Goal: Task Accomplishment & Management: Manage account settings

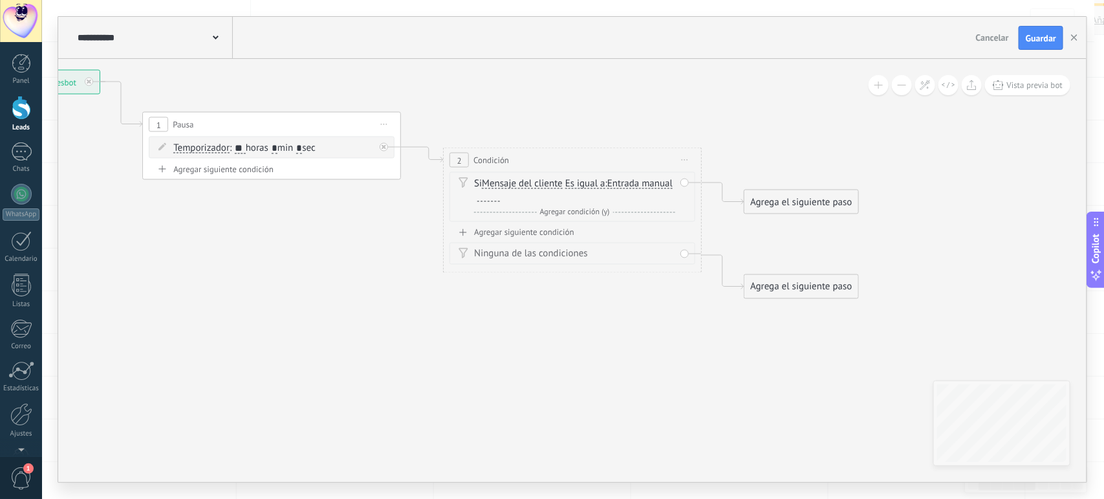
click at [537, 182] on span "Mensaje del cliente" at bounding box center [522, 184] width 81 height 10
click at [537, 182] on button "Mensaje del cliente" at bounding box center [556, 183] width 162 height 23
click at [0, 0] on span "Mensaje del cliente" at bounding box center [0, 0] width 0 height 0
click at [607, 189] on span "Entrada manual" at bounding box center [639, 184] width 65 height 10
click at [601, 194] on button "Entrada manual" at bounding box center [682, 183] width 162 height 23
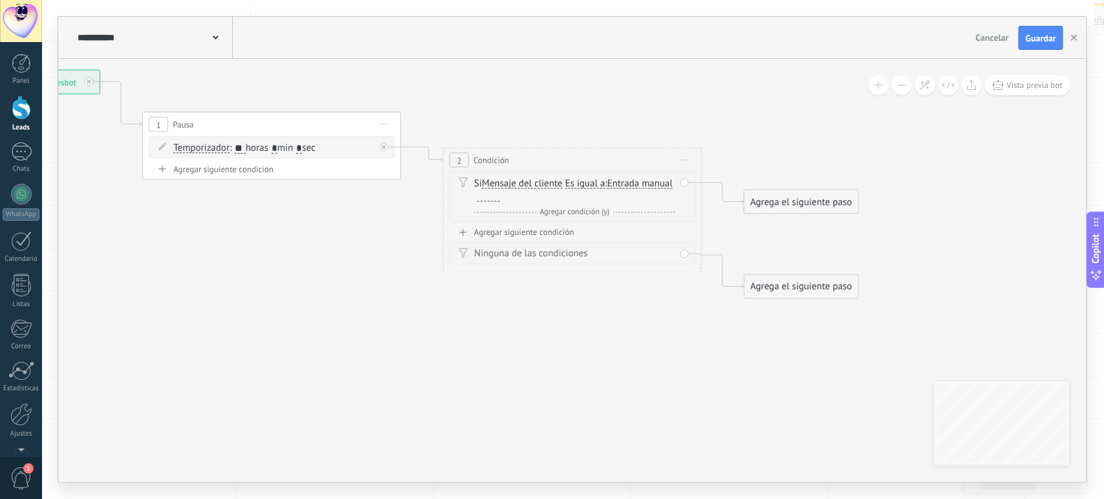
scroll to position [4, 0]
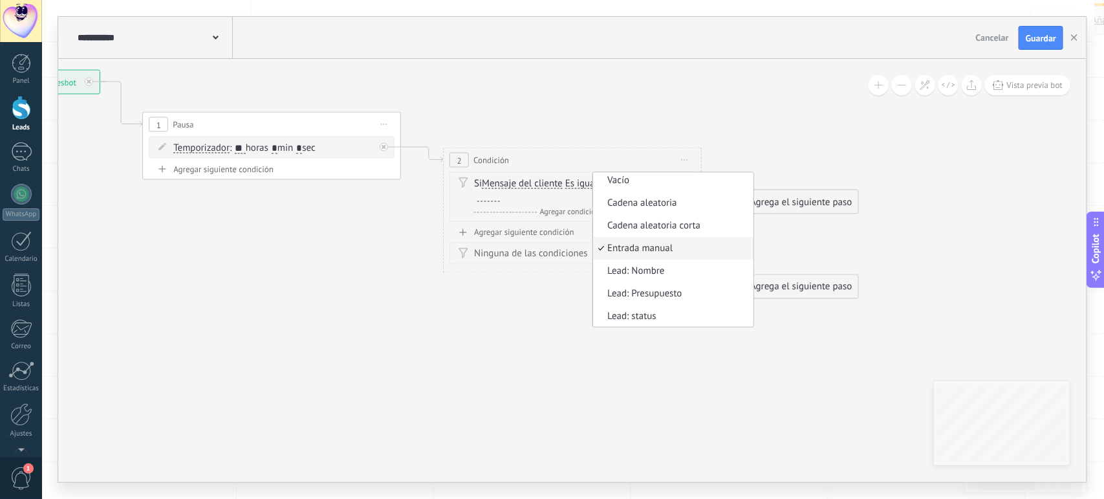
click at [364, 318] on icon at bounding box center [402, 184] width 1471 height 876
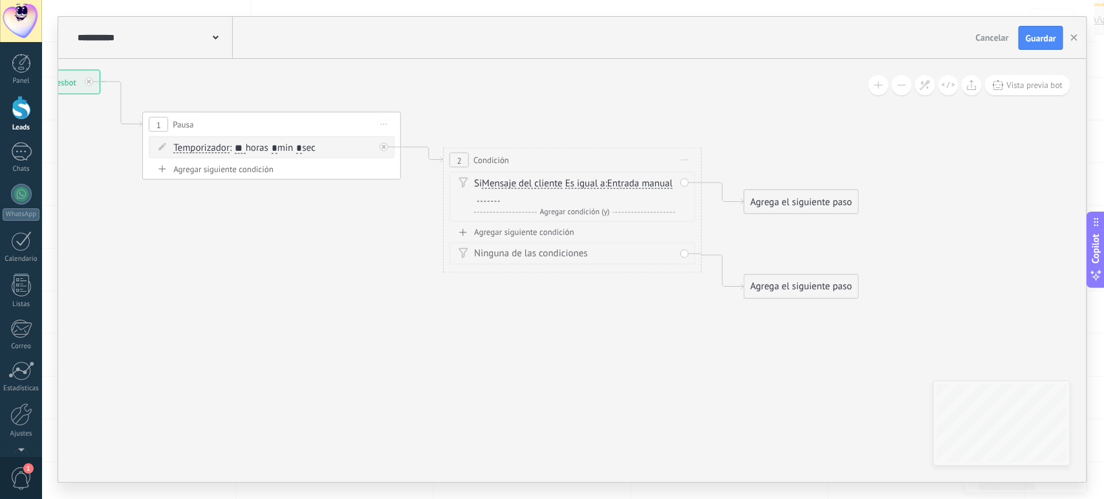
click at [607, 189] on span "Entrada manual" at bounding box center [639, 184] width 65 height 10
click at [601, 195] on button "Entrada manual" at bounding box center [682, 183] width 162 height 23
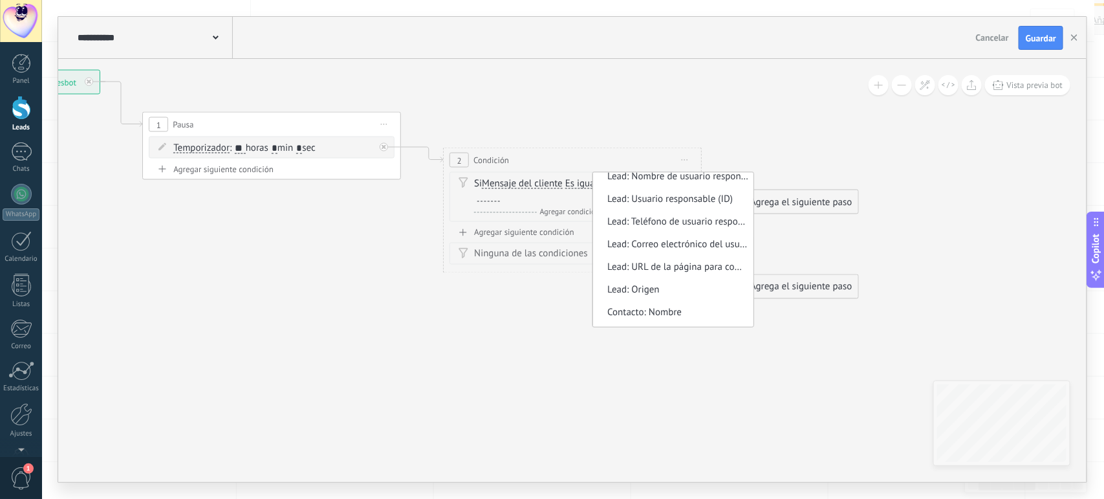
scroll to position [0, 0]
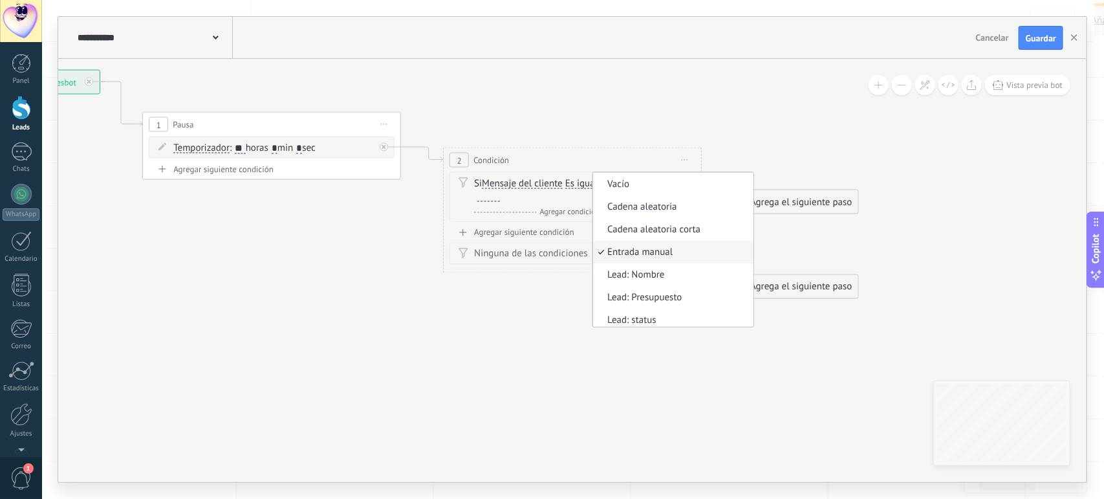
click at [453, 441] on icon at bounding box center [402, 184] width 1471 height 876
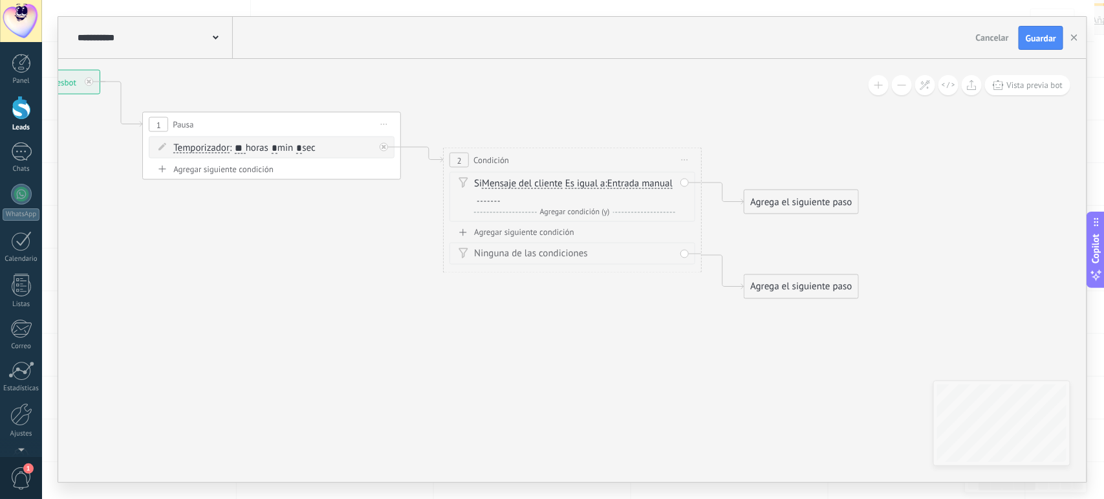
click at [607, 190] on span "Entrada manual Vacío Cadena aleatoria Cadena aleatoria corta Entrada manual Lea…" at bounding box center [639, 183] width 65 height 12
click at [607, 189] on span "Entrada manual" at bounding box center [639, 184] width 65 height 10
click at [601, 195] on button "Entrada manual" at bounding box center [682, 183] width 162 height 23
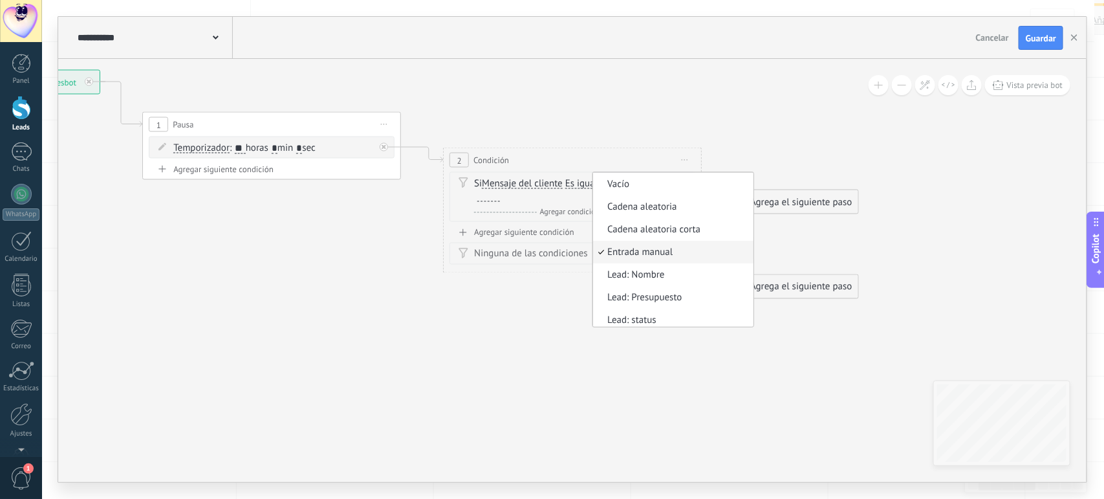
click at [466, 438] on icon at bounding box center [402, 184] width 1471 height 876
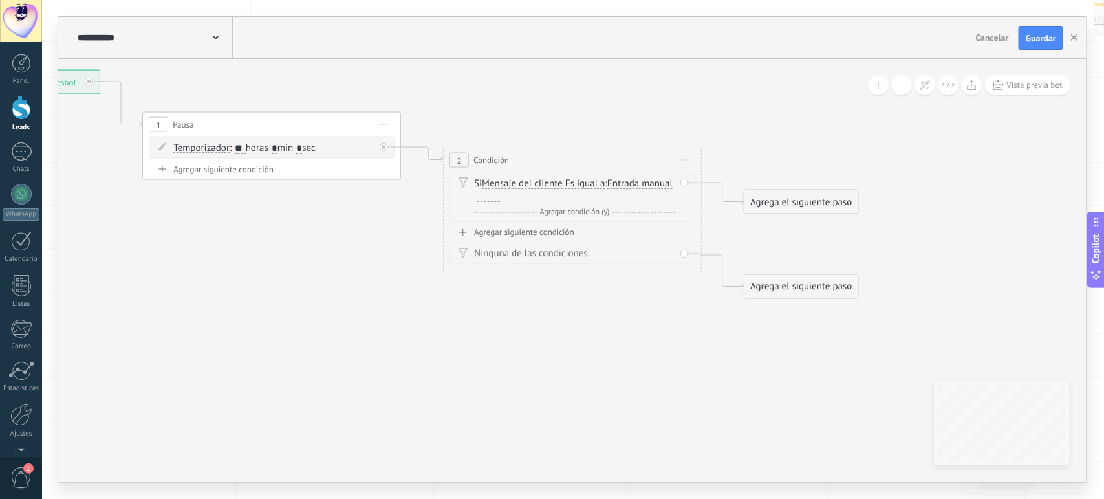
click at [607, 189] on span "Entrada manual" at bounding box center [639, 184] width 65 height 10
click at [601, 194] on button "Entrada manual" at bounding box center [682, 183] width 162 height 23
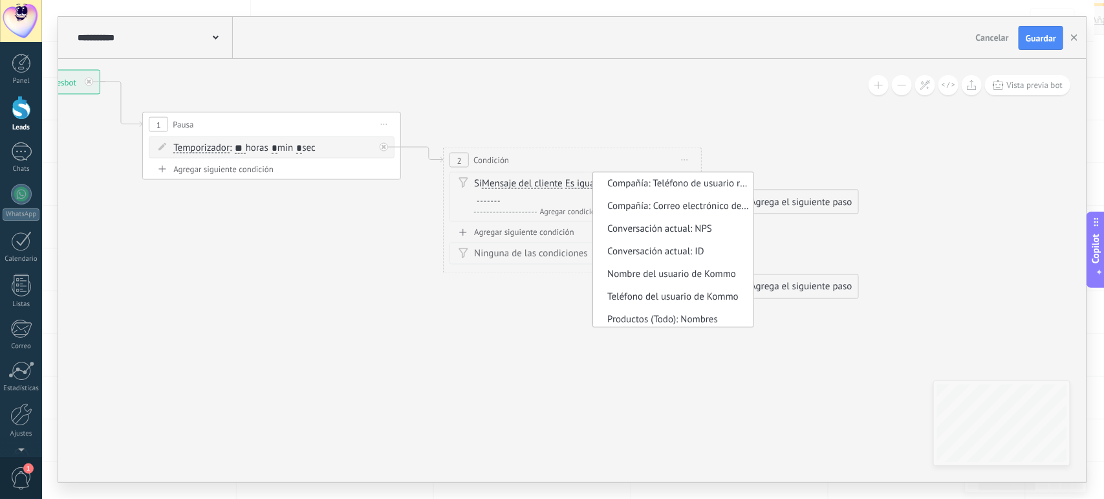
scroll to position [543, 0]
click at [655, 359] on icon at bounding box center [402, 184] width 1471 height 876
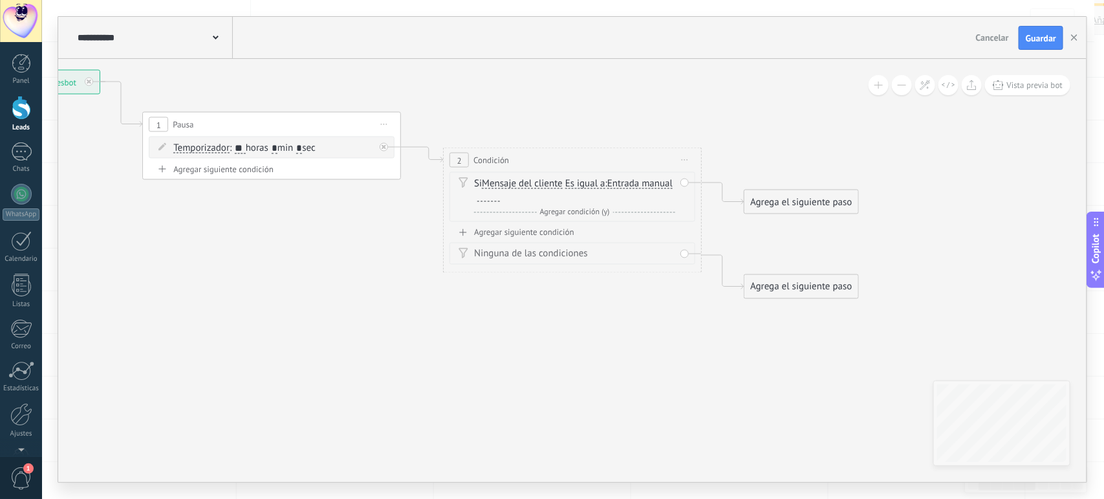
click at [607, 189] on span "Entrada manual" at bounding box center [639, 184] width 65 height 10
click at [601, 195] on button "Entrada manual" at bounding box center [682, 183] width 162 height 23
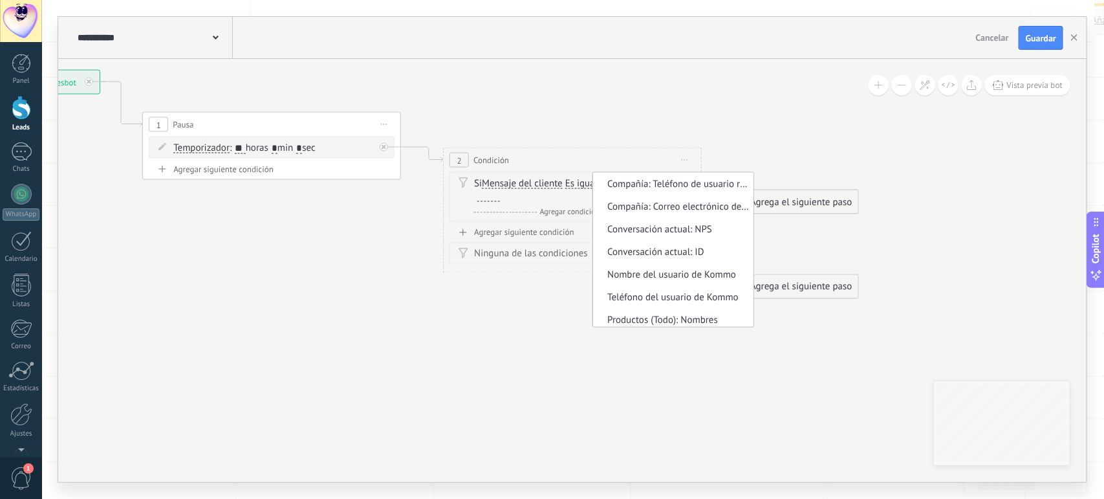
scroll to position [4, 0]
click at [413, 378] on icon at bounding box center [402, 184] width 1471 height 876
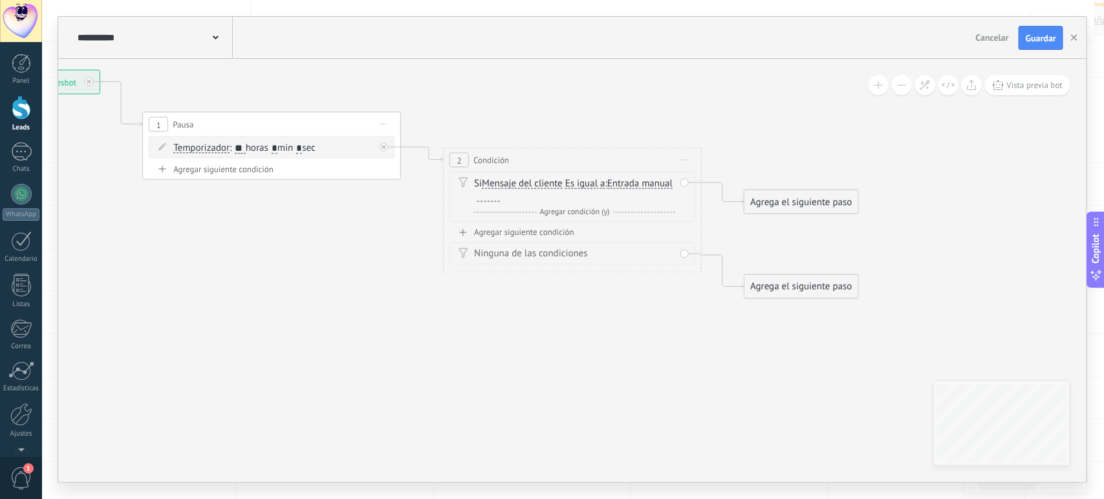
click at [464, 180] on icon at bounding box center [464, 182] width 10 height 11
click at [503, 251] on div "Ninguna de las condiciones" at bounding box center [574, 254] width 201 height 13
click at [497, 233] on div "Agregar siguiente condición" at bounding box center [573, 232] width 246 height 11
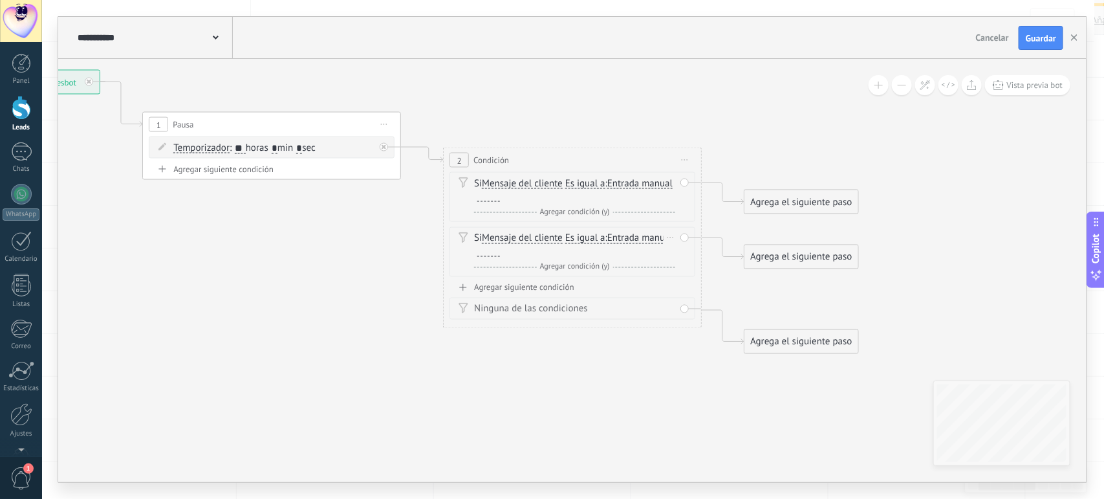
click at [607, 244] on span "Entrada manual" at bounding box center [639, 238] width 65 height 10
click at [601, 250] on button "Entrada manual" at bounding box center [682, 238] width 162 height 23
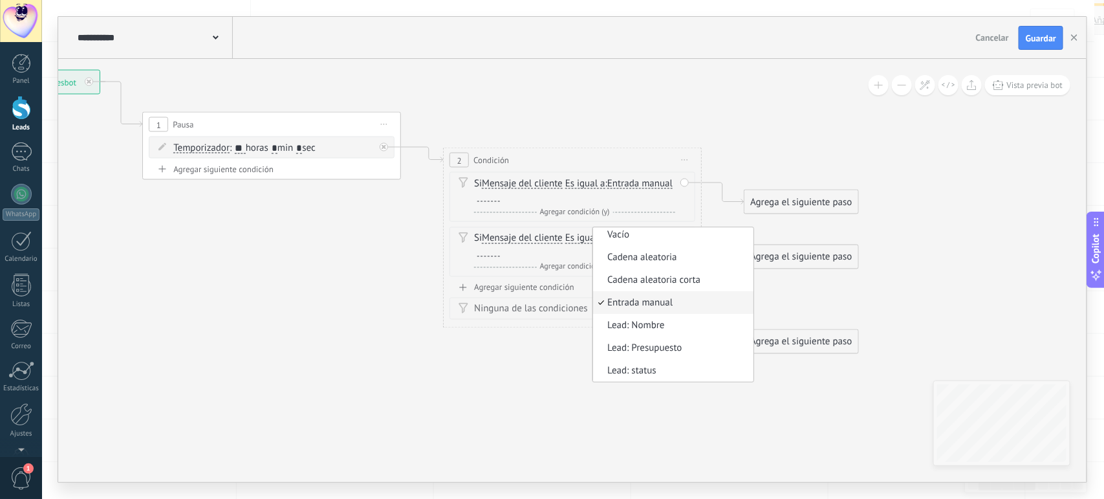
click at [593, 242] on span "Vacío" at bounding box center [671, 235] width 157 height 13
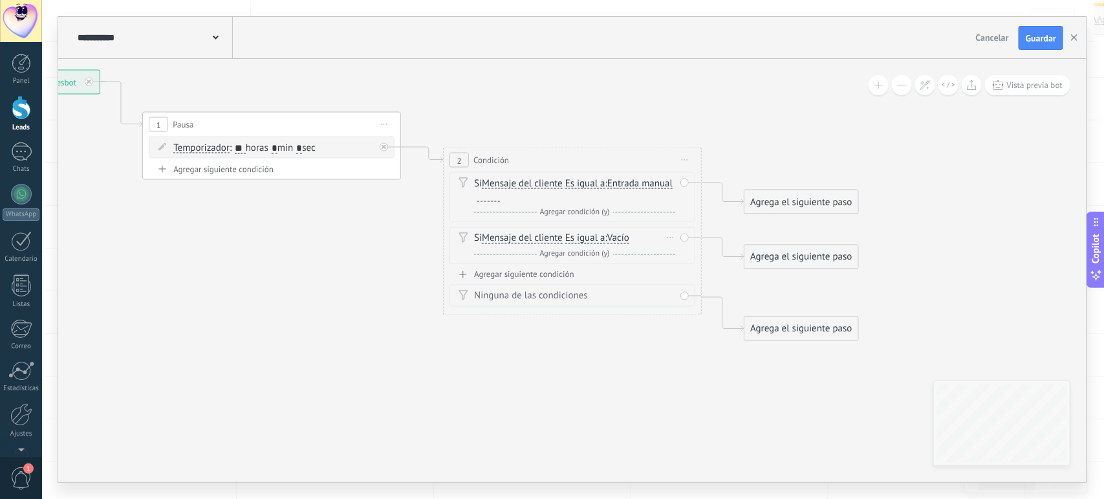
click at [613, 253] on div "Y Agregar condición (y)" at bounding box center [574, 254] width 201 height 13
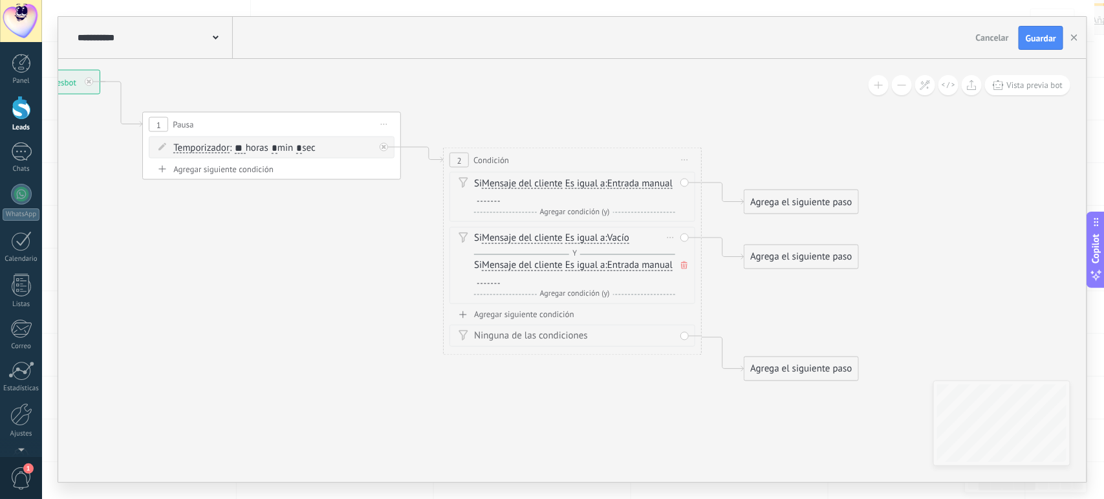
click at [686, 266] on icon at bounding box center [684, 265] width 6 height 8
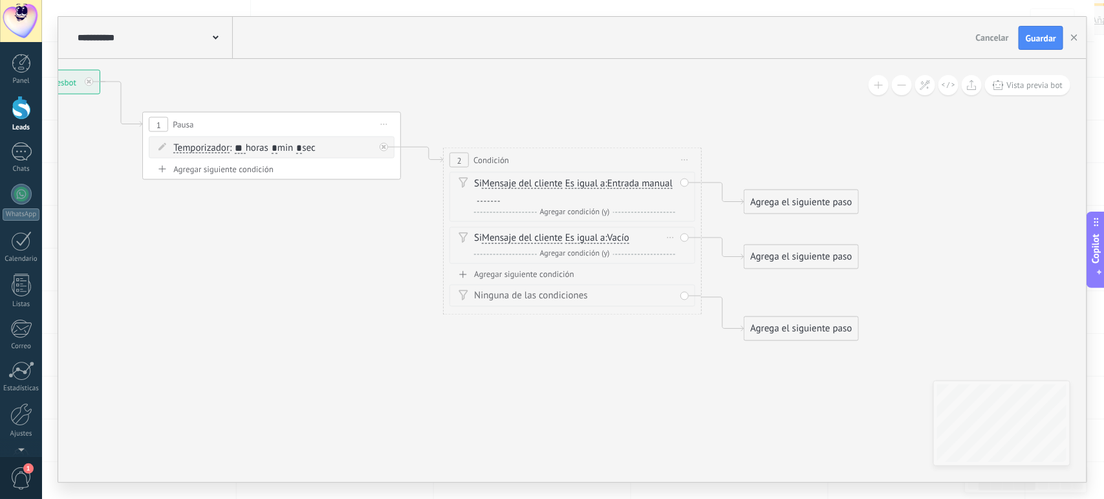
click at [468, 237] on icon at bounding box center [464, 237] width 10 height 11
drag, startPoint x: 468, startPoint y: 237, endPoint x: 345, endPoint y: 321, distance: 148.9
click at [345, 321] on icon at bounding box center [402, 211] width 1471 height 931
click at [540, 237] on span "Mensaje del cliente" at bounding box center [522, 238] width 81 height 10
click at [540, 237] on button "Mensaje del cliente" at bounding box center [556, 238] width 162 height 23
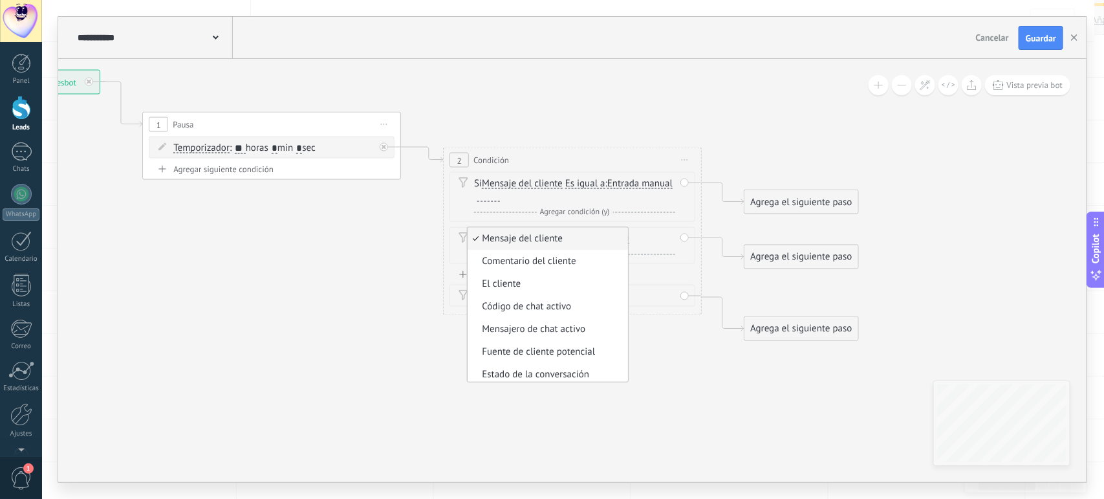
click at [446, 283] on div "2 Condición ********* Iniciar vista previa aquí Cambiar nombre Duplicar [GEOGRA…" at bounding box center [572, 231] width 259 height 168
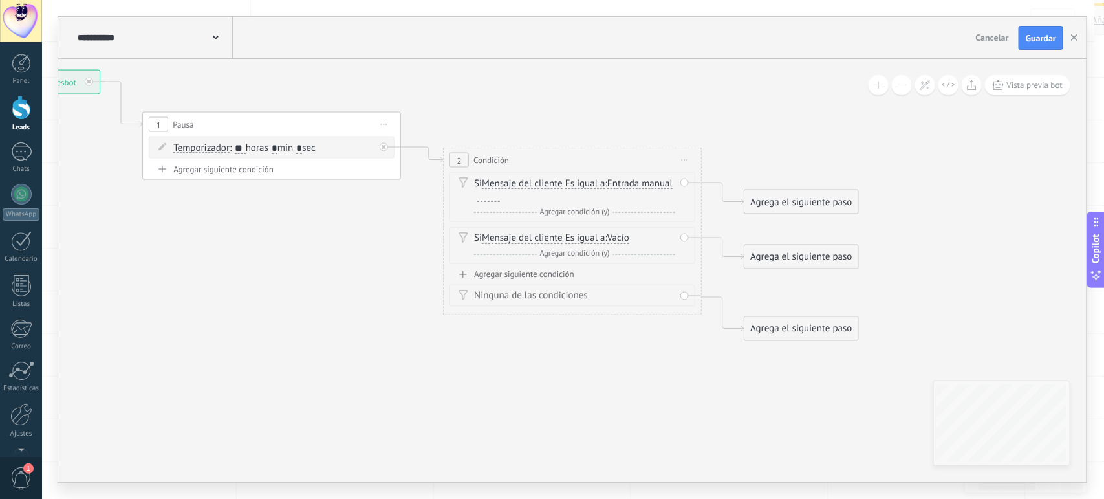
click at [551, 164] on div "2 Condición ********* Iniciar vista previa aquí Cambiar nombre Duplicar [GEOGRA…" at bounding box center [572, 160] width 257 height 24
click at [682, 182] on div "Si Mensaje del cliente Mensaje del cliente Comentario del cliente El cliente Có…" at bounding box center [573, 197] width 246 height 50
click at [464, 237] on icon at bounding box center [464, 237] width 10 height 11
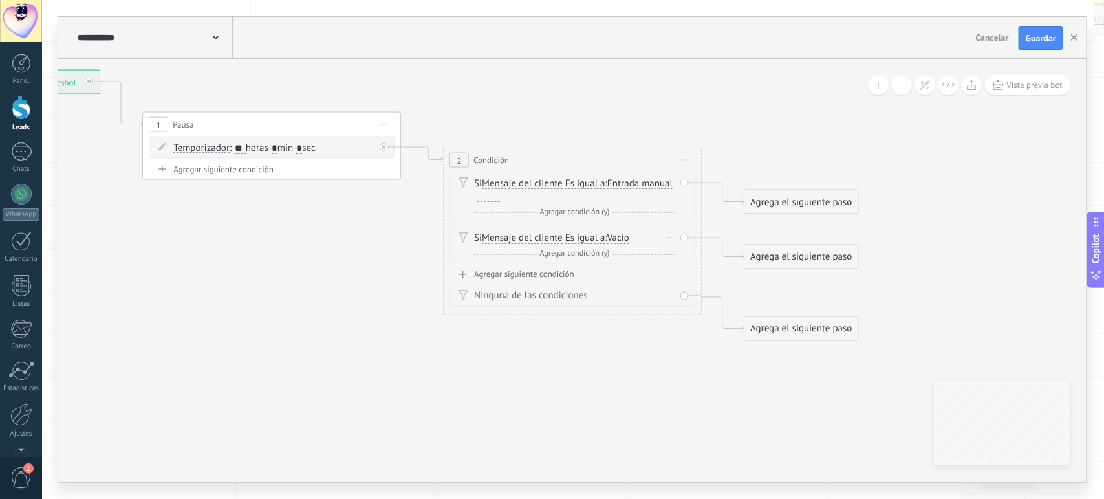
click at [464, 237] on icon at bounding box center [464, 237] width 10 height 11
click at [526, 252] on div "Y Agregar condición (y)" at bounding box center [574, 254] width 201 height 13
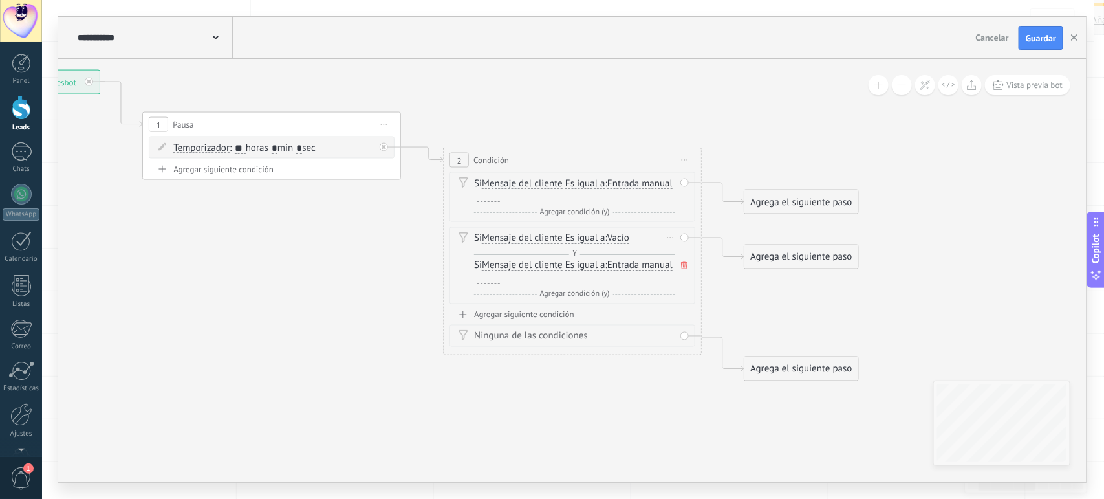
click at [556, 292] on span "Agregar condición (y)" at bounding box center [575, 294] width 76 height 10
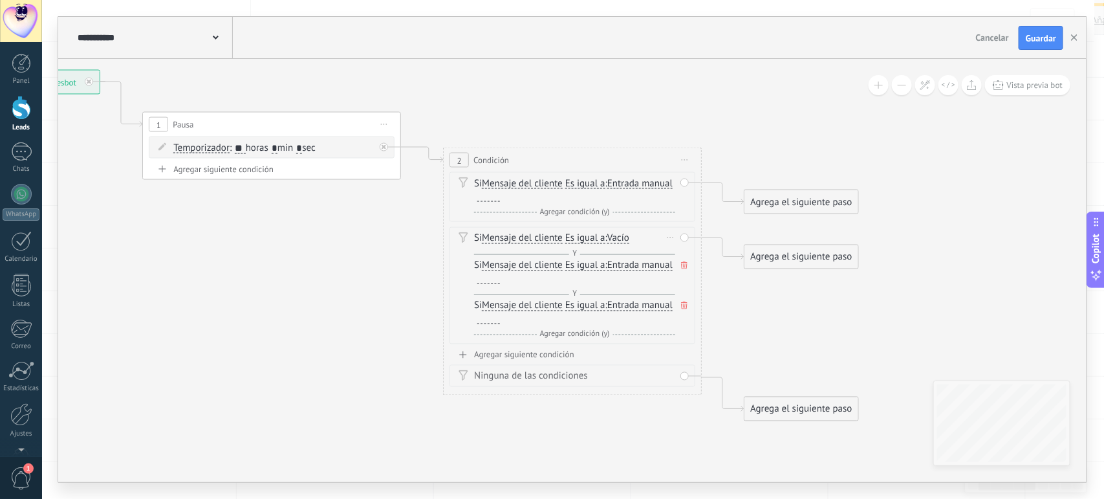
click at [686, 306] on icon at bounding box center [684, 305] width 6 height 8
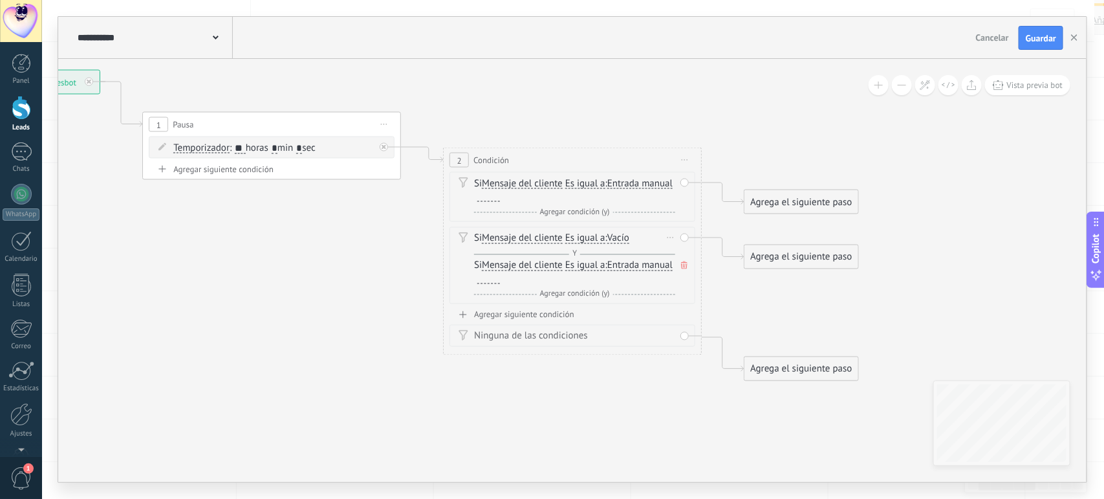
click at [681, 268] on icon at bounding box center [684, 265] width 6 height 8
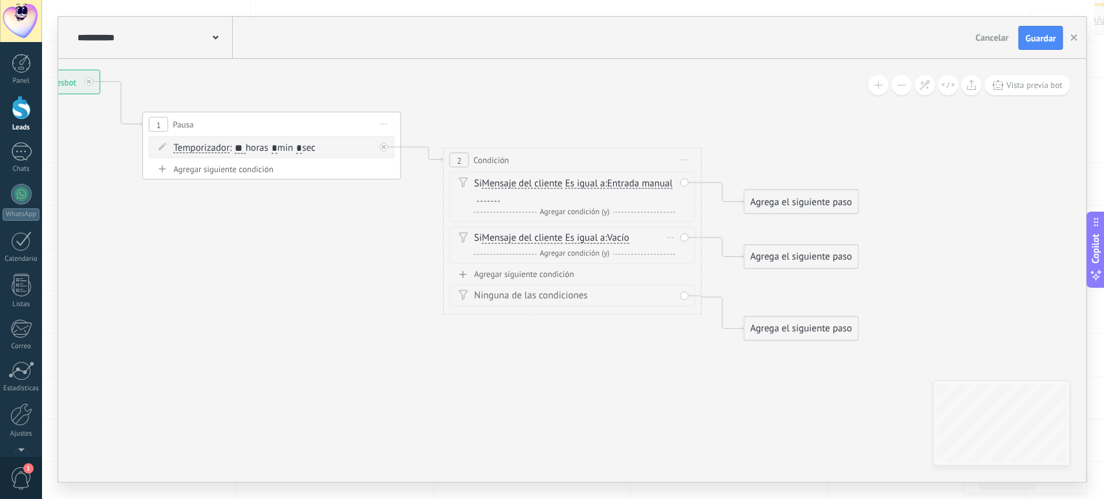
click at [461, 163] on span "2" at bounding box center [459, 160] width 5 height 11
click at [443, 158] on div "2 Condición ********* Iniciar vista previa aquí Cambiar nombre Duplicar [GEOGRA…" at bounding box center [572, 231] width 259 height 168
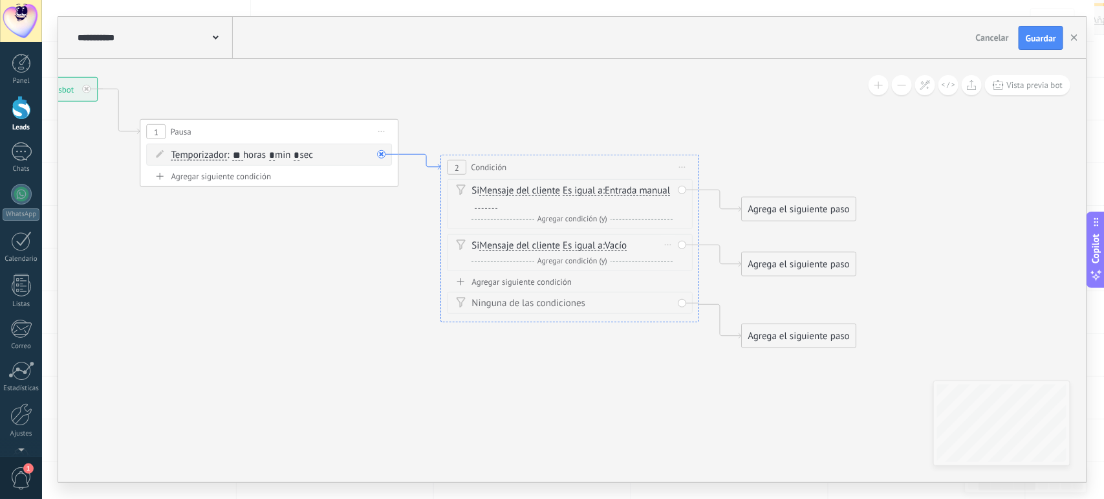
drag, startPoint x: 433, startPoint y: 157, endPoint x: 431, endPoint y: 165, distance: 8.2
click at [431, 165] on icon at bounding box center [420, 163] width 42 height 16
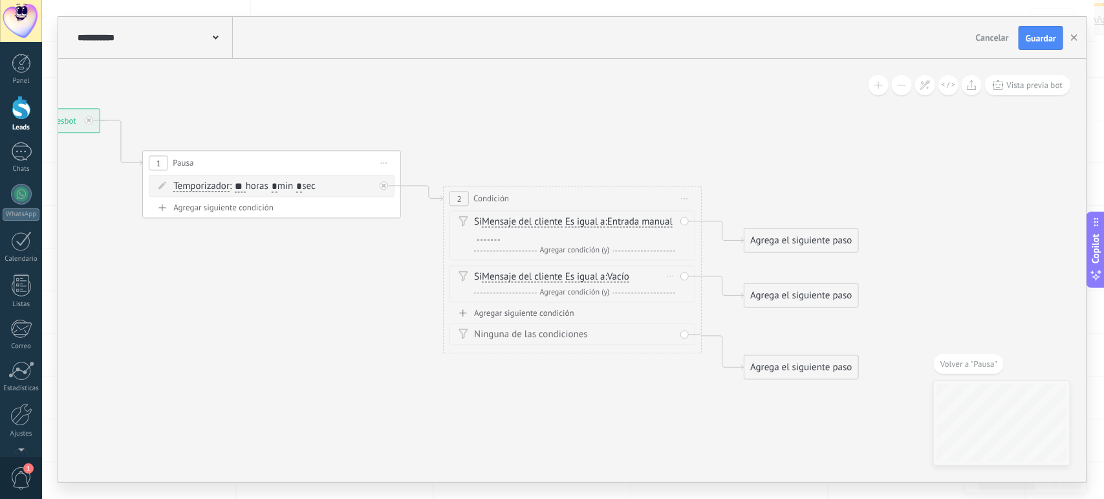
click at [443, 200] on div "2 Condición ********* Iniciar vista previa aquí Cambiar nombre Duplicar [GEOGRA…" at bounding box center [572, 270] width 259 height 168
click at [440, 199] on icon at bounding box center [422, 194] width 42 height 16
click at [443, 199] on div "2 Condición ********* Iniciar vista previa aquí Cambiar nombre Duplicar [GEOGRA…" at bounding box center [572, 270] width 259 height 168
click at [435, 196] on icon at bounding box center [422, 194] width 42 height 16
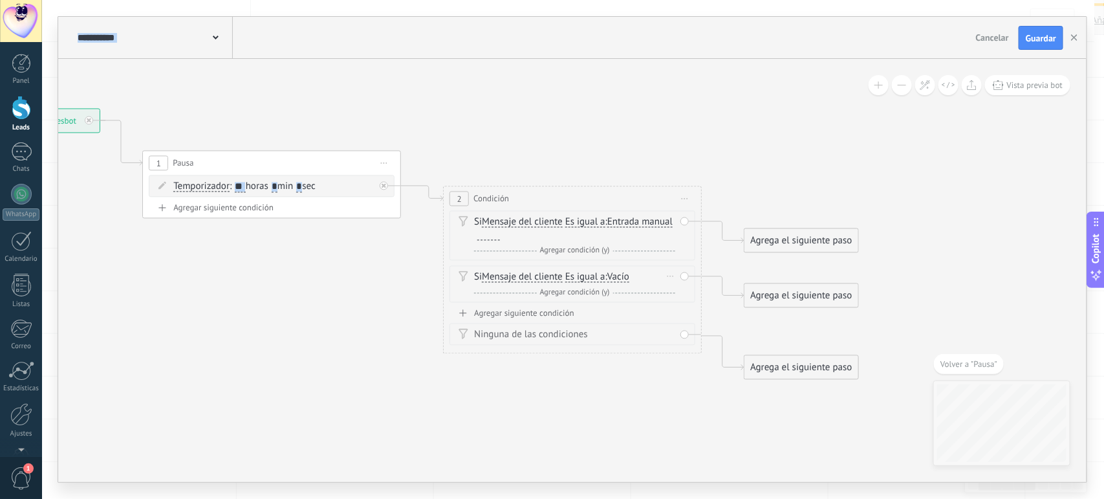
click at [535, 191] on div "2 Condición ********* Iniciar vista previa aquí Cambiar nombre Duplicar [GEOGRA…" at bounding box center [572, 199] width 257 height 24
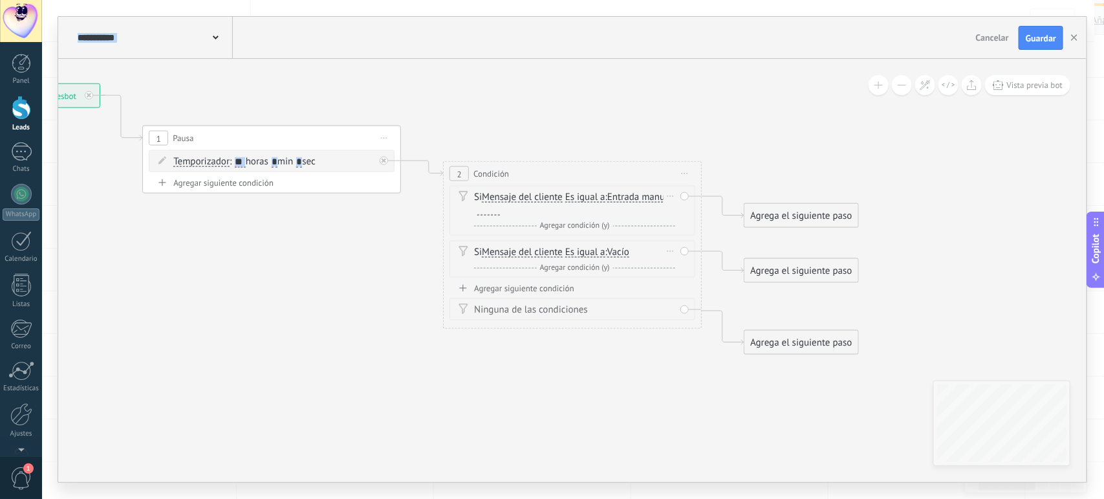
click at [607, 203] on span "Entrada manual Vacío Cadena aleatoria Cadena aleatoria corta Entrada manual Lea…" at bounding box center [639, 197] width 65 height 12
click at [607, 202] on span "Entrada manual" at bounding box center [639, 197] width 65 height 10
click at [601, 208] on button "Entrada manual" at bounding box center [682, 197] width 162 height 23
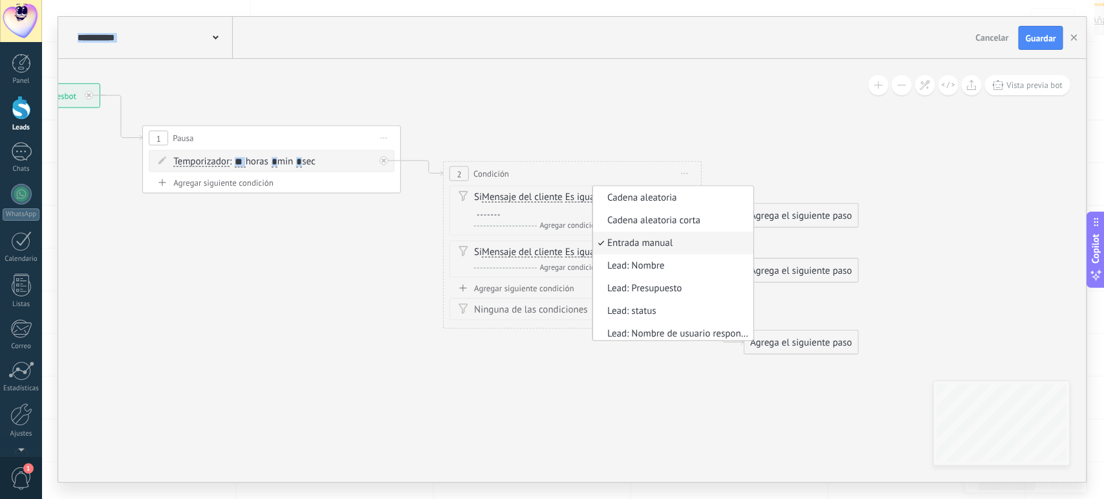
scroll to position [0, 0]
click at [593, 254] on li "Cadena aleatoria corta" at bounding box center [673, 243] width 160 height 23
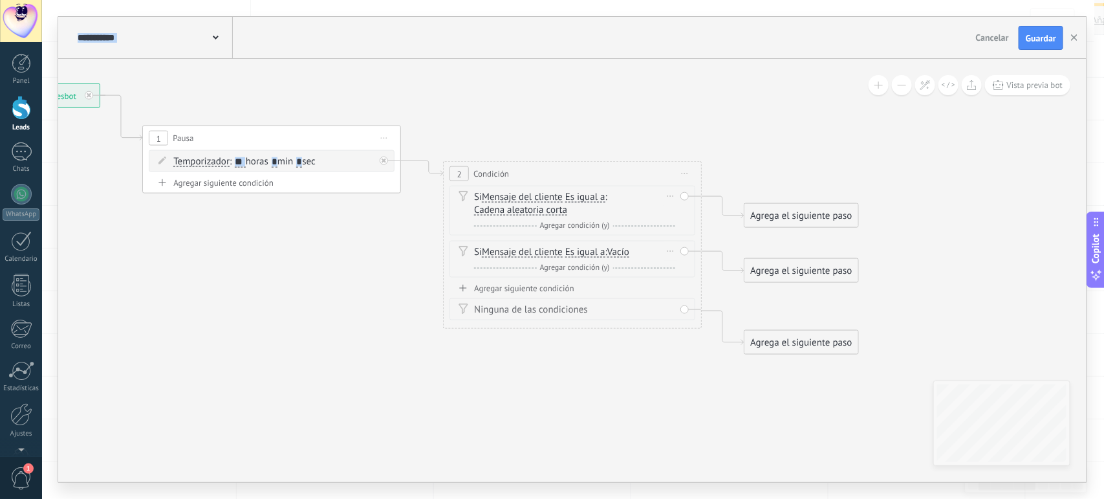
click at [506, 212] on span "Cadena aleatoria corta" at bounding box center [520, 210] width 93 height 10
click at [506, 212] on button "Cadena aleatoria corta" at bounding box center [549, 210] width 162 height 23
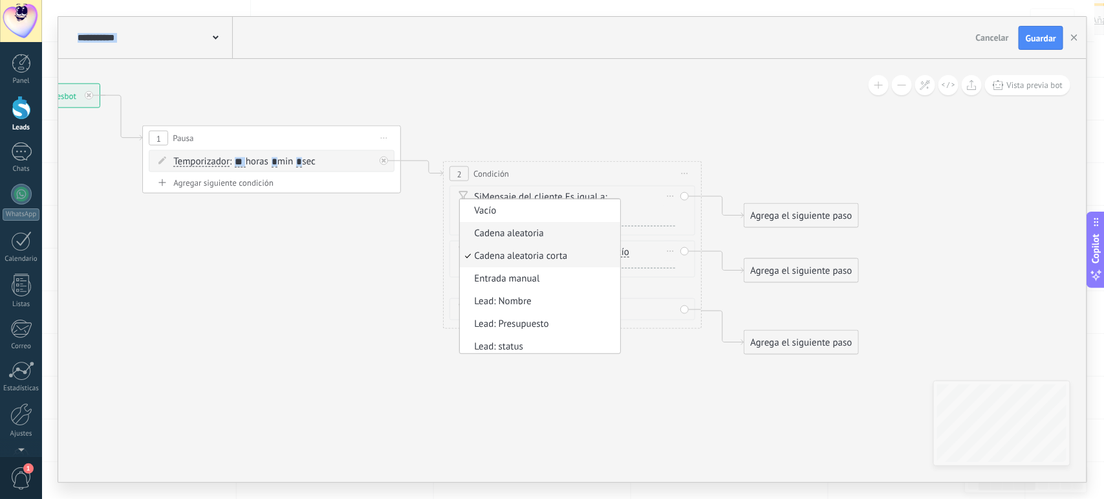
click at [506, 238] on span "Cadena aleatoria" at bounding box center [538, 233] width 157 height 13
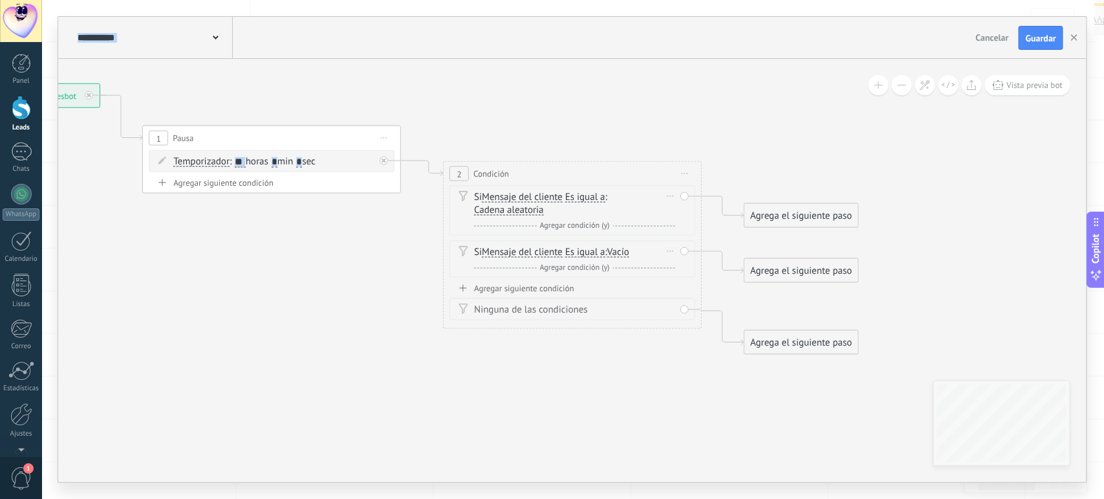
click at [513, 211] on span "Cadena aleatoria" at bounding box center [509, 210] width 70 height 10
click at [513, 211] on button "Cadena aleatoria" at bounding box center [549, 210] width 162 height 23
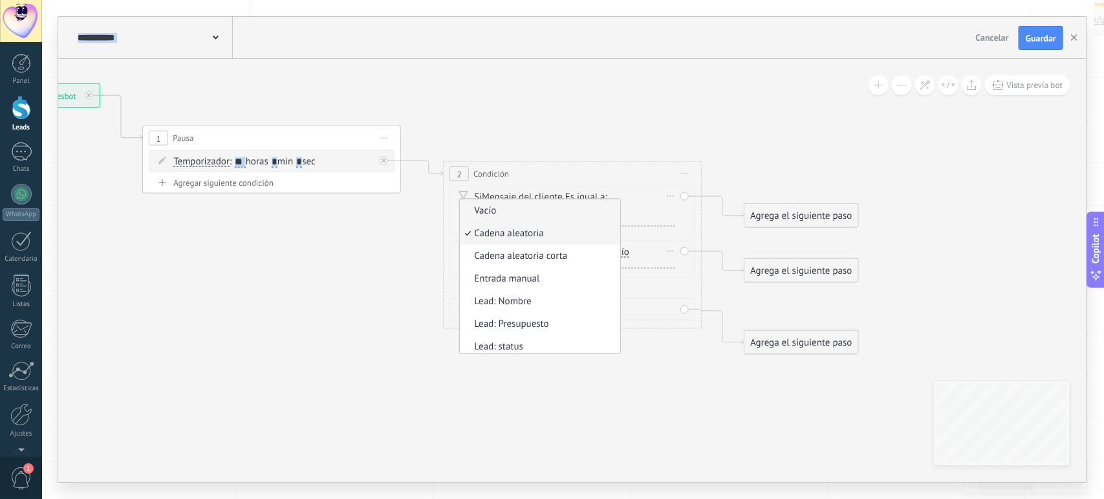
click at [508, 217] on span "Vacío" at bounding box center [538, 210] width 157 height 13
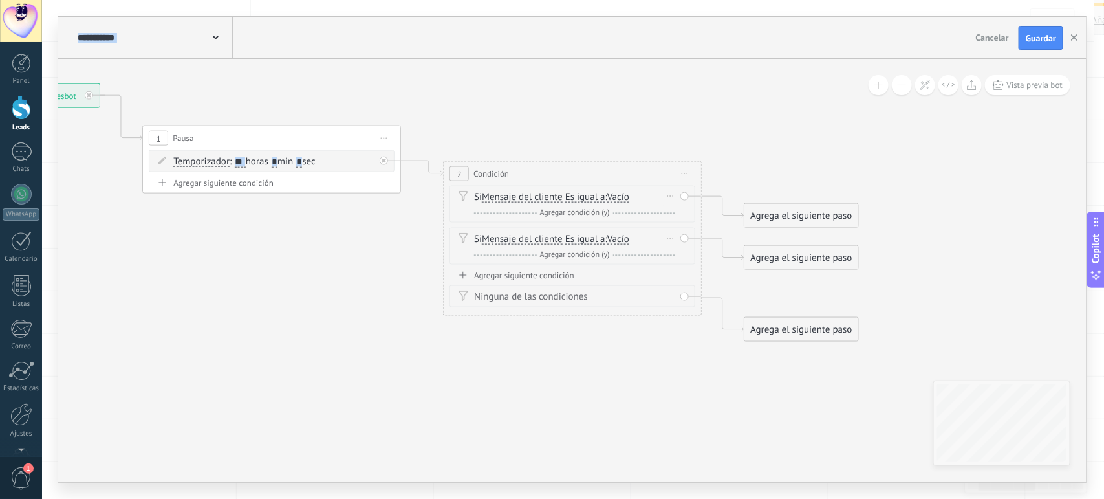
click at [684, 197] on div "Si Mensaje del cliente Mensaje del cliente Comentario del cliente El cliente Có…" at bounding box center [573, 204] width 246 height 37
click at [671, 195] on icon at bounding box center [670, 195] width 6 height 1
click at [676, 213] on icon at bounding box center [676, 214] width 8 height 8
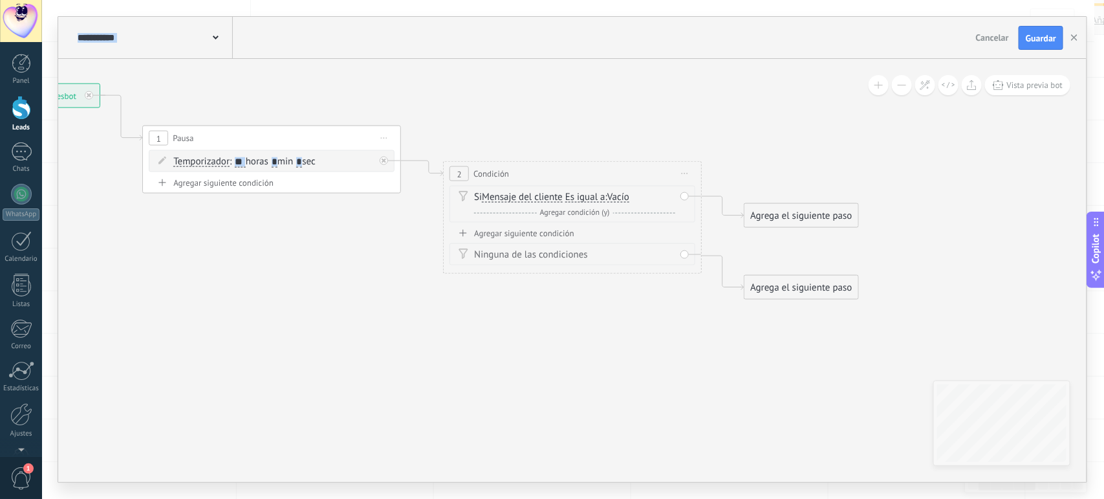
click at [619, 192] on span "Vacío" at bounding box center [618, 197] width 22 height 10
click at [619, 192] on button "Vacío" at bounding box center [682, 197] width 162 height 23
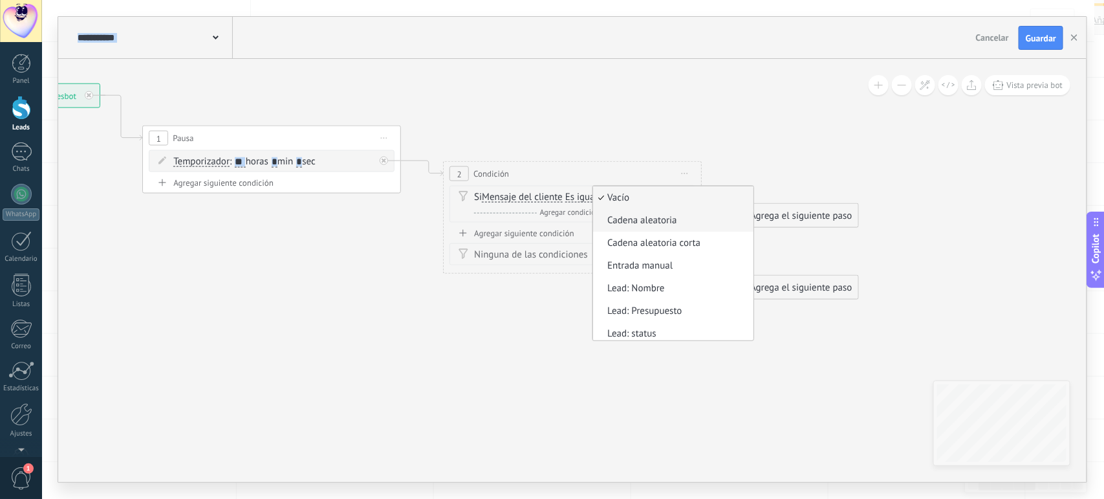
click at [628, 220] on span "Cadena aleatoria" at bounding box center [671, 220] width 157 height 13
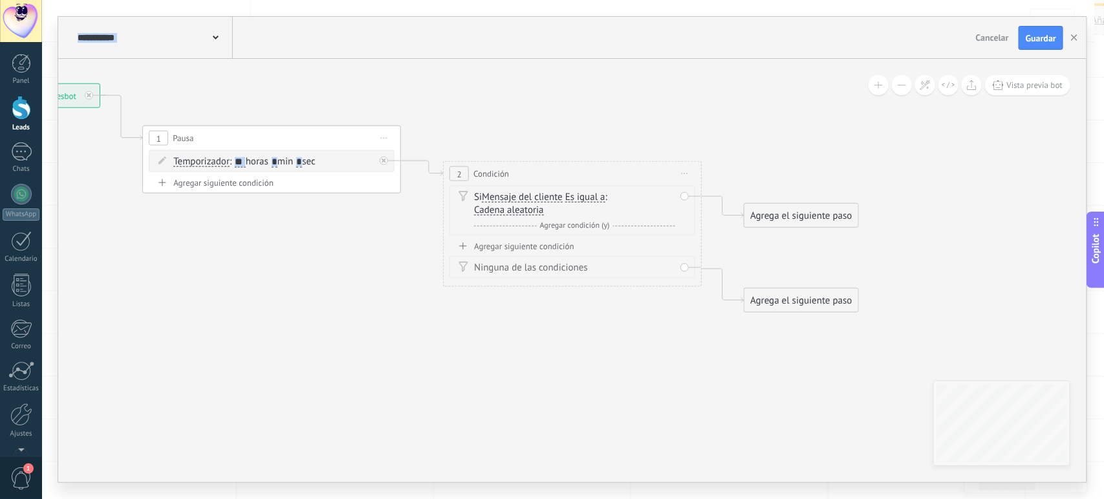
click at [580, 204] on div "Si Mensaje del cliente Mensaje del cliente Comentario del cliente El cliente Có…" at bounding box center [574, 204] width 201 height 26
click at [576, 202] on span "Es igual a" at bounding box center [585, 197] width 40 height 10
click at [576, 202] on button "Es igual a" at bounding box center [640, 197] width 162 height 23
click at [609, 243] on span "Contiene" at bounding box center [629, 243] width 157 height 13
click at [604, 202] on span "Cadena aleatoria" at bounding box center [639, 197] width 70 height 10
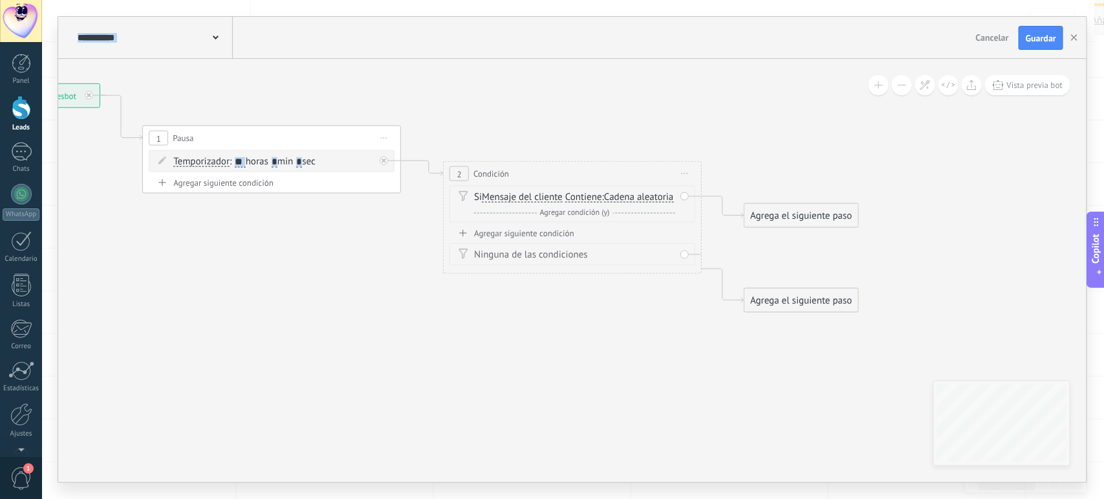
click at [598, 206] on button "Cadena aleatoria" at bounding box center [679, 197] width 162 height 23
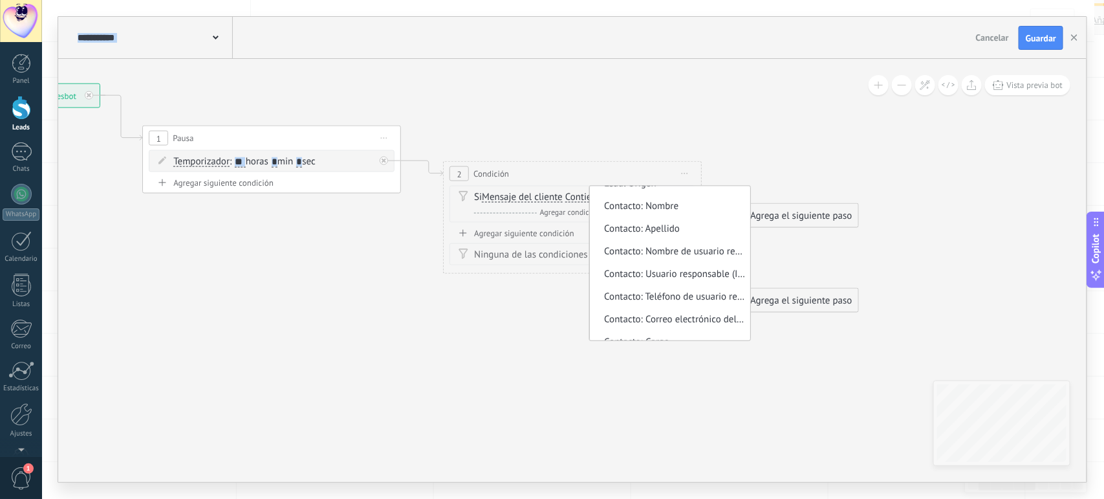
scroll to position [287, 0]
drag, startPoint x: 519, startPoint y: 270, endPoint x: 537, endPoint y: 265, distance: 18.0
click at [590, 257] on span "Contacto: Nombre de usuario responsable" at bounding box center [668, 250] width 157 height 13
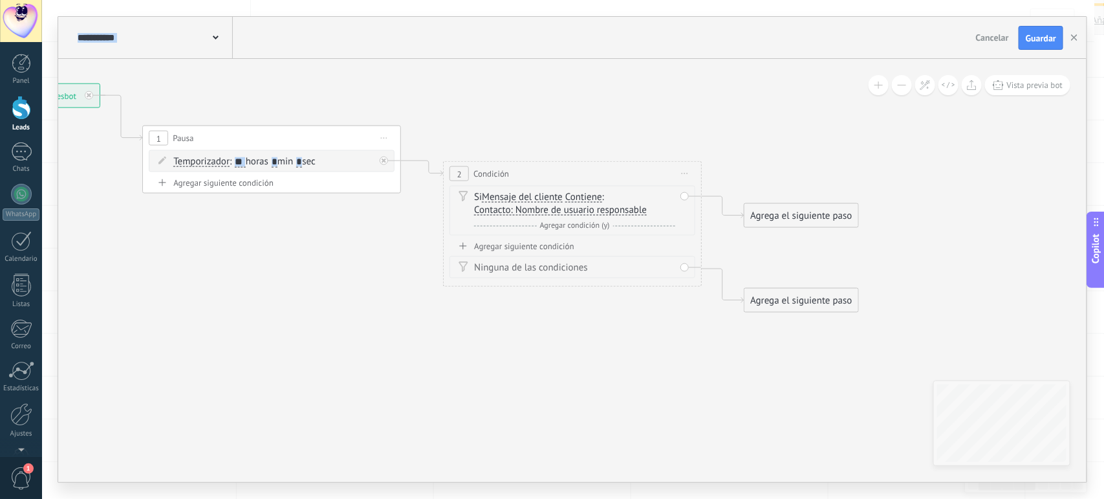
click at [596, 206] on span "Contacto: Nombre de usuario responsable" at bounding box center [560, 210] width 173 height 10
click at [596, 206] on button "Contacto: Nombre de usuario responsable" at bounding box center [549, 210] width 162 height 23
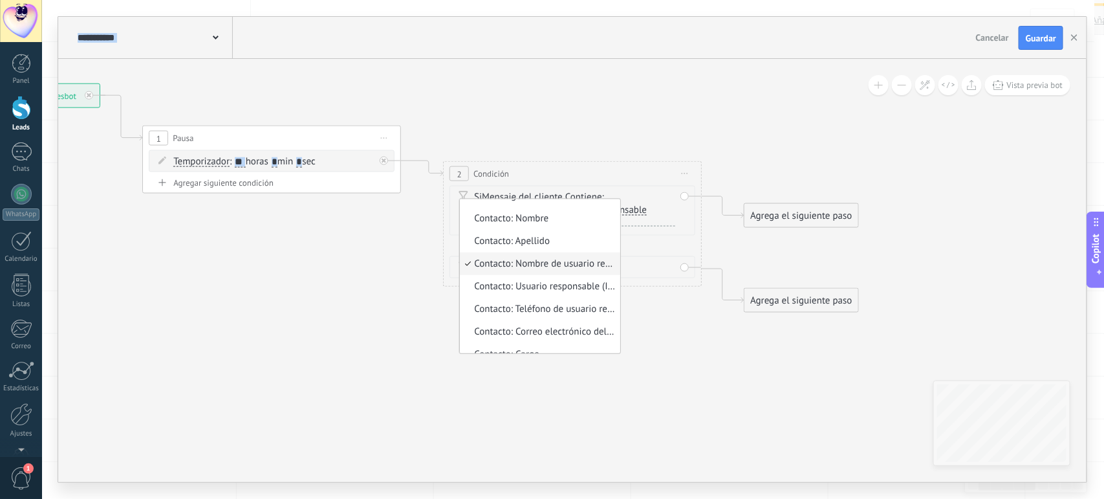
scroll to position [276, 0]
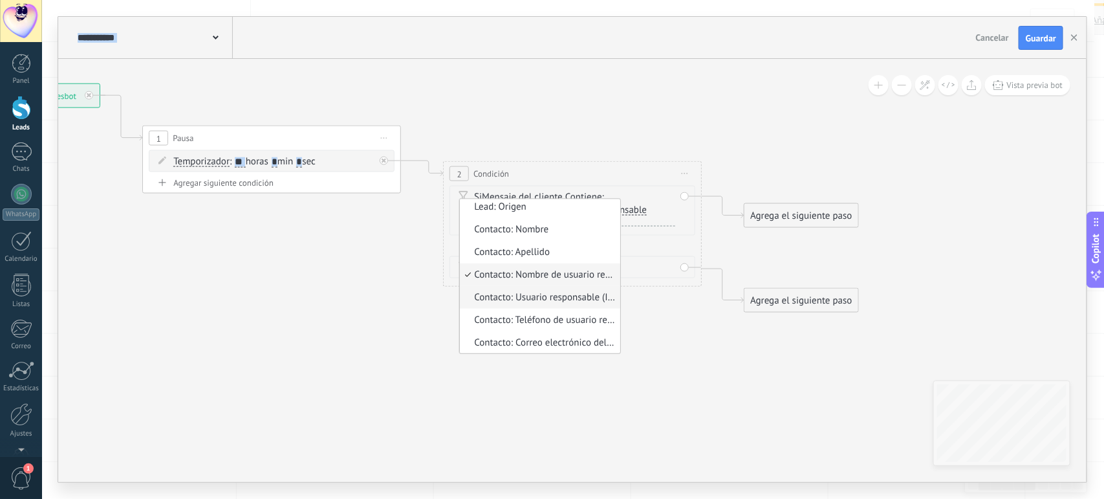
click at [547, 299] on span "Contacto: Usuario responsable (ID)" at bounding box center [538, 297] width 157 height 13
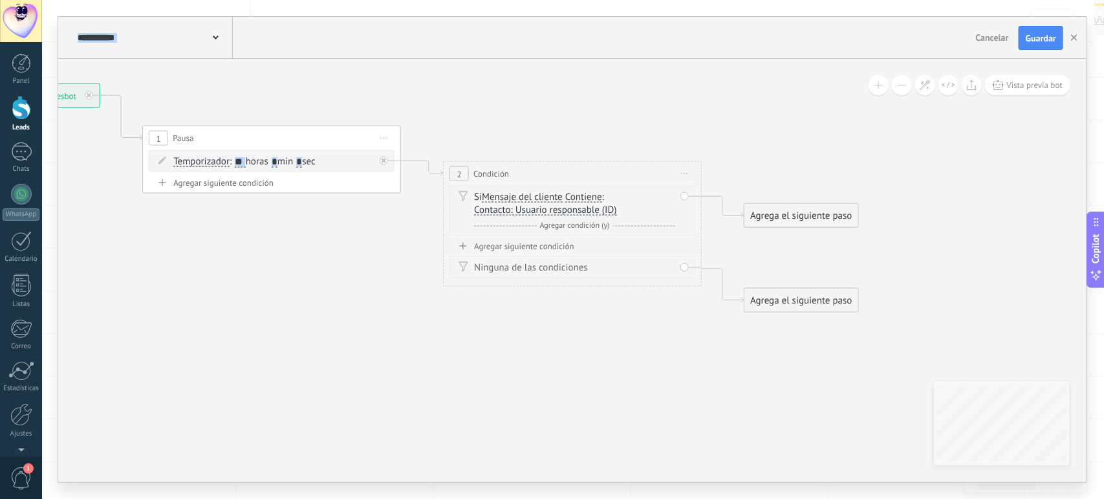
click at [543, 212] on span "Contacto: Usuario responsable (ID)" at bounding box center [545, 210] width 142 height 10
click at [543, 212] on button "Contacto: Usuario responsable (ID)" at bounding box center [549, 210] width 162 height 23
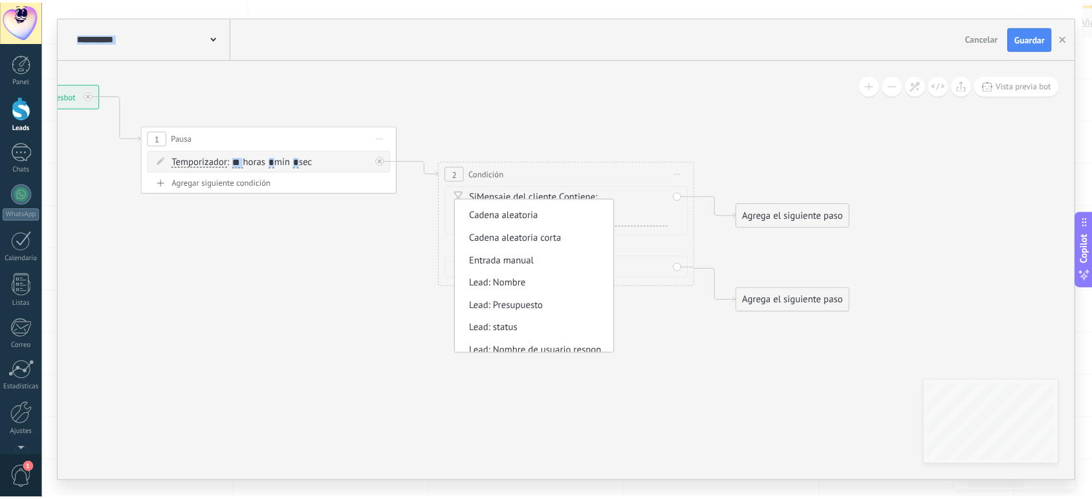
scroll to position [18, 0]
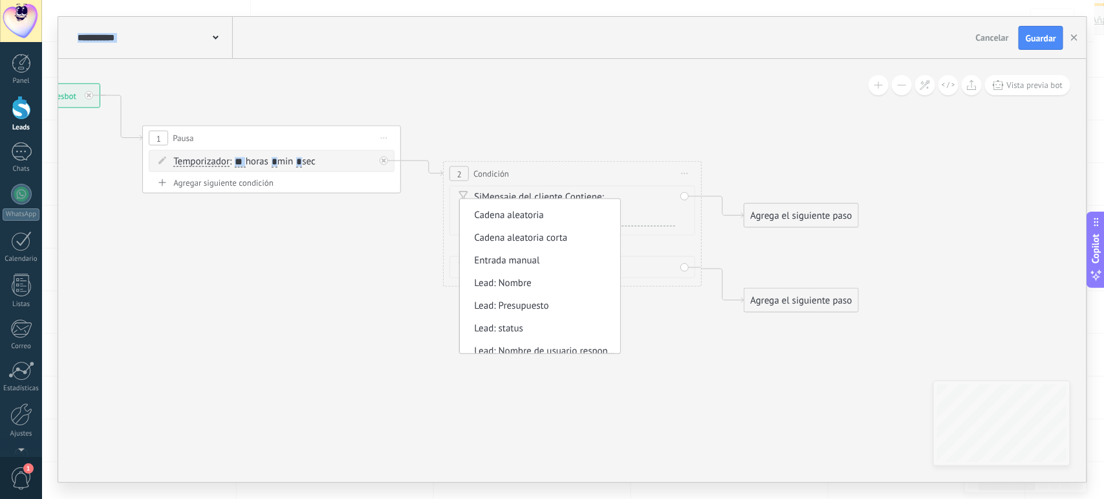
click at [684, 172] on span "Iniciar vista previa aquí Cambiar nombre Duplicar [GEOGRAPHIC_DATA]" at bounding box center [685, 173] width 21 height 19
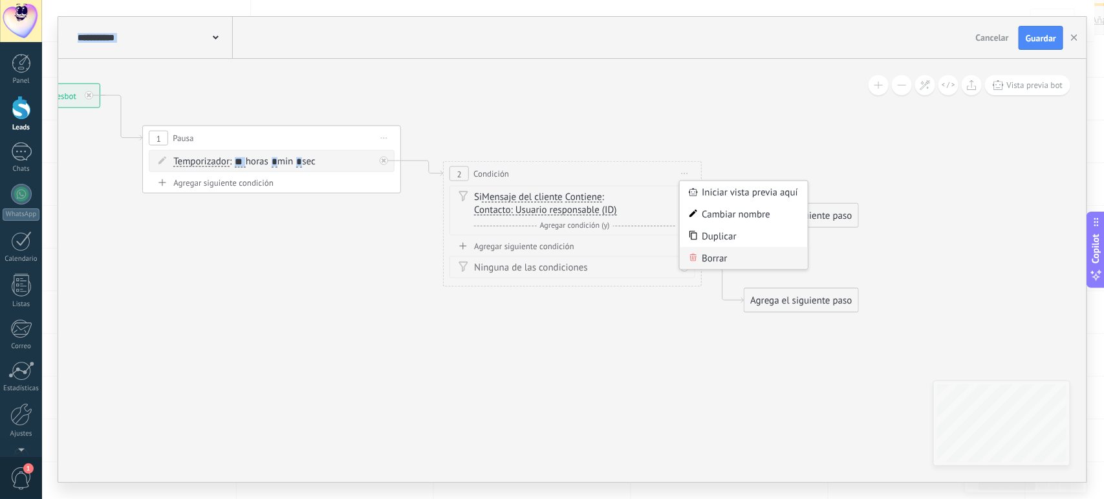
click at [702, 259] on div "Borrar" at bounding box center [744, 258] width 128 height 22
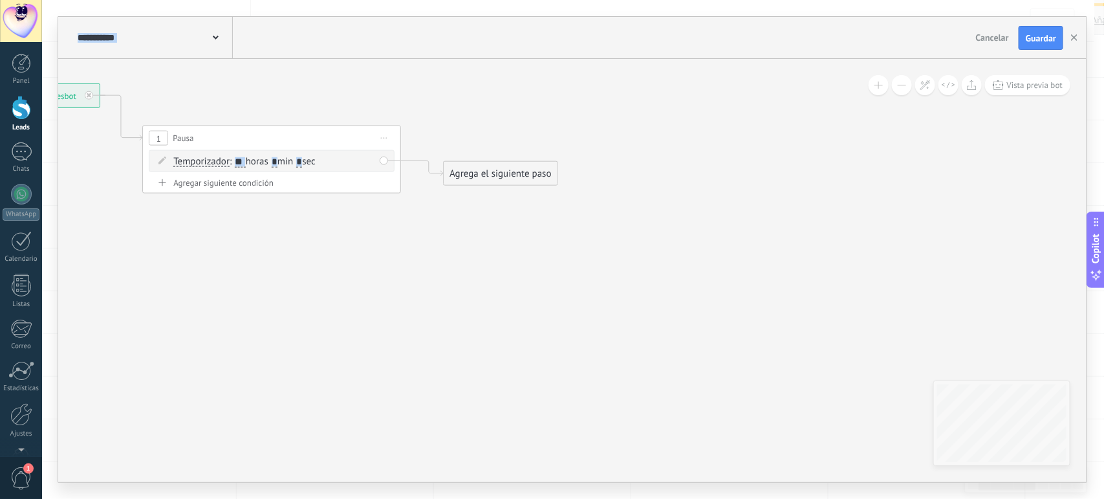
click at [469, 179] on div "Agrega el siguiente paso" at bounding box center [500, 173] width 113 height 21
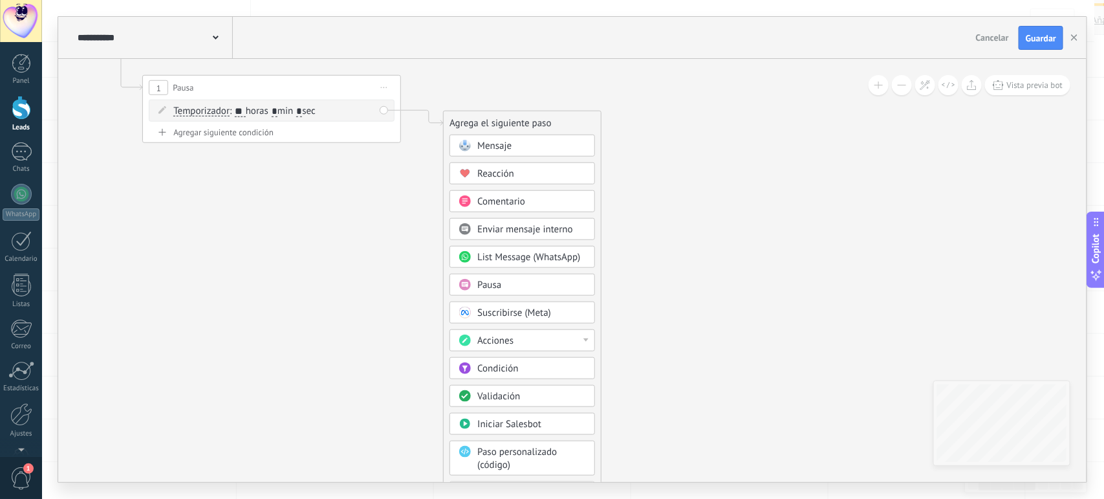
click at [722, 330] on icon at bounding box center [252, 88] width 1170 height 757
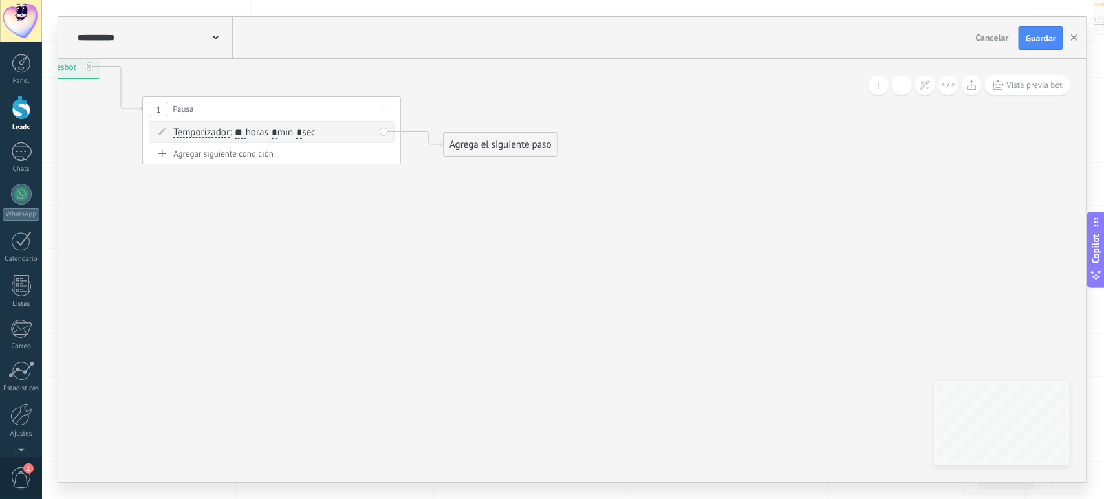
click at [505, 149] on div "Agrega el siguiente paso" at bounding box center [500, 144] width 113 height 21
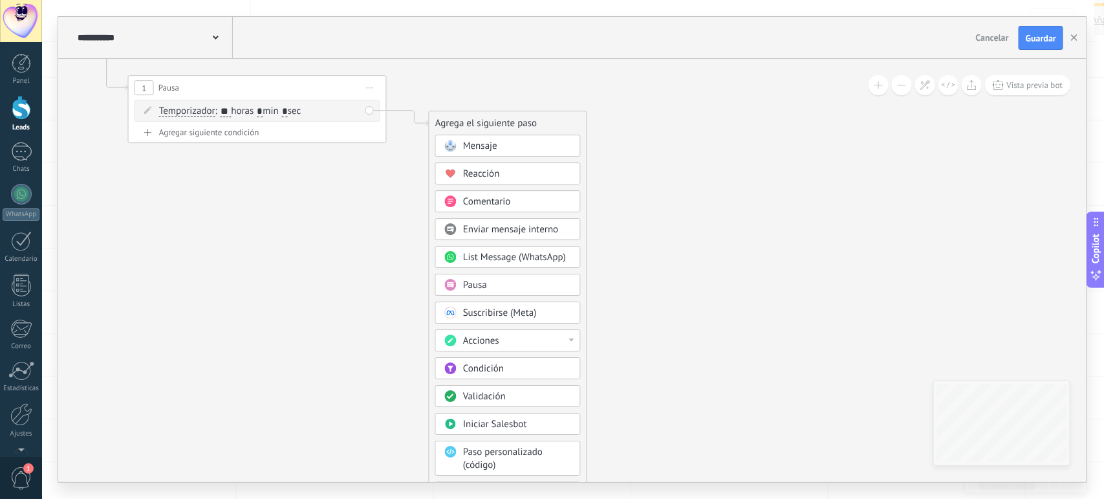
click at [487, 402] on span "Validación" at bounding box center [484, 396] width 43 height 12
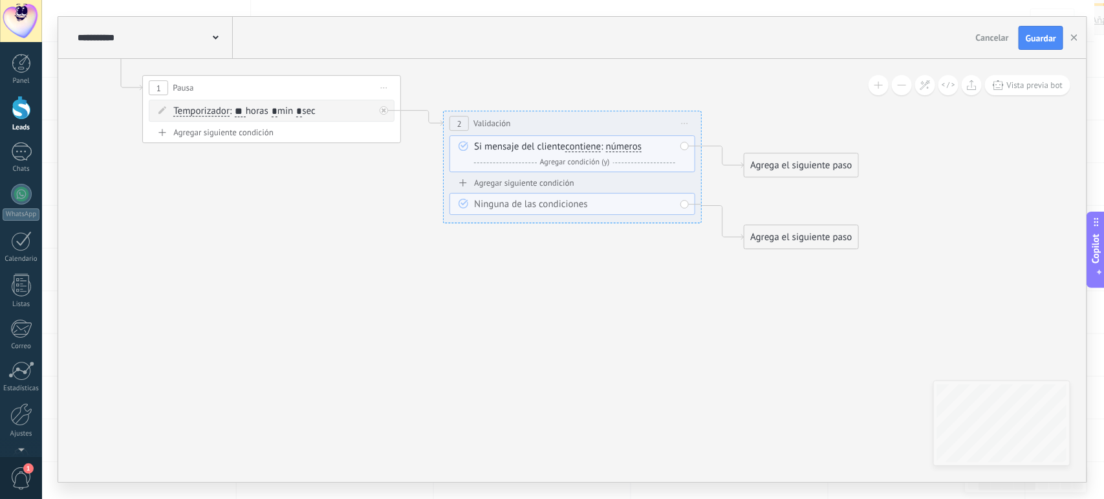
click at [600, 149] on span "contiene" at bounding box center [583, 147] width 36 height 10
click at [600, 149] on button "contiene" at bounding box center [640, 146] width 162 height 23
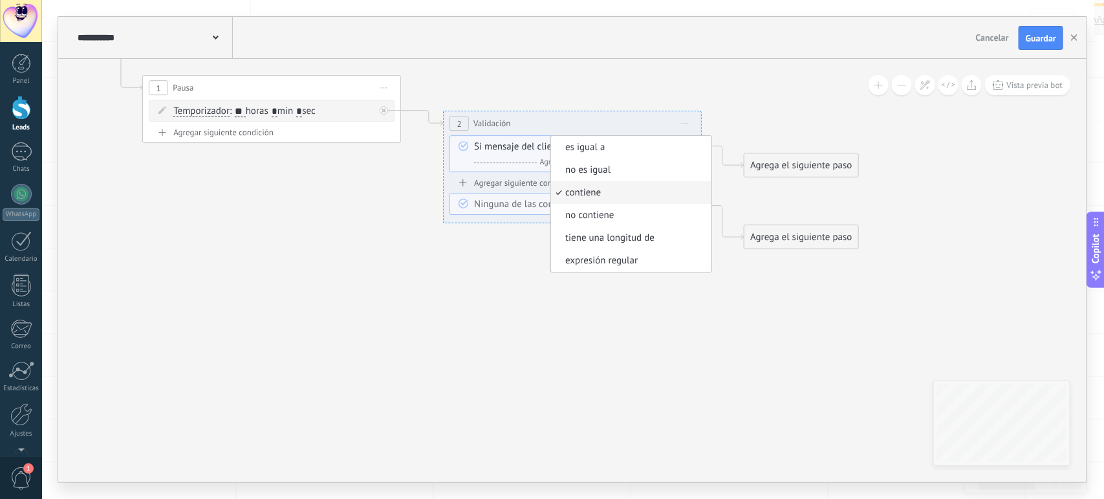
click at [480, 321] on icon at bounding box center [402, 141] width 1471 height 863
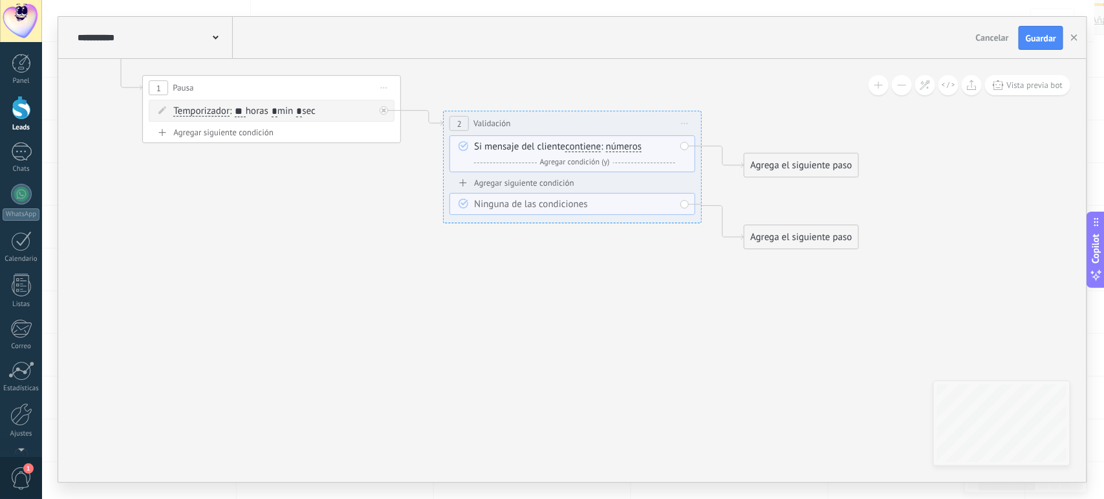
click at [686, 124] on icon at bounding box center [685, 123] width 6 height 1
click at [713, 206] on div "Borrar" at bounding box center [744, 208] width 128 height 22
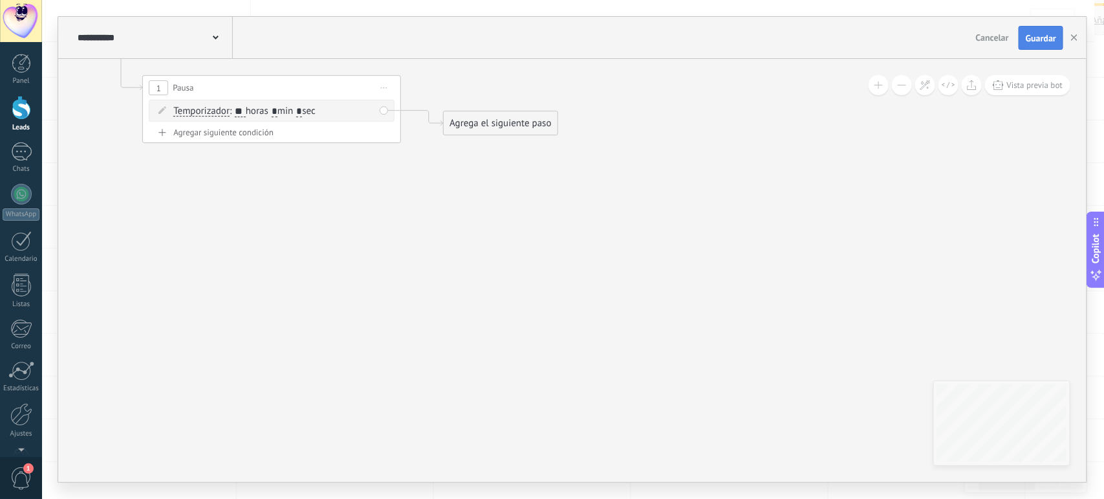
click at [1034, 41] on span "Guardar" at bounding box center [1041, 38] width 30 height 9
click at [1071, 43] on button "button" at bounding box center [1074, 38] width 19 height 25
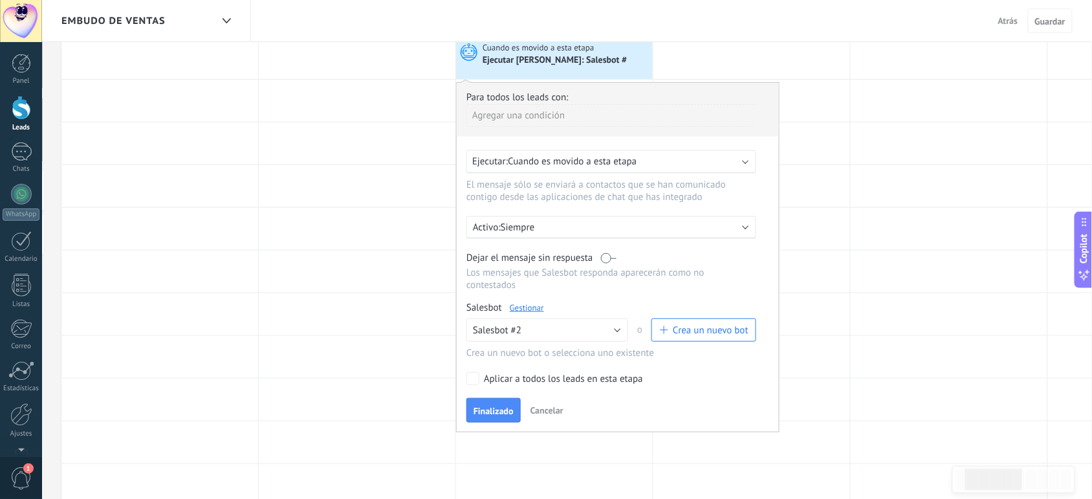
scroll to position [63, 0]
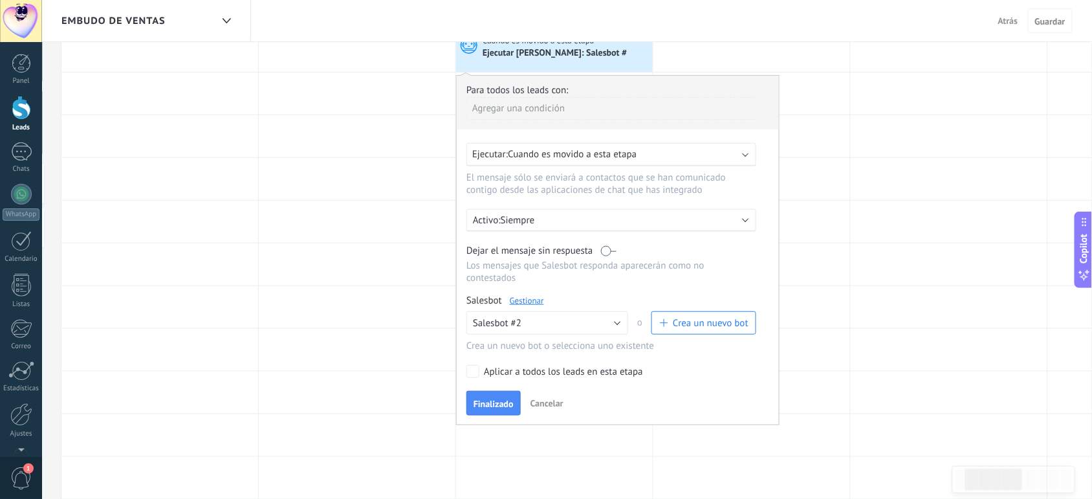
click at [590, 209] on div "Activo: Siempre" at bounding box center [611, 220] width 290 height 23
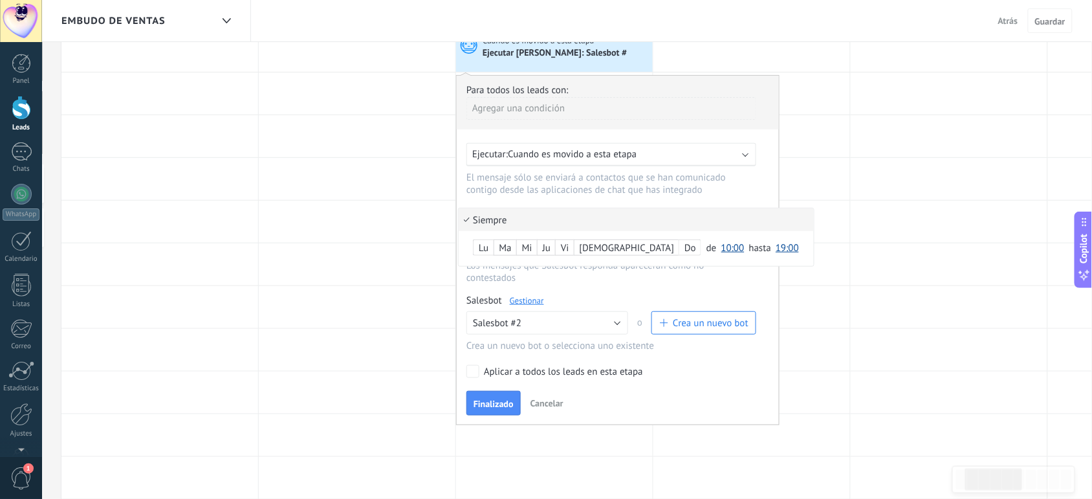
click at [590, 208] on li "Siempre" at bounding box center [636, 219] width 355 height 23
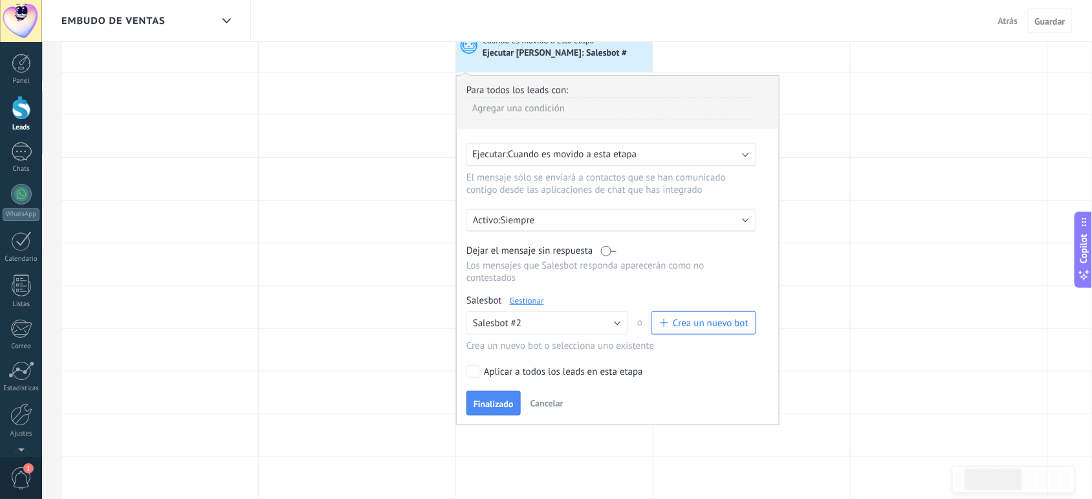
click at [656, 160] on div "Ejecutar: Cuando es movido a esta etapa" at bounding box center [611, 154] width 290 height 23
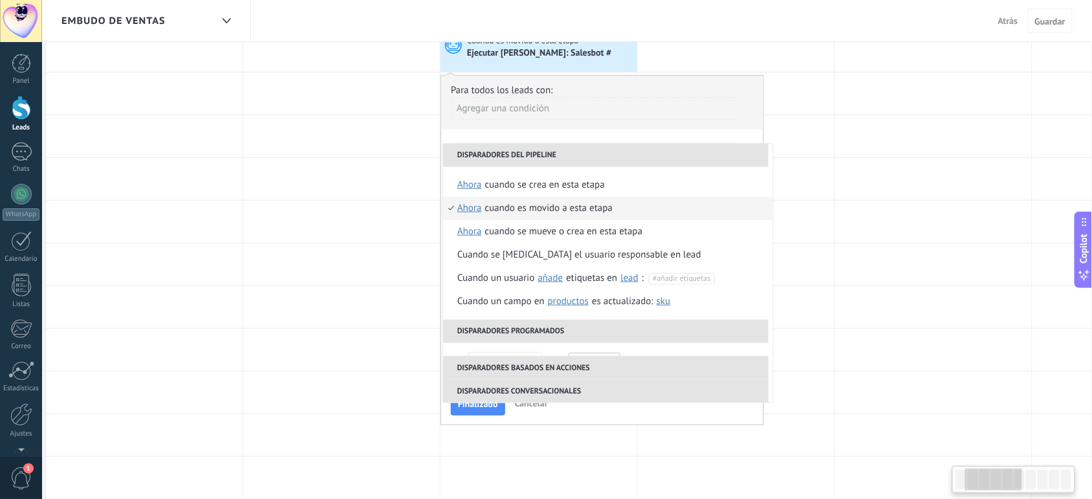
scroll to position [0, 206]
click at [849, 273] on div at bounding box center [932, 264] width 197 height 42
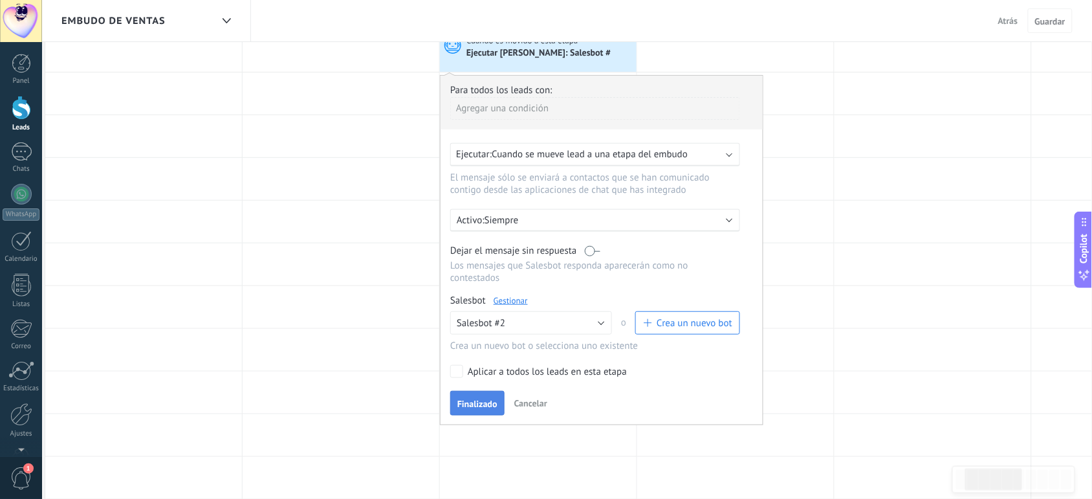
click at [471, 399] on span "Finalizado" at bounding box center [477, 403] width 40 height 9
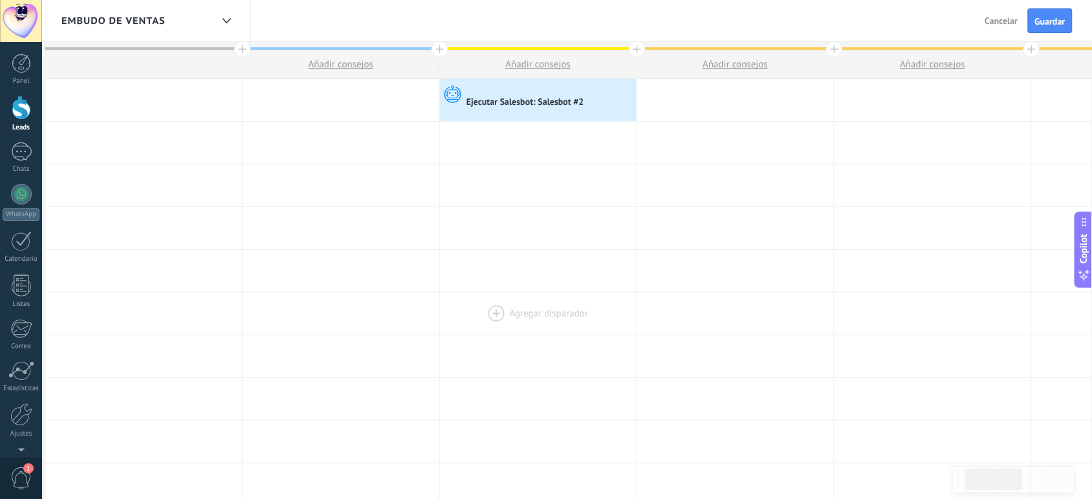
scroll to position [0, 0]
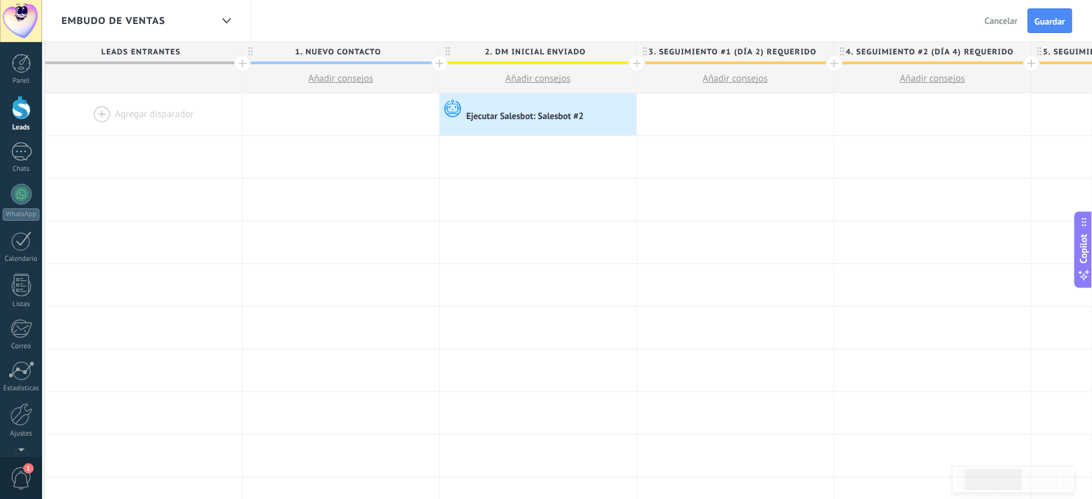
click at [635, 67] on div at bounding box center [637, 63] width 17 height 17
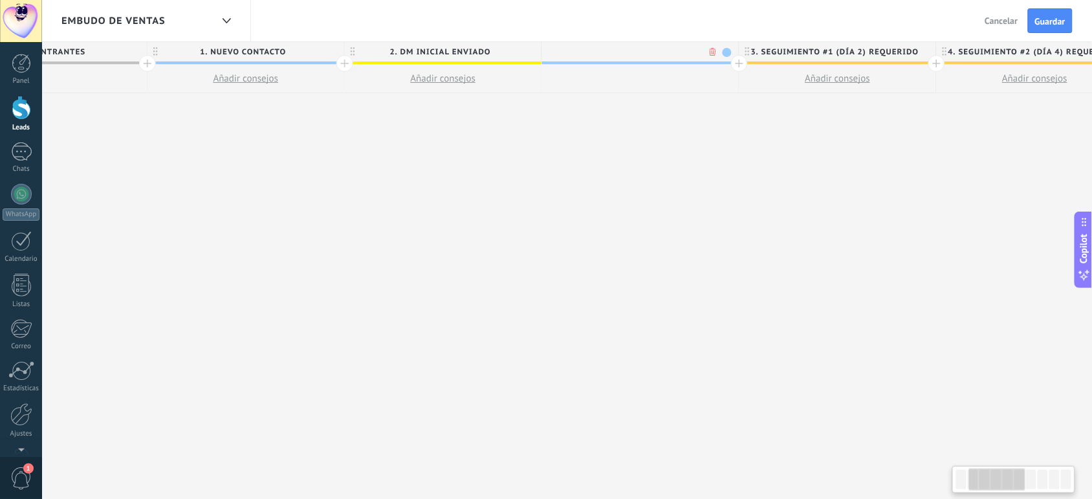
scroll to position [0, 301]
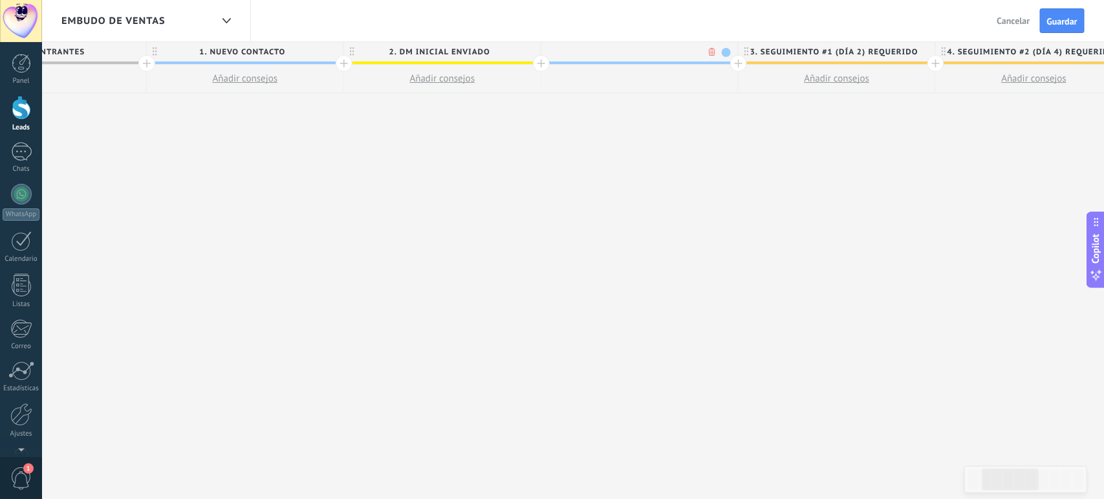
click at [710, 50] on body ".abecls-1,.abecls-2{fill-rule:evenodd}.abecls-2{fill:#fff} .abhcls-1{fill:none}…" at bounding box center [552, 249] width 1104 height 499
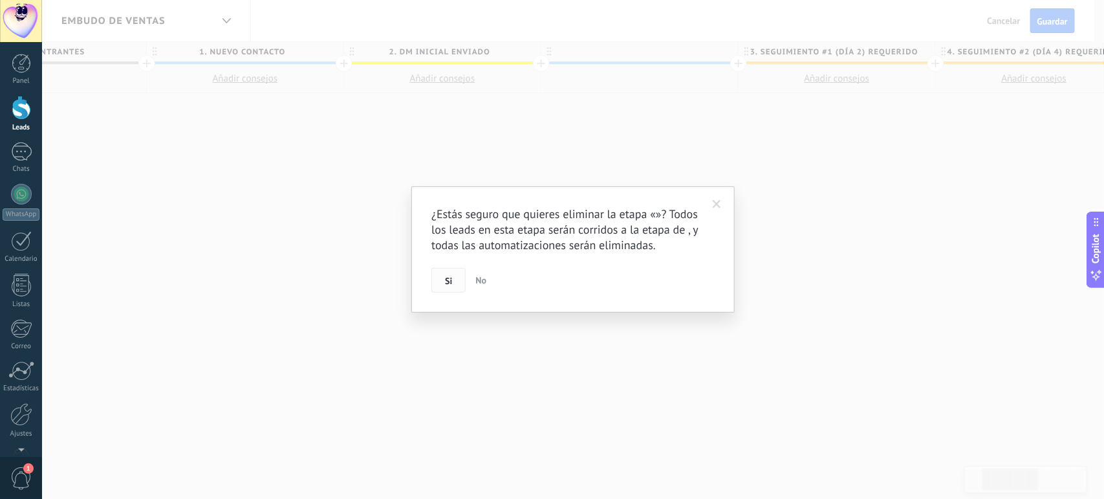
click at [445, 281] on span "Si" at bounding box center [448, 280] width 7 height 9
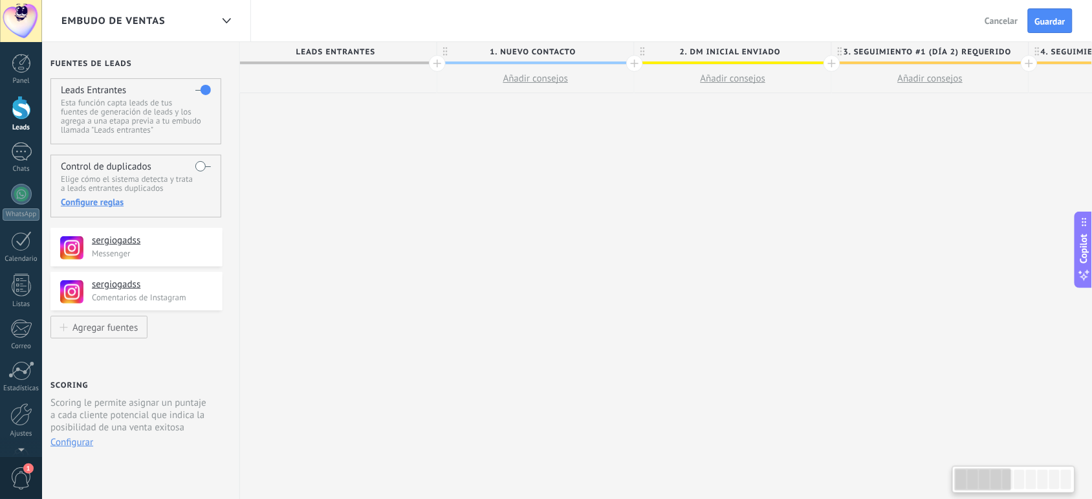
scroll to position [0, 0]
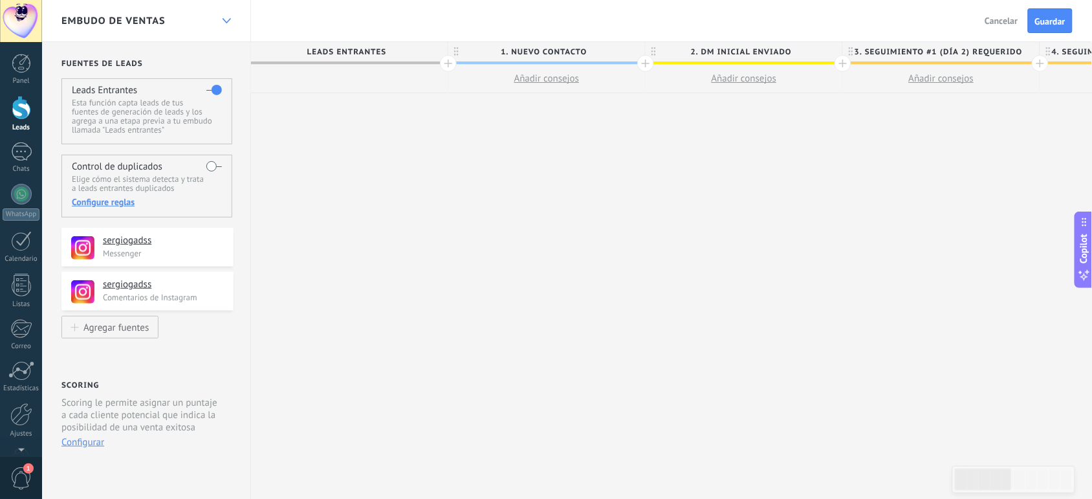
click at [221, 24] on div at bounding box center [226, 20] width 22 height 25
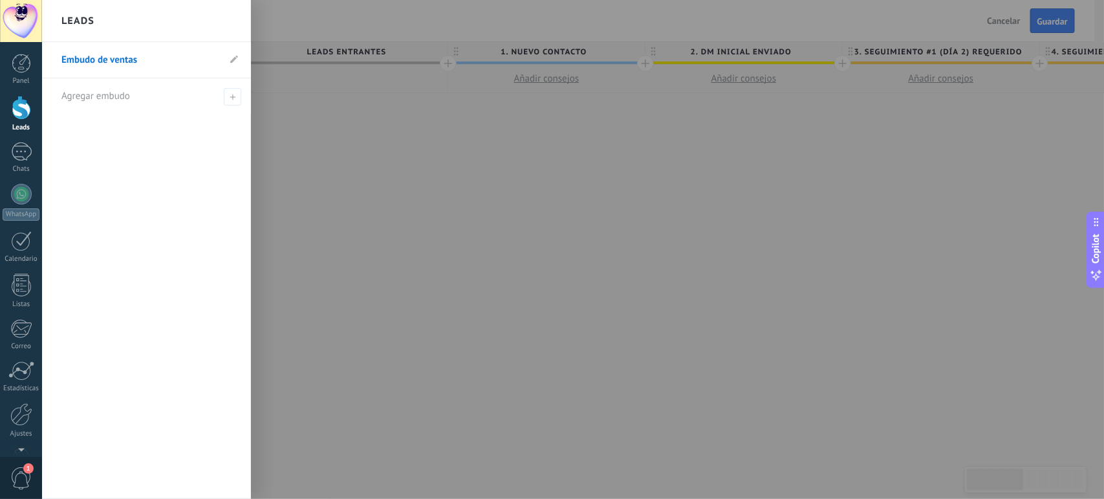
click at [166, 52] on link "Embudo de ventas" at bounding box center [139, 60] width 157 height 36
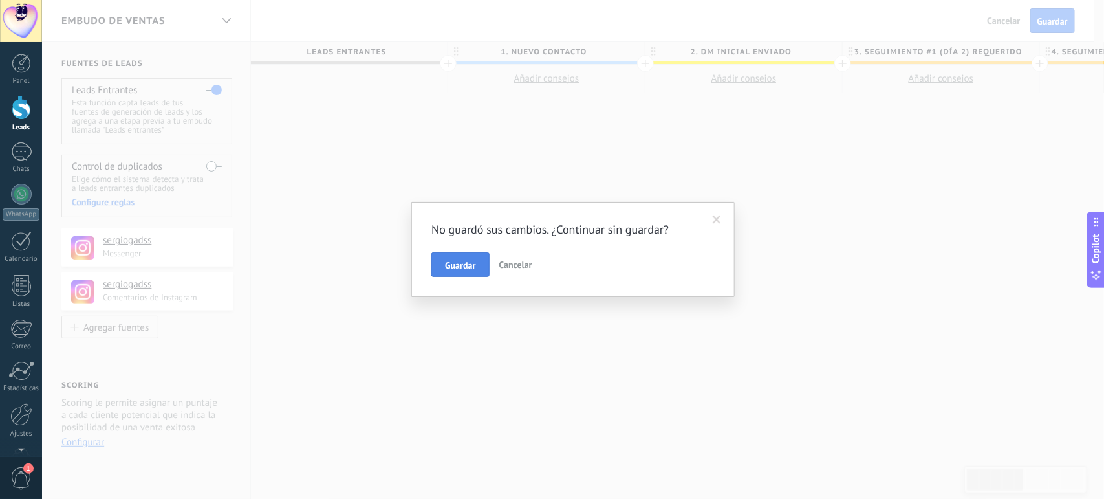
click at [473, 266] on span "Guardar" at bounding box center [460, 265] width 30 height 9
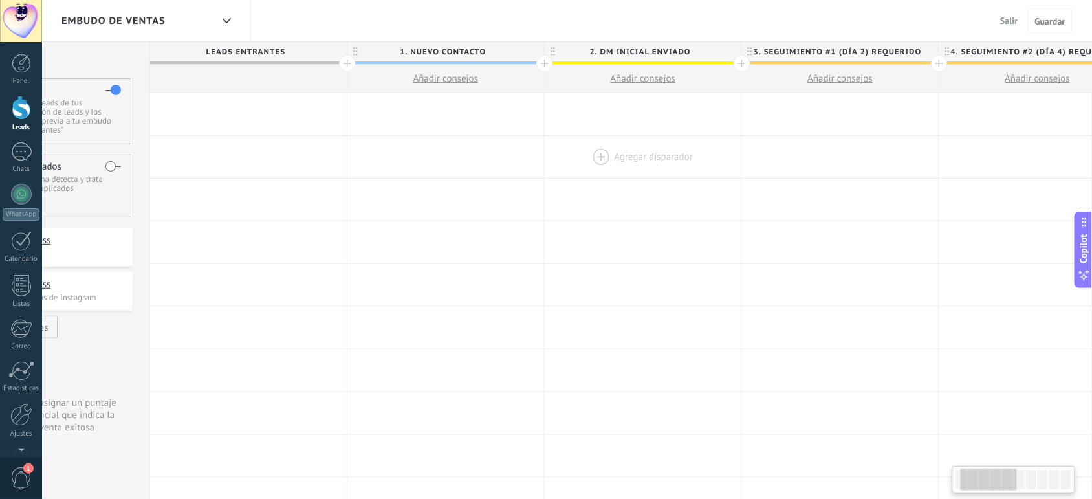
scroll to position [0, 115]
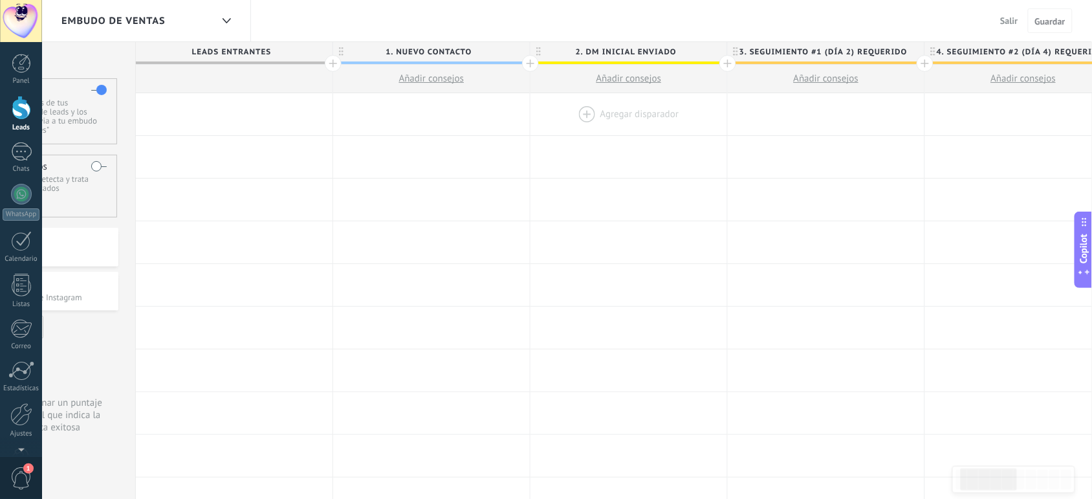
click at [577, 111] on div at bounding box center [628, 114] width 197 height 42
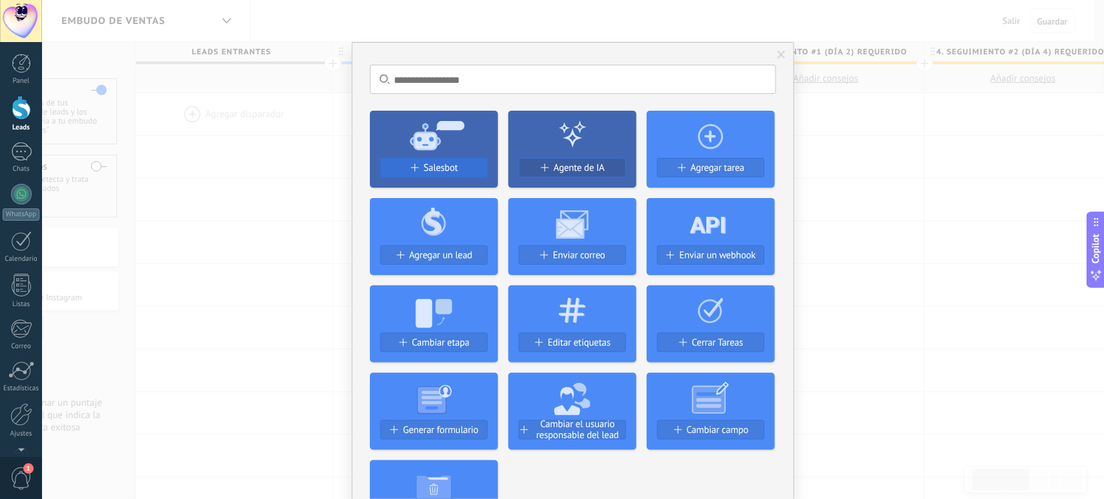
click at [424, 167] on span "Salesbot" at bounding box center [441, 167] width 34 height 11
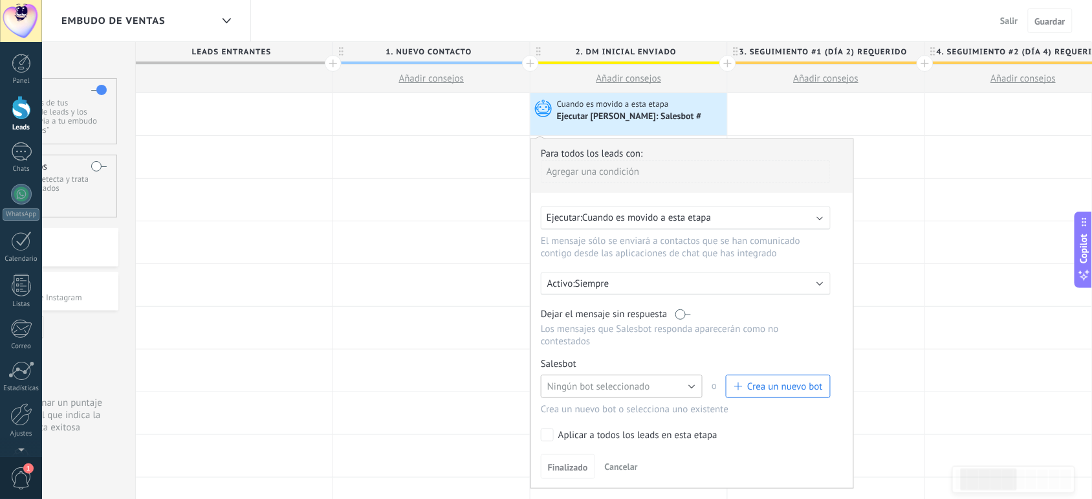
click at [662, 380] on button "Ningún bot seleccionado" at bounding box center [622, 385] width 162 height 23
click at [623, 402] on span "Salesbot #2" at bounding box center [615, 408] width 165 height 12
click at [560, 458] on button "Finalizado" at bounding box center [568, 466] width 54 height 25
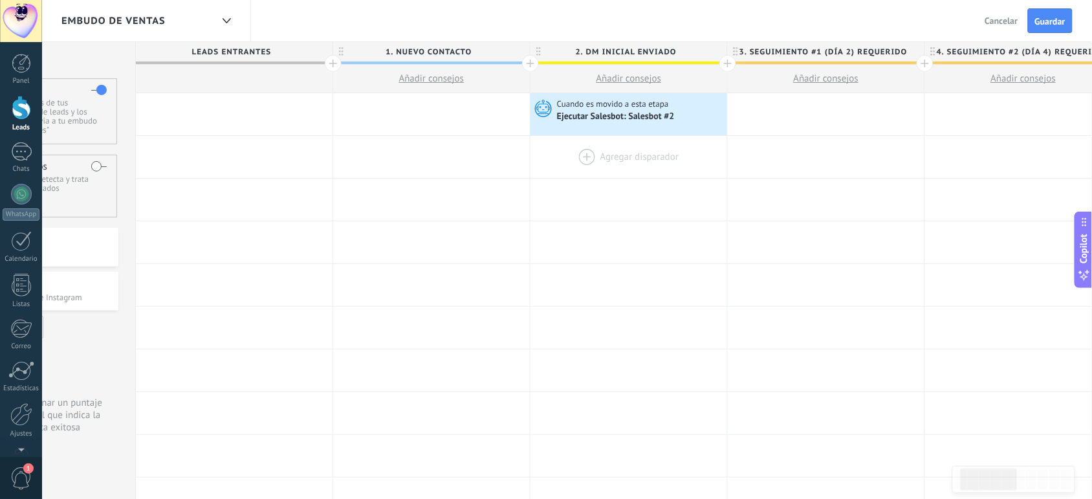
click at [580, 158] on div at bounding box center [628, 157] width 197 height 42
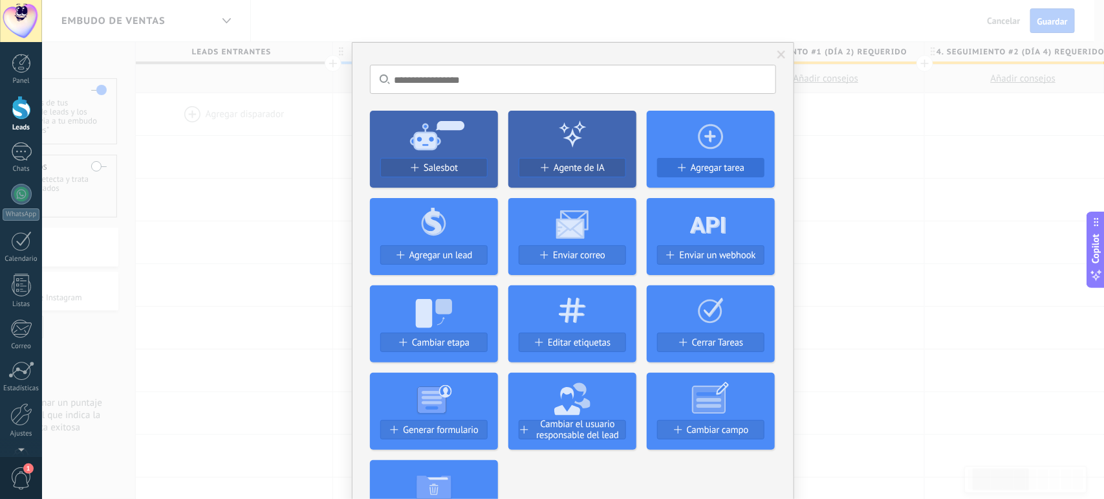
click at [703, 158] on div "Agregar tarea" at bounding box center [711, 173] width 128 height 30
click at [691, 175] on button "Agregar tarea" at bounding box center [710, 167] width 107 height 19
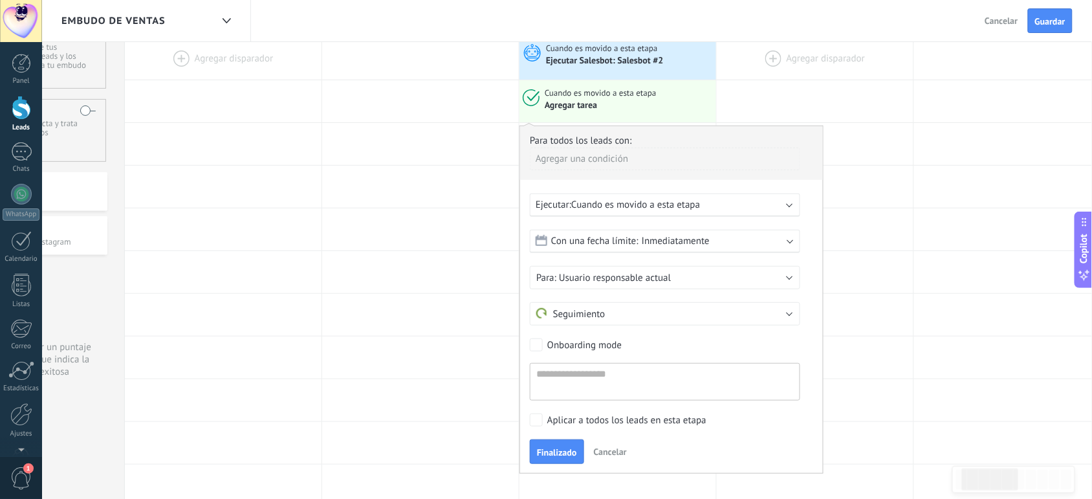
scroll to position [60, 0]
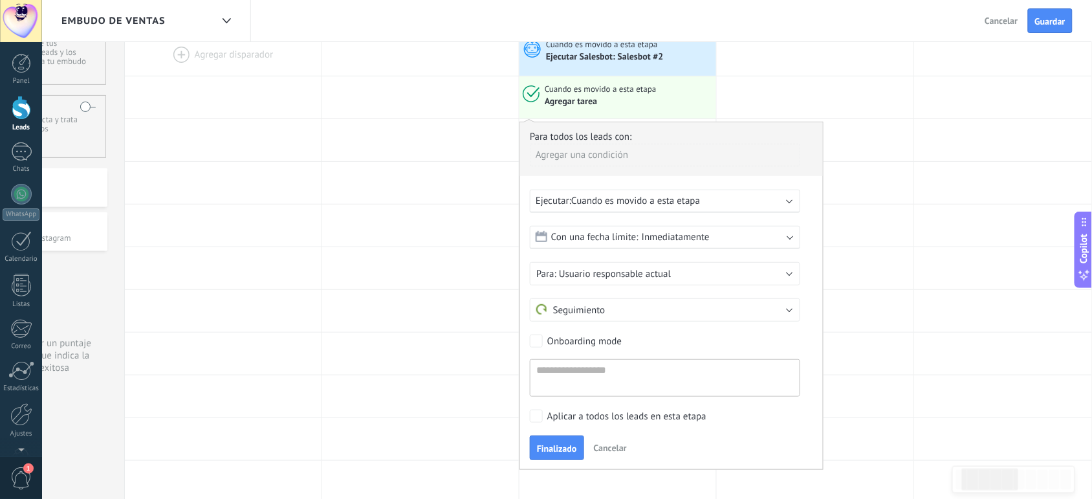
click at [744, 212] on div "Para todos los leads con: [PERSON_NAME] una condición Ejecutar: Cuando es movid…" at bounding box center [671, 296] width 304 height 348
click at [744, 208] on div "Ejecutar: Cuando es movido a esta etapa" at bounding box center [665, 201] width 270 height 23
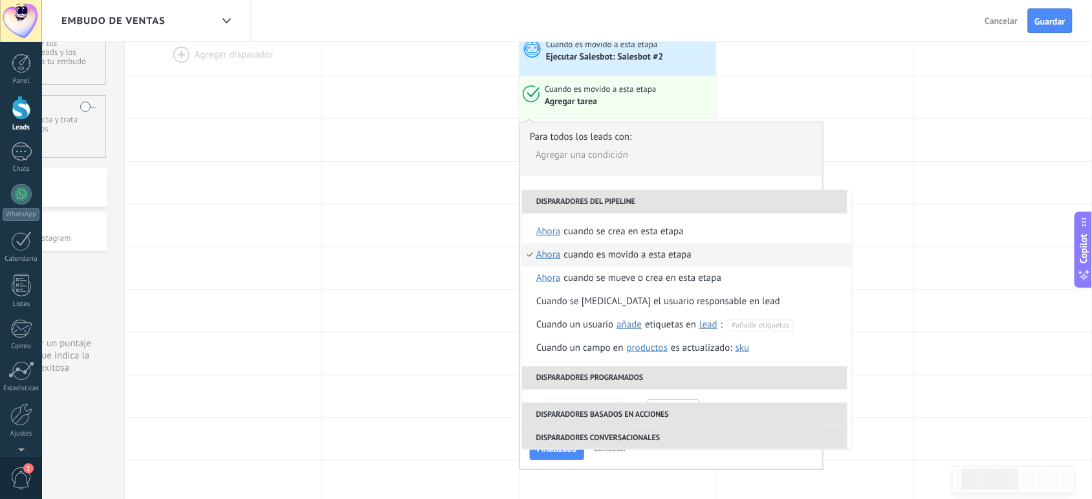
click at [744, 208] on li "Disparadores del pipeline" at bounding box center [684, 201] width 325 height 23
click at [717, 150] on div "Agregar una condición" at bounding box center [665, 155] width 270 height 23
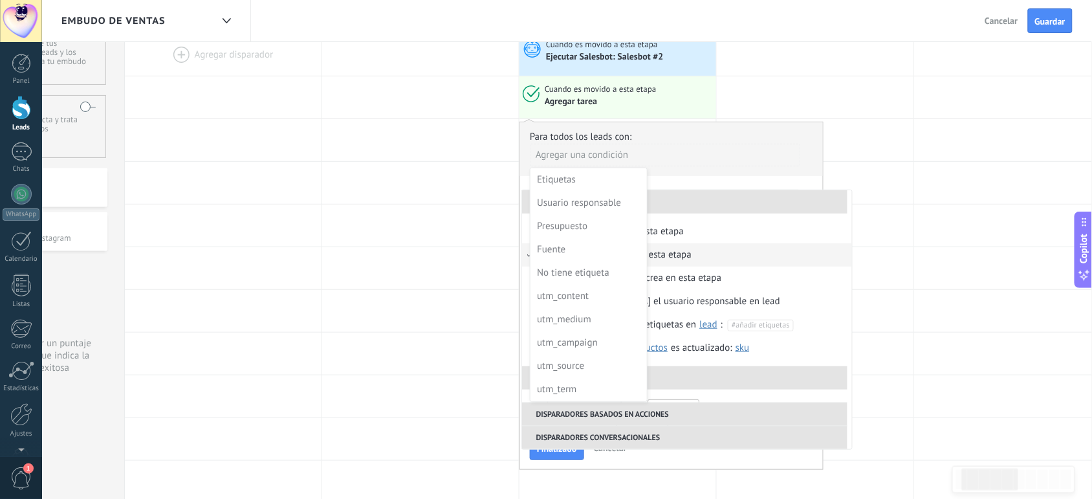
click at [728, 175] on div at bounding box center [671, 295] width 303 height 346
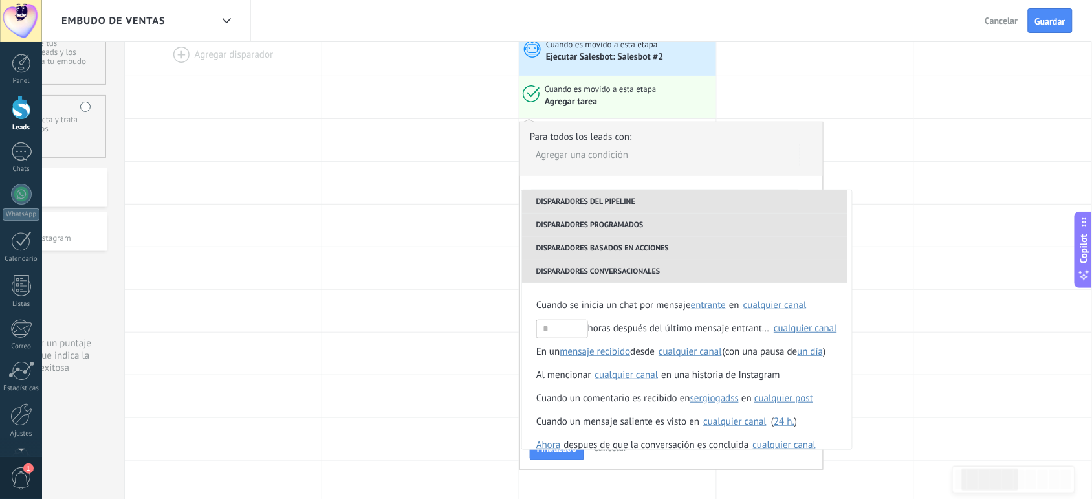
scroll to position [328, 0]
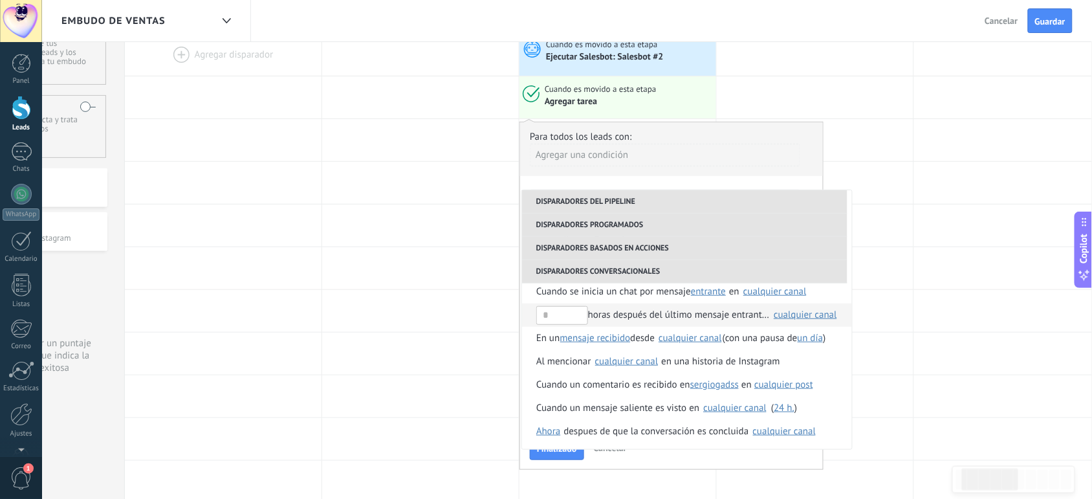
click at [796, 312] on div "cualquier canal" at bounding box center [805, 315] width 63 height 10
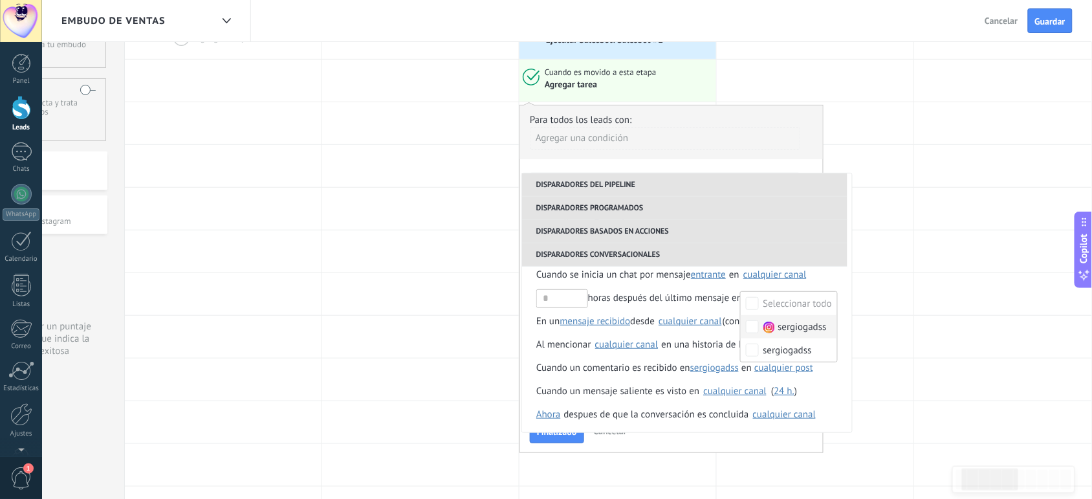
scroll to position [76, 0]
click at [587, 254] on li "Disparadores conversacionales" at bounding box center [684, 255] width 325 height 23
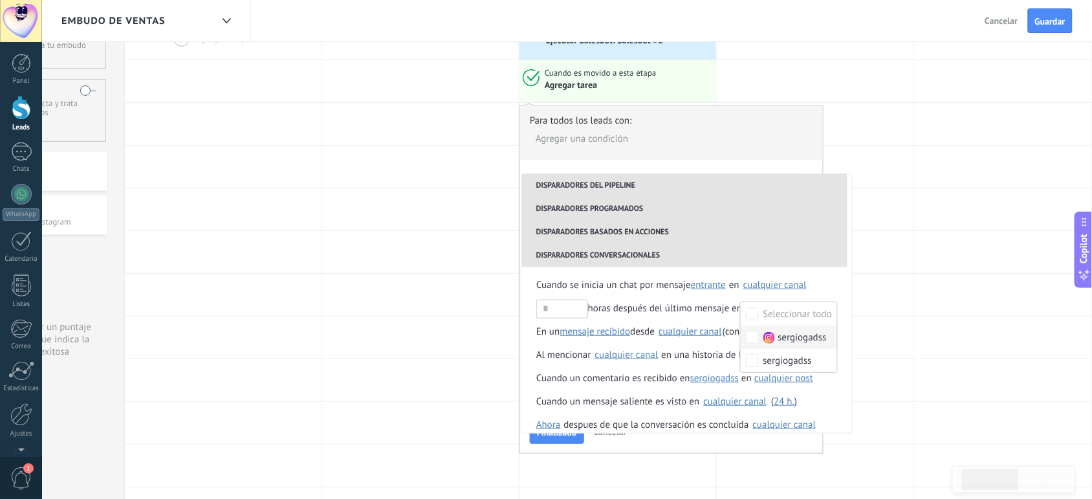
click at [587, 254] on li "Disparadores conversacionales" at bounding box center [684, 255] width 325 height 23
click at [629, 307] on div "horas después del último mensaje entrante en" at bounding box center [652, 308] width 233 height 23
click at [800, 306] on div "cualquier canal" at bounding box center [805, 308] width 63 height 10
click at [800, 306] on label "Seleccionar todo" at bounding box center [789, 313] width 97 height 23
click at [634, 304] on div "horas después del último mensaje entrante en" at bounding box center [652, 308] width 233 height 23
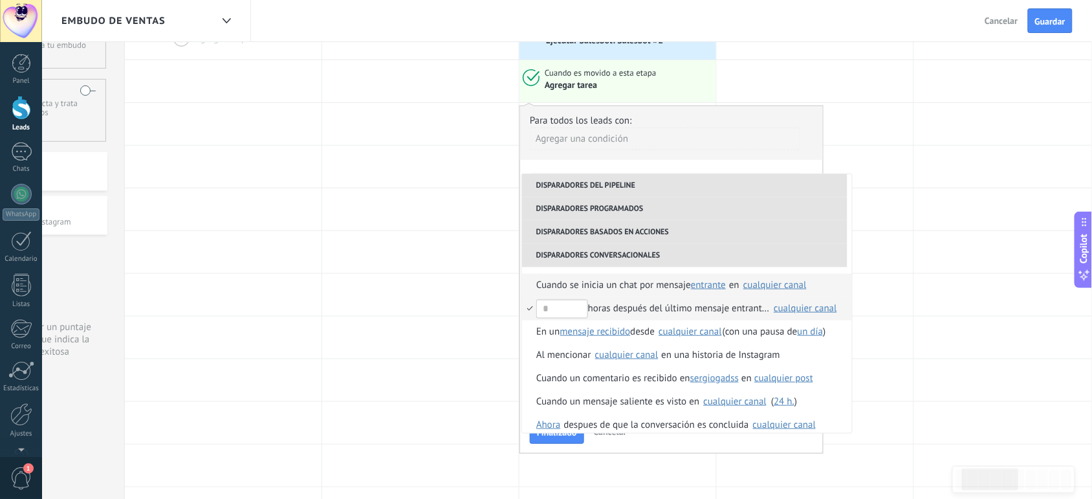
click at [781, 283] on div "cualquier canal" at bounding box center [774, 285] width 63 height 10
click at [781, 283] on label "Seleccionar todo" at bounding box center [789, 290] width 97 height 23
click at [781, 283] on label "Ninguno" at bounding box center [791, 290] width 91 height 23
click at [781, 283] on label "Seleccionar todo" at bounding box center [789, 290] width 97 height 23
click at [781, 283] on label "Ninguno" at bounding box center [791, 290] width 91 height 23
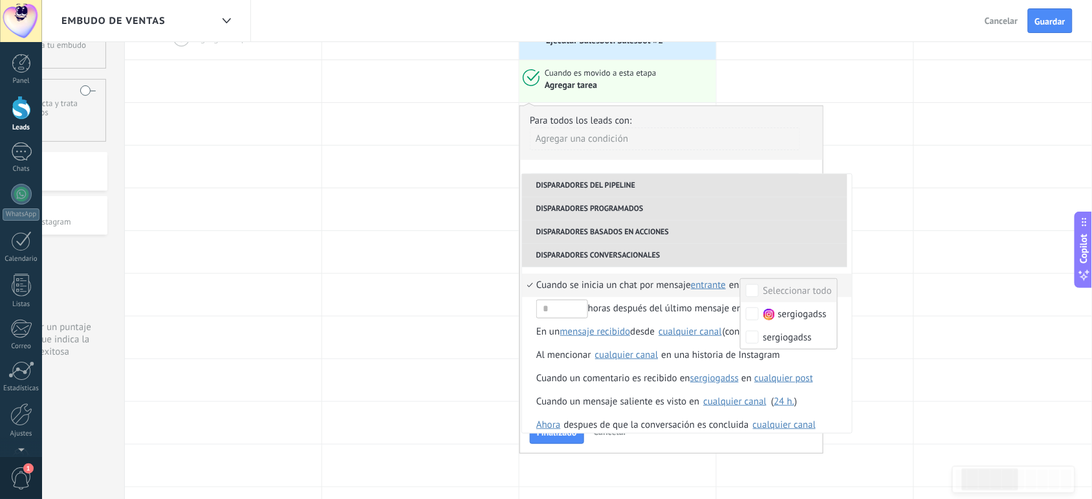
click at [749, 248] on li "Disparadores conversacionales" at bounding box center [684, 255] width 325 height 23
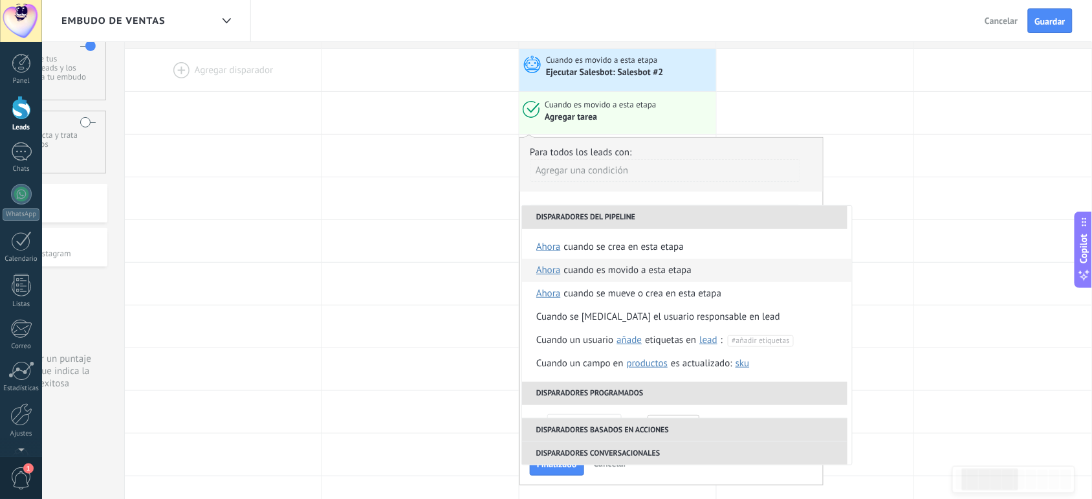
scroll to position [0, 0]
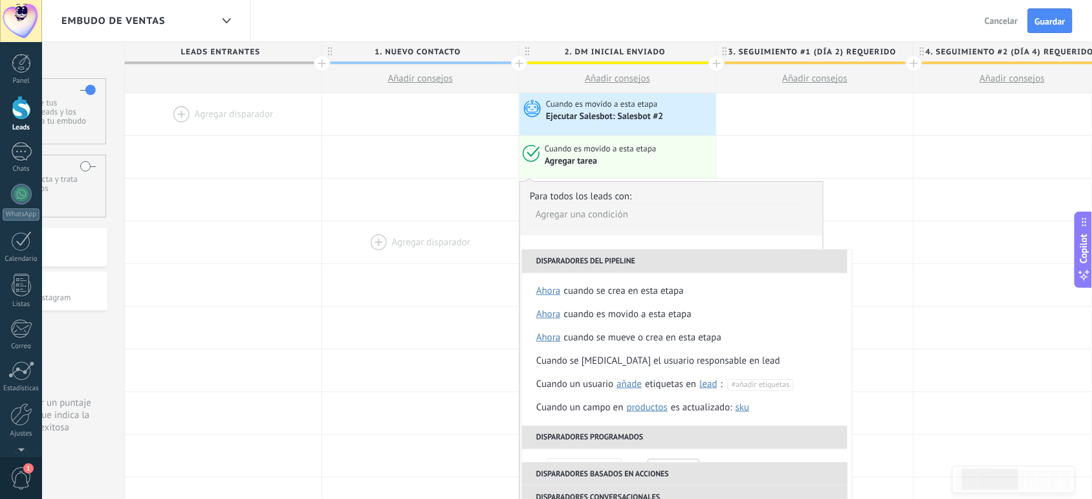
click at [402, 253] on div at bounding box center [420, 242] width 197 height 42
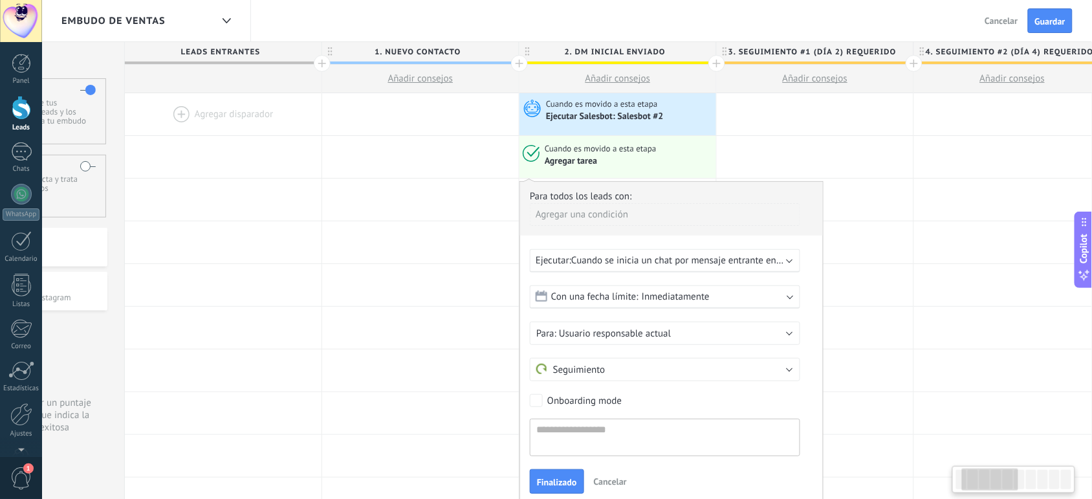
click at [587, 152] on span "Cuando es movido a esta etapa" at bounding box center [602, 149] width 114 height 12
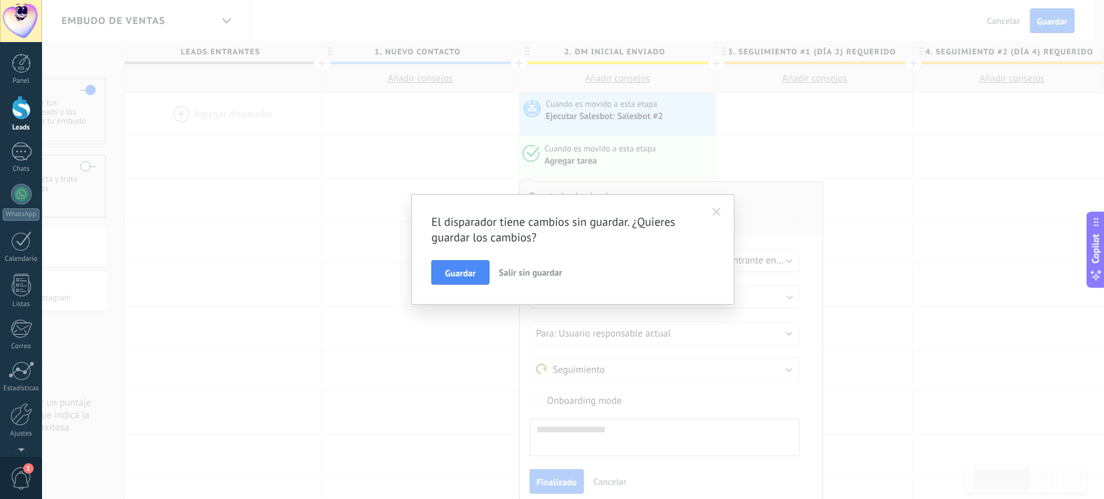
click at [707, 208] on span at bounding box center [716, 212] width 21 height 22
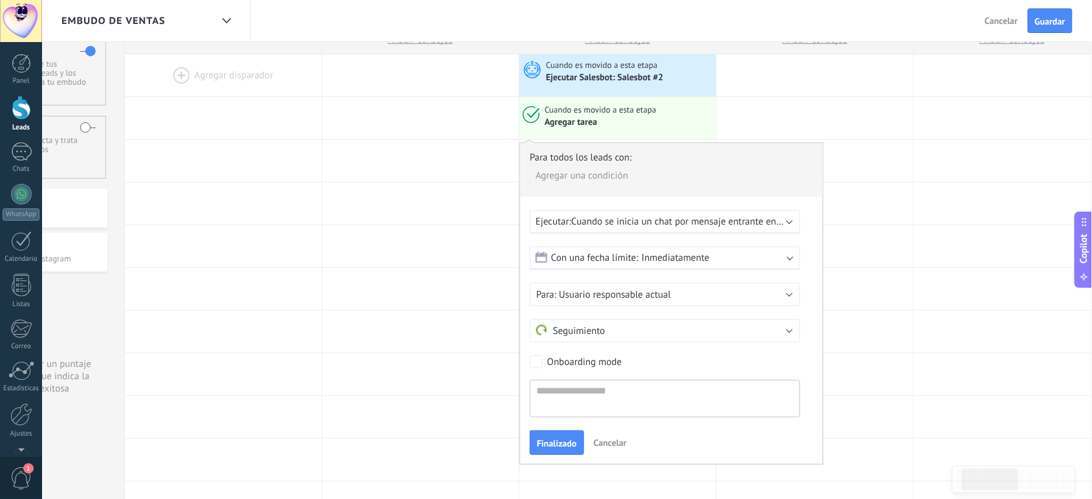
scroll to position [40, 0]
click at [609, 437] on span "Cancelar" at bounding box center [610, 441] width 33 height 12
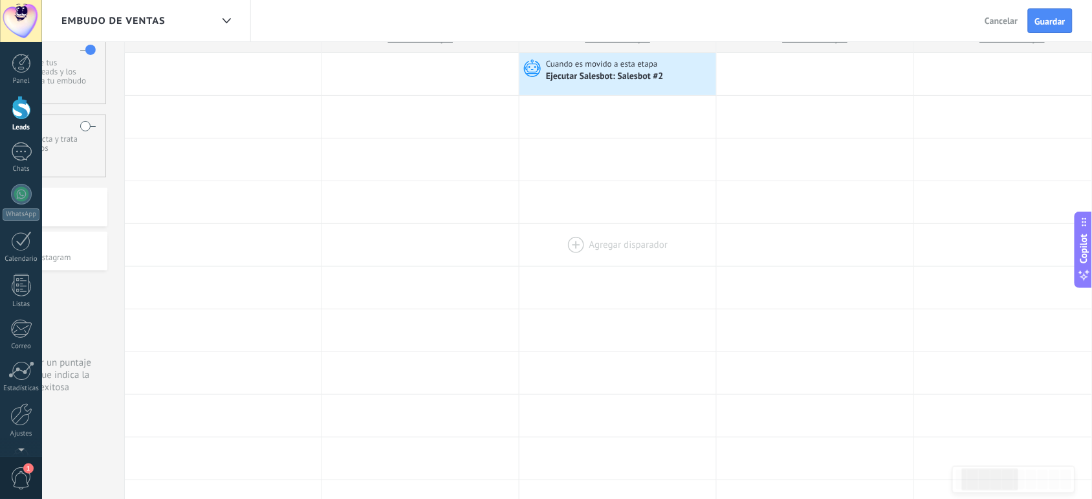
scroll to position [0, 0]
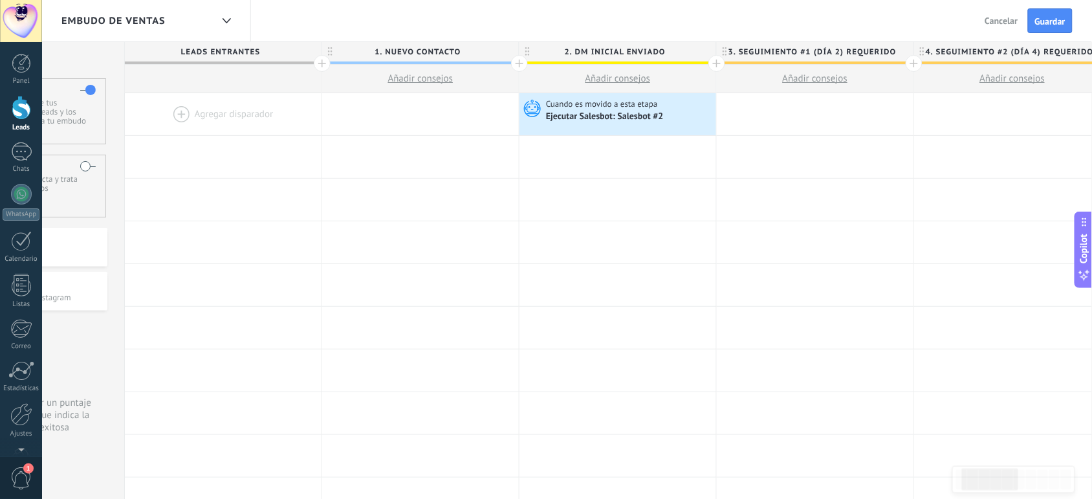
click at [580, 150] on div at bounding box center [617, 157] width 197 height 42
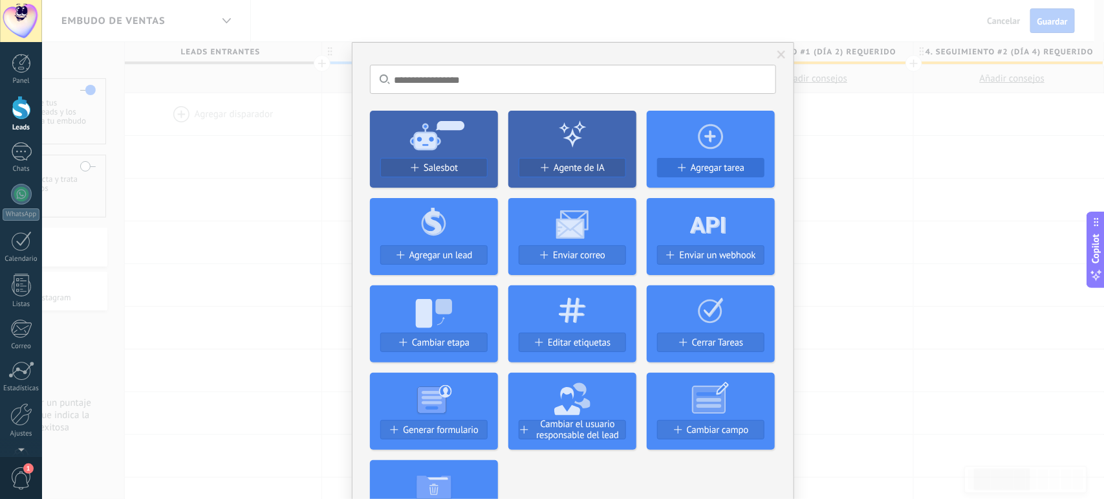
click at [721, 169] on span "Agregar tarea" at bounding box center [718, 167] width 54 height 11
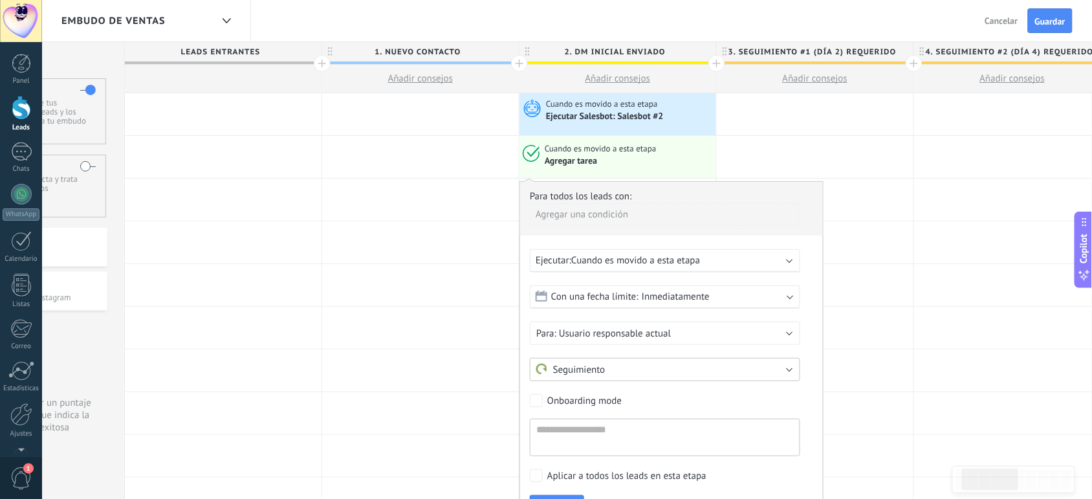
click at [667, 367] on button "Seguimiento" at bounding box center [665, 369] width 270 height 23
click at [667, 367] on span "Seguimiento" at bounding box center [659, 369] width 274 height 12
click at [662, 333] on span "Usuario responsable actual" at bounding box center [615, 333] width 112 height 12
click at [606, 380] on span "[PERSON_NAME]" at bounding box center [659, 377] width 274 height 12
click at [627, 296] on span "Con una fecha límite:" at bounding box center [594, 296] width 87 height 12
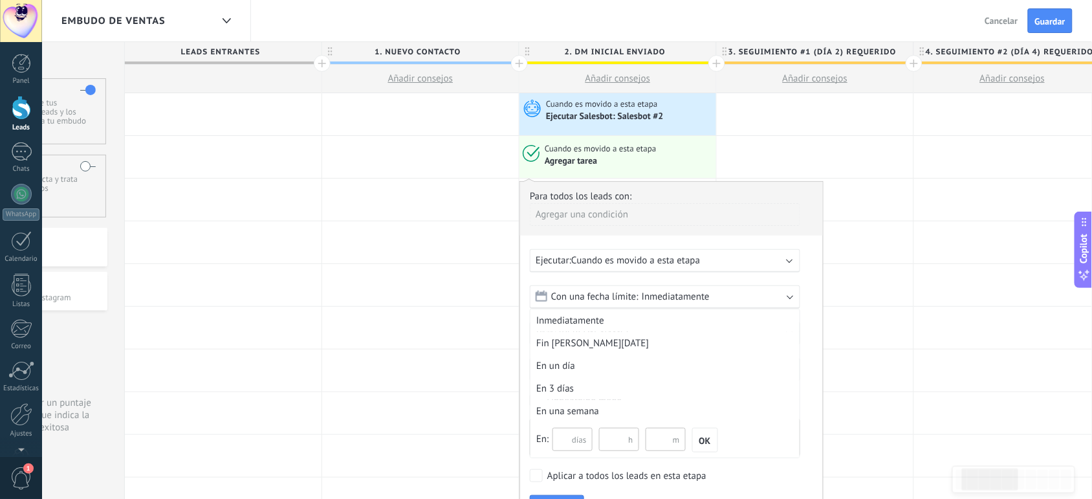
click at [627, 296] on span "Con una fecha límite:" at bounding box center [594, 296] width 87 height 12
click at [629, 263] on span "Cuando es movido a esta etapa" at bounding box center [635, 260] width 129 height 12
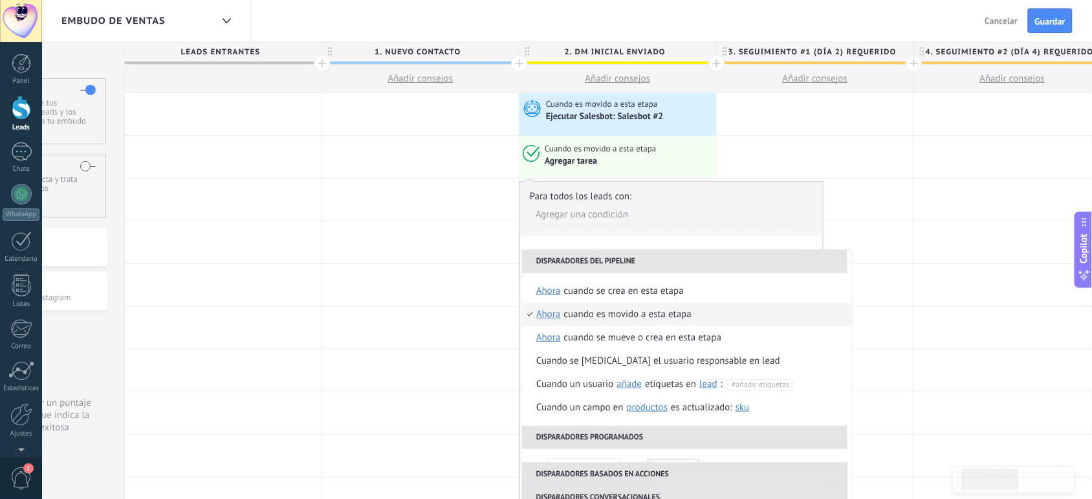
click at [629, 263] on li "Disparadores del pipeline" at bounding box center [684, 261] width 325 height 23
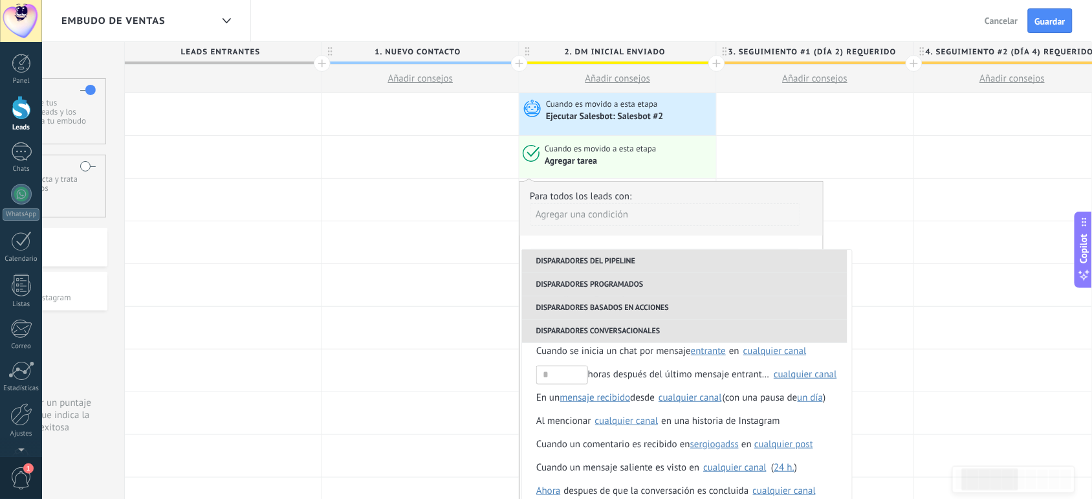
click at [597, 232] on div "Agregar una condición" at bounding box center [665, 219] width 270 height 32
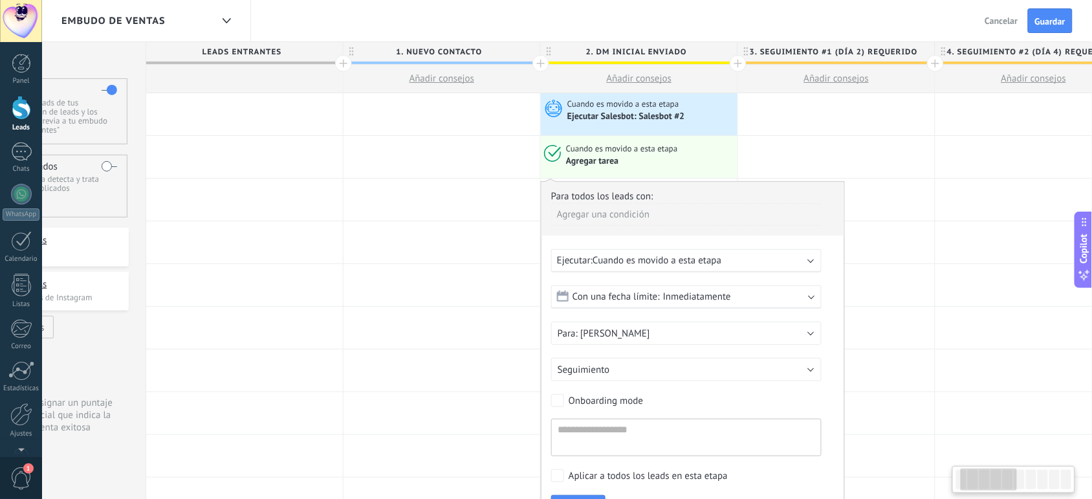
scroll to position [0, 105]
click at [641, 262] on span "Cuando es movido a esta etapa" at bounding box center [656, 260] width 129 height 12
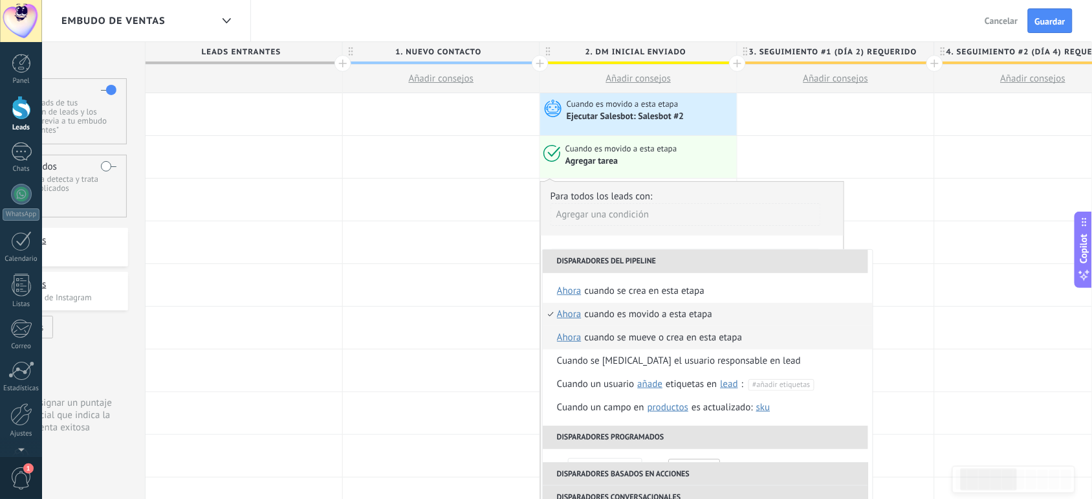
click at [608, 341] on div "Cuando se mueve o crea en esta etapa" at bounding box center [664, 337] width 158 height 23
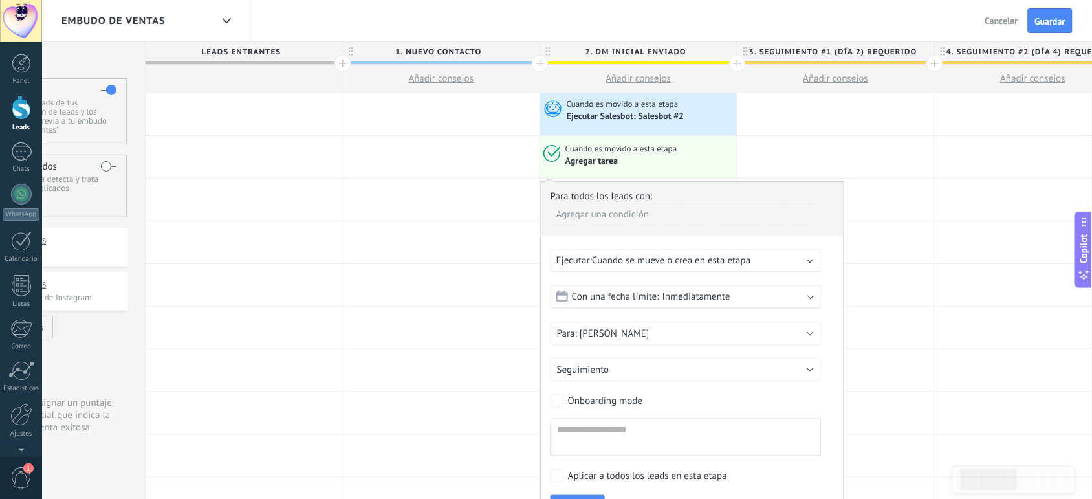
click at [664, 257] on span "Cuando se mueve o crea en esta etapa" at bounding box center [671, 260] width 158 height 12
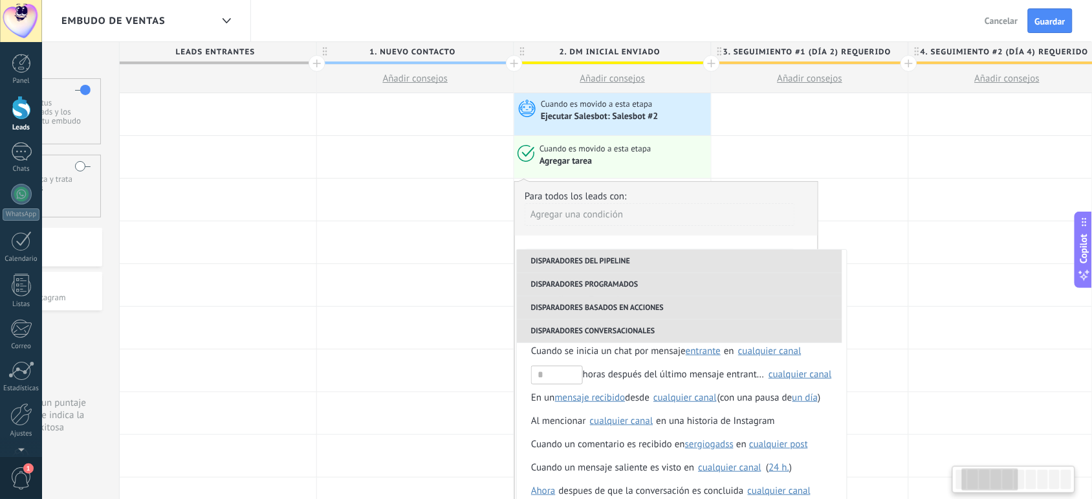
scroll to position [0, 127]
click at [647, 207] on div "Agregar una condición" at bounding box center [664, 214] width 270 height 23
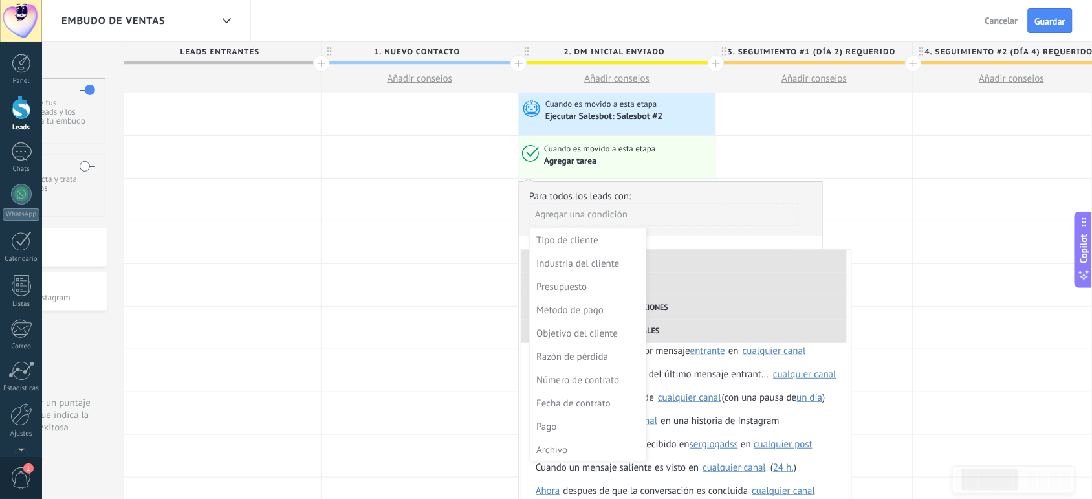
scroll to position [0, 0]
click at [700, 176] on div "Cuando es movido a esta etapa Agregar tarea" at bounding box center [617, 157] width 197 height 42
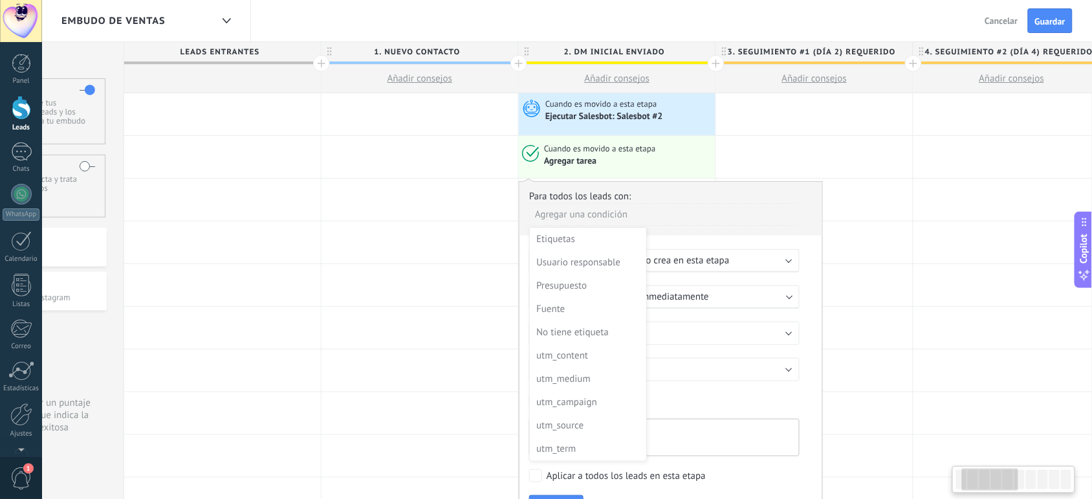
click at [635, 211] on div at bounding box center [670, 355] width 303 height 346
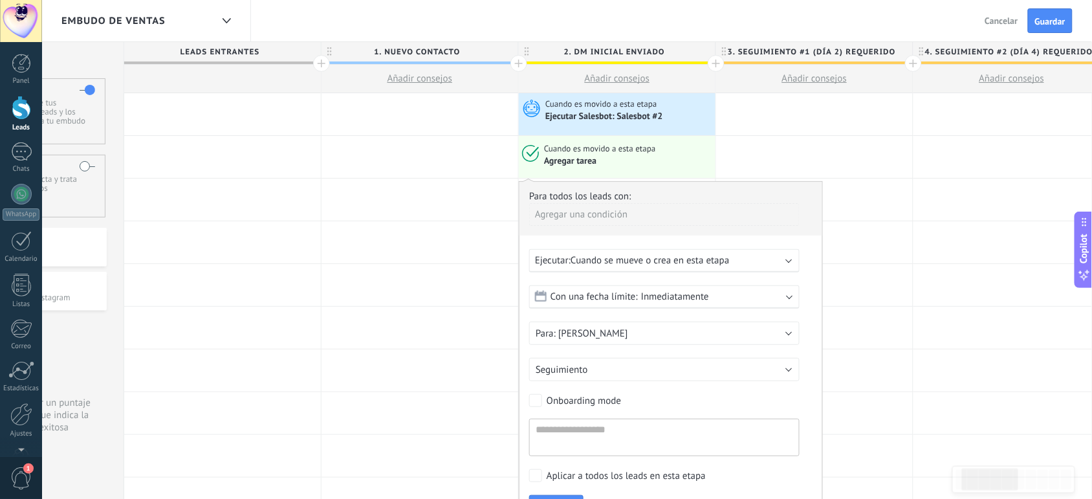
click at [635, 211] on div "Agregar una condición" at bounding box center [664, 214] width 270 height 23
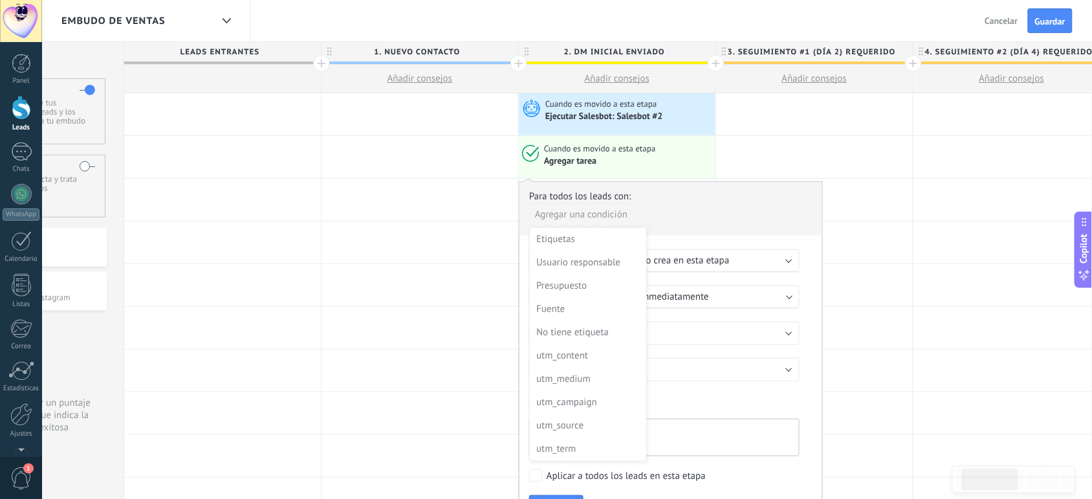
click at [673, 188] on div at bounding box center [670, 355] width 303 height 346
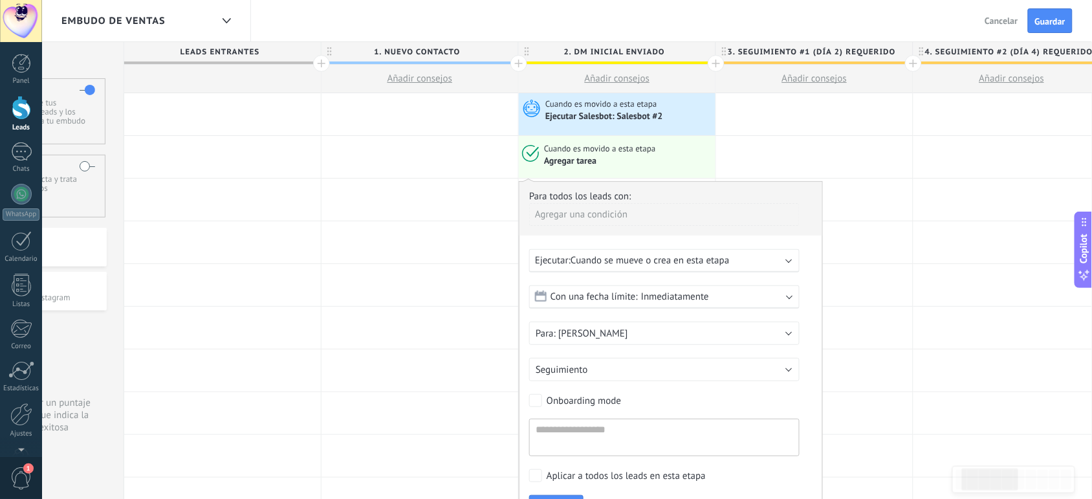
click at [667, 157] on div "Agregar tarea" at bounding box center [627, 161] width 167 height 12
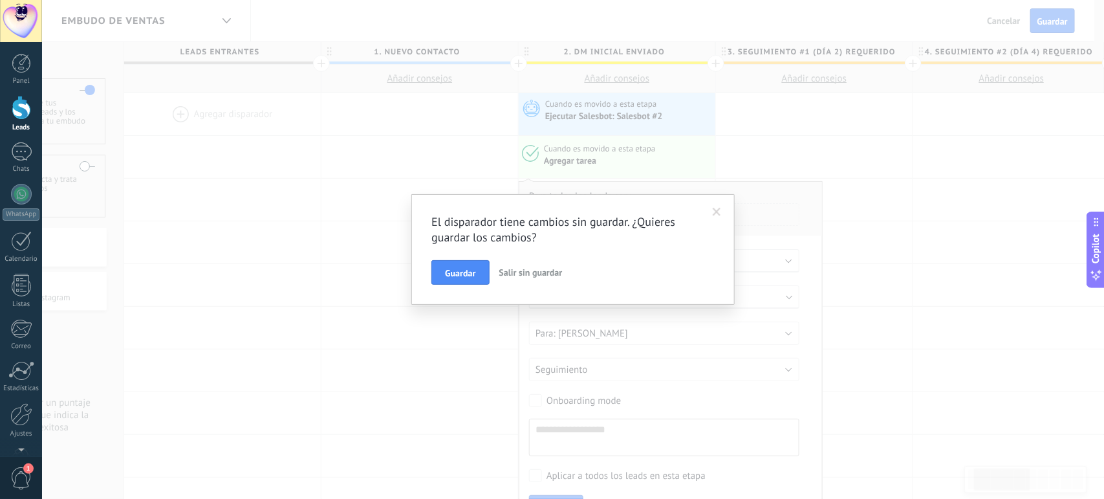
click at [721, 210] on span at bounding box center [717, 212] width 8 height 9
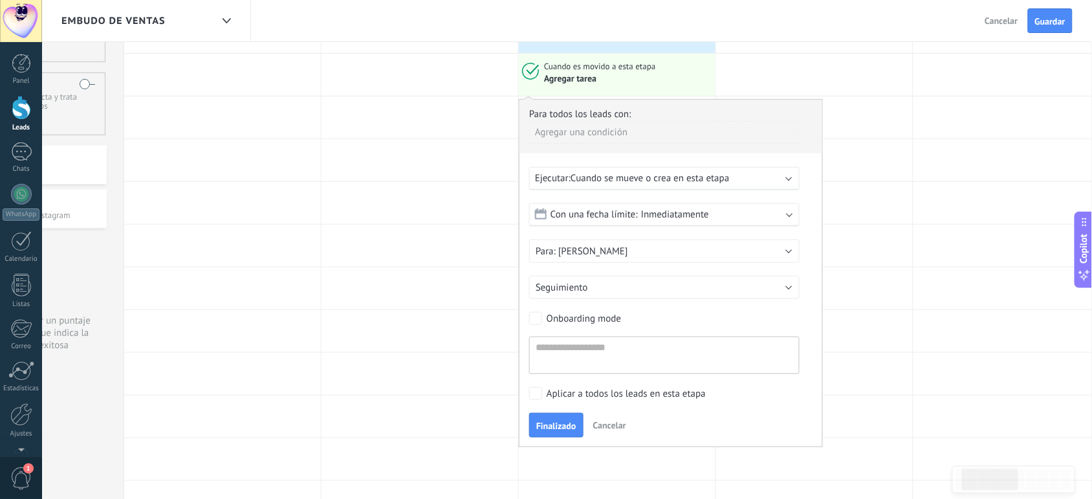
scroll to position [81, 0]
click at [614, 428] on span "Cancelar" at bounding box center [609, 426] width 33 height 12
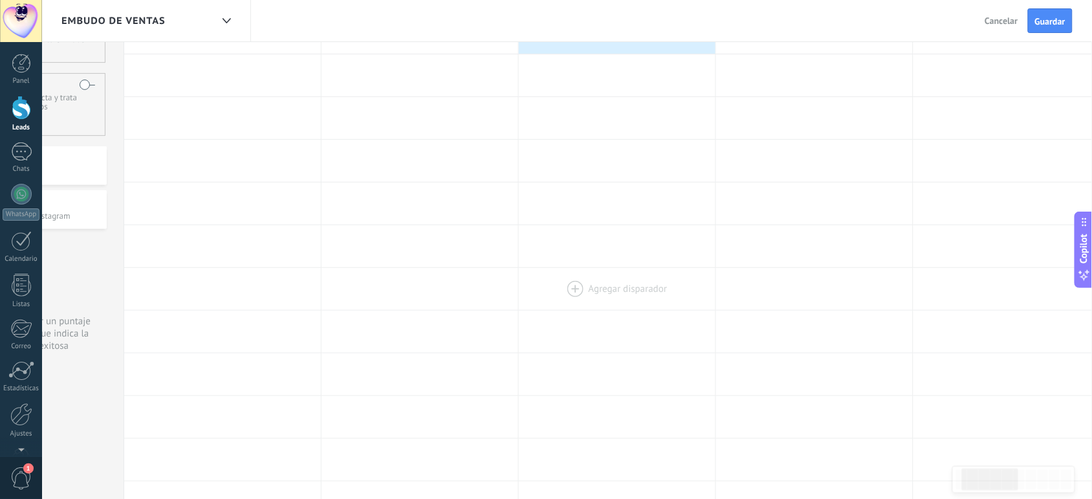
scroll to position [0, 0]
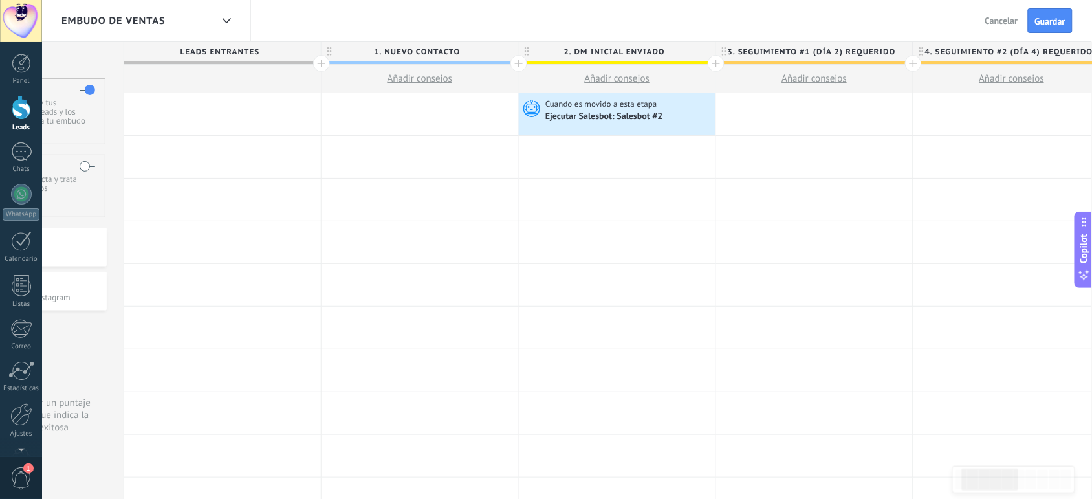
click at [600, 156] on div at bounding box center [617, 157] width 197 height 42
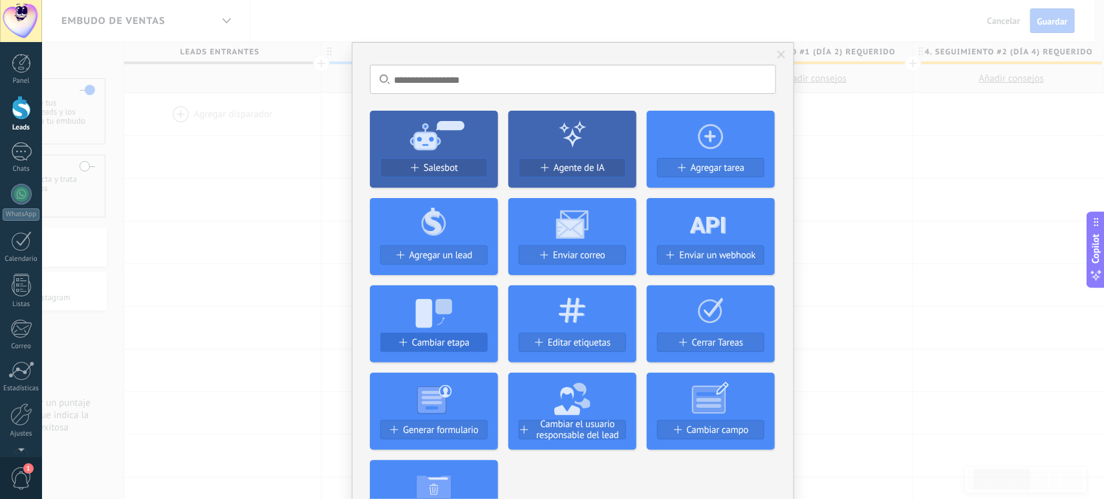
click at [439, 347] on span "Cambiar etapa" at bounding box center [441, 342] width 58 height 11
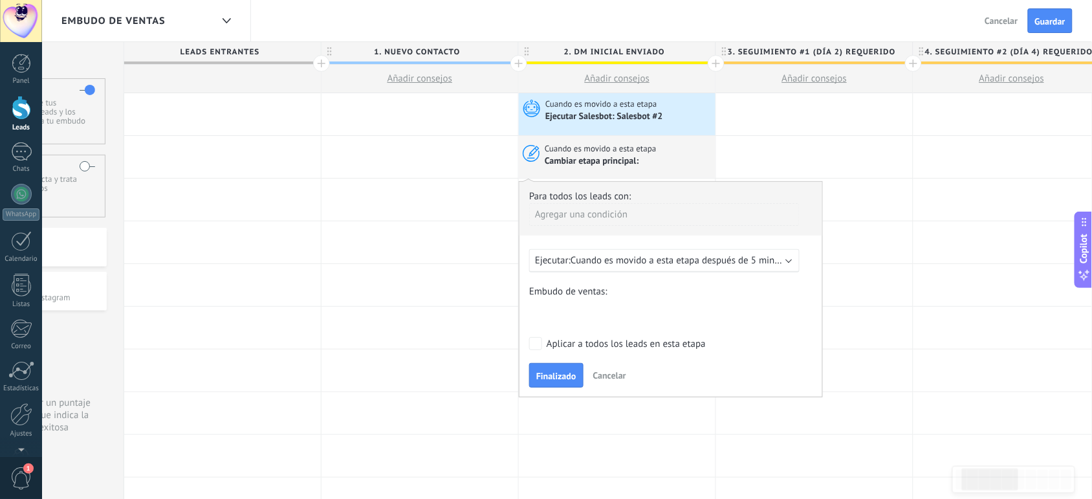
click at [747, 265] on span "Cuando es movido a esta etapa después de 5 minutos" at bounding box center [681, 260] width 222 height 12
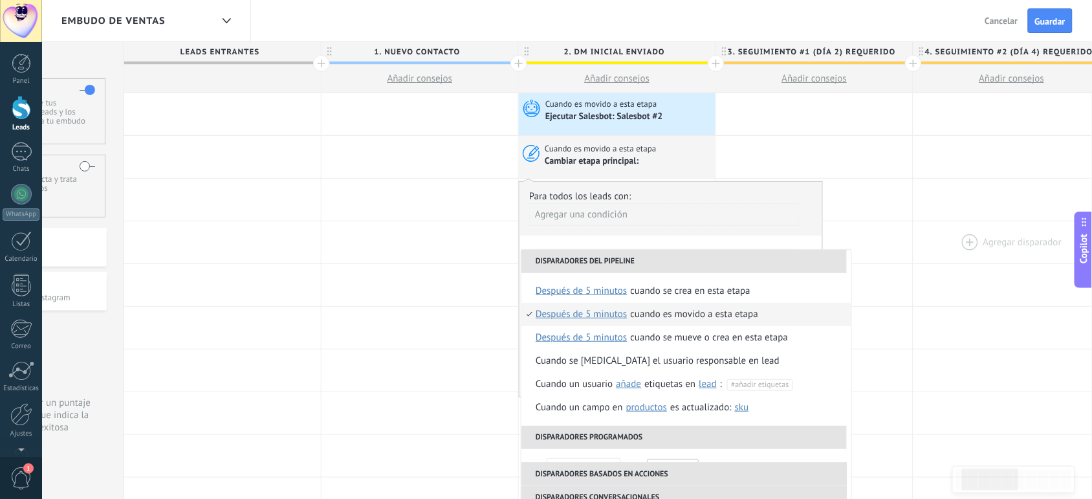
click at [932, 223] on div at bounding box center [1011, 242] width 197 height 42
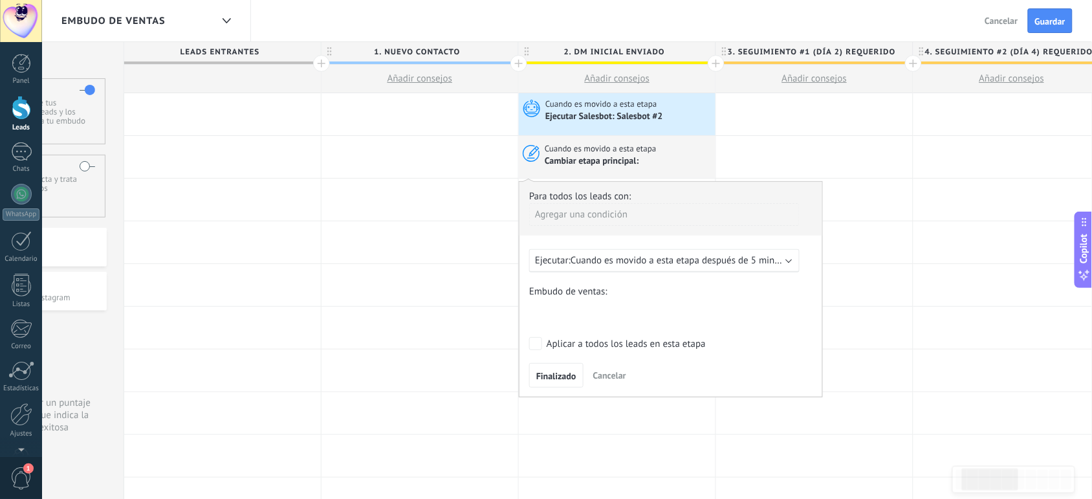
click at [602, 376] on span "Cancelar" at bounding box center [609, 375] width 33 height 12
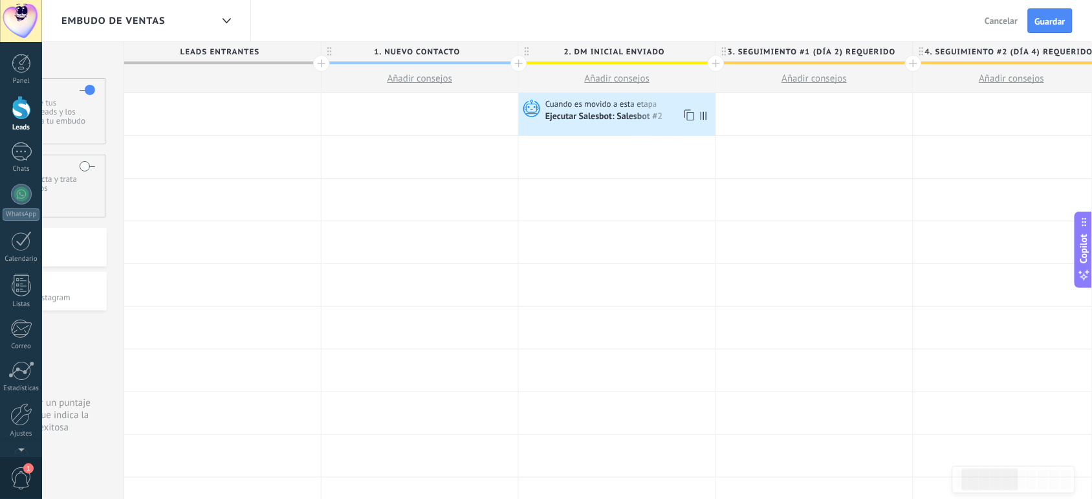
scroll to position [0, 126]
drag, startPoint x: 703, startPoint y: 114, endPoint x: 713, endPoint y: 116, distance: 10.7
click at [713, 116] on span at bounding box center [707, 114] width 17 height 42
click at [701, 116] on icon at bounding box center [704, 115] width 6 height 8
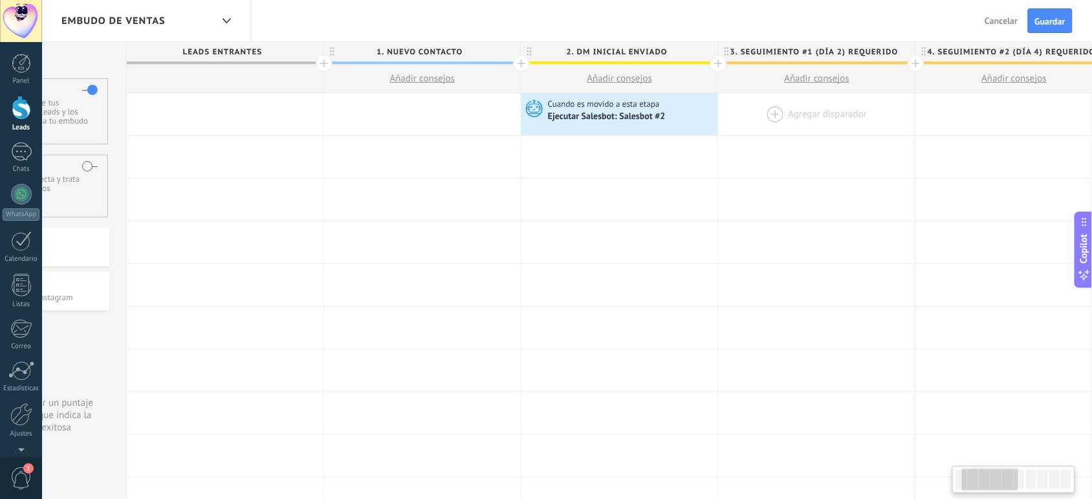
drag, startPoint x: 700, startPoint y: 116, endPoint x: 728, endPoint y: 118, distance: 27.2
click at [728, 118] on div "**********" at bounding box center [1113, 114] width 1973 height 43
drag, startPoint x: 707, startPoint y: 114, endPoint x: 764, endPoint y: 113, distance: 56.9
click at [764, 113] on div "**********" at bounding box center [1113, 114] width 1973 height 43
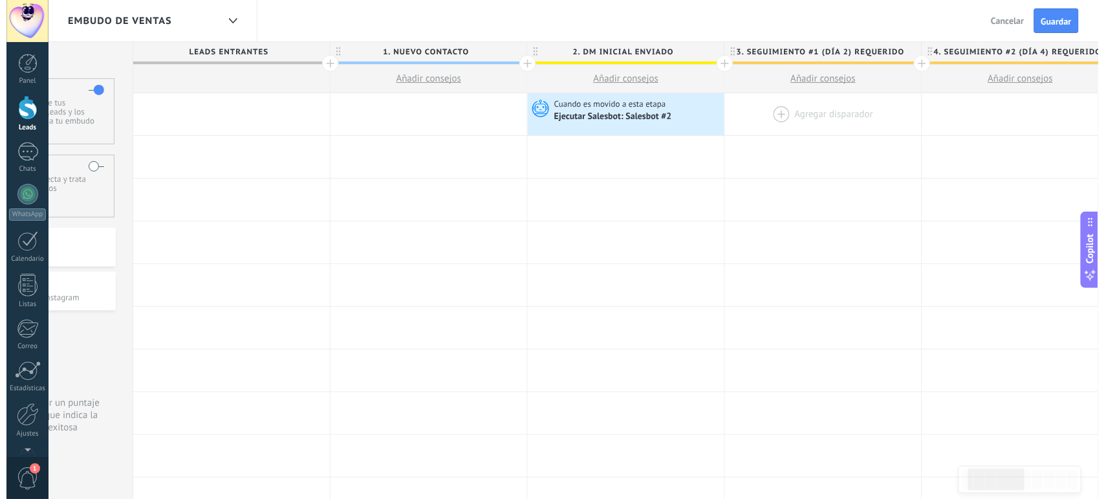
scroll to position [0, 122]
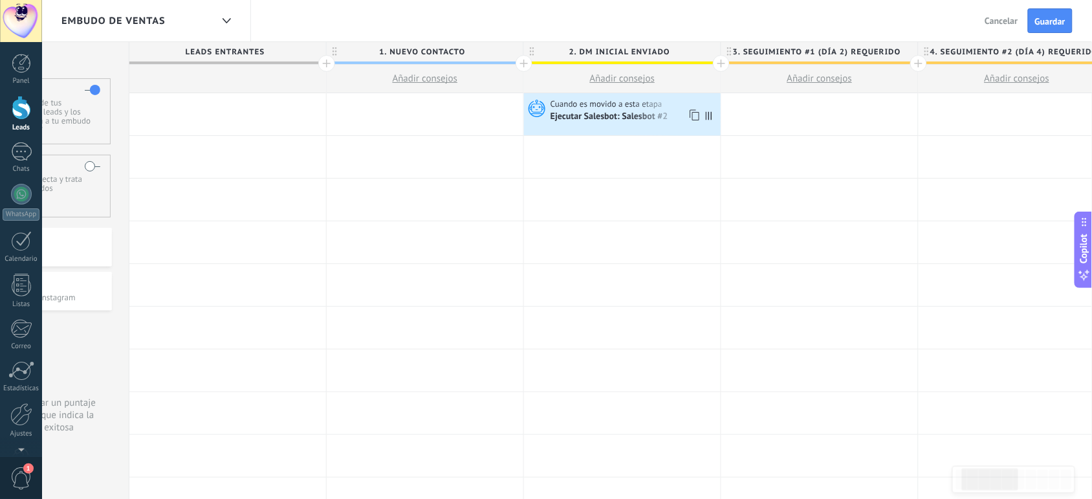
click at [694, 114] on icon at bounding box center [693, 115] width 13 height 17
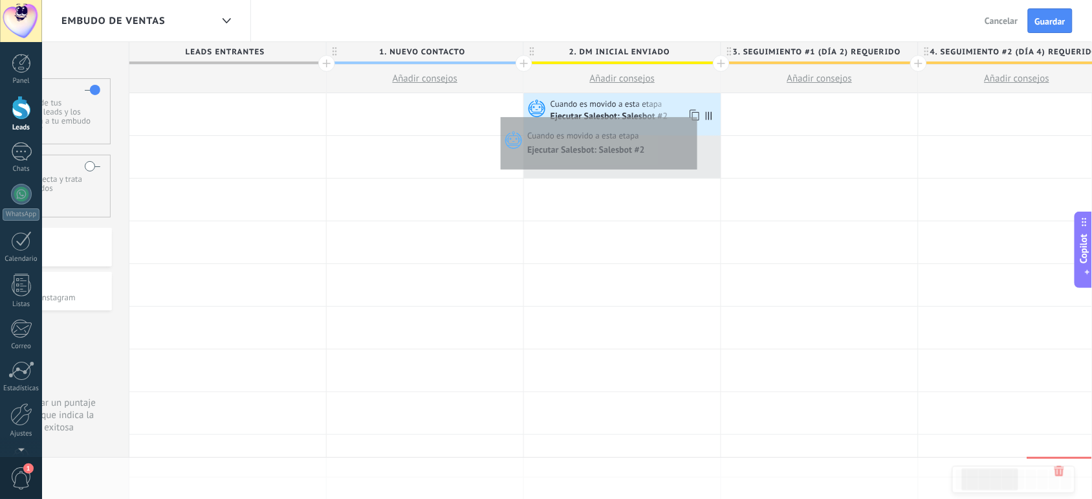
click at [694, 114] on icon at bounding box center [693, 115] width 13 height 17
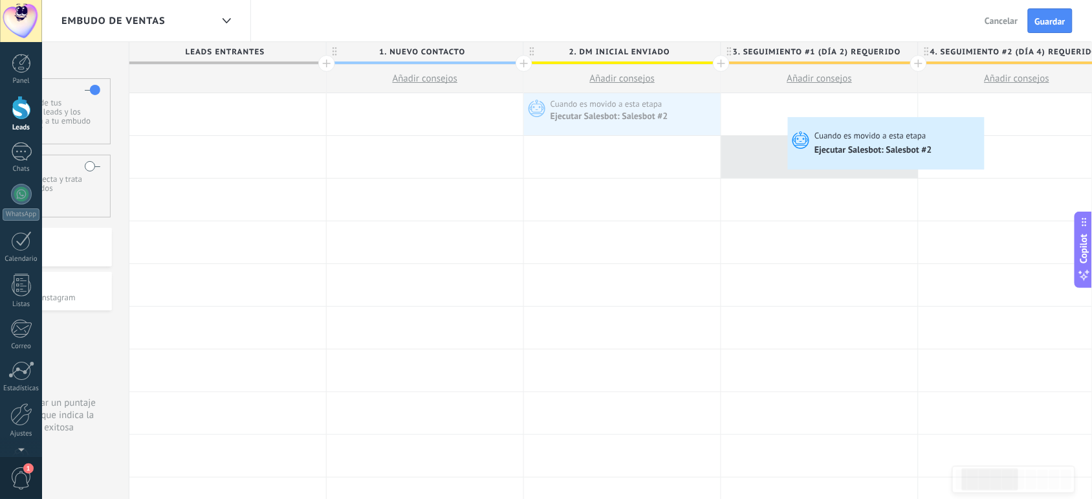
drag, startPoint x: 660, startPoint y: 116, endPoint x: 786, endPoint y: 113, distance: 126.8
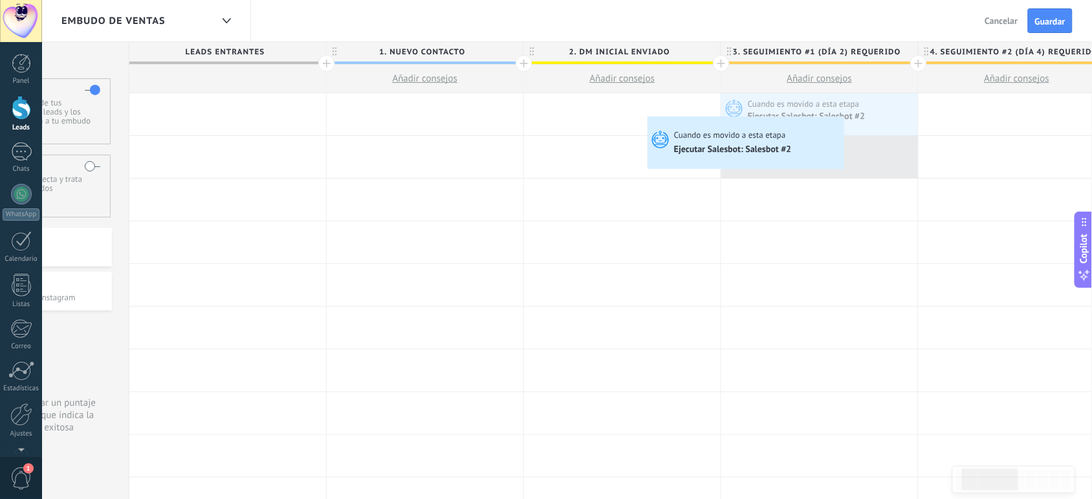
drag, startPoint x: 786, startPoint y: 113, endPoint x: 653, endPoint y: 118, distance: 133.3
click at [721, 118] on div "[PERSON_NAME] disparador Cuando es movido a esta etapa Ejecutar [PERSON_NAME]: …" at bounding box center [819, 114] width 197 height 42
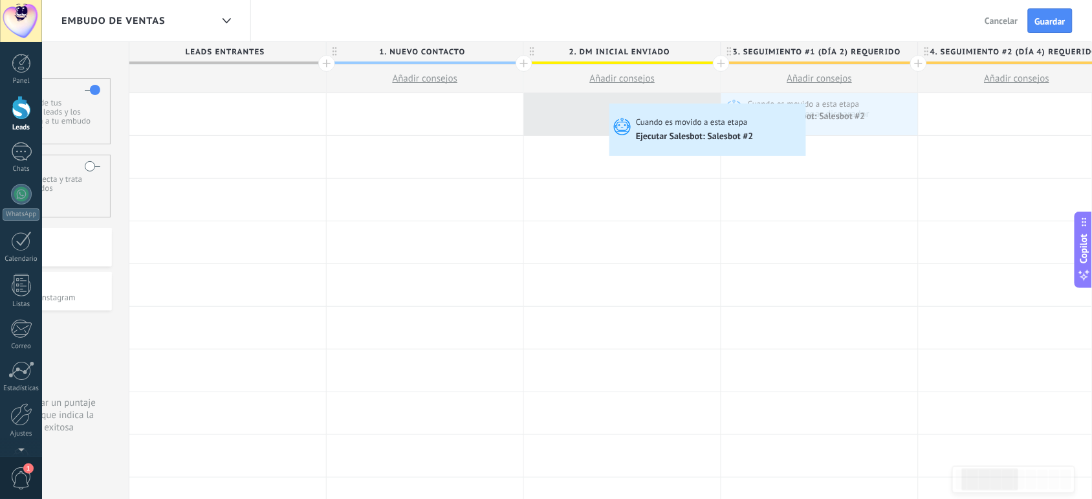
drag, startPoint x: 768, startPoint y: 112, endPoint x: 612, endPoint y: 107, distance: 156.6
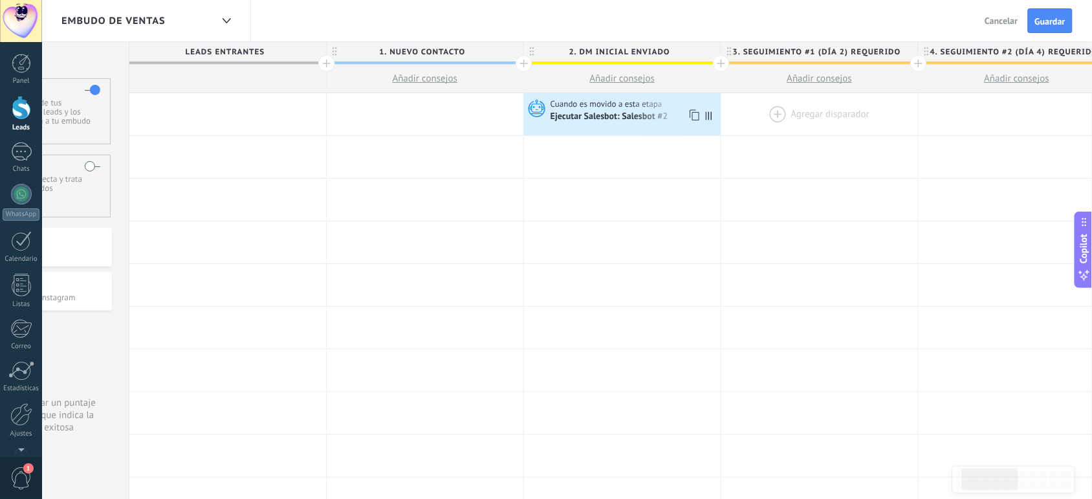
click at [642, 122] on div "Ejecutar Salesbot: Salesbot #2" at bounding box center [610, 117] width 120 height 12
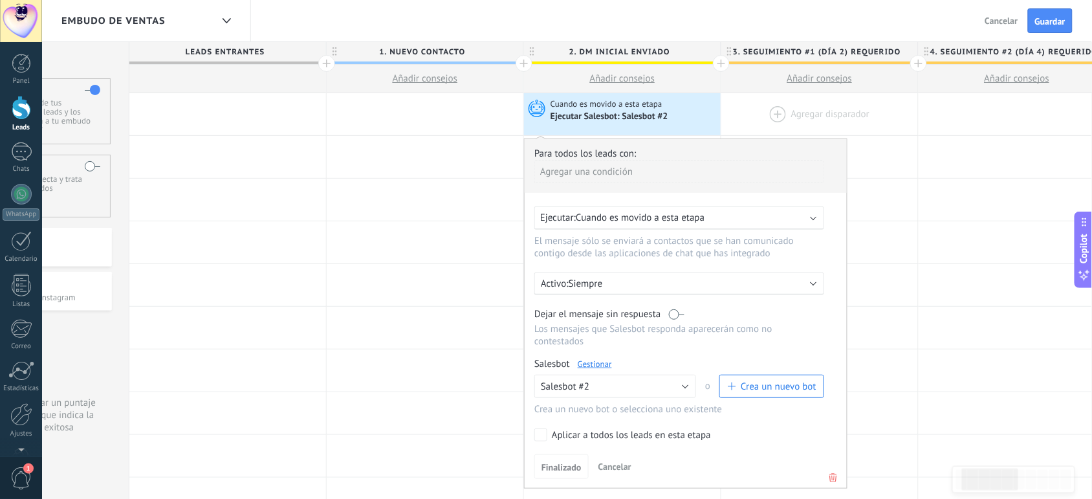
click at [589, 360] on link "Gestionar" at bounding box center [595, 363] width 34 height 11
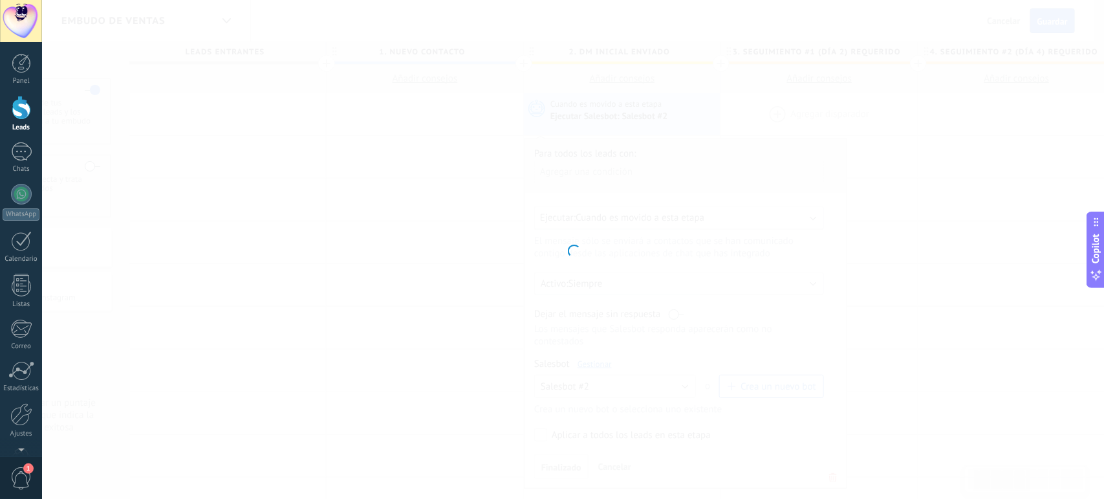
type input "**********"
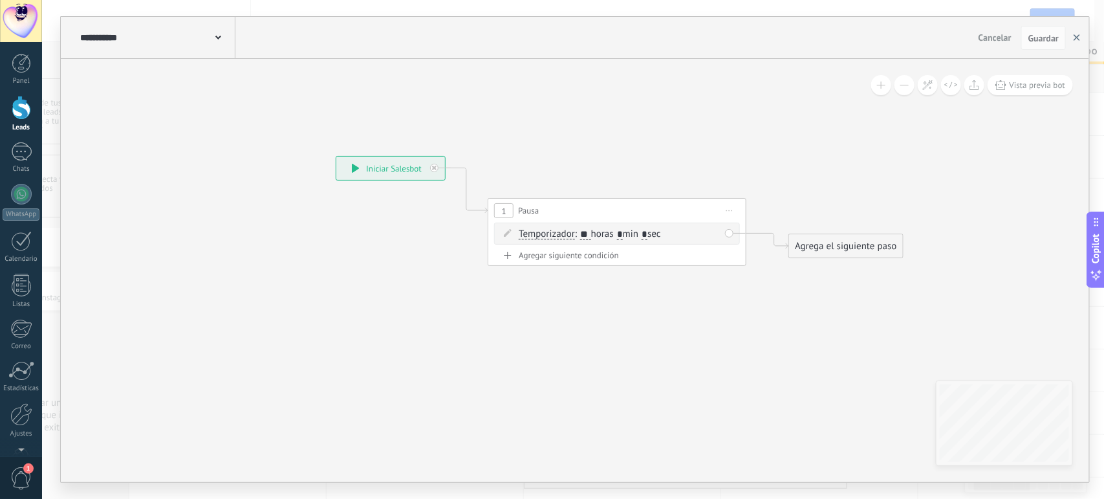
click at [1078, 39] on use "button" at bounding box center [1077, 37] width 6 height 6
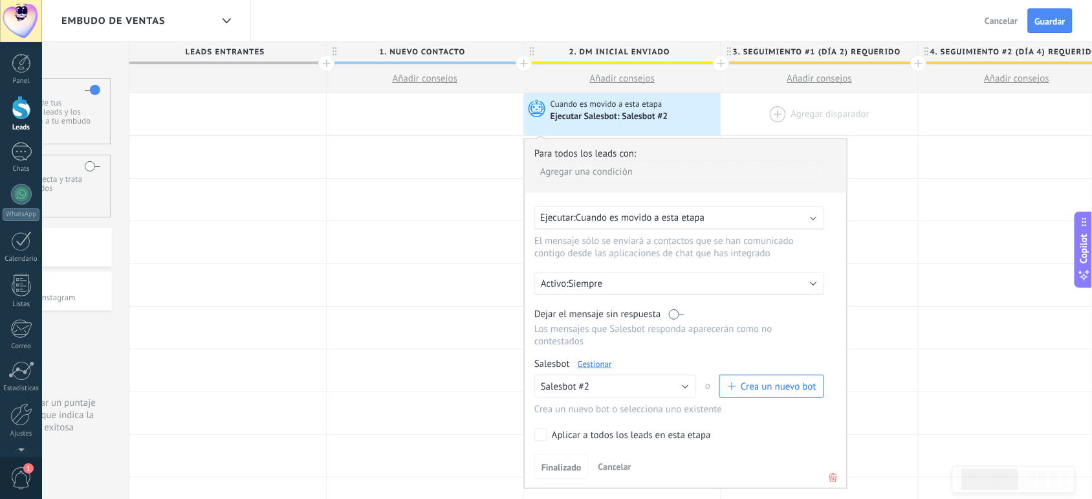
click at [590, 363] on link "Gestionar" at bounding box center [595, 363] width 34 height 11
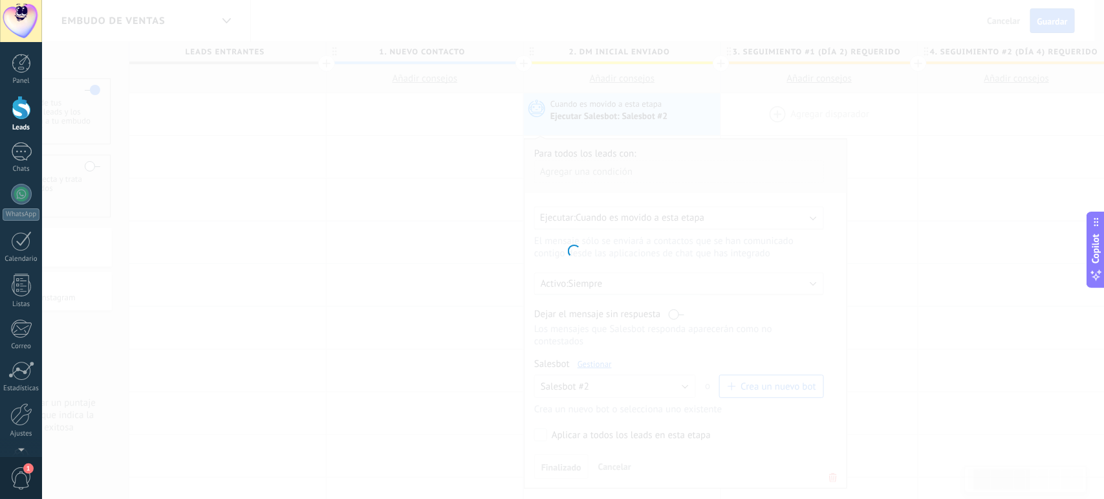
type input "**********"
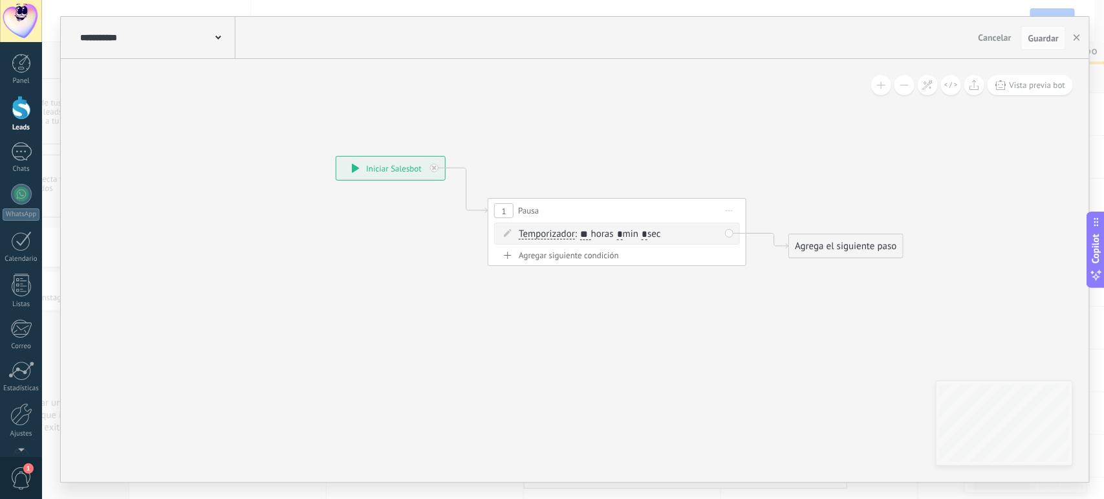
click at [816, 243] on div "Agrega el siguiente paso" at bounding box center [845, 245] width 113 height 21
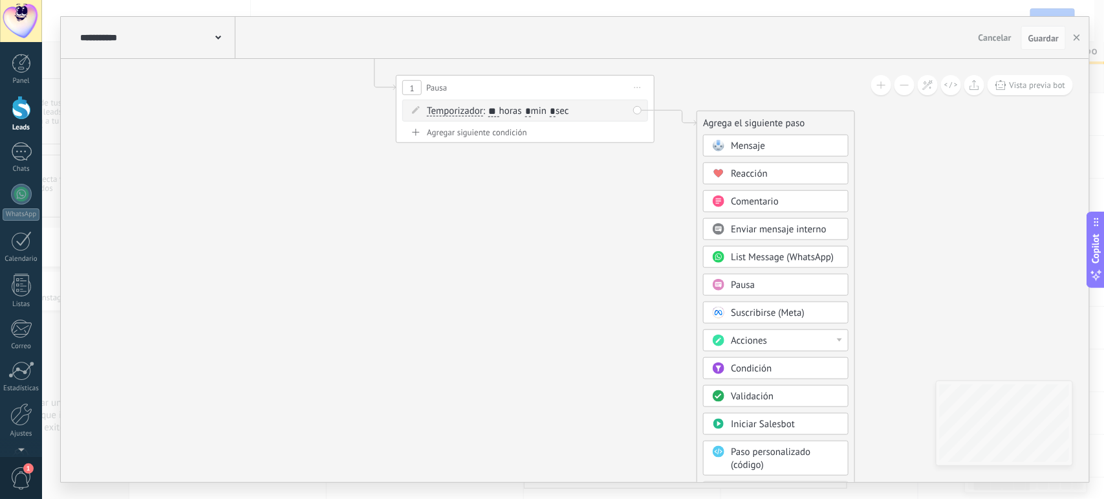
click at [801, 343] on div "Acciones" at bounding box center [785, 340] width 109 height 13
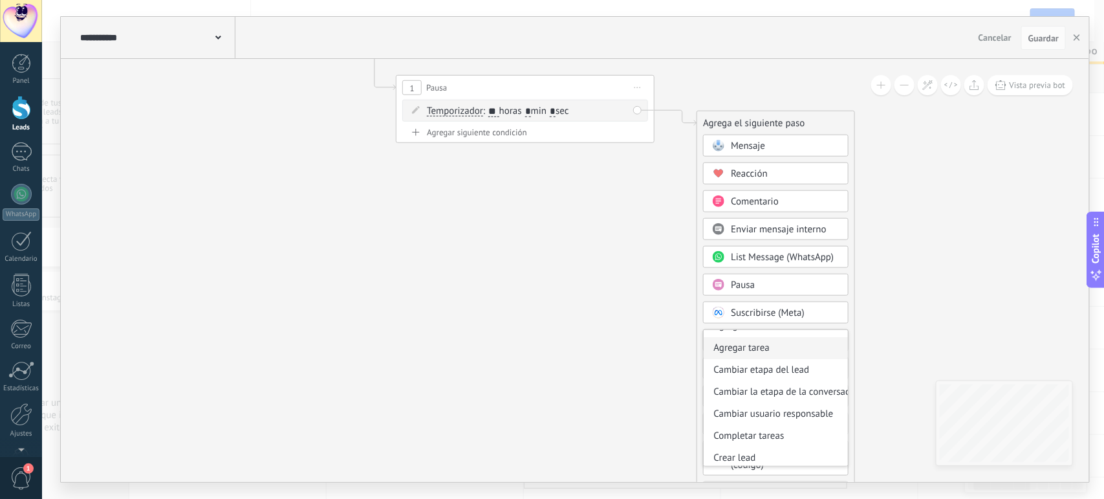
scroll to position [36, 0]
click at [748, 374] on div "Cambiar etapa del lead" at bounding box center [776, 371] width 144 height 22
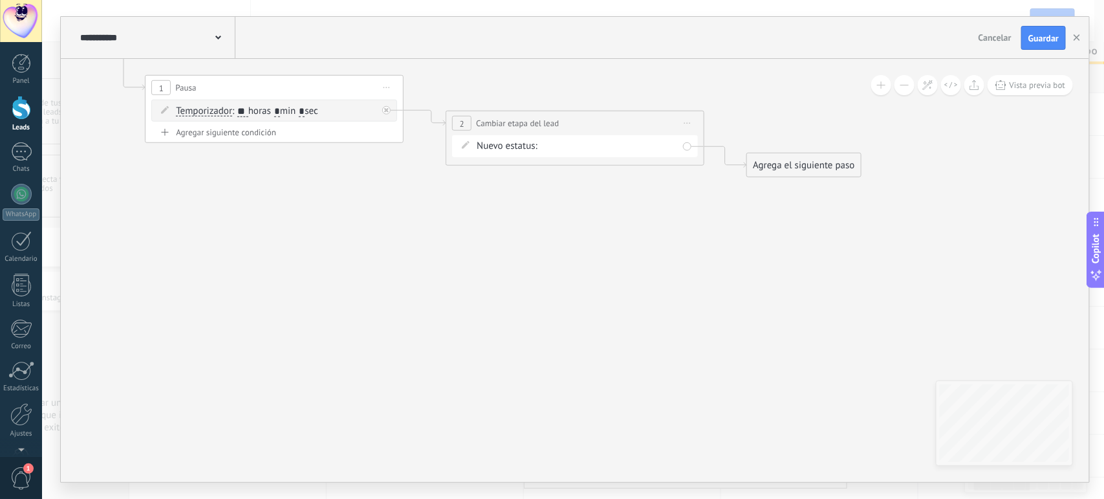
click at [0, 0] on div "1. Nuevo contacto 2. DM Inicial Enviado 3. Seguimiento #1 (Día 2) Requerido 4. …" at bounding box center [0, 0] width 0 height 0
click at [0, 0] on label "3. Seguimiento #1 (Día 2) Requerido" at bounding box center [0, 0] width 0 height 0
click at [388, 110] on icon at bounding box center [386, 110] width 5 height 5
click at [493, 194] on div "Agrega el siguiente paso" at bounding box center [502, 185] width 113 height 21
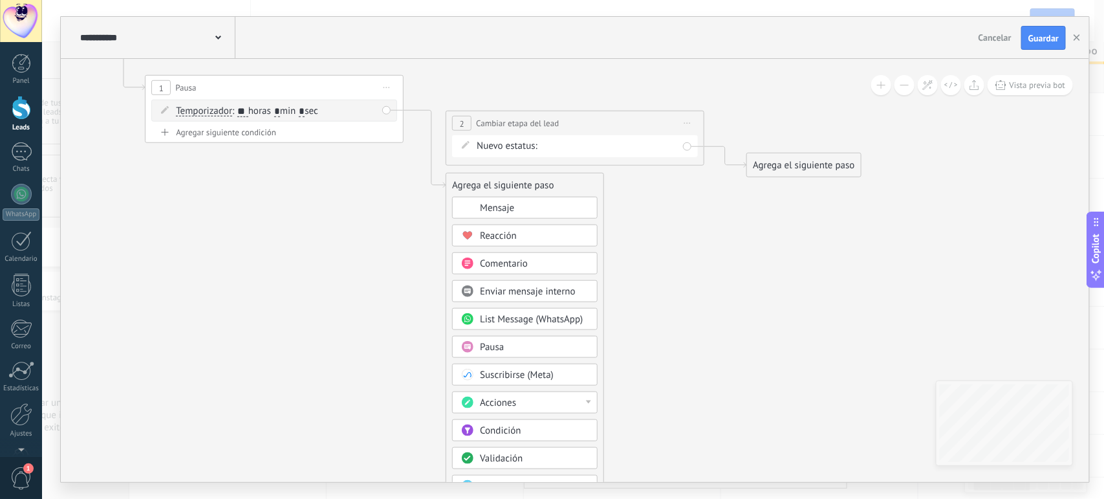
click at [497, 405] on span "Acciones" at bounding box center [498, 402] width 36 height 12
click at [486, 440] on div "Agregar tarea" at bounding box center [525, 433] width 144 height 22
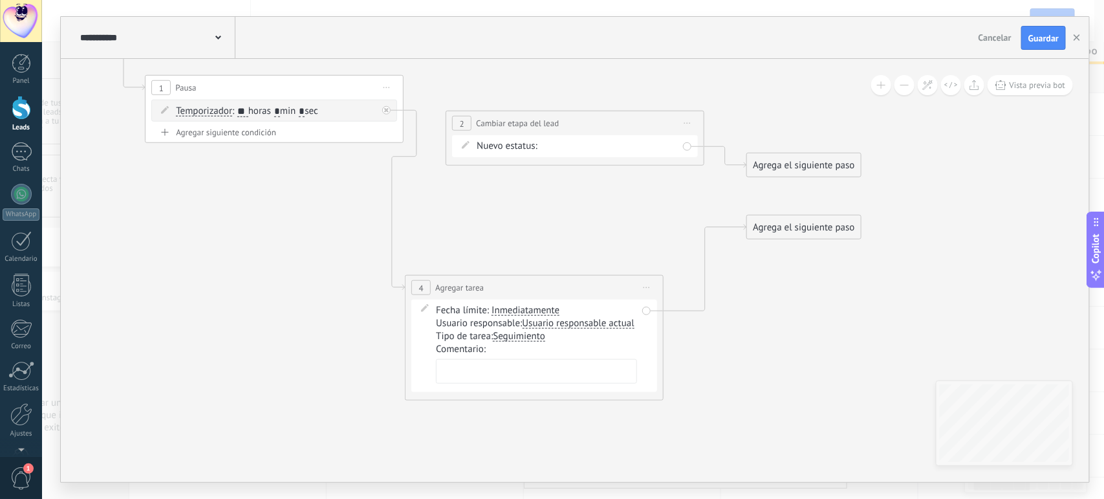
drag, startPoint x: 555, startPoint y: 186, endPoint x: 515, endPoint y: 288, distance: 110.4
click at [515, 288] on div "**********" at bounding box center [534, 288] width 257 height 24
click at [512, 341] on span "Seguimiento" at bounding box center [519, 336] width 52 height 10
click at [512, 348] on button "Seguimiento" at bounding box center [567, 336] width 162 height 23
click at [531, 343] on span "Seguimiento" at bounding box center [557, 336] width 157 height 13
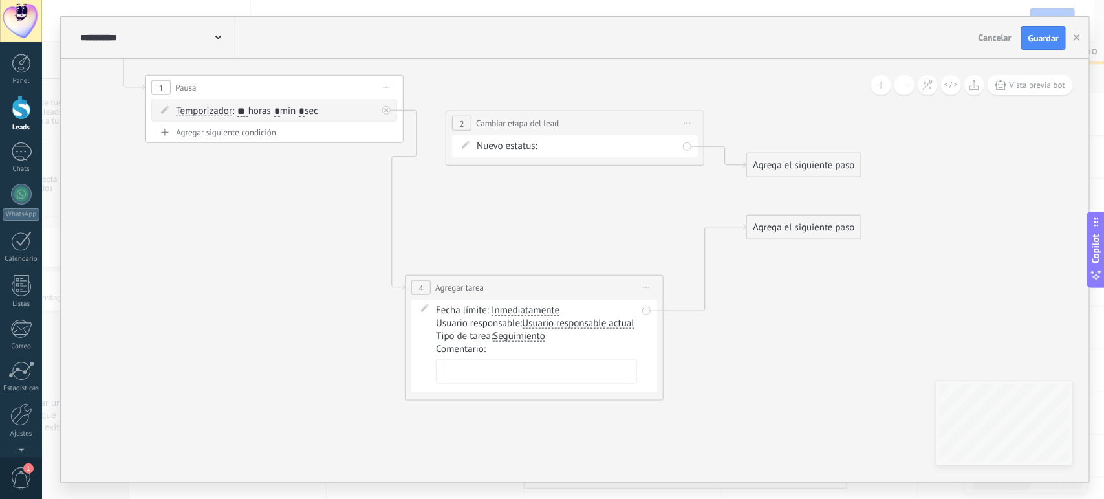
click at [523, 329] on span "Usuario responsable actual" at bounding box center [579, 323] width 112 height 10
click at [516, 335] on button "Usuario responsable actual" at bounding box center [597, 323] width 162 height 23
click at [508, 330] on span "Usuario responsable actual" at bounding box center [586, 324] width 157 height 13
click at [515, 311] on span "Inmediatamente" at bounding box center [526, 310] width 68 height 10
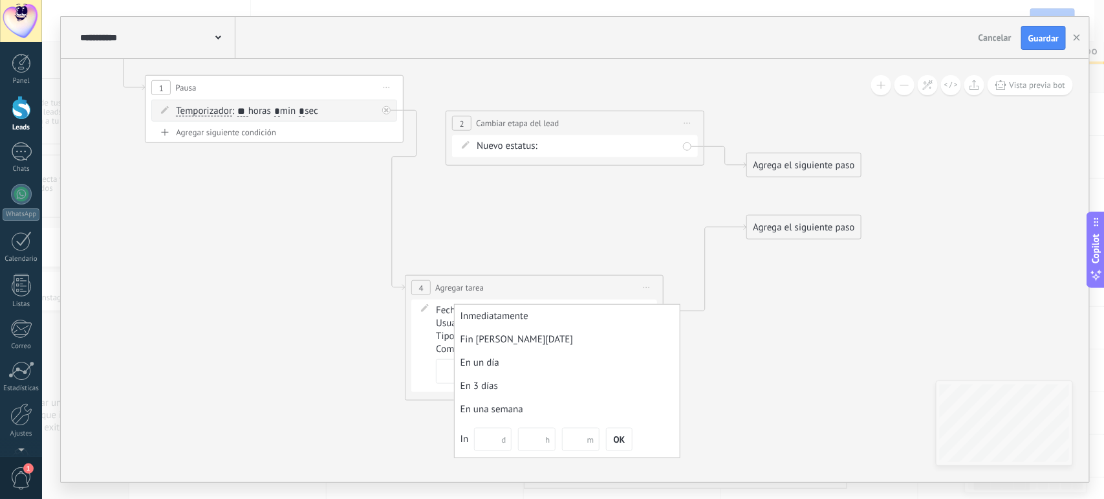
click at [515, 311] on div "Inmediatamente" at bounding box center [567, 316] width 225 height 23
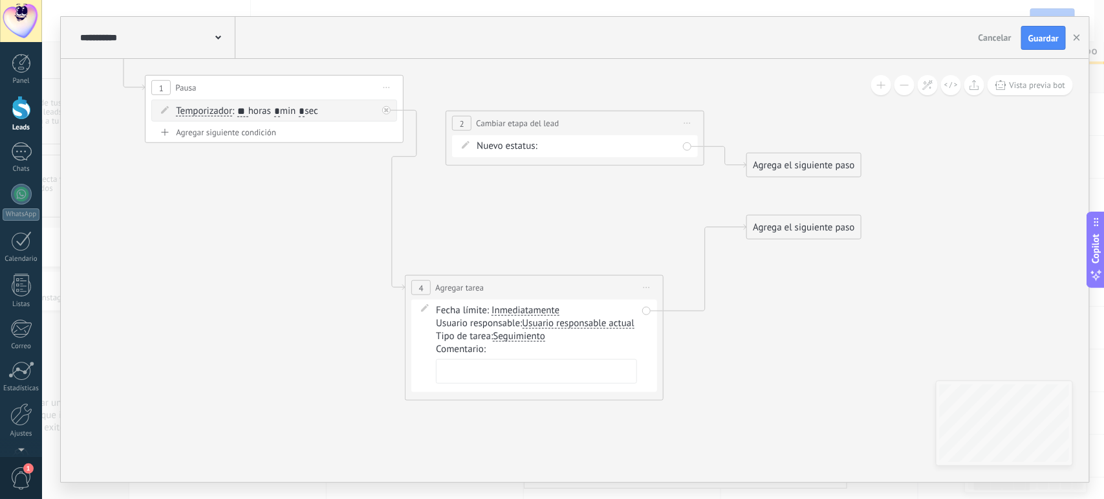
click at [492, 325] on div "Usuario responsable: Usuario responsable actual Usuario responsable actual Crea…" at bounding box center [536, 323] width 201 height 13
click at [506, 341] on span "Seguimiento" at bounding box center [519, 336] width 52 height 10
click at [506, 348] on button "Seguimiento" at bounding box center [567, 336] width 162 height 23
click at [506, 343] on span "Seguimiento" at bounding box center [557, 336] width 157 height 13
click at [523, 329] on span "Usuario responsable actual" at bounding box center [579, 323] width 112 height 10
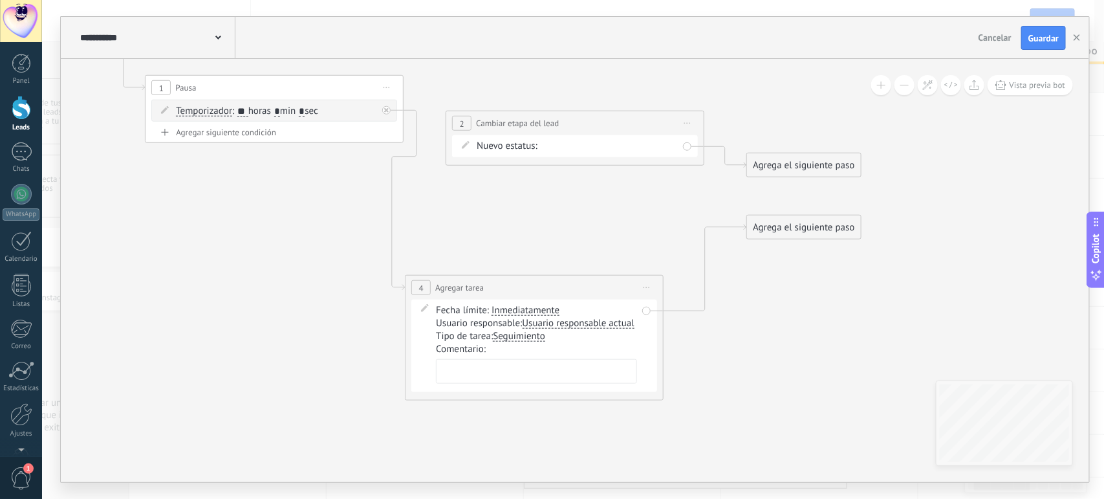
click at [516, 335] on button "Usuario responsable actual" at bounding box center [597, 323] width 162 height 23
click at [508, 330] on span "Usuario responsable actual" at bounding box center [586, 324] width 157 height 13
click at [476, 382] on textarea at bounding box center [536, 371] width 201 height 25
paste textarea "**********"
type textarea "**********"
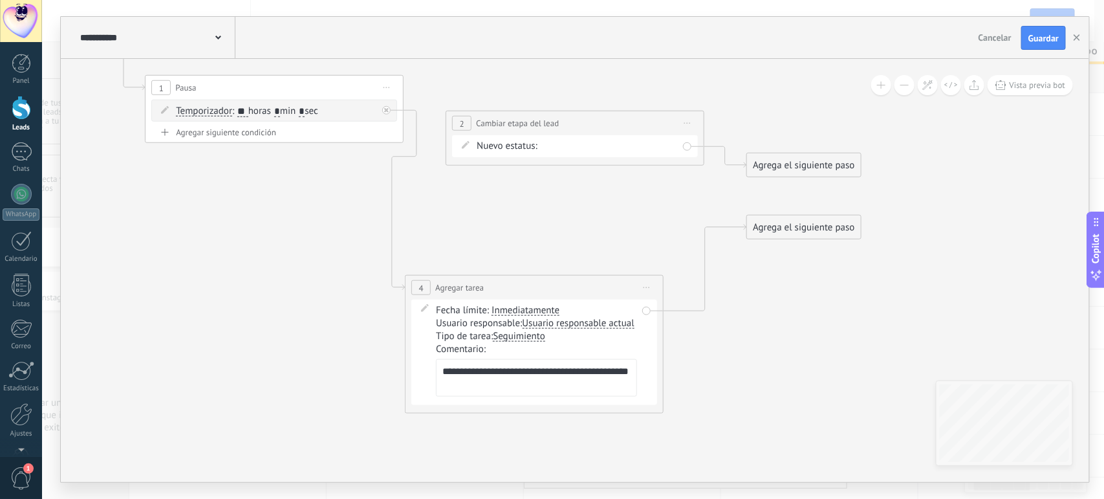
click at [722, 415] on icon at bounding box center [405, 224] width 1471 height 1028
drag, startPoint x: 776, startPoint y: 227, endPoint x: 783, endPoint y: 293, distance: 66.4
click at [783, 293] on div "Agrega el siguiente paso" at bounding box center [803, 293] width 113 height 21
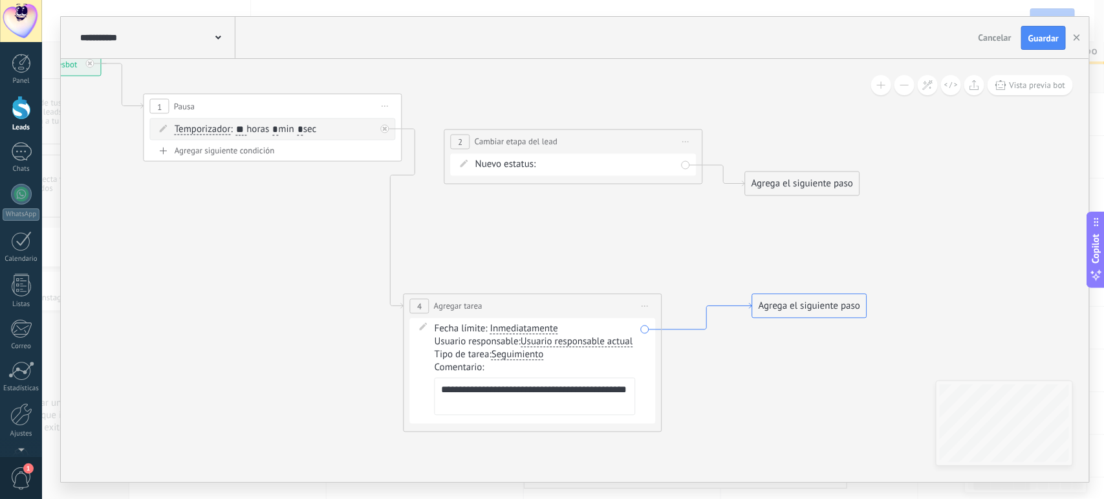
drag, startPoint x: 677, startPoint y: 310, endPoint x: 678, endPoint y: 332, distance: 21.4
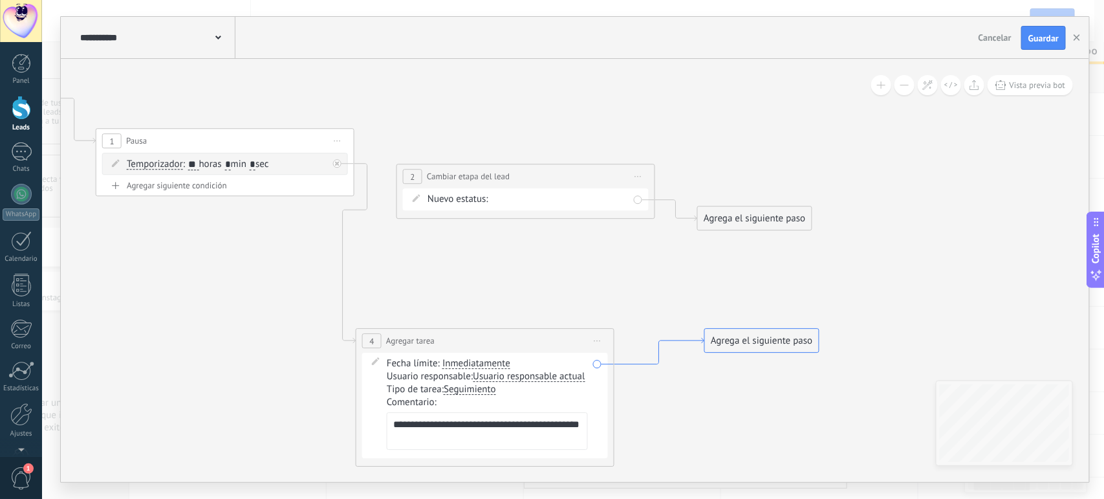
drag, startPoint x: 724, startPoint y: 310, endPoint x: 675, endPoint y: 343, distance: 59.4
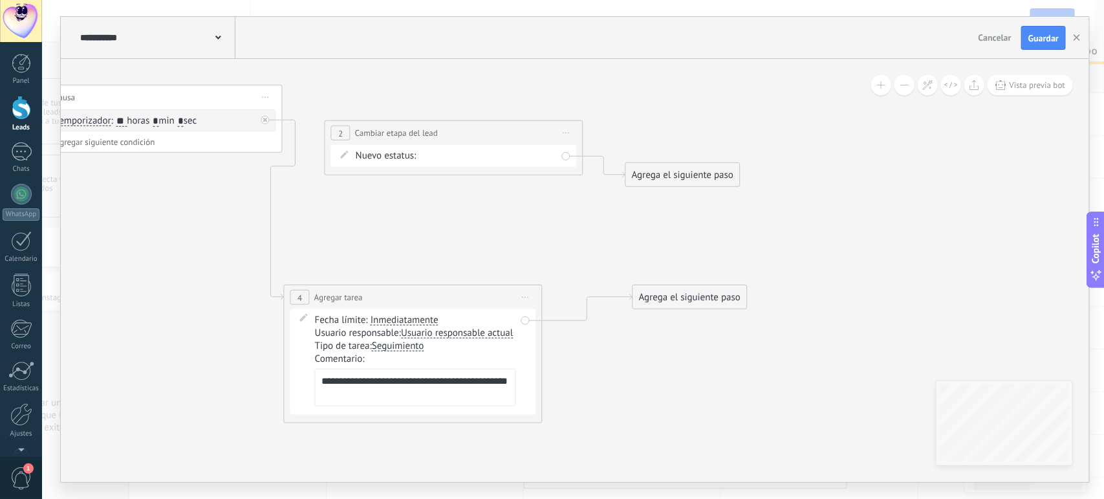
drag, startPoint x: 702, startPoint y: 341, endPoint x: 651, endPoint y: 333, distance: 51.8
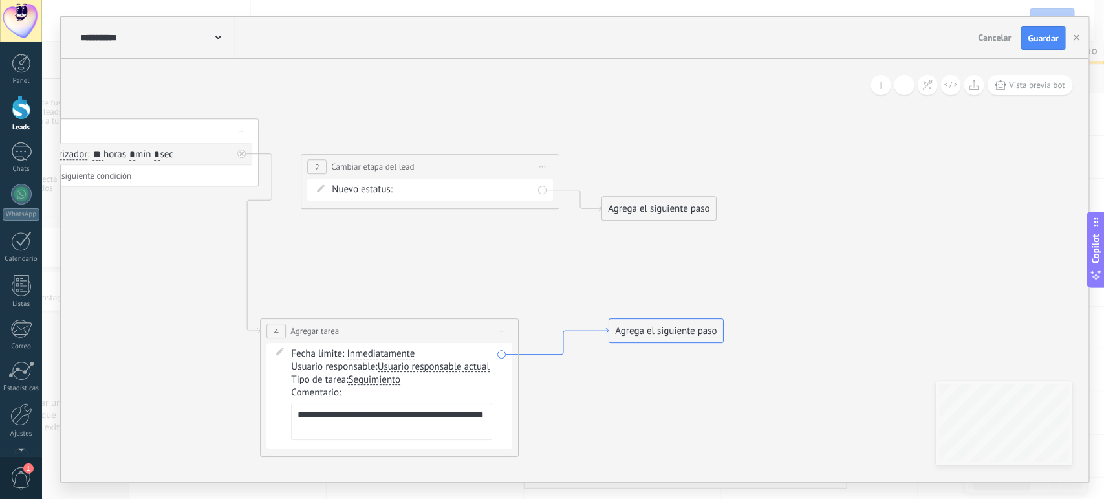
drag, startPoint x: 651, startPoint y: 333, endPoint x: 662, endPoint y: 356, distance: 25.7
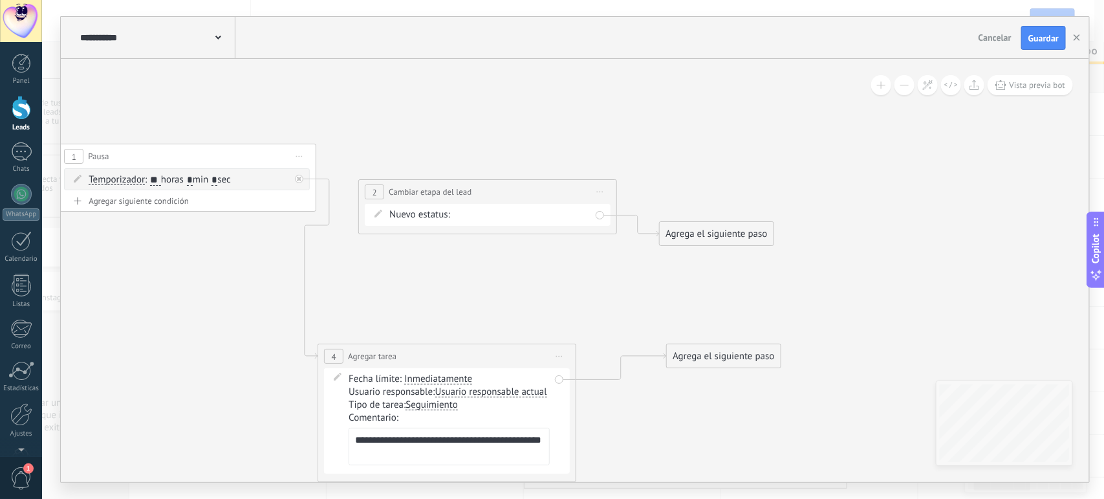
click at [695, 352] on div "Agrega el siguiente paso" at bounding box center [723, 355] width 113 height 21
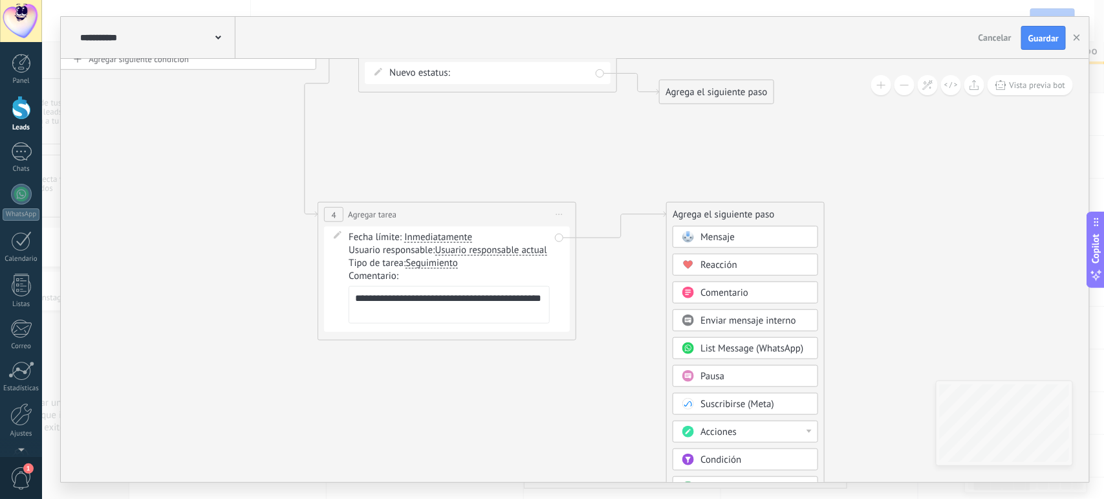
click at [710, 435] on span "Acciones" at bounding box center [718, 432] width 36 height 12
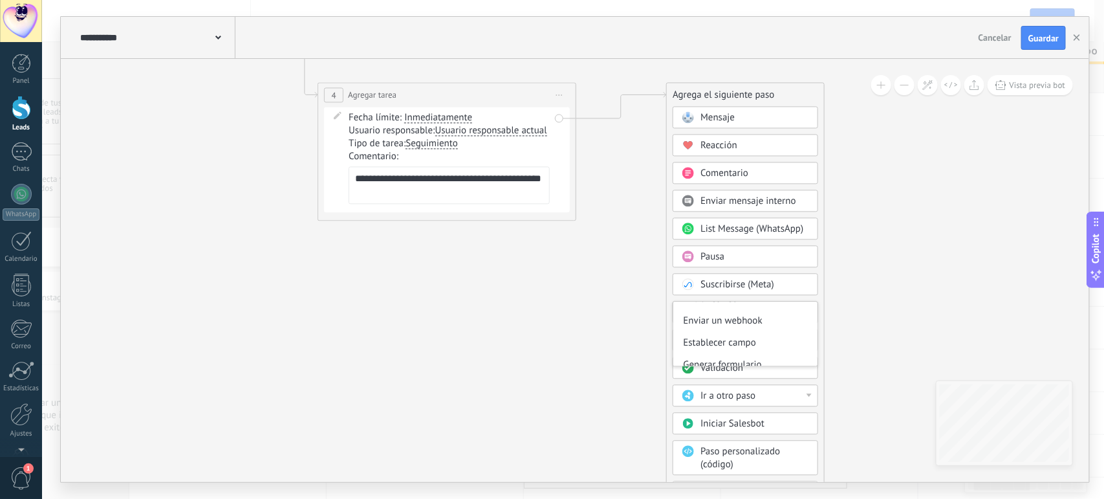
scroll to position [243, 0]
click at [956, 277] on icon at bounding box center [321, 37] width 1478 height 1039
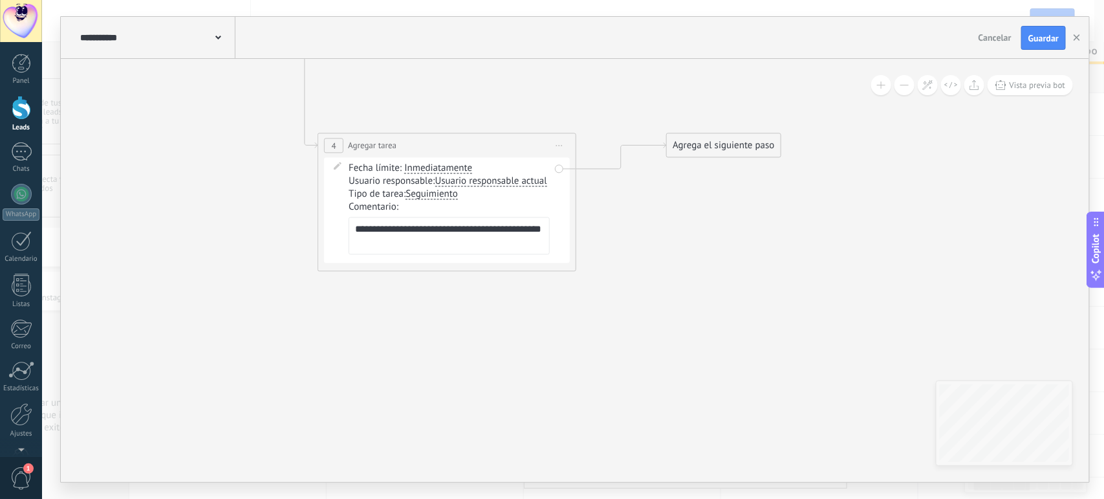
click at [695, 154] on div "Agrega el siguiente paso" at bounding box center [723, 145] width 113 height 21
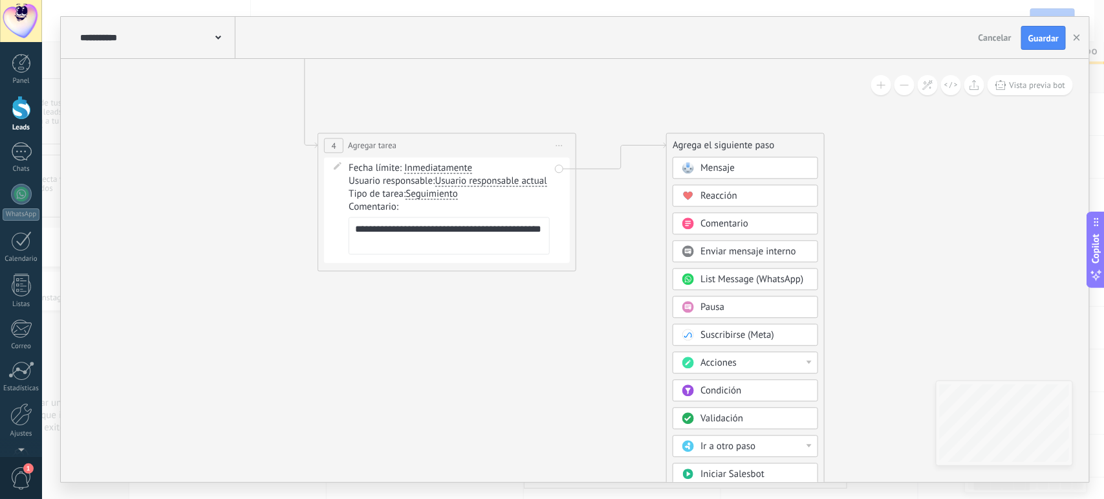
click at [715, 365] on span "Acciones" at bounding box center [718, 363] width 36 height 12
click at [705, 429] on div "Cambiar etapa del lead" at bounding box center [745, 429] width 144 height 22
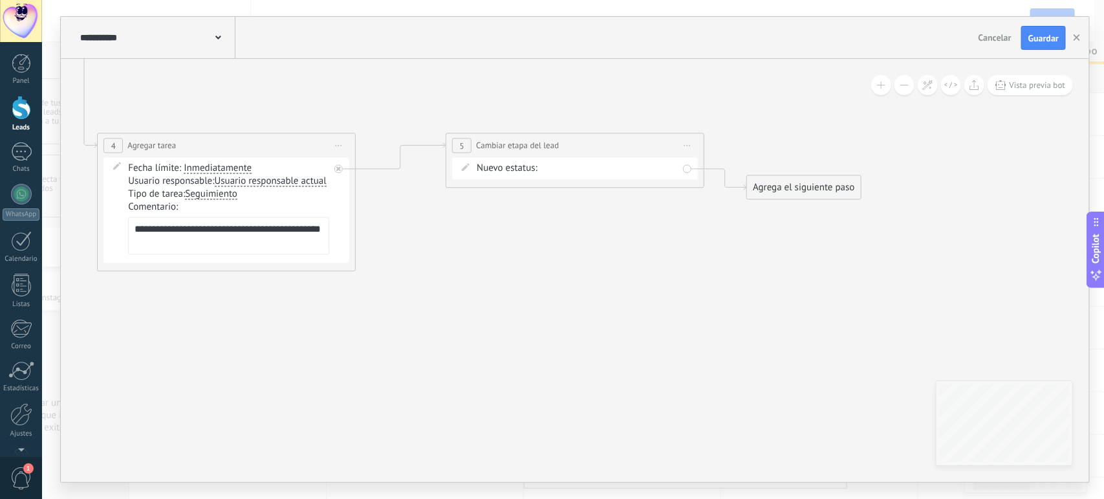
click at [0, 0] on div "1. Nuevo contacto 2. DM Inicial Enviado 3. Seguimiento #1 (Día 2) Requerido 4. …" at bounding box center [0, 0] width 0 height 0
click at [0, 0] on label "3. Seguimiento #1 (Día 2) Requerido" at bounding box center [0, 0] width 0 height 0
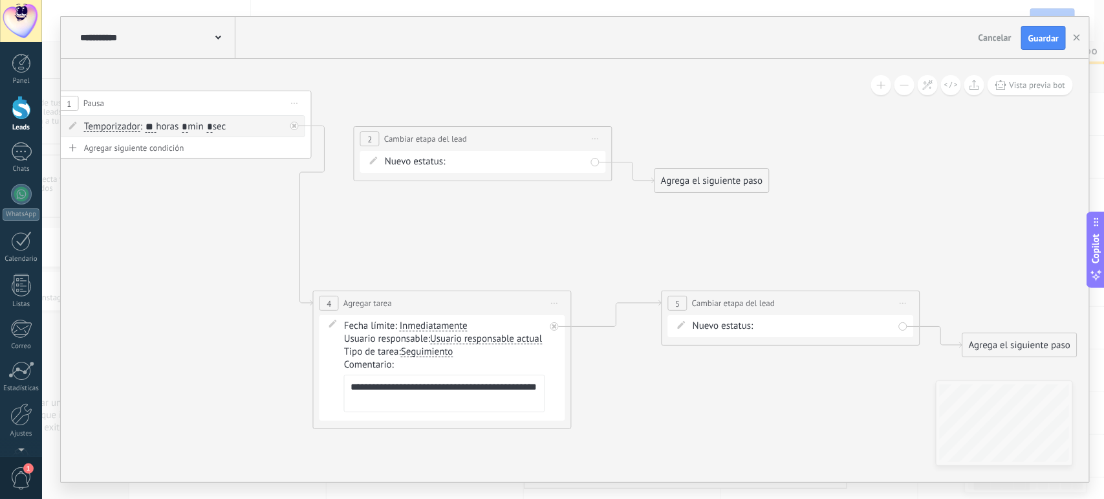
click at [598, 136] on span "Iniciar vista previa aquí Cambiar nombre Duplicar [GEOGRAPHIC_DATA]" at bounding box center [595, 138] width 21 height 19
click at [616, 221] on div "Borrar" at bounding box center [654, 223] width 128 height 22
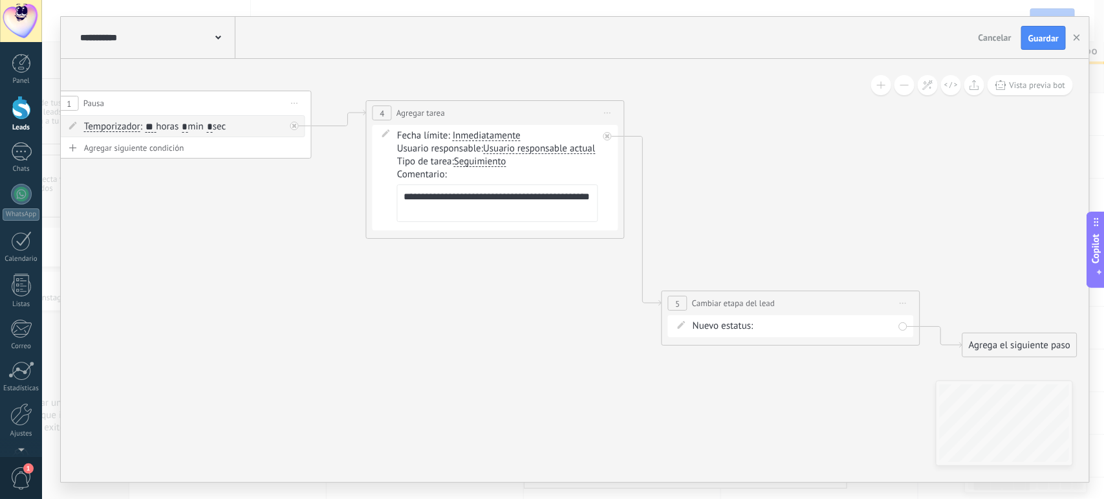
drag, startPoint x: 450, startPoint y: 303, endPoint x: 503, endPoint y: 113, distance: 196.8
click at [503, 113] on div "**********" at bounding box center [495, 113] width 257 height 24
drag, startPoint x: 733, startPoint y: 299, endPoint x: 779, endPoint y: 156, distance: 150.9
click at [779, 156] on span "Cambiar etapa del lead" at bounding box center [779, 158] width 83 height 12
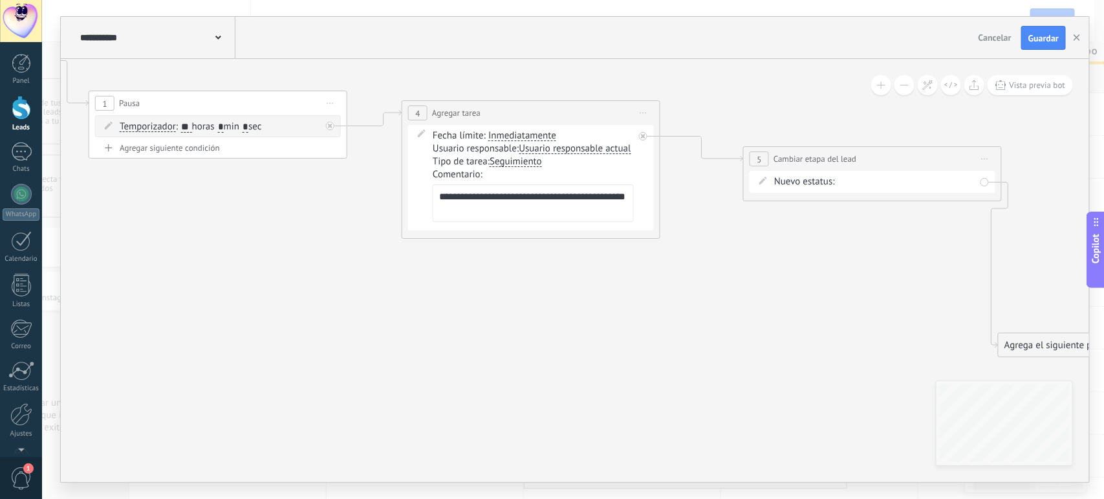
click at [483, 351] on icon at bounding box center [502, 202] width 1779 height 955
click at [1027, 32] on button "Guardar" at bounding box center [1043, 38] width 45 height 25
click at [1077, 39] on use "button" at bounding box center [1077, 37] width 6 height 6
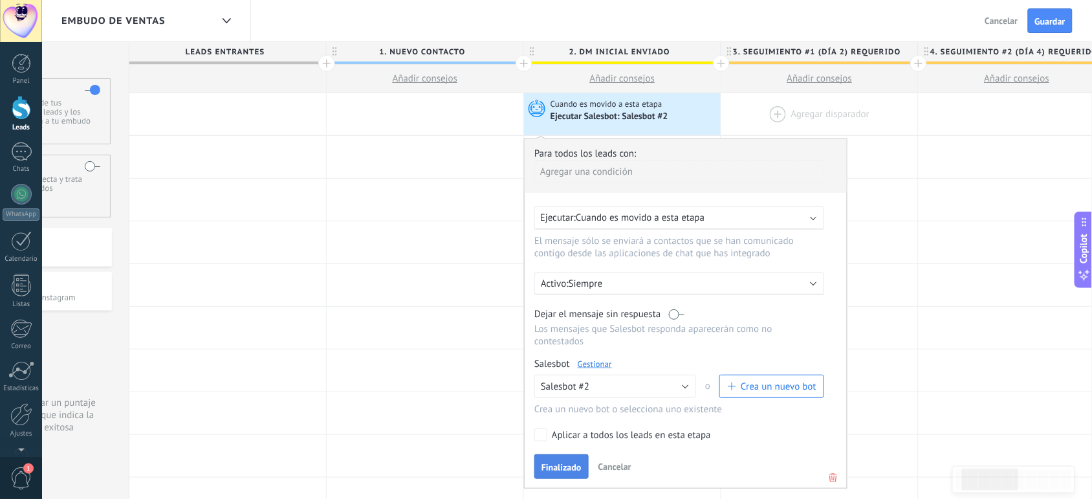
click at [558, 468] on span "Finalizado" at bounding box center [561, 466] width 40 height 9
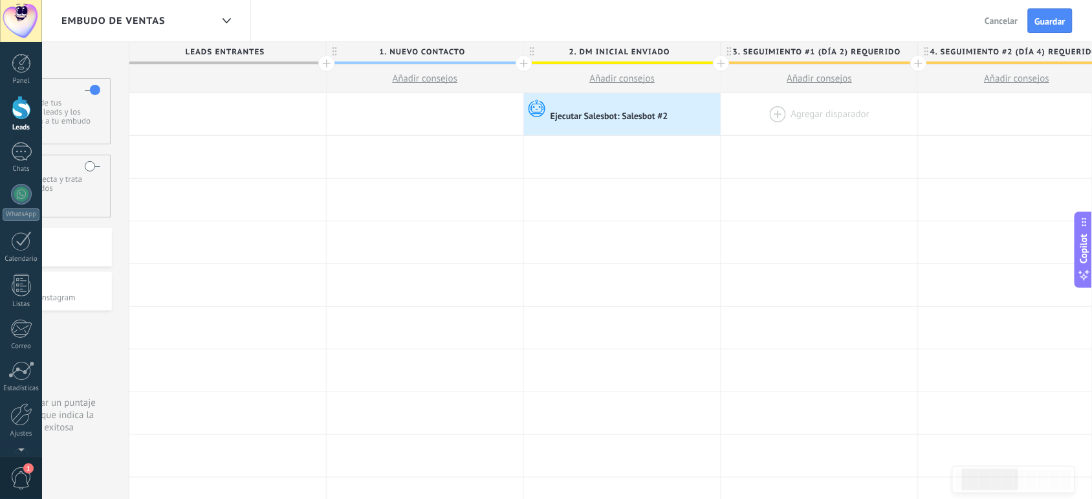
click at [773, 111] on div at bounding box center [819, 114] width 197 height 42
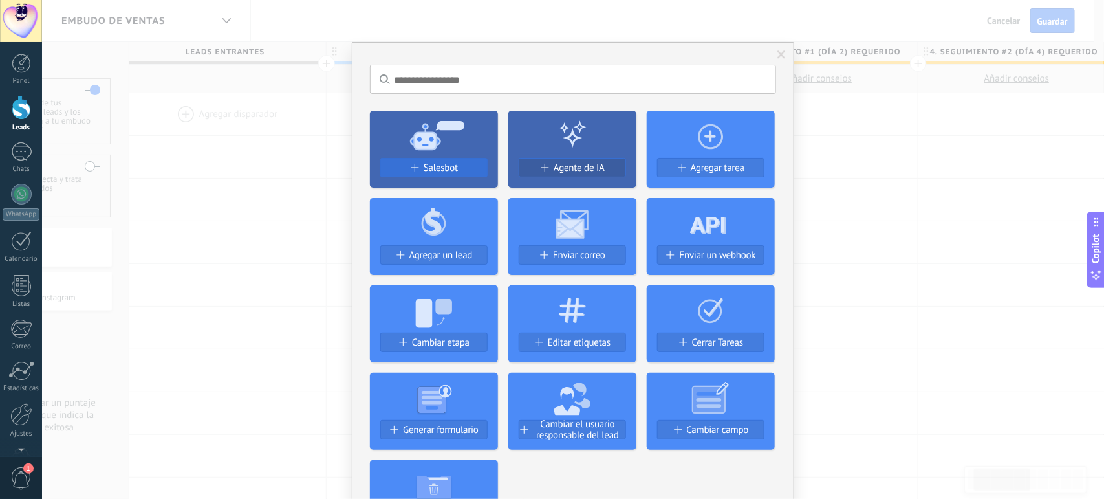
click at [451, 169] on span "Salesbot" at bounding box center [441, 167] width 34 height 11
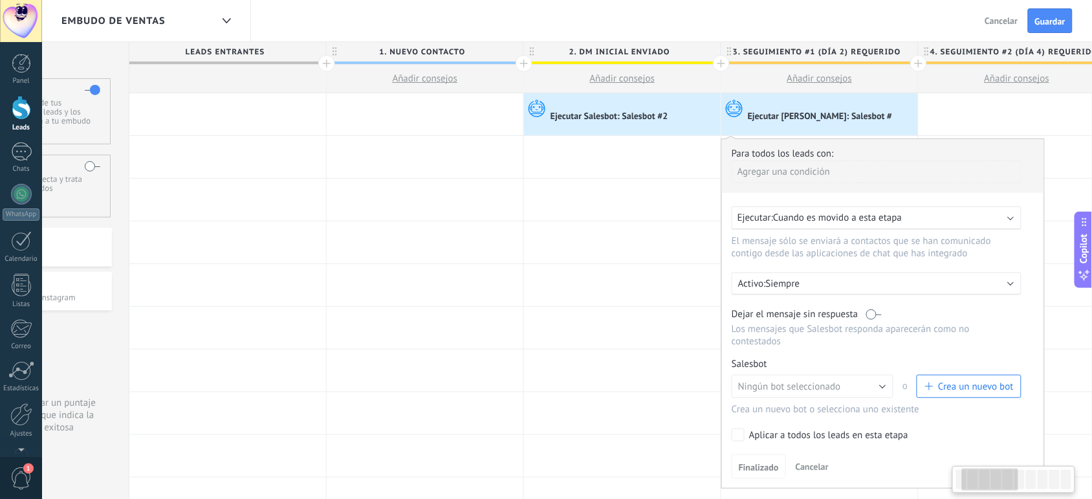
click at [941, 386] on span "Crea un nuevo bot" at bounding box center [976, 386] width 76 height 12
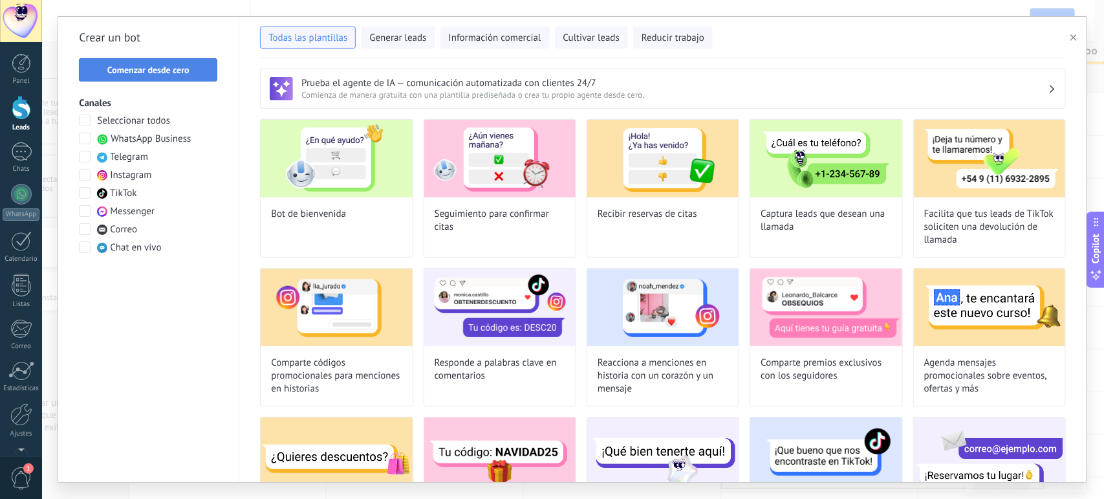
click at [163, 73] on span "Comenzar desde cero" at bounding box center [148, 69] width 82 height 9
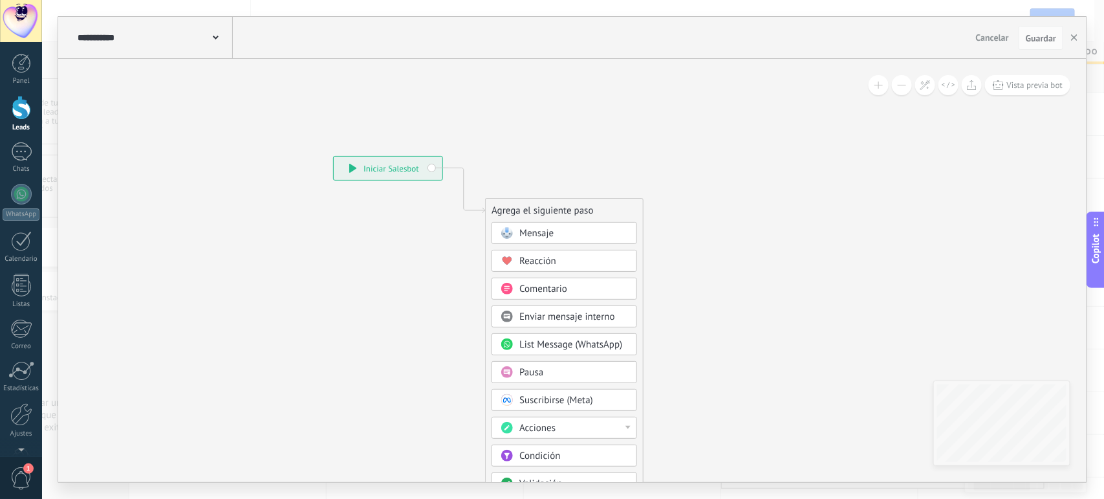
click at [217, 39] on use at bounding box center [216, 38] width 6 height 4
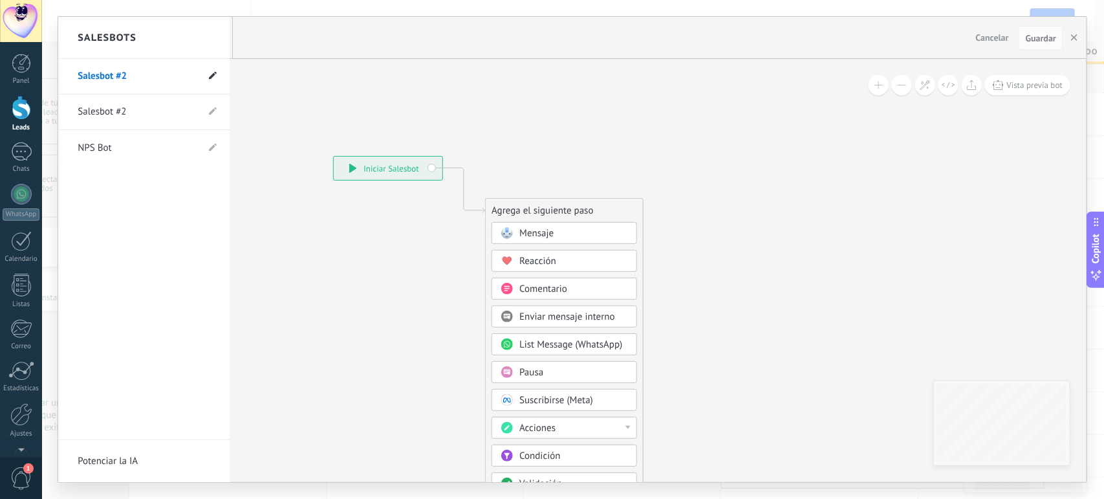
click at [211, 79] on use at bounding box center [213, 76] width 8 height 8
click at [129, 76] on input "**********" at bounding box center [124, 77] width 92 height 21
paste input "**********"
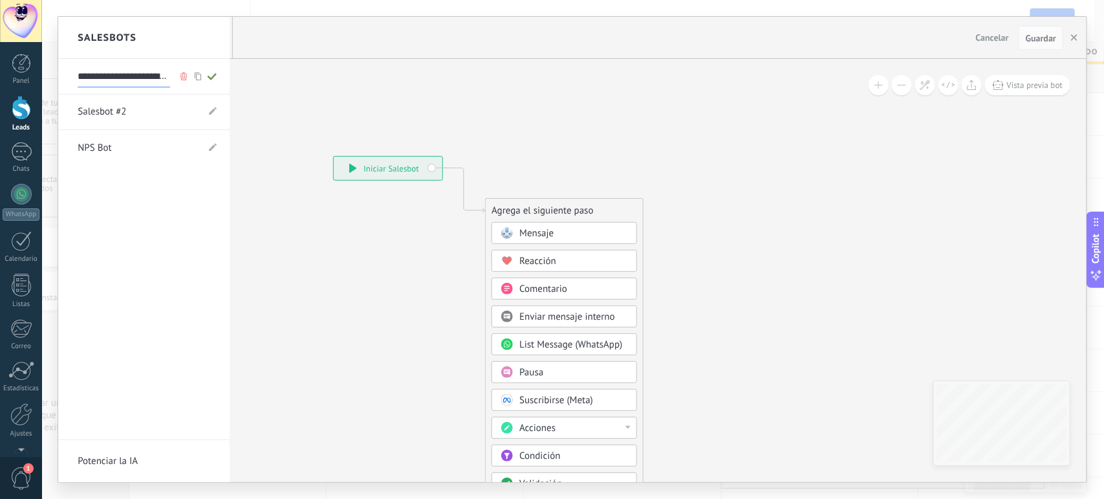
scroll to position [0, 42]
type input "**********"
click at [310, 279] on div at bounding box center [572, 249] width 1028 height 465
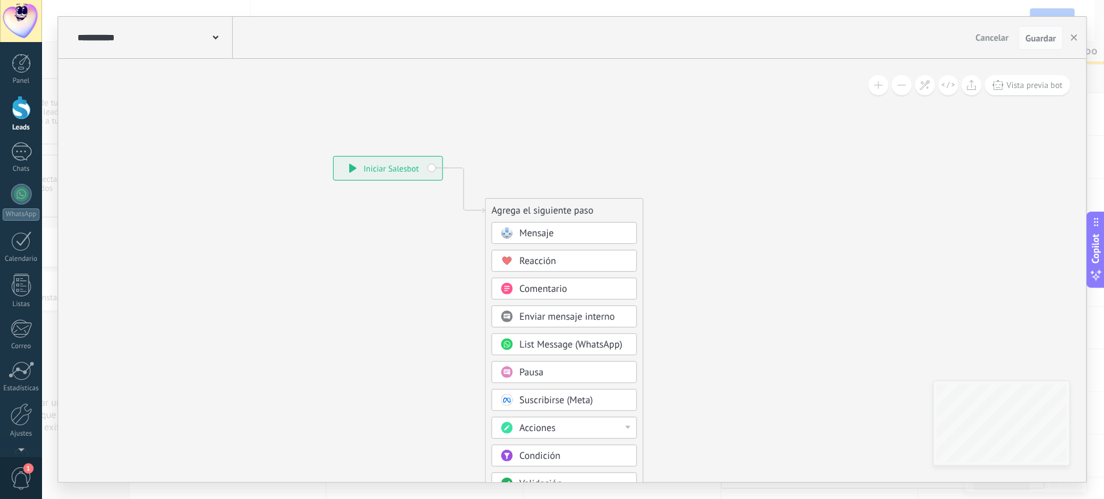
click at [213, 37] on icon at bounding box center [216, 38] width 6 height 4
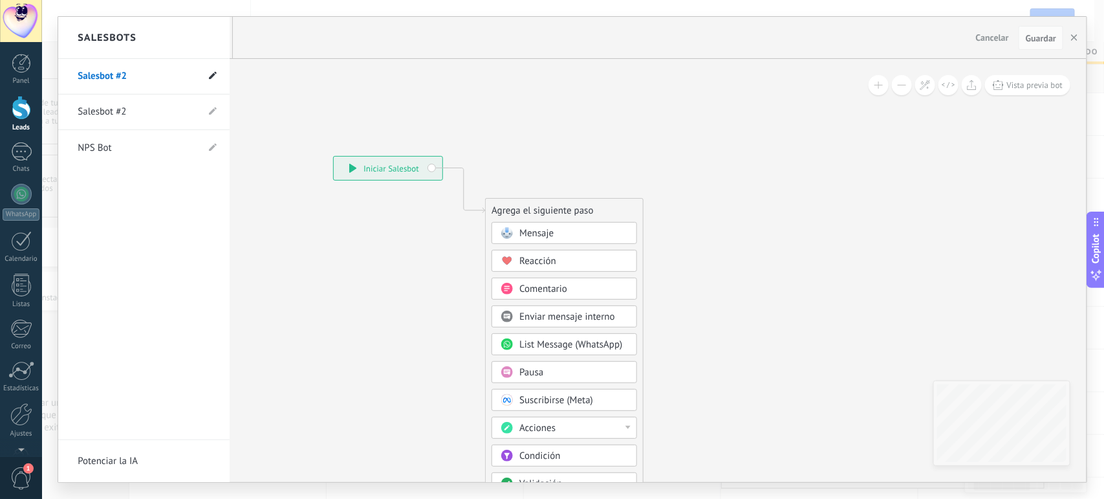
click at [214, 79] on icon at bounding box center [213, 76] width 8 height 8
click at [151, 76] on input "**********" at bounding box center [124, 77] width 92 height 21
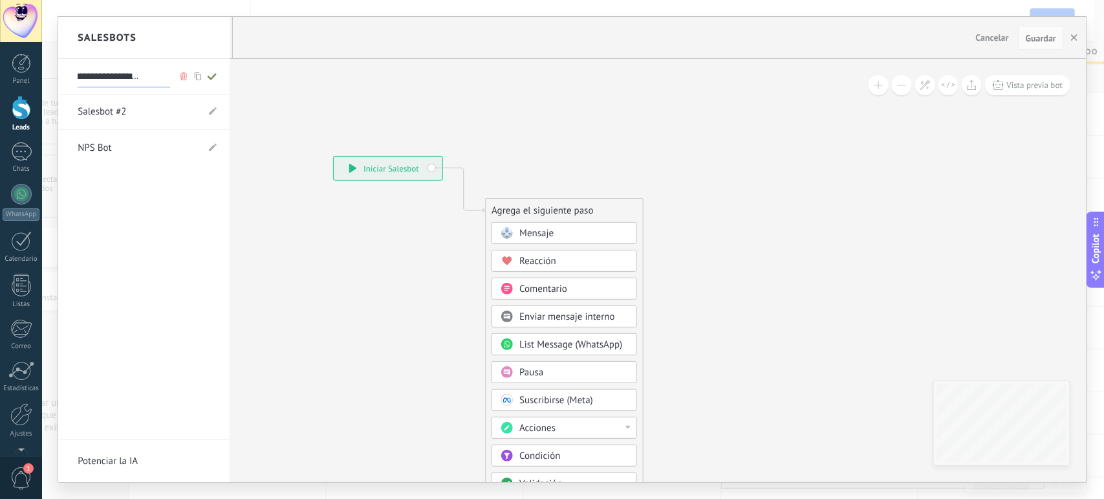
type input "**********"
click at [210, 78] on use at bounding box center [212, 76] width 9 height 7
type input "**********"
click at [364, 283] on div at bounding box center [572, 249] width 1028 height 465
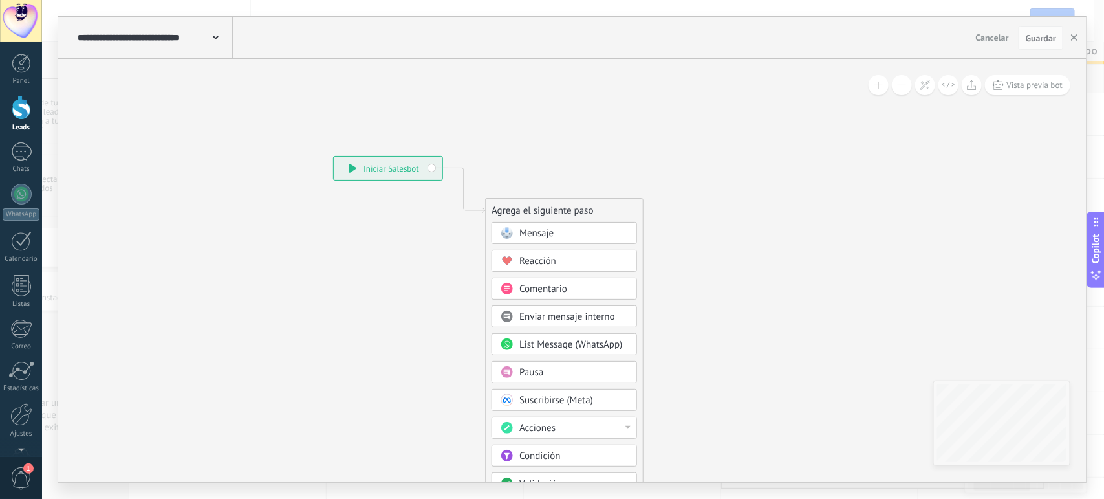
click at [548, 367] on div "Pausa" at bounding box center [565, 372] width 146 height 22
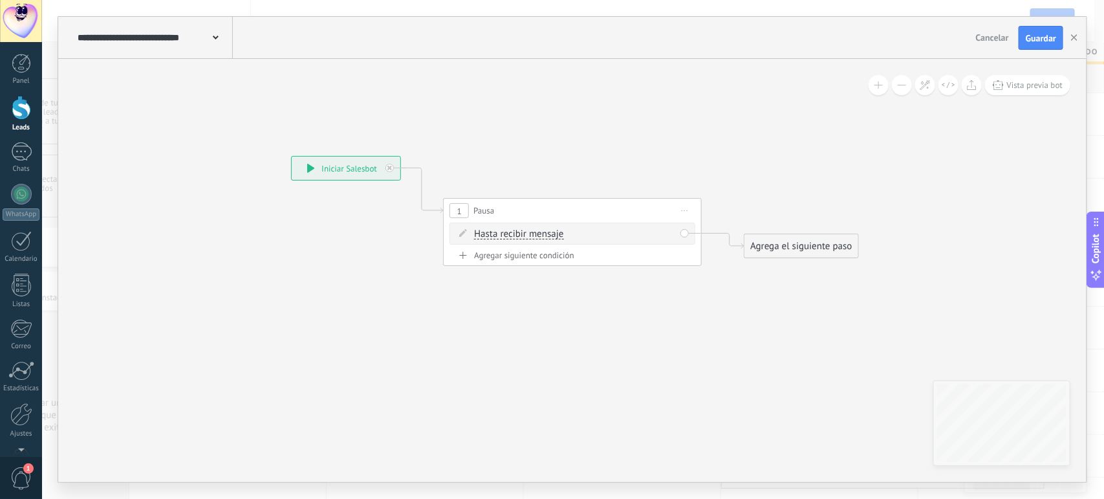
click at [501, 239] on span "Hasta recibir mensaje" at bounding box center [518, 234] width 89 height 10
click at [501, 239] on button "Hasta recibir mensaje" at bounding box center [549, 233] width 162 height 23
click at [499, 255] on span "Temporizador" at bounding box center [538, 257] width 157 height 13
click at [547, 234] on span ": * horas * min * sec" at bounding box center [570, 234] width 81 height 12
click at [541, 234] on input "*" at bounding box center [539, 235] width 6 height 10
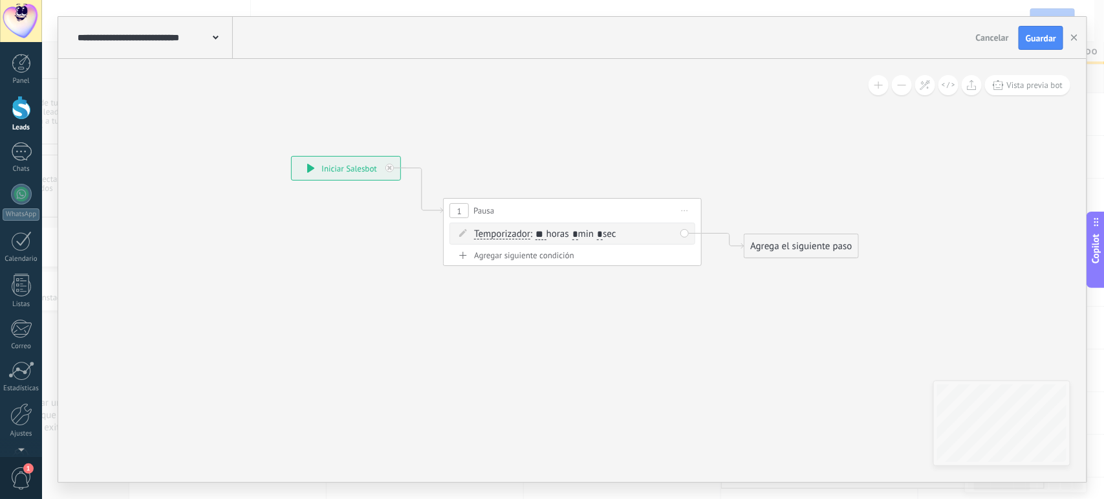
type input "**"
click at [578, 234] on input "*" at bounding box center [575, 235] width 6 height 10
type input "*"
click at [664, 323] on icon at bounding box center [553, 210] width 1170 height 757
click at [776, 246] on div "Agrega el siguiente paso" at bounding box center [800, 245] width 113 height 21
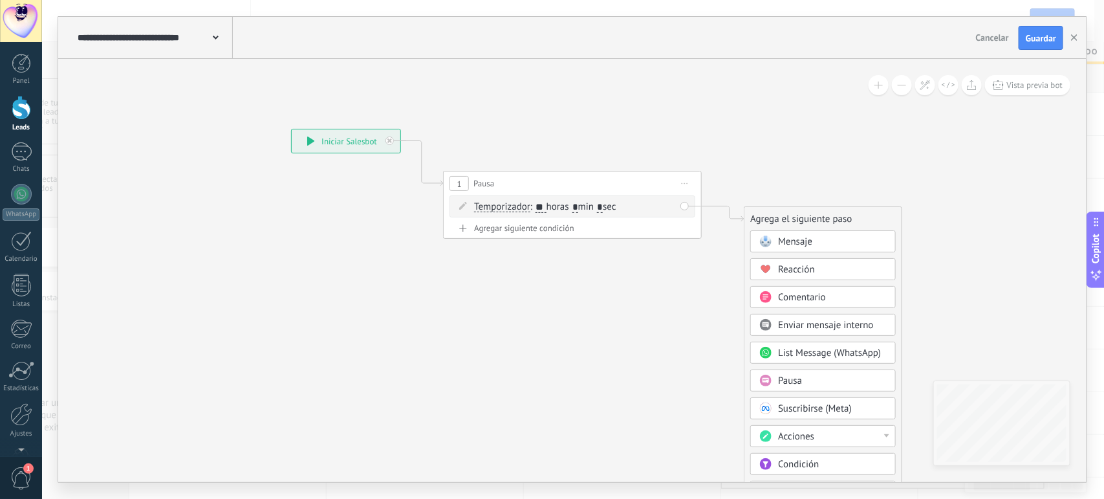
click at [784, 437] on span "Acciones" at bounding box center [796, 436] width 36 height 12
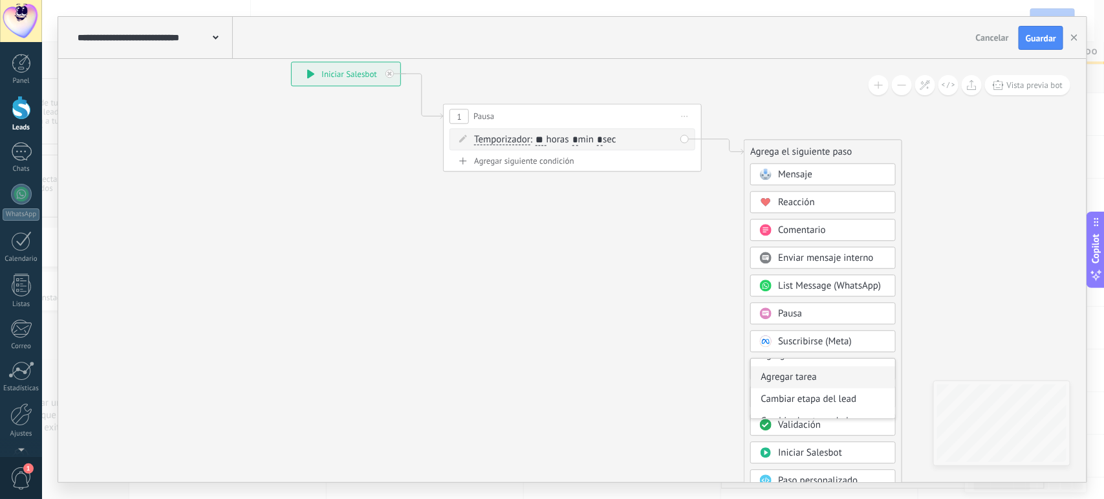
click at [797, 382] on div "Agregar tarea" at bounding box center [823, 378] width 144 height 22
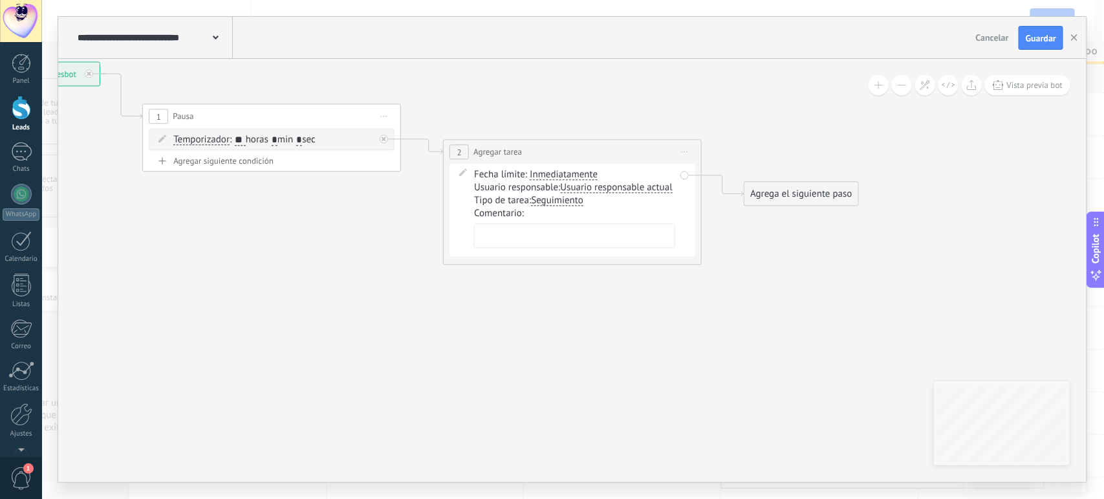
click at [512, 248] on textarea at bounding box center [574, 236] width 201 height 25
paste textarea "**********"
type textarea "**********"
click at [561, 193] on span "Usuario responsable actual" at bounding box center [617, 188] width 112 height 10
click at [554, 200] on button "Usuario responsable actual" at bounding box center [635, 188] width 162 height 23
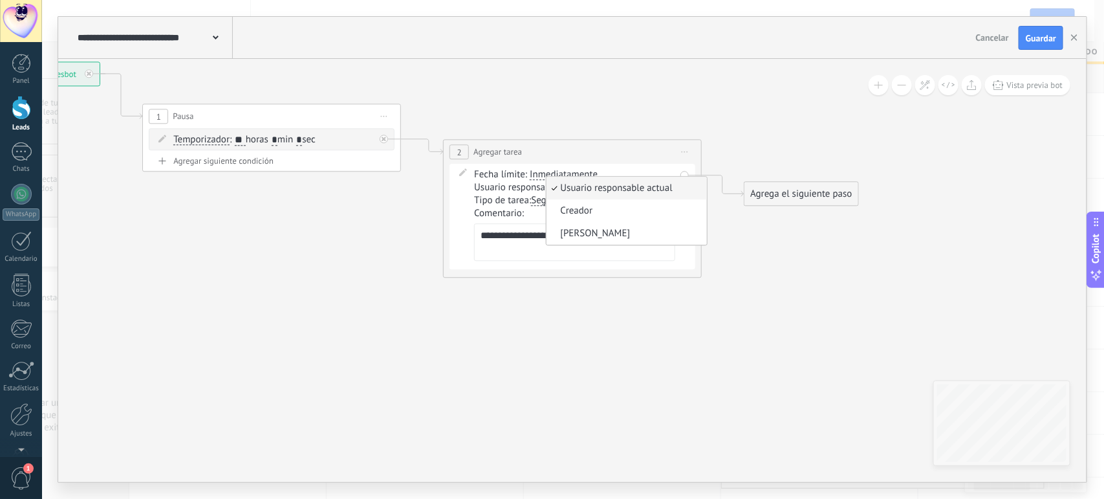
click at [553, 195] on span "Usuario responsable actual" at bounding box center [625, 188] width 157 height 13
click at [612, 330] on icon at bounding box center [402, 170] width 1471 height 862
click at [770, 204] on div "Agrega el siguiente paso" at bounding box center [800, 194] width 113 height 21
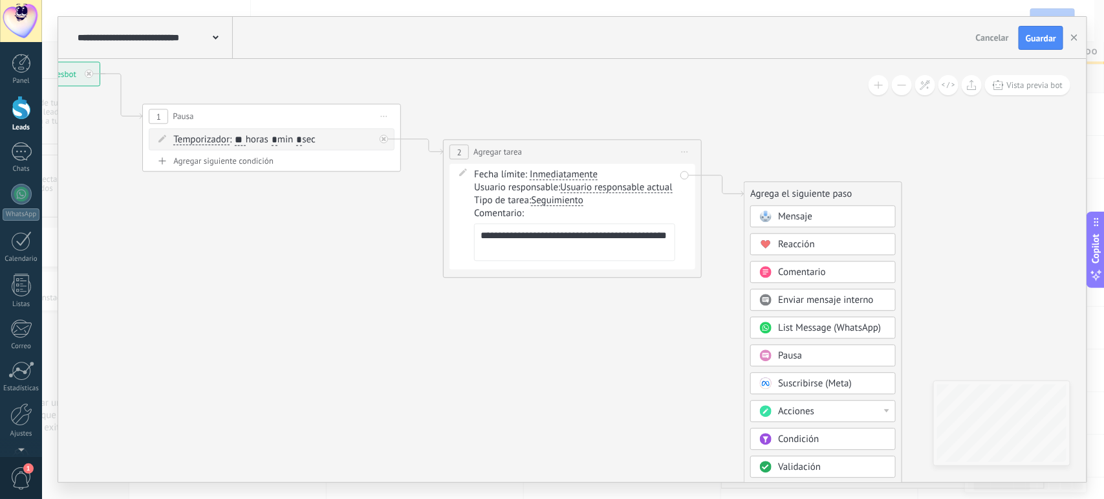
click at [802, 415] on span "Acciones" at bounding box center [796, 412] width 36 height 12
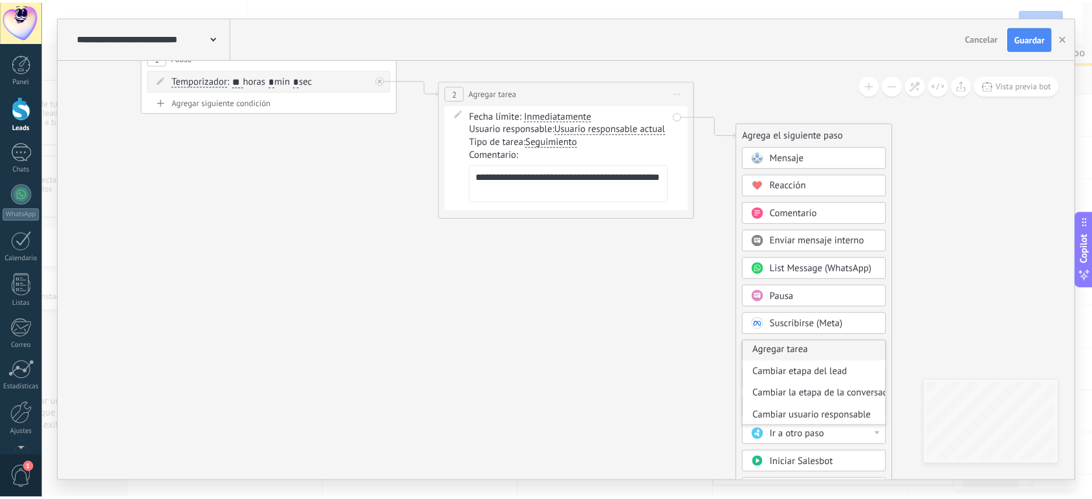
scroll to position [47, 0]
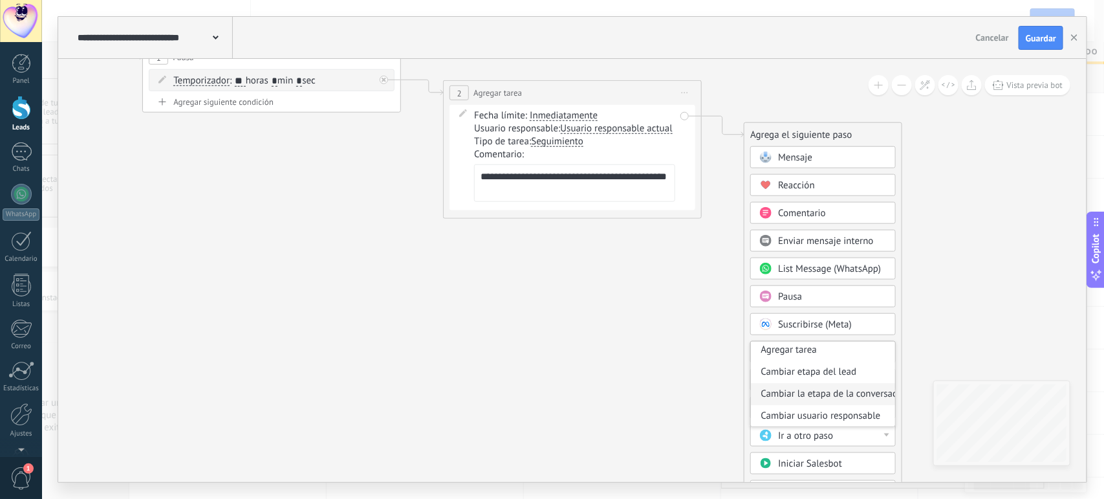
click at [786, 396] on div "Cambiar la etapa de la conversación" at bounding box center [823, 394] width 144 height 22
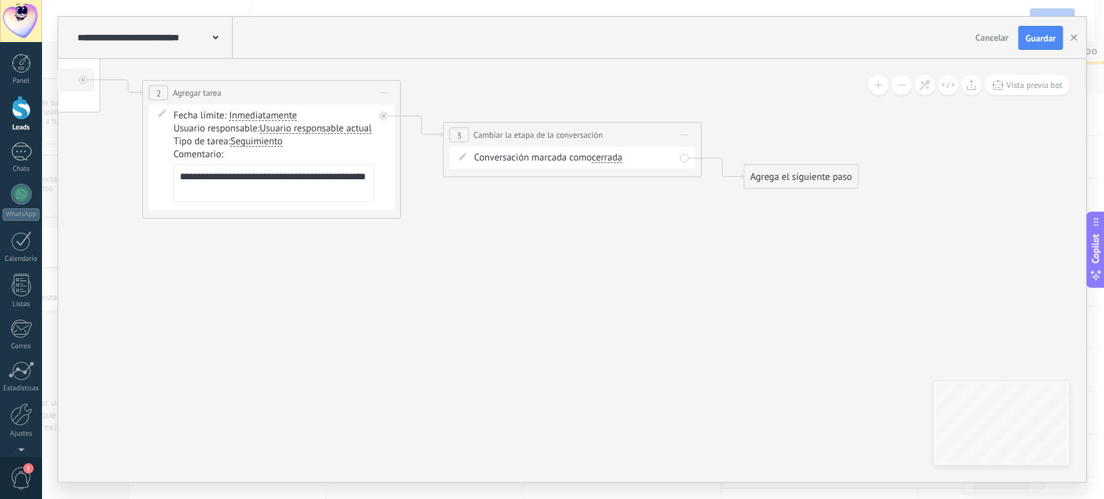
click at [687, 136] on icon at bounding box center [685, 135] width 6 height 1
click at [707, 217] on div "Borrar" at bounding box center [744, 219] width 128 height 22
click at [531, 140] on div "Agrega el siguiente paso" at bounding box center [500, 134] width 113 height 21
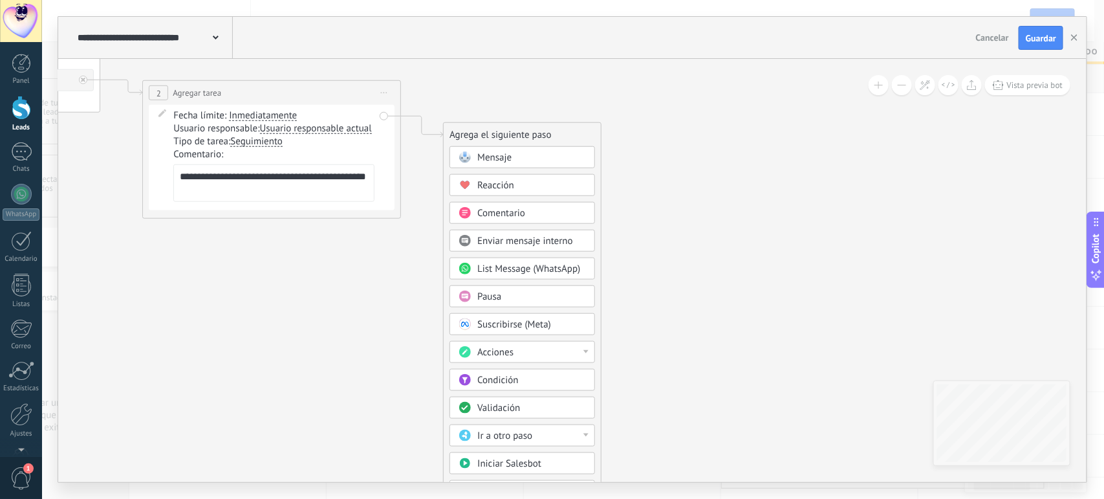
click at [541, 352] on div "Acciones" at bounding box center [531, 352] width 109 height 13
click at [522, 428] on div "Cambiar etapa del lead" at bounding box center [522, 418] width 144 height 22
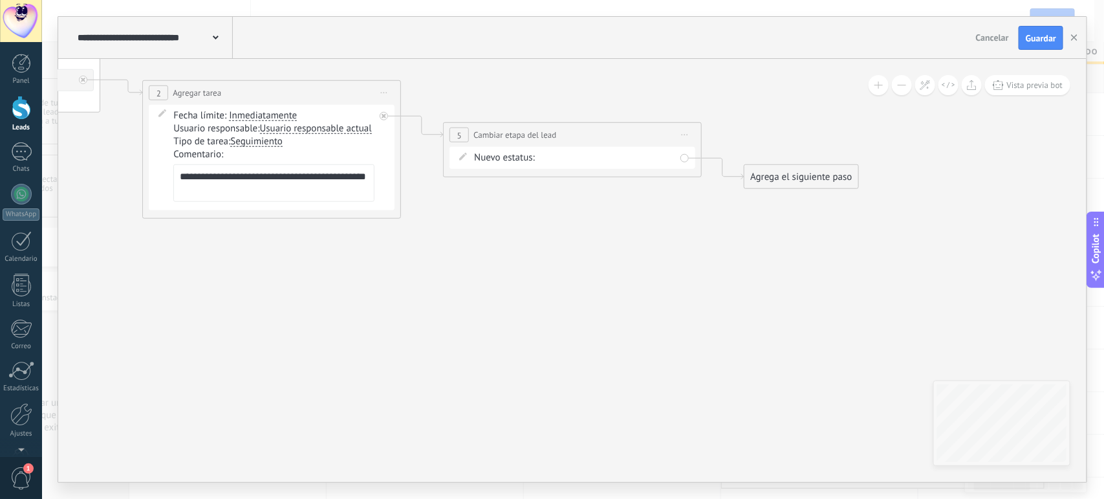
click at [0, 0] on div "1. Nuevo contacto 2. DM Inicial Enviado 3. Seguimiento #1 (Día 2) Requerido 4. …" at bounding box center [0, 0] width 0 height 0
click at [0, 0] on label "4. Seguimiento #2 (Día 4) Requerido" at bounding box center [0, 0] width 0 height 0
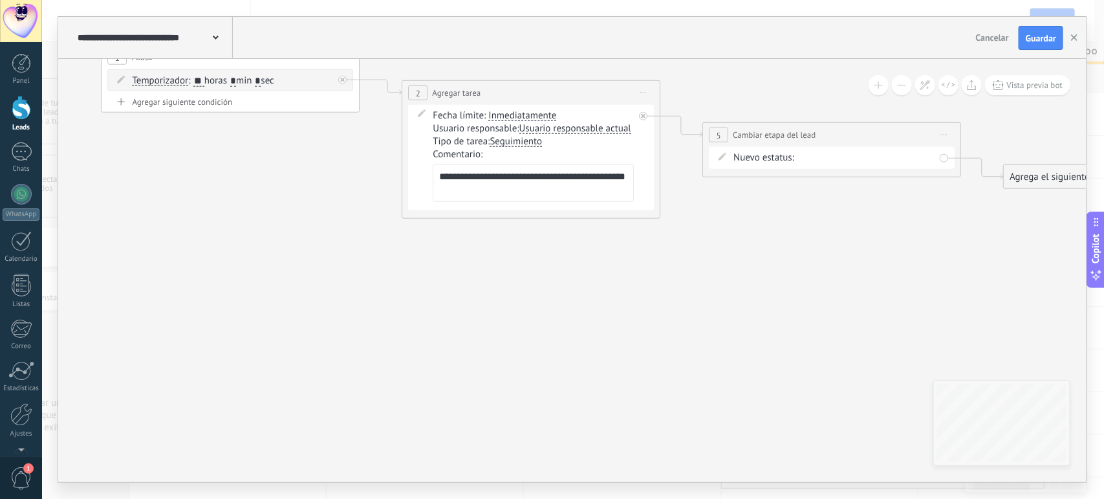
click at [819, 291] on icon at bounding box center [511, 116] width 1771 height 875
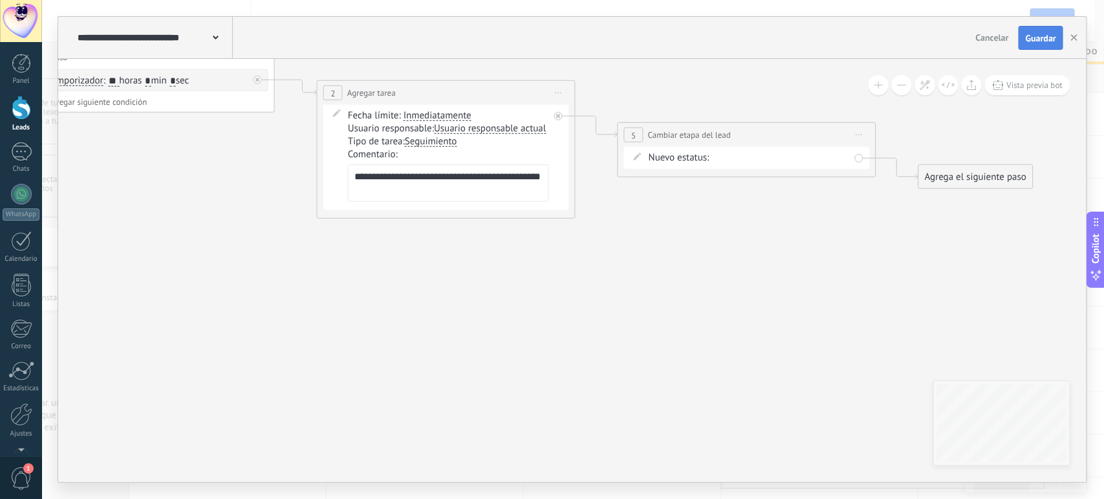
click at [1040, 31] on button "Guardar" at bounding box center [1041, 38] width 45 height 25
click at [1074, 38] on icon "button" at bounding box center [1074, 37] width 6 height 6
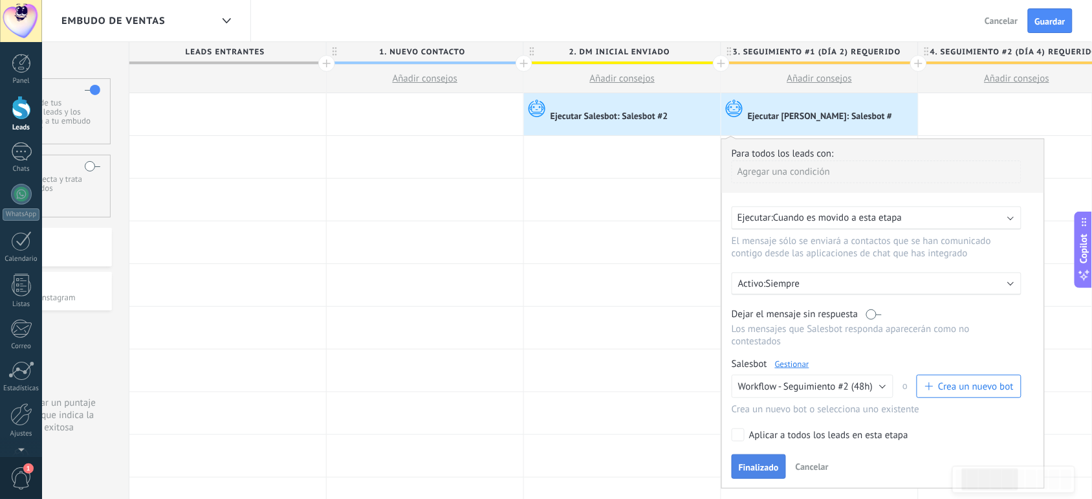
click at [745, 462] on span "Finalizado" at bounding box center [759, 466] width 40 height 9
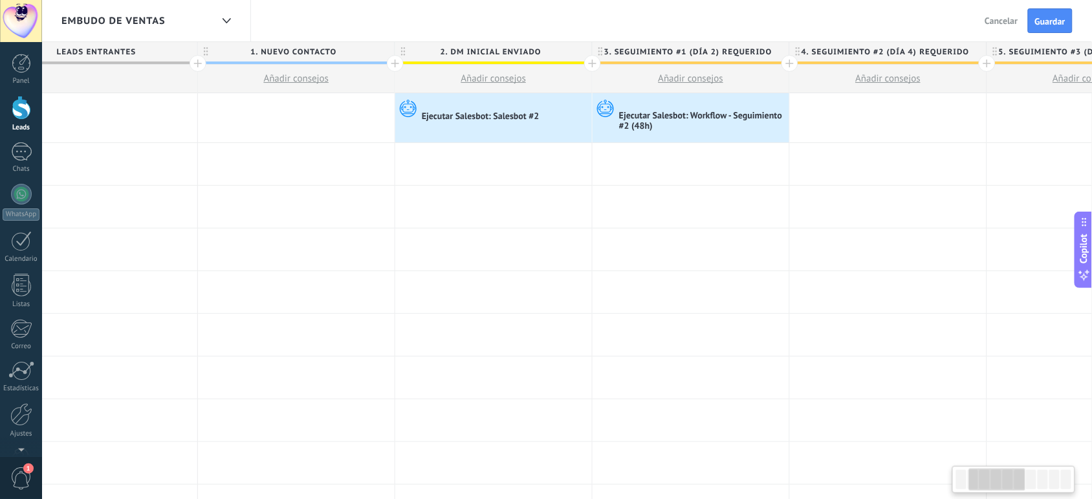
scroll to position [0, 254]
click at [1038, 27] on button "Guardar" at bounding box center [1050, 20] width 45 height 25
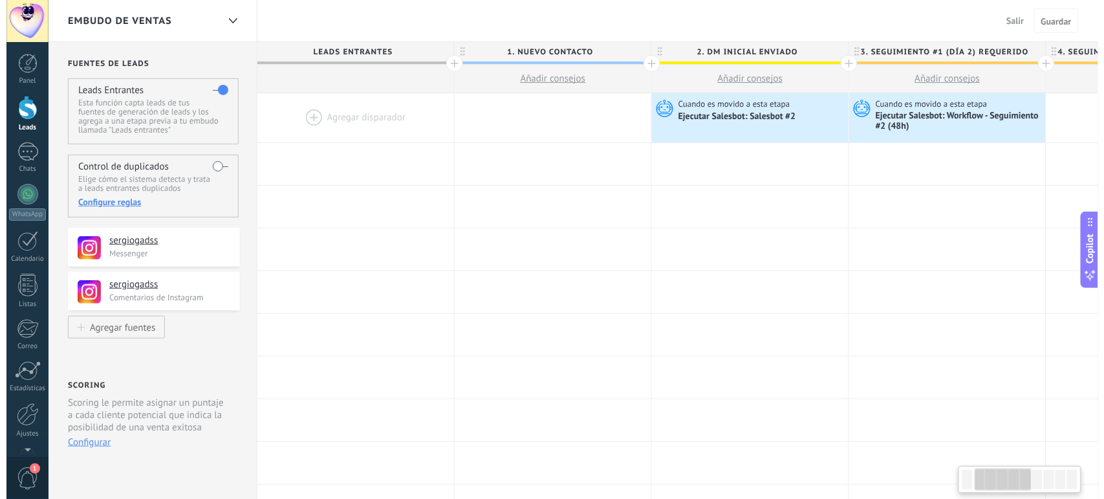
scroll to position [0, 254]
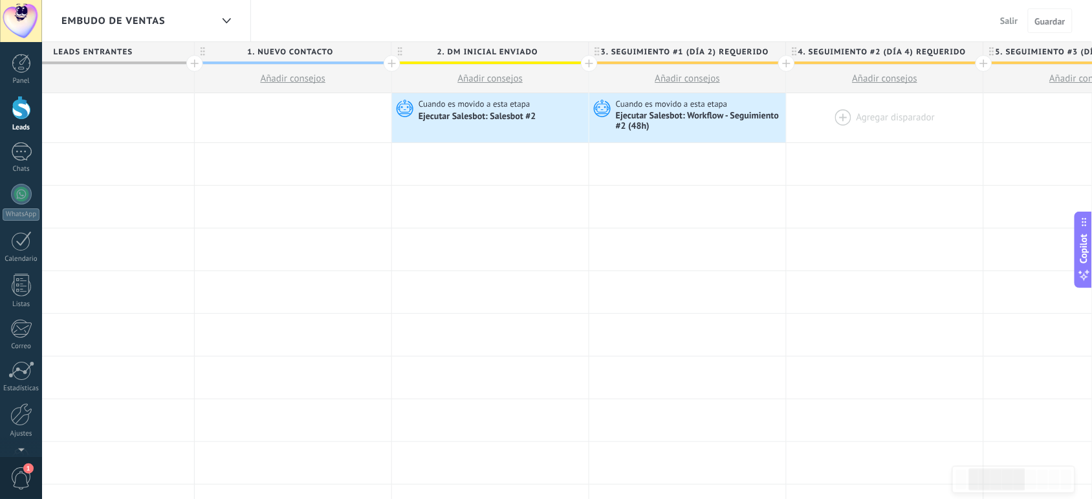
click at [838, 115] on div at bounding box center [884, 117] width 197 height 49
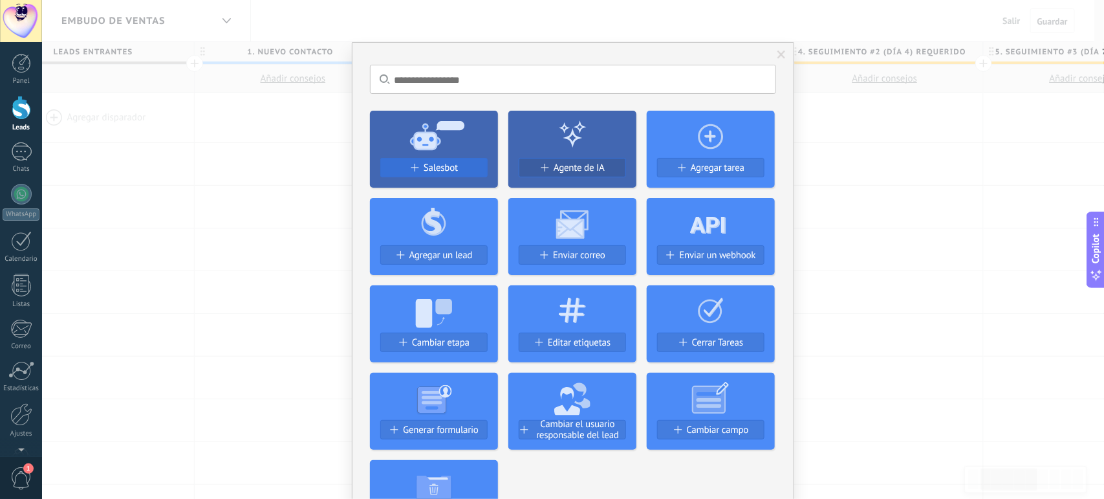
click at [424, 167] on span "Salesbot" at bounding box center [441, 167] width 34 height 11
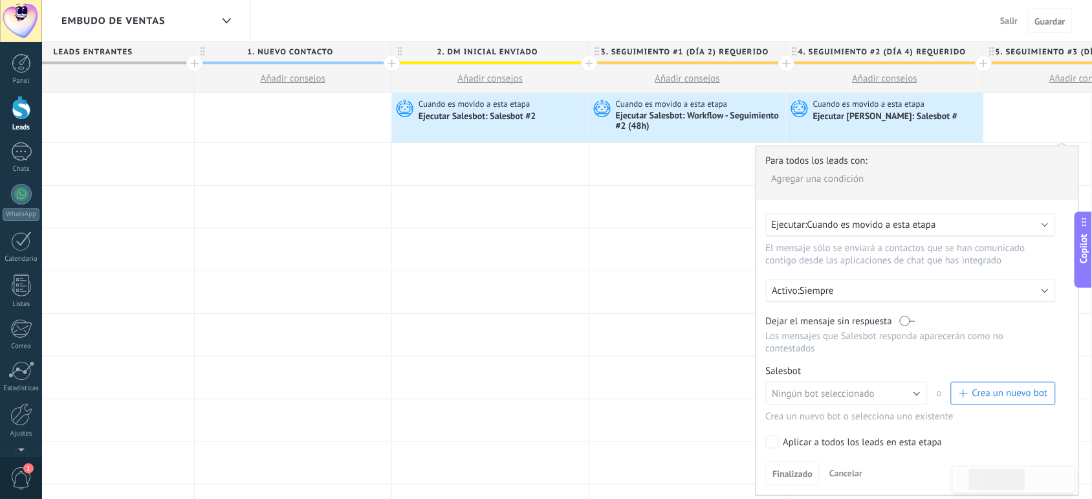
click at [972, 391] on span "Crea un nuevo bot" at bounding box center [1010, 393] width 76 height 12
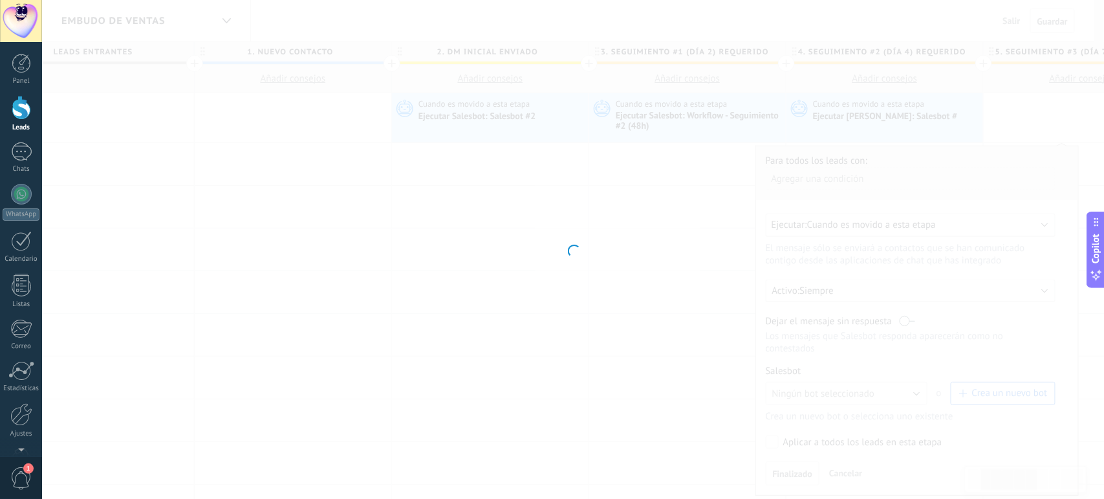
type input "**********"
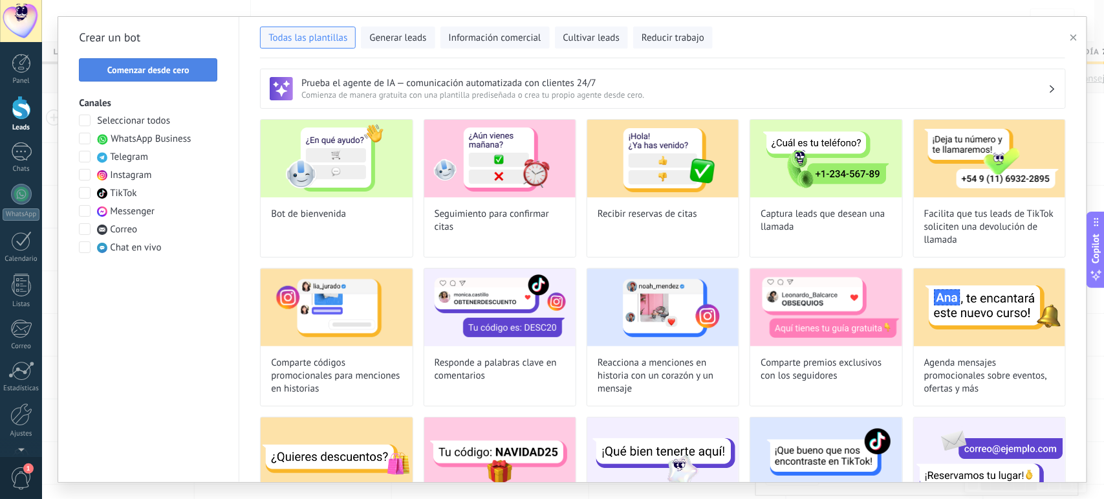
click at [179, 72] on span "Comenzar desde cero" at bounding box center [148, 69] width 82 height 9
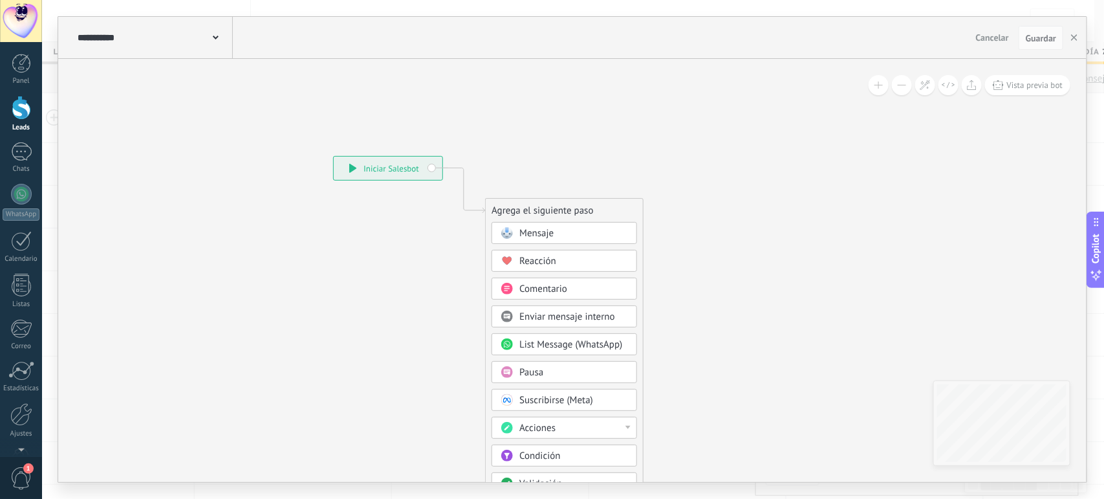
click at [219, 41] on div "**********" at bounding box center [153, 37] width 158 height 41
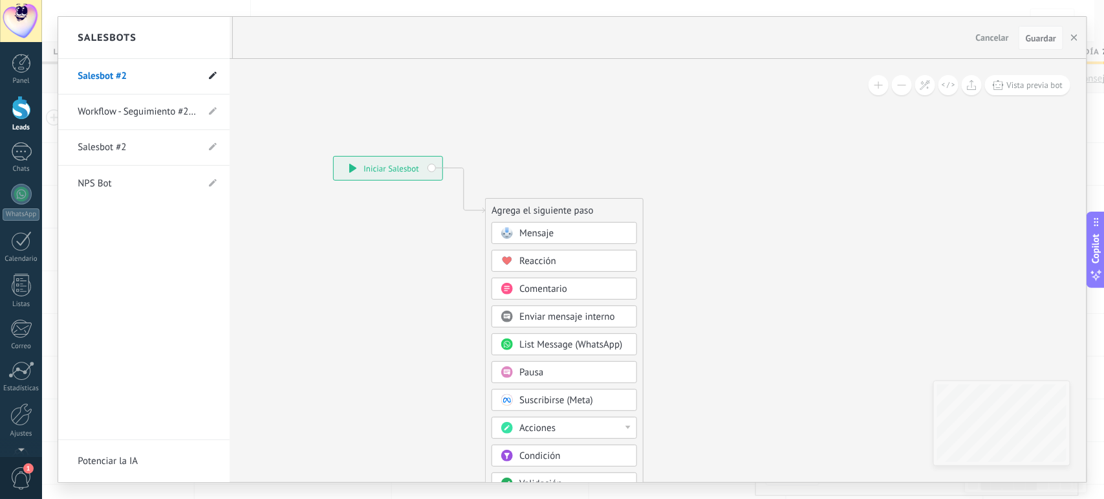
click at [212, 74] on icon at bounding box center [213, 76] width 8 height 8
click at [162, 82] on input "**********" at bounding box center [124, 77] width 92 height 21
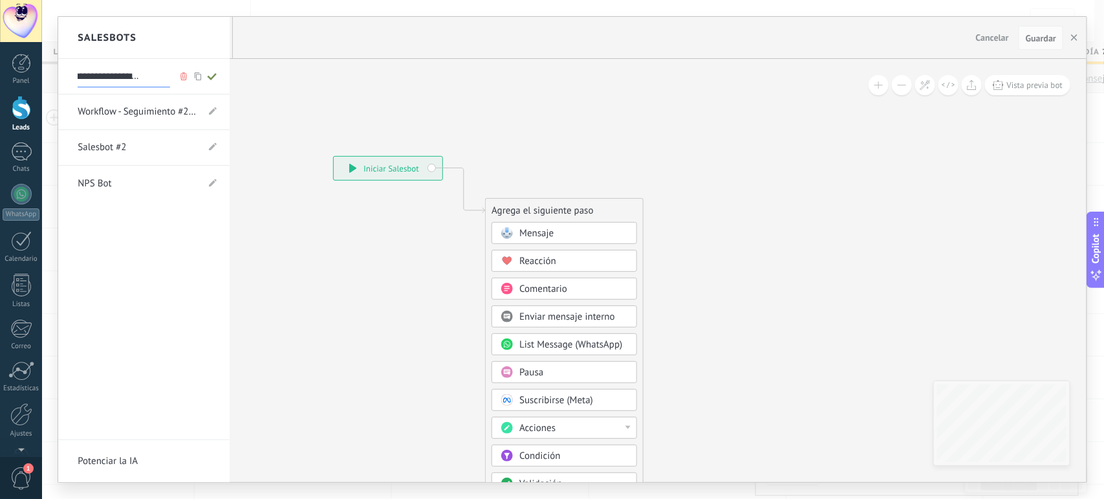
type input "**********"
click at [210, 78] on use at bounding box center [212, 76] width 9 height 7
type input "**********"
click at [315, 303] on div at bounding box center [572, 249] width 1028 height 465
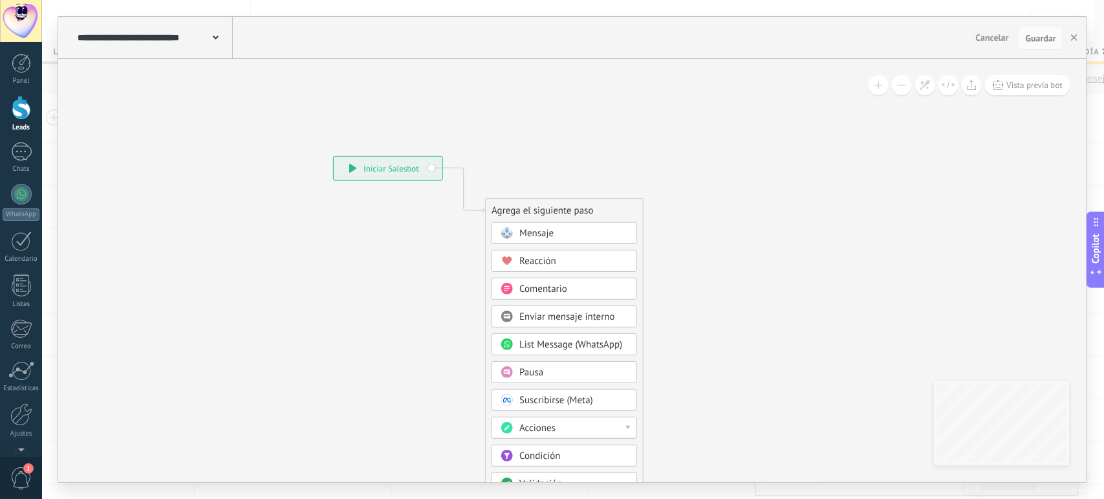
click at [527, 377] on span "Pausa" at bounding box center [531, 372] width 24 height 12
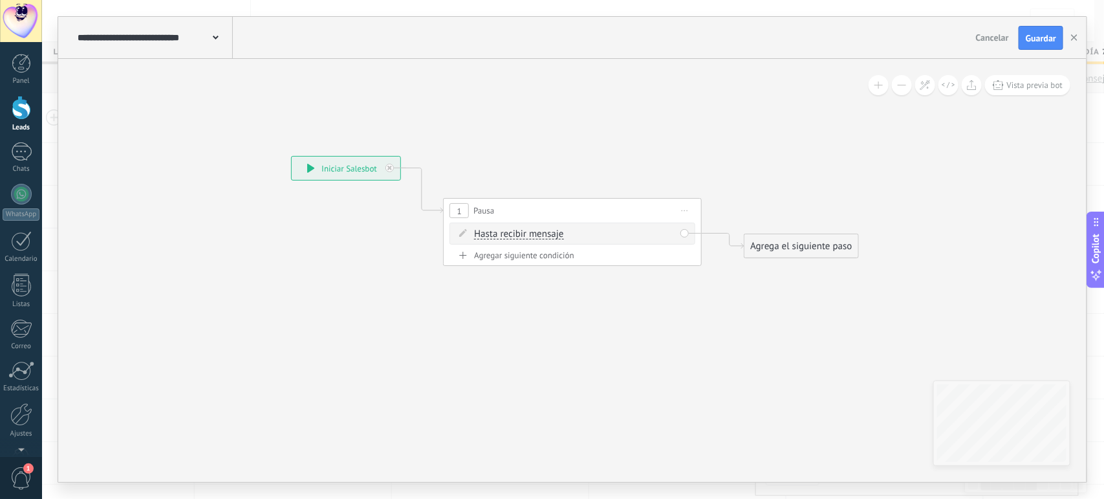
click at [528, 239] on span "Hasta recibir mensaje" at bounding box center [518, 234] width 89 height 10
click at [528, 239] on button "Hasta recibir mensaje" at bounding box center [549, 233] width 162 height 23
click at [506, 259] on span "Temporizador" at bounding box center [538, 257] width 157 height 13
click at [541, 230] on input "*" at bounding box center [539, 235] width 6 height 10
type input "**"
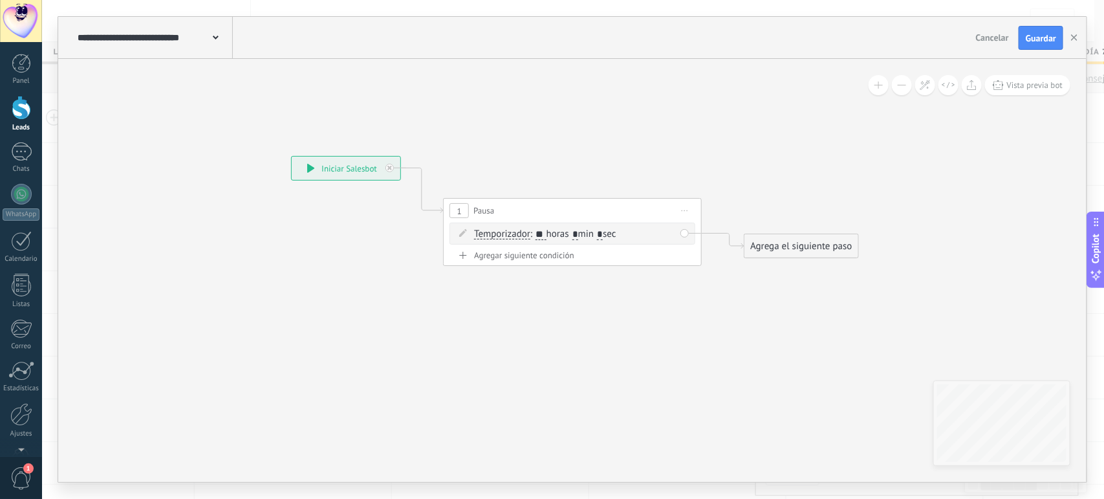
click at [586, 232] on span ": ** horas * min * sec" at bounding box center [573, 234] width 86 height 12
click at [578, 234] on input "*" at bounding box center [575, 235] width 6 height 10
type input "*"
click at [639, 347] on icon at bounding box center [553, 210] width 1170 height 757
click at [761, 250] on div "Agrega el siguiente paso" at bounding box center [800, 245] width 113 height 21
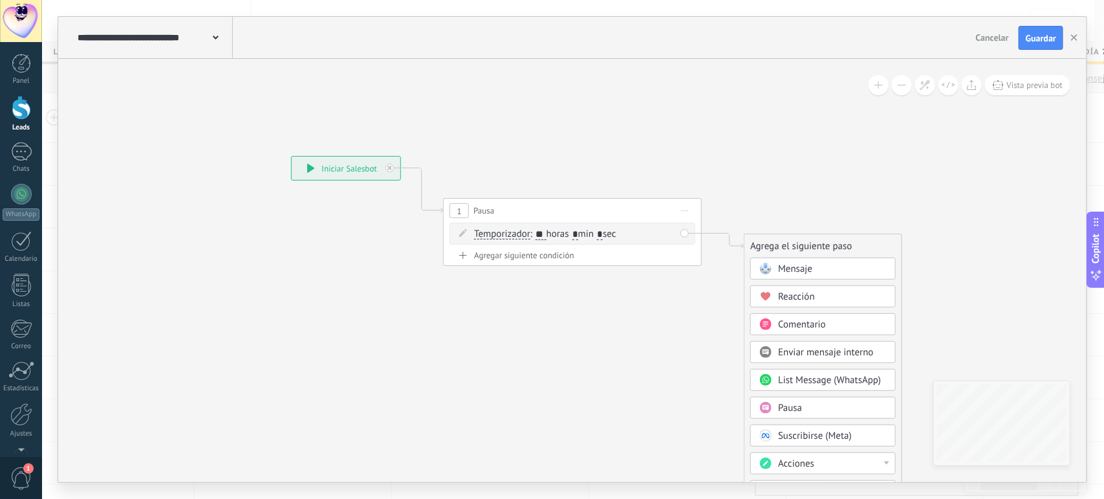
click at [787, 468] on span "Acciones" at bounding box center [796, 463] width 36 height 12
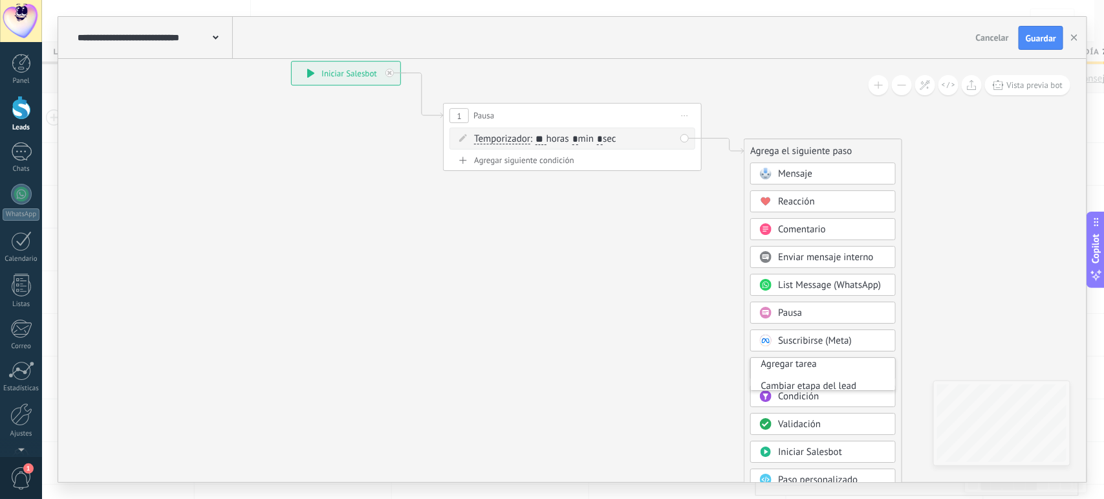
scroll to position [47, 0]
click at [845, 367] on div "Agregar tarea" at bounding box center [823, 366] width 144 height 22
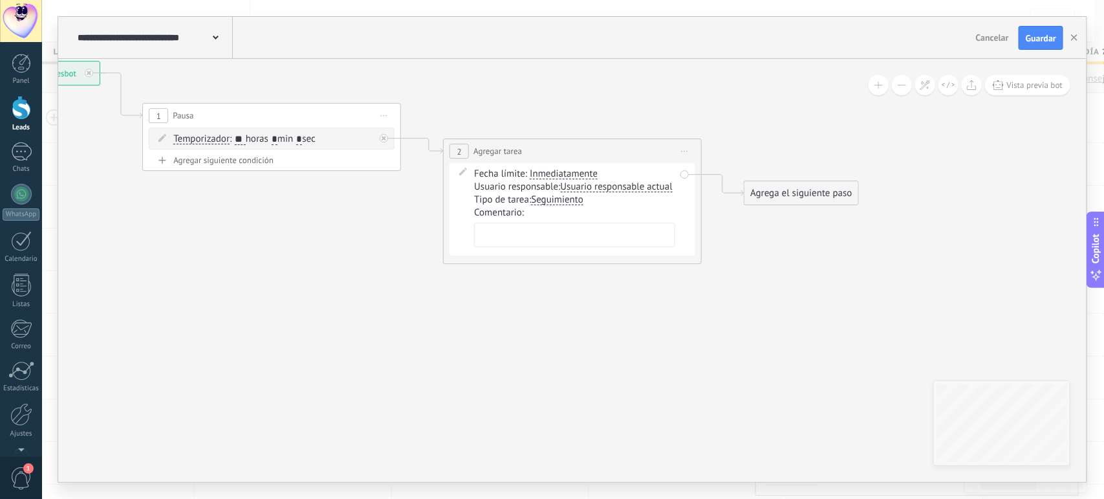
click at [245, 136] on input "**" at bounding box center [240, 140] width 10 height 10
type input "*"
type input "**"
click at [353, 283] on icon at bounding box center [402, 168] width 1471 height 862
click at [511, 247] on textarea at bounding box center [574, 234] width 201 height 25
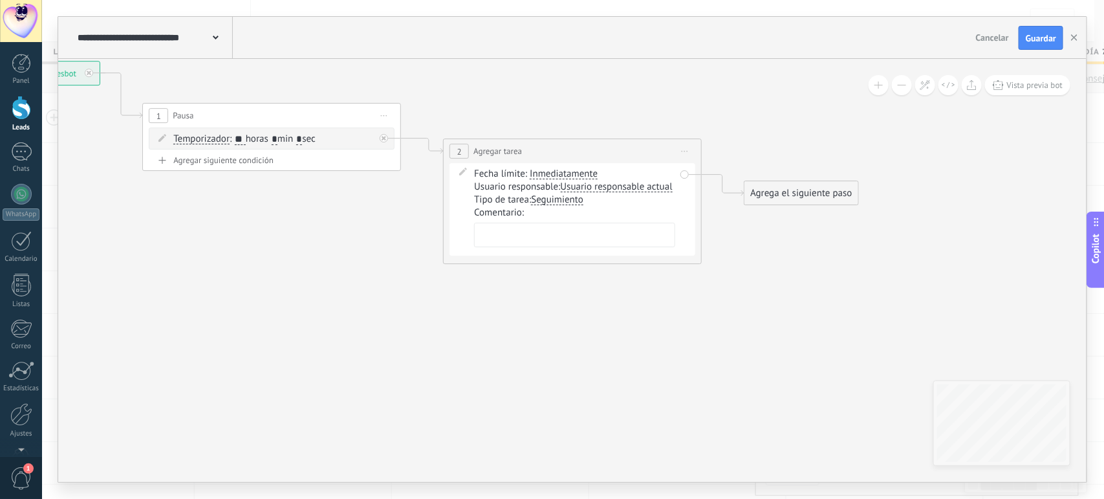
click at [529, 247] on textarea at bounding box center [574, 234] width 201 height 25
paste textarea "**********"
type textarea "**********"
click at [627, 352] on icon at bounding box center [402, 168] width 1471 height 862
click at [780, 194] on div "Agrega el siguiente paso" at bounding box center [800, 192] width 113 height 21
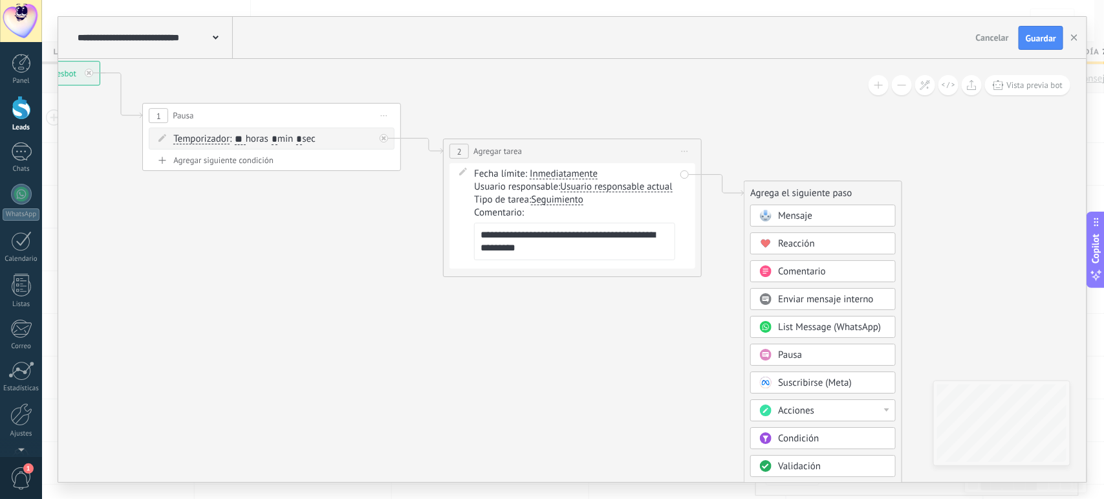
drag, startPoint x: 796, startPoint y: 416, endPoint x: 860, endPoint y: 409, distance: 65.1
click at [860, 409] on div "Acciones" at bounding box center [832, 410] width 109 height 13
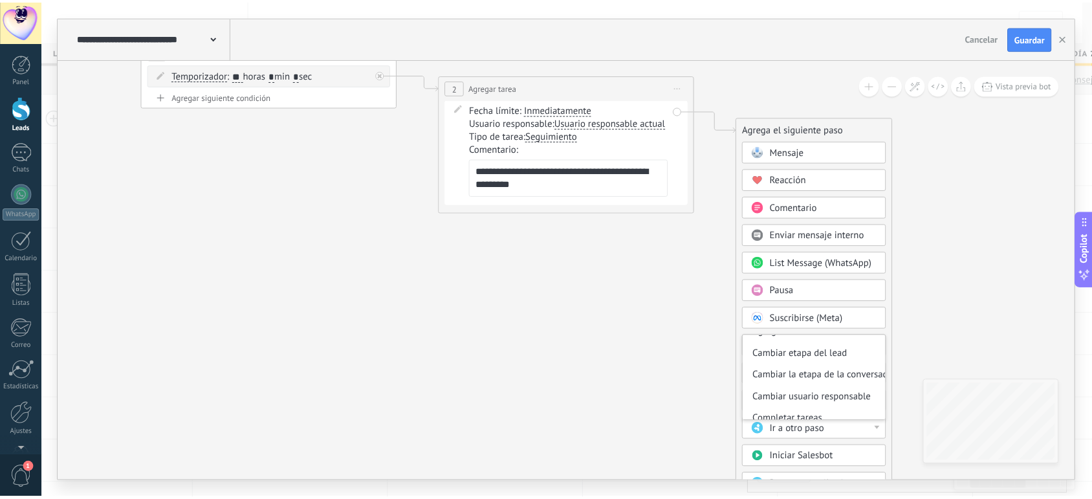
scroll to position [58, 0]
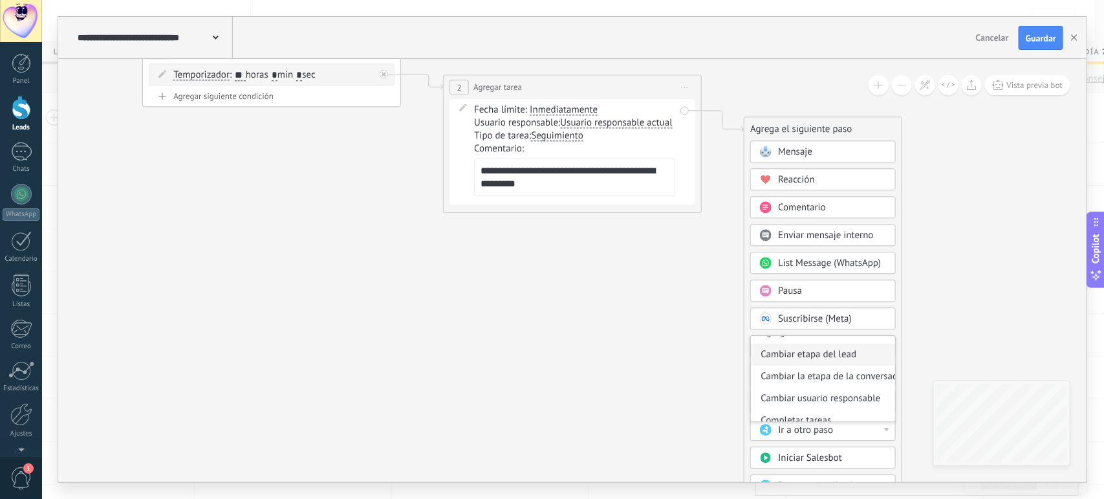
click at [813, 363] on div "Cambiar etapa del lead" at bounding box center [823, 355] width 144 height 22
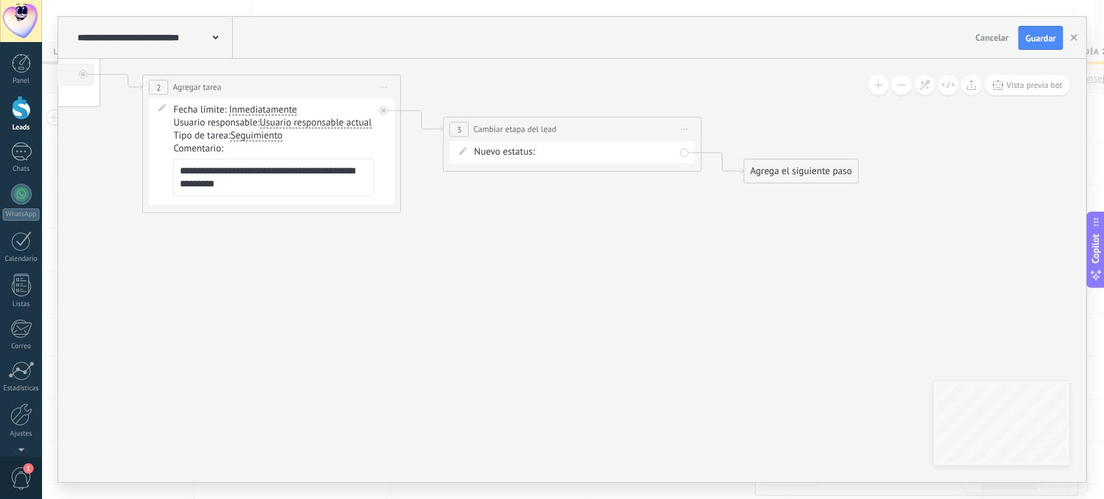
click at [0, 0] on div "1. Nuevo contacto 2. DM Inicial Enviado 3. Seguimiento #1 (Día 2) Requerido 4. …" at bounding box center [0, 0] width 0 height 0
click at [0, 0] on label "5. Seguimiento #3 (Día 7) Requerido" at bounding box center [0, 0] width 0 height 0
click at [1035, 38] on span "Guardar" at bounding box center [1041, 38] width 30 height 9
click at [1074, 38] on use "button" at bounding box center [1074, 37] width 6 height 6
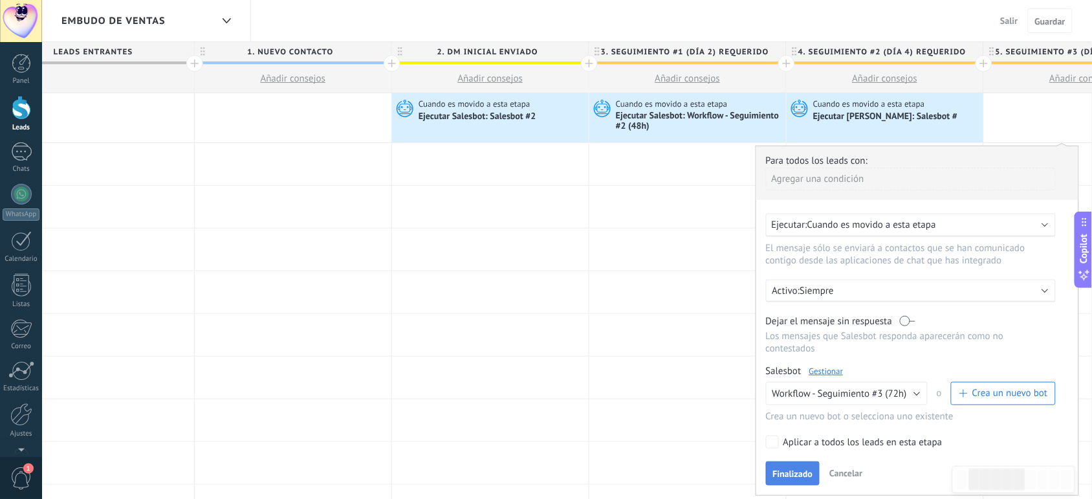
click at [785, 473] on span "Finalizado" at bounding box center [793, 473] width 40 height 9
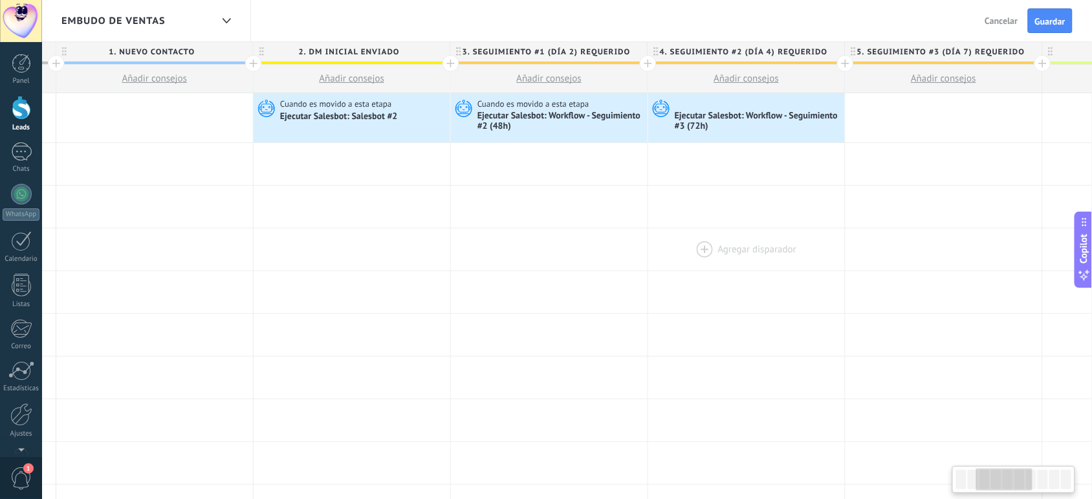
scroll to position [0, 393]
click at [1041, 27] on button "Guardar" at bounding box center [1050, 20] width 45 height 25
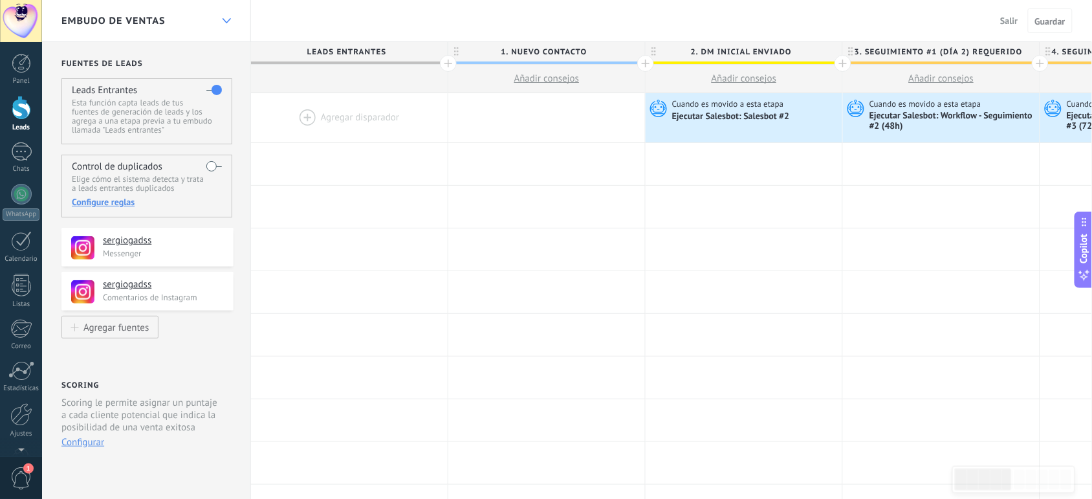
click at [225, 19] on icon at bounding box center [226, 20] width 8 height 5
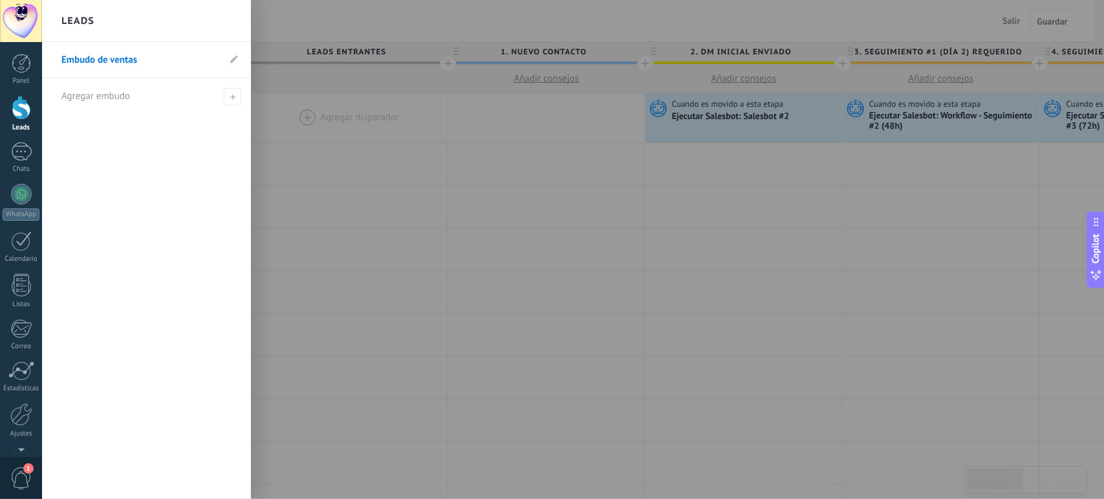
click at [135, 55] on link "Embudo de ventas" at bounding box center [139, 60] width 157 height 36
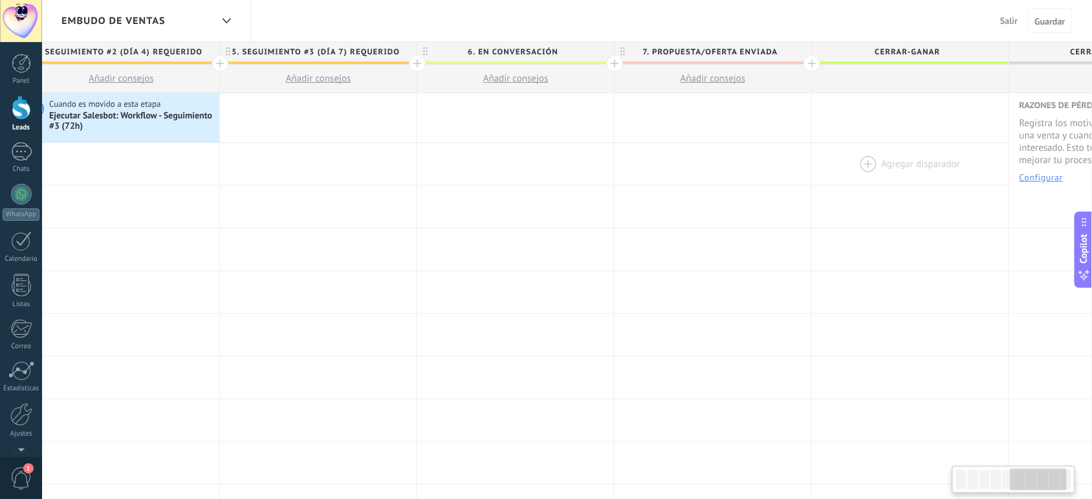
scroll to position [0, 1019]
click at [1010, 23] on span "Salir" at bounding box center [1009, 21] width 17 height 12
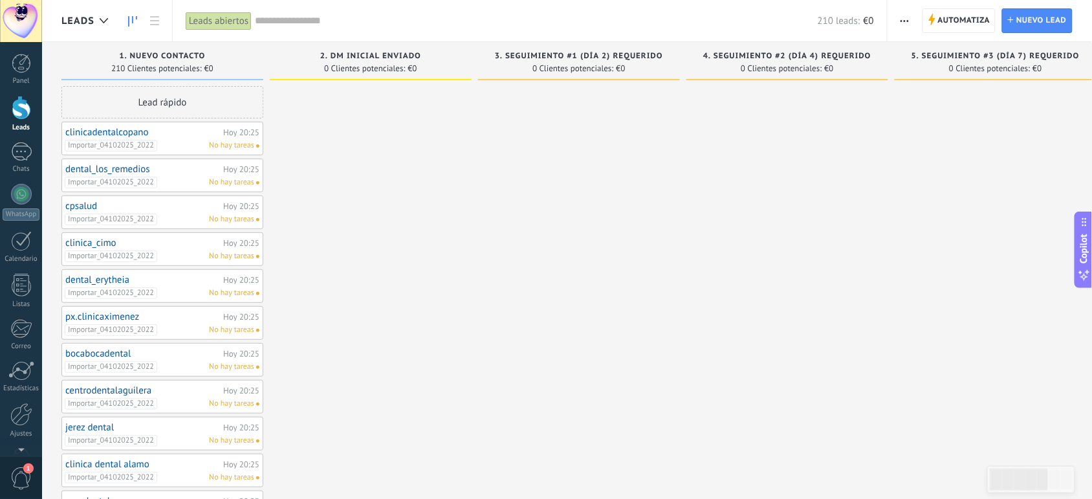
click at [903, 20] on icon "button" at bounding box center [904, 21] width 8 height 2
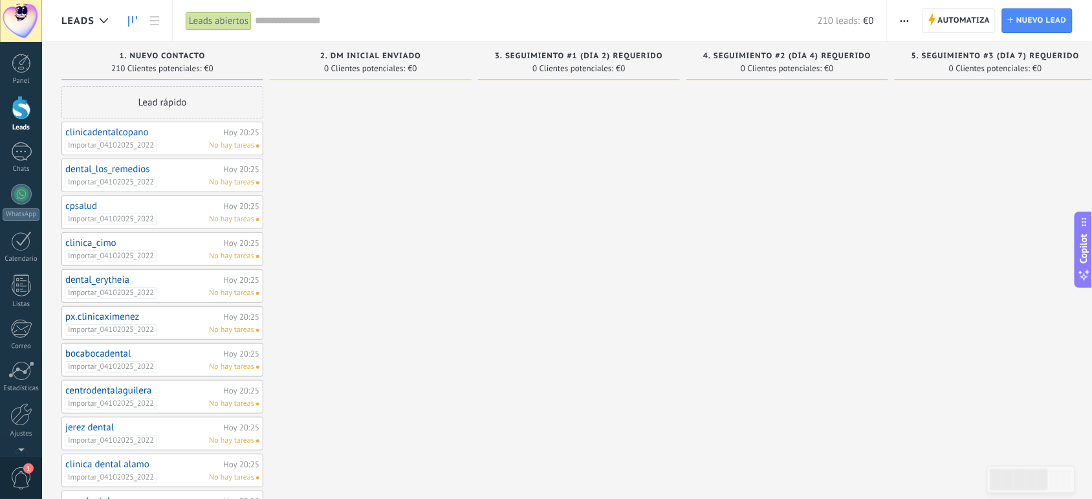
click at [904, 20] on use "button" at bounding box center [904, 21] width 8 height 2
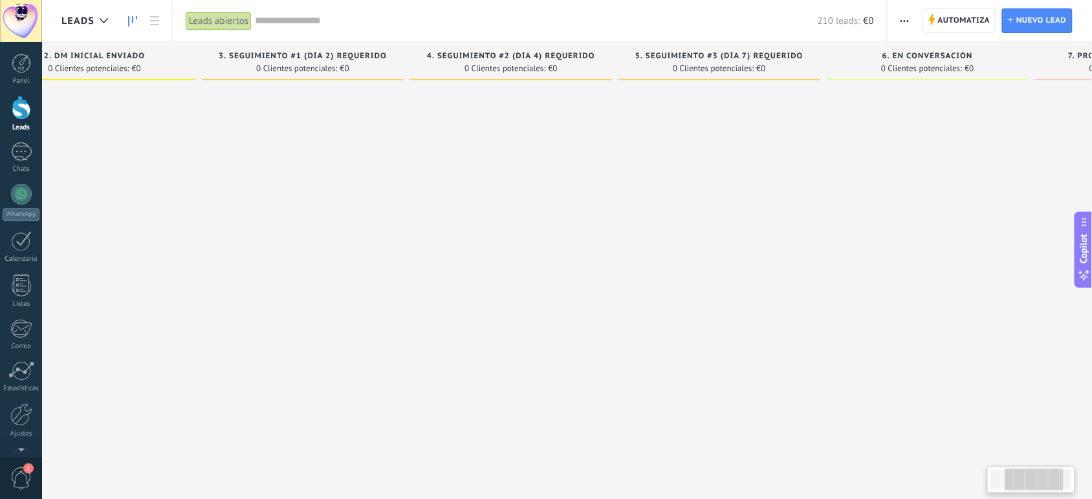
scroll to position [0, 440]
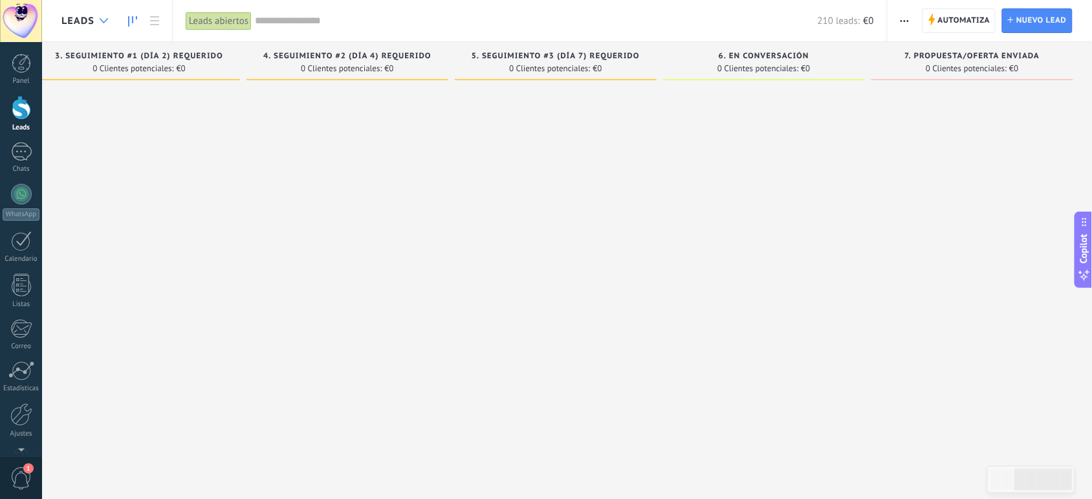
click at [107, 18] on icon at bounding box center [104, 20] width 8 height 5
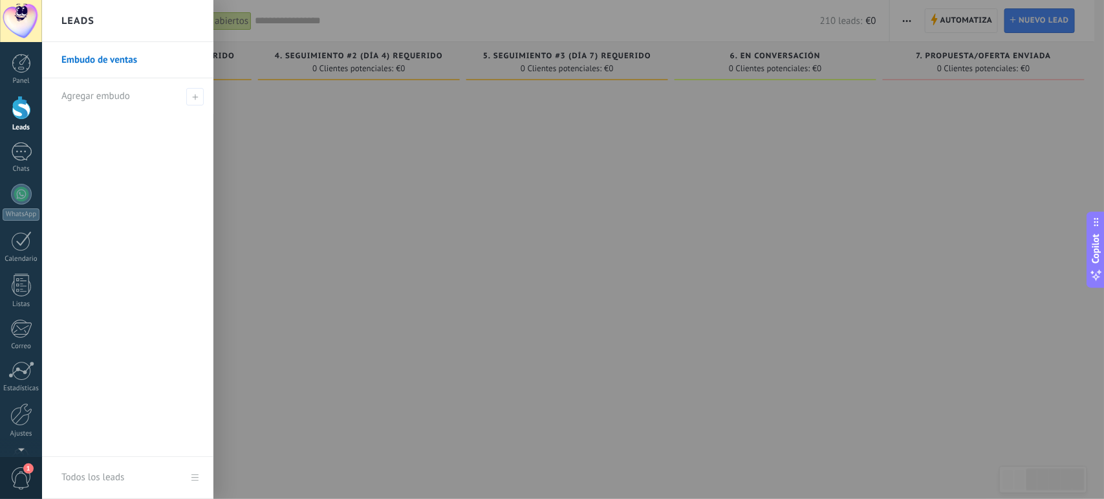
click at [286, 227] on div at bounding box center [594, 249] width 1104 height 499
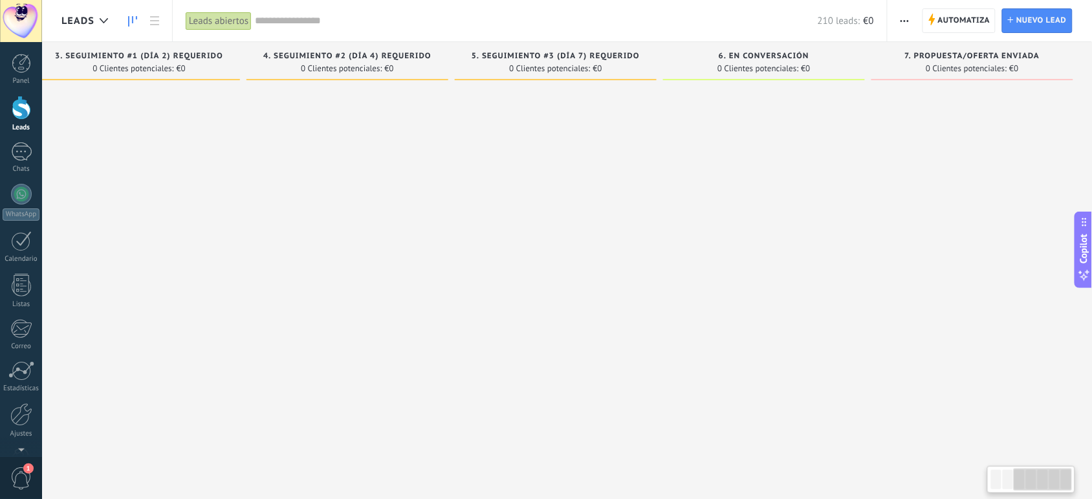
scroll to position [0, 428]
click at [158, 16] on use at bounding box center [154, 20] width 9 height 9
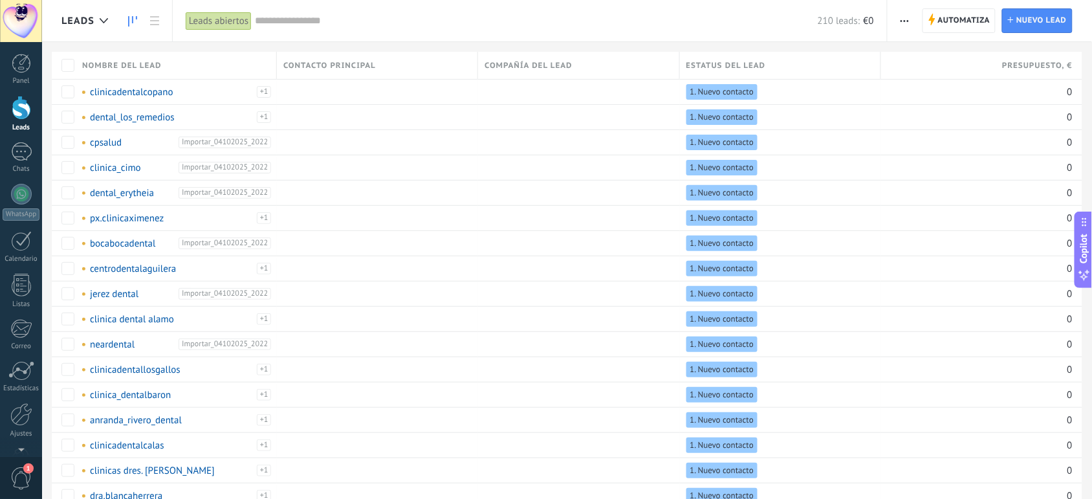
click at [136, 21] on icon at bounding box center [132, 21] width 9 height 10
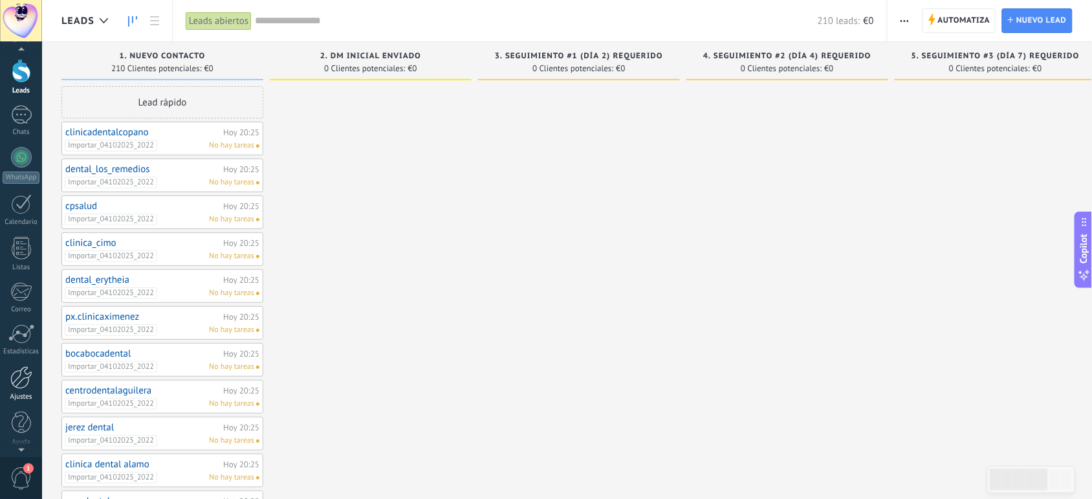
click at [25, 382] on div at bounding box center [21, 377] width 22 height 23
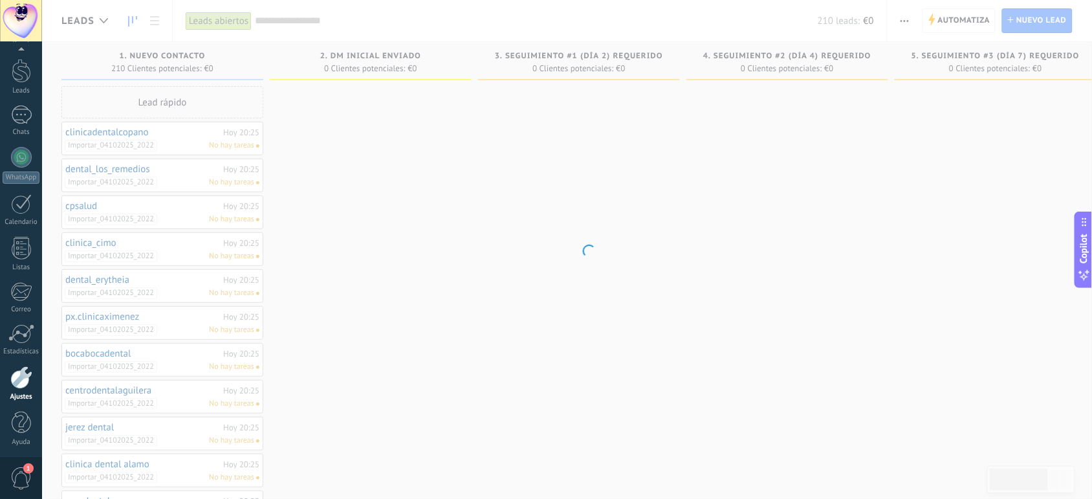
scroll to position [39, 0]
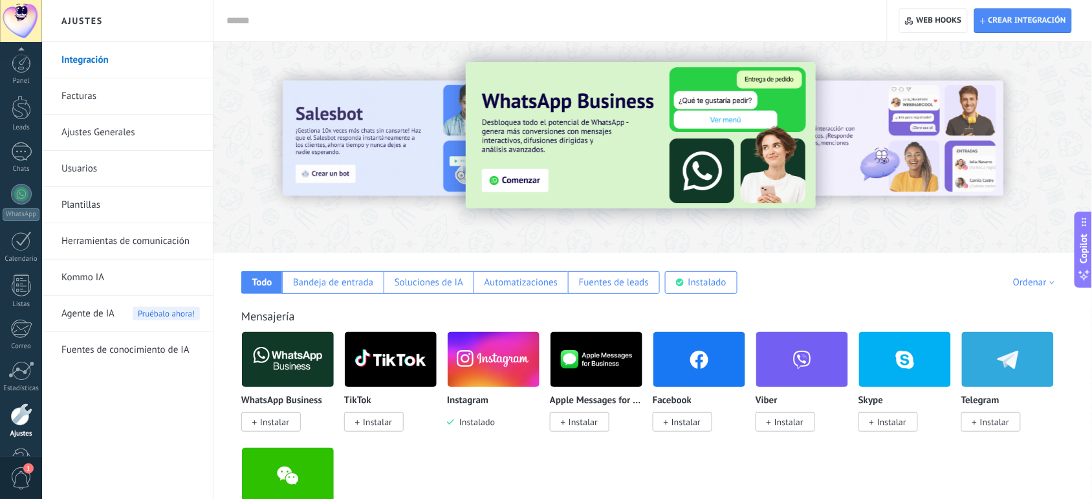
scroll to position [12, 0]
click at [28, 81] on link "Leads" at bounding box center [21, 74] width 42 height 36
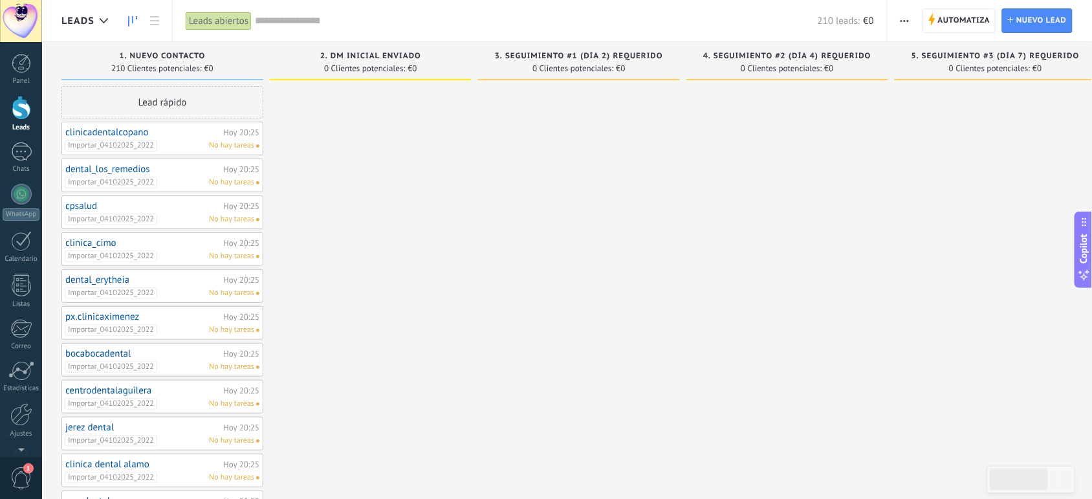
click at [910, 23] on button "button" at bounding box center [904, 20] width 19 height 25
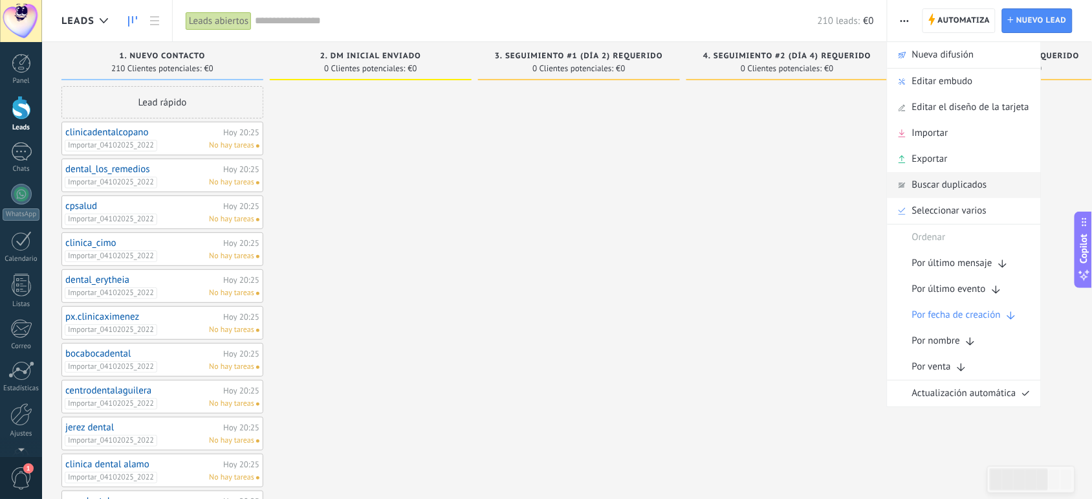
click at [944, 186] on span "Buscar duplicados" at bounding box center [949, 185] width 75 height 26
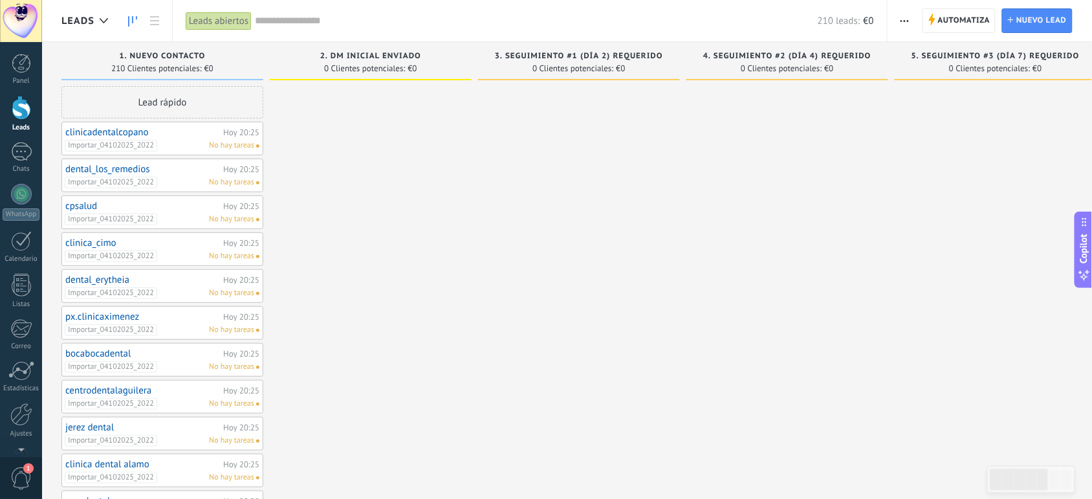
click at [904, 21] on use "button" at bounding box center [904, 21] width 8 height 2
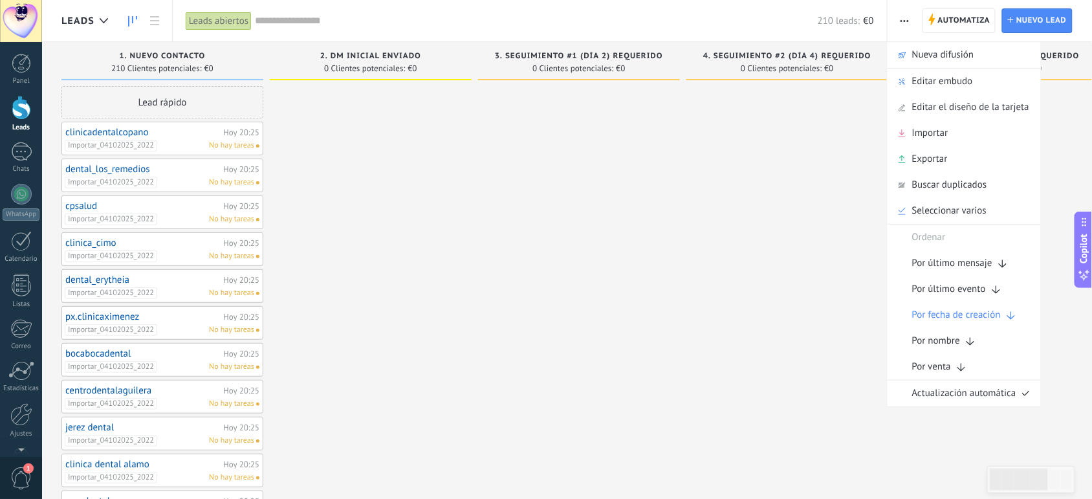
click at [745, 263] on div at bounding box center [787, 471] width 202 height 770
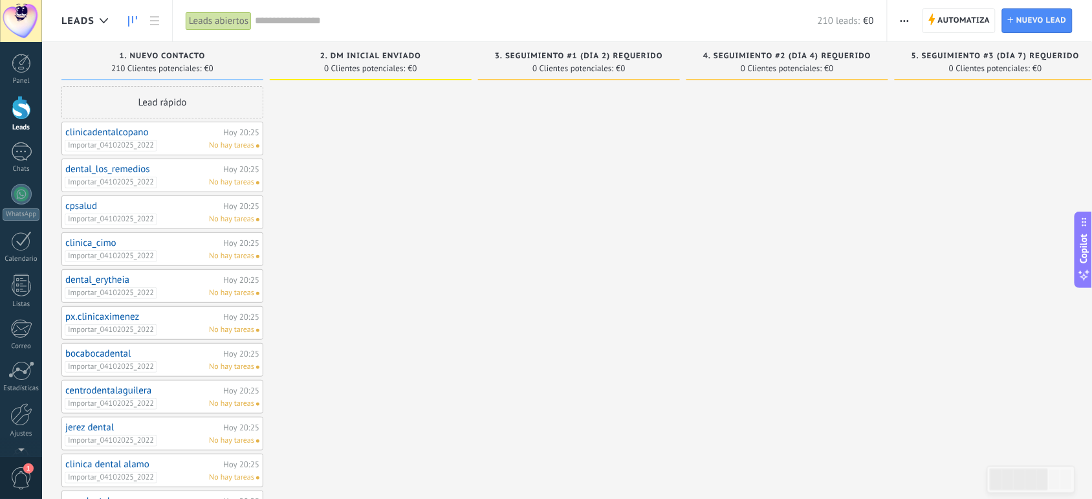
click at [903, 20] on icon "button" at bounding box center [904, 21] width 8 height 2
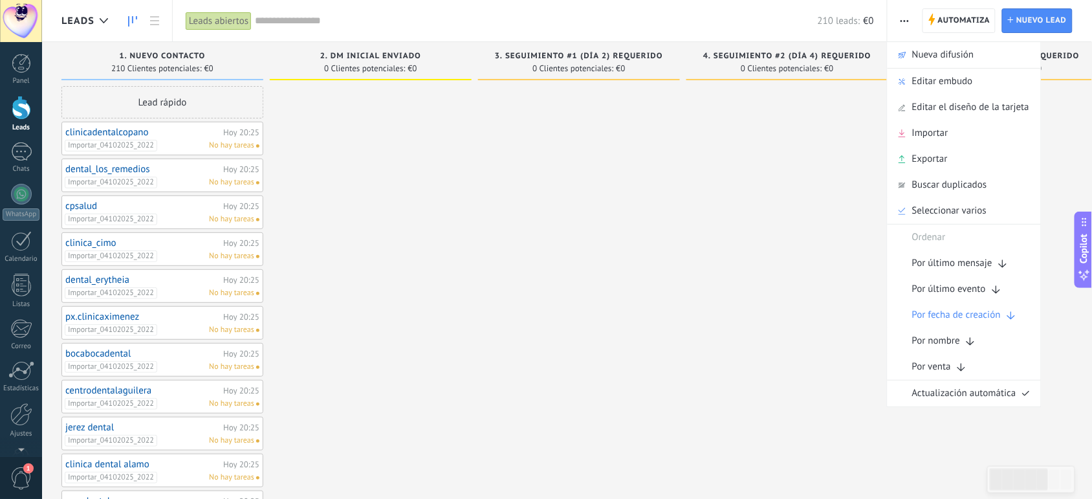
click at [771, 287] on div at bounding box center [787, 471] width 202 height 770
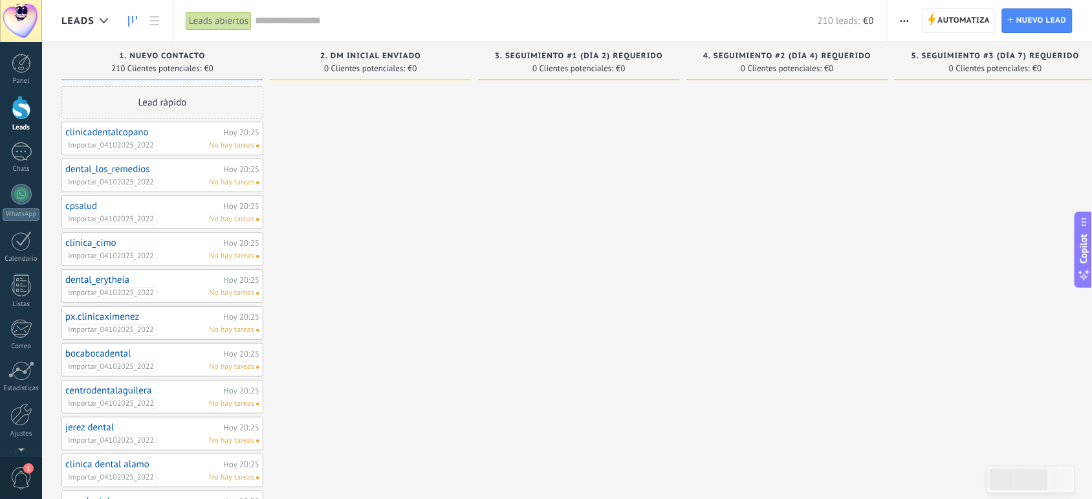
click at [903, 23] on span "button" at bounding box center [904, 20] width 8 height 25
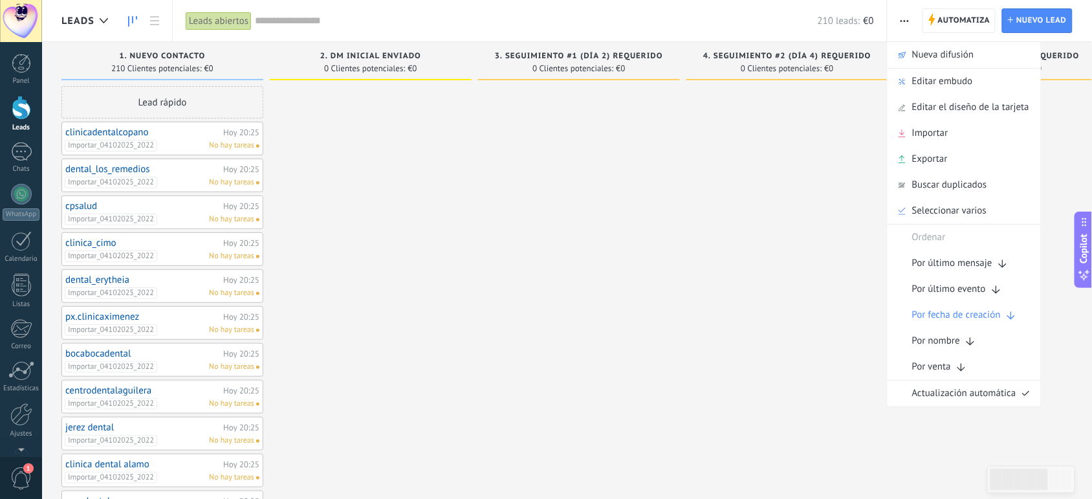
click at [822, 214] on div at bounding box center [787, 471] width 202 height 770
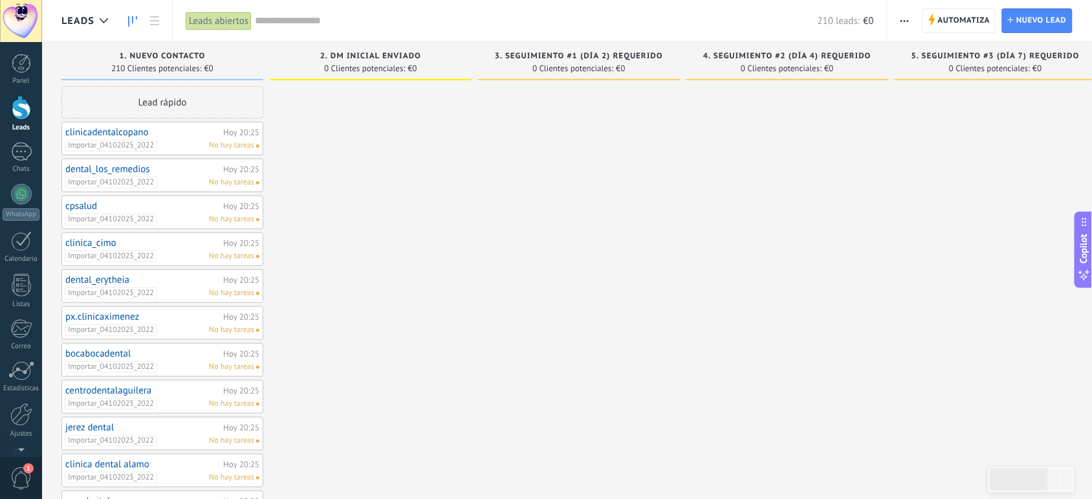
click at [17, 113] on div at bounding box center [21, 108] width 19 height 24
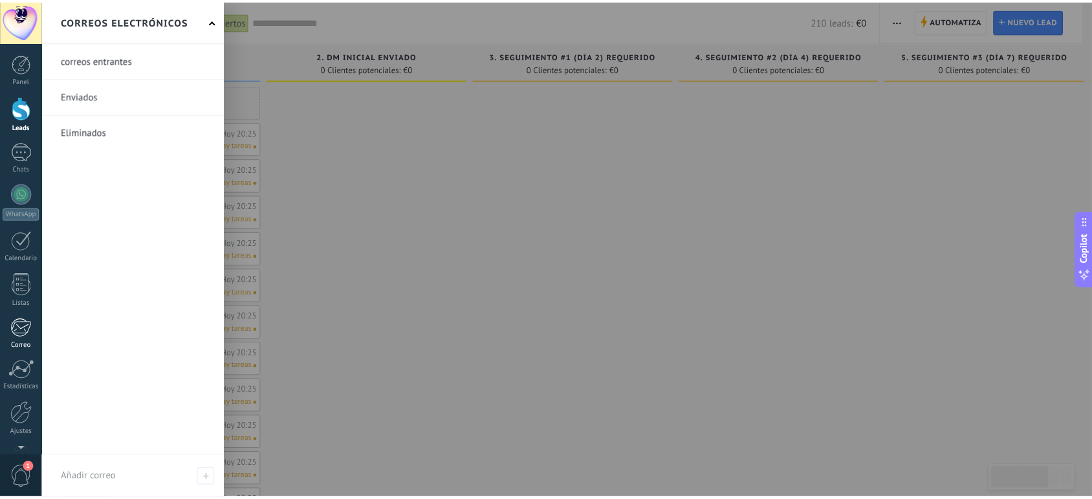
scroll to position [39, 0]
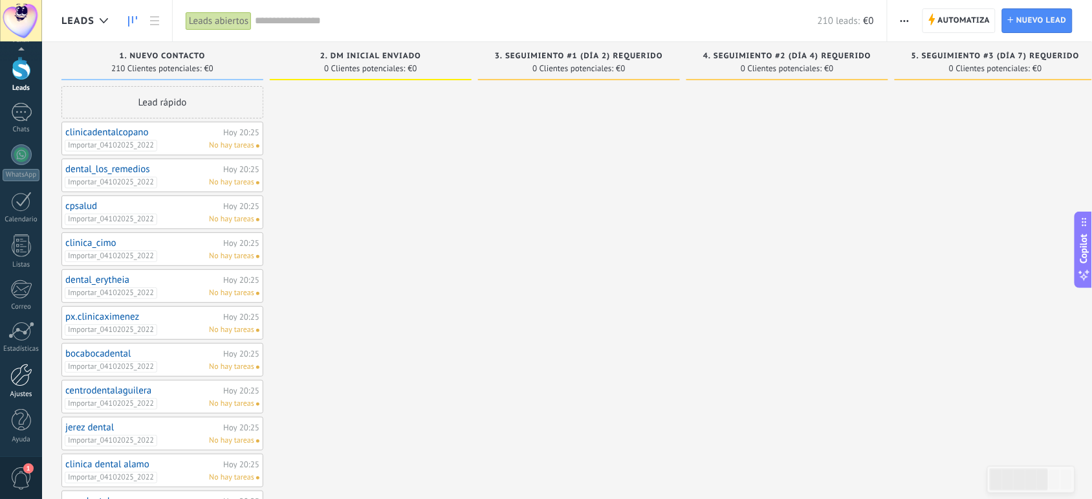
click at [21, 386] on div at bounding box center [21, 374] width 22 height 23
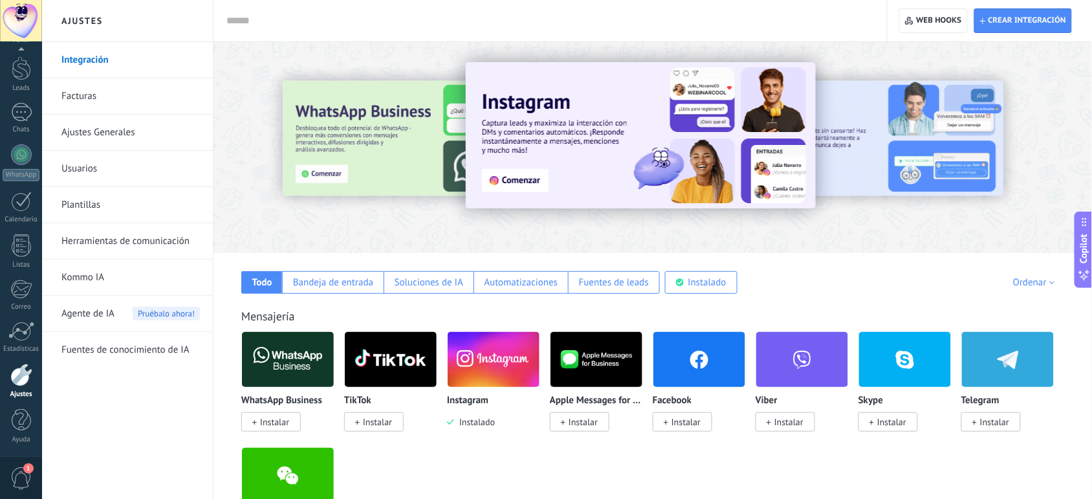
click at [111, 282] on link "Kommo IA" at bounding box center [130, 277] width 138 height 36
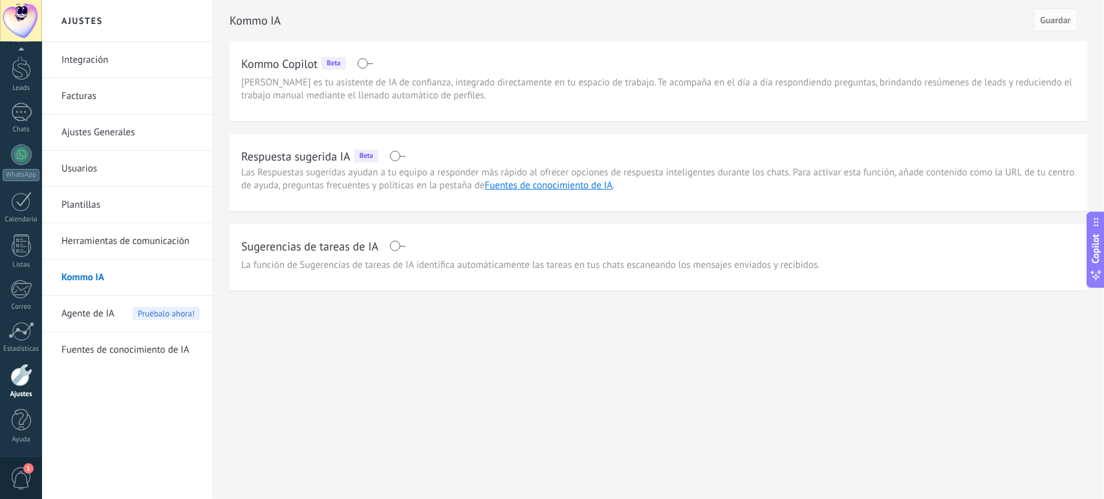
click at [120, 248] on link "Herramientas de comunicación" at bounding box center [130, 241] width 138 height 36
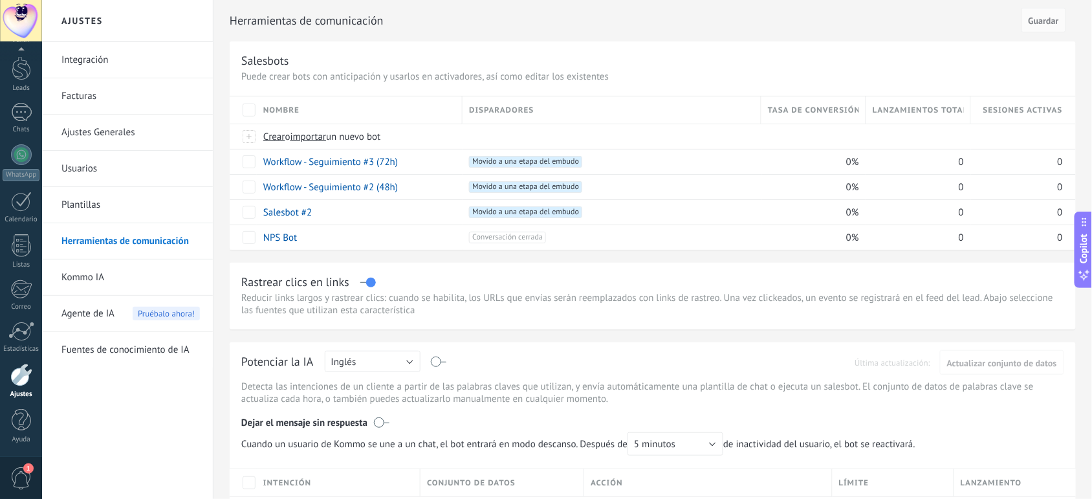
click at [124, 199] on link "Plantillas" at bounding box center [130, 205] width 138 height 36
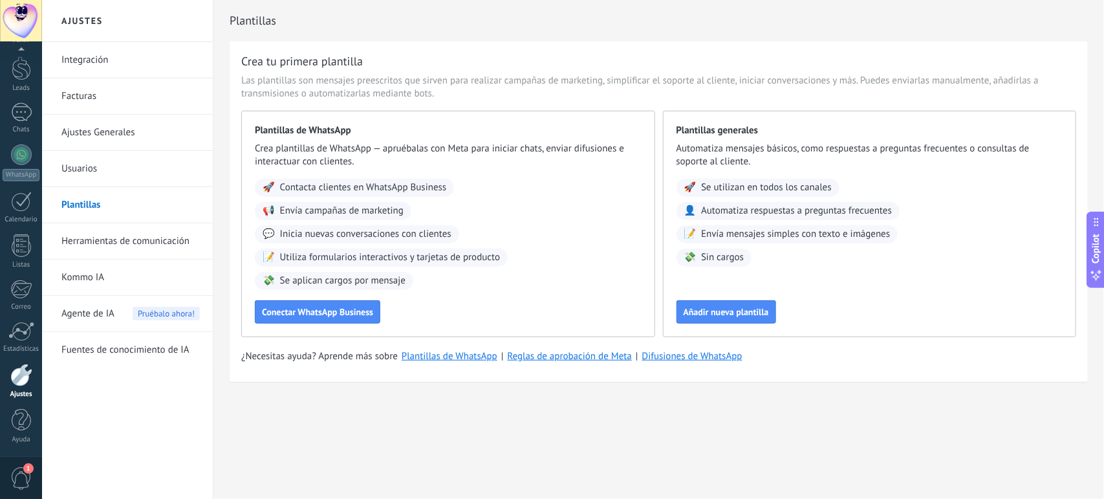
click at [118, 169] on link "Usuarios" at bounding box center [130, 169] width 138 height 36
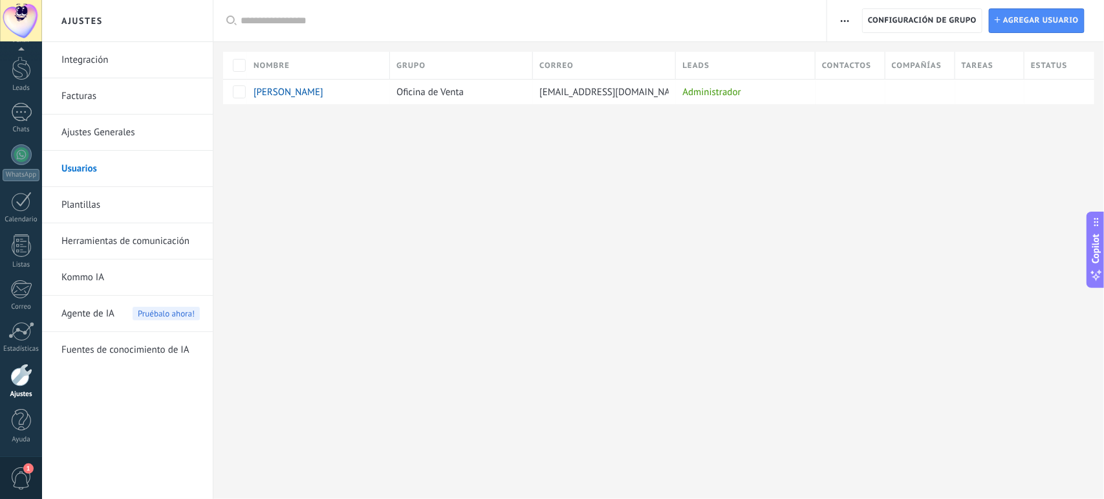
click at [118, 136] on link "Ajustes Generales" at bounding box center [130, 132] width 138 height 36
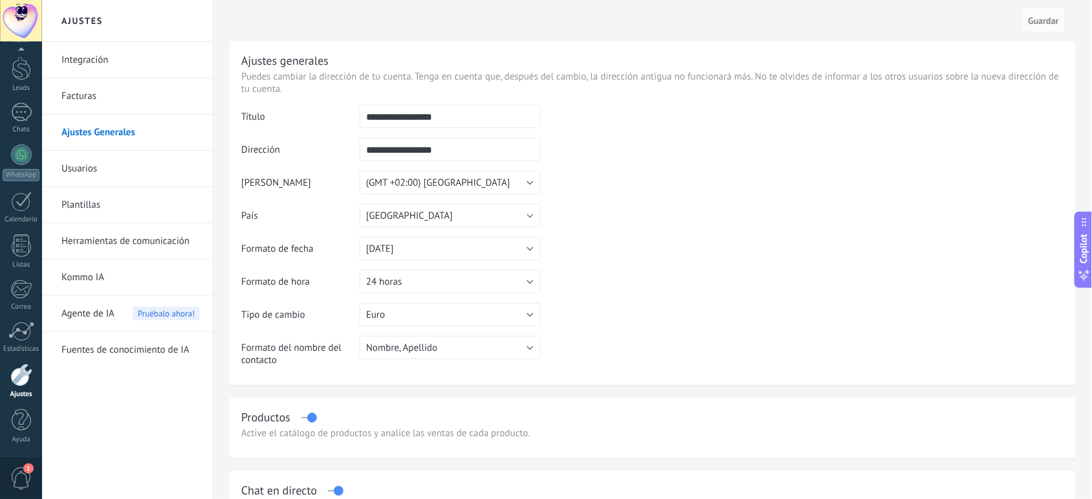
click at [99, 65] on link "Integración" at bounding box center [130, 60] width 138 height 36
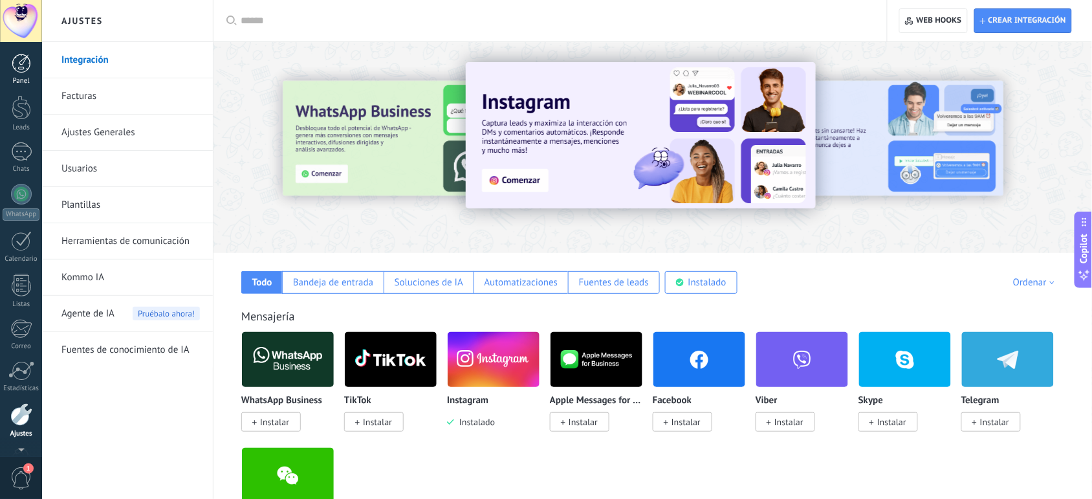
click at [21, 69] on div at bounding box center [21, 63] width 19 height 19
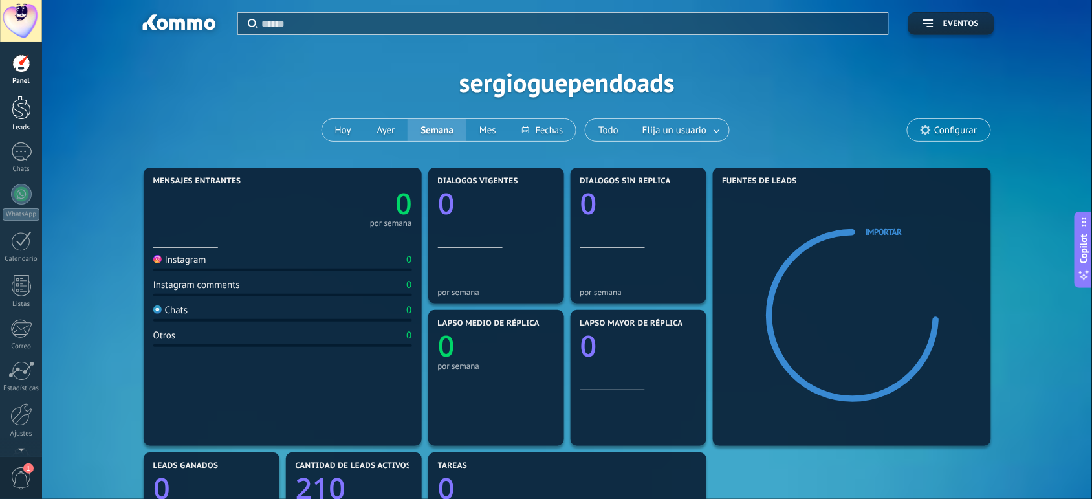
click at [14, 114] on div at bounding box center [21, 108] width 19 height 24
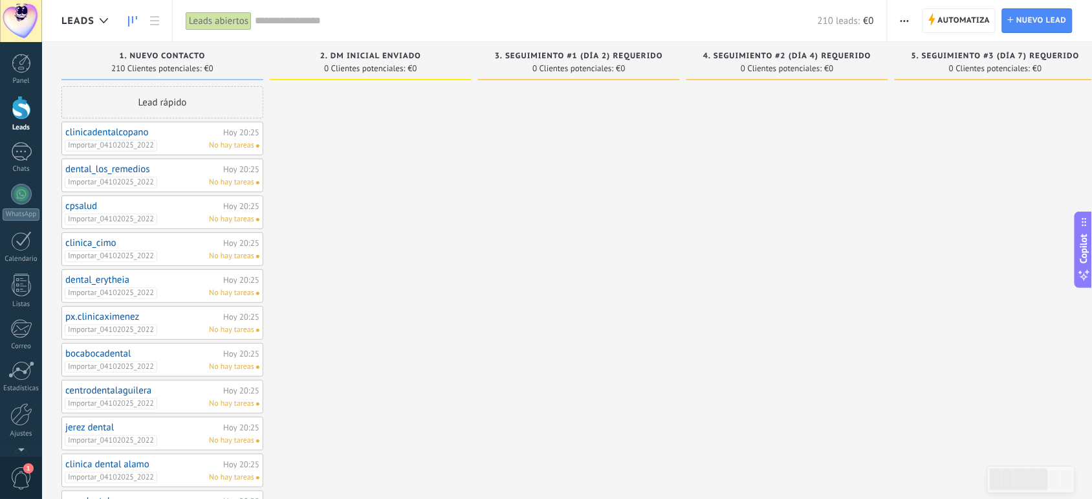
click at [902, 21] on span "button" at bounding box center [904, 20] width 8 height 25
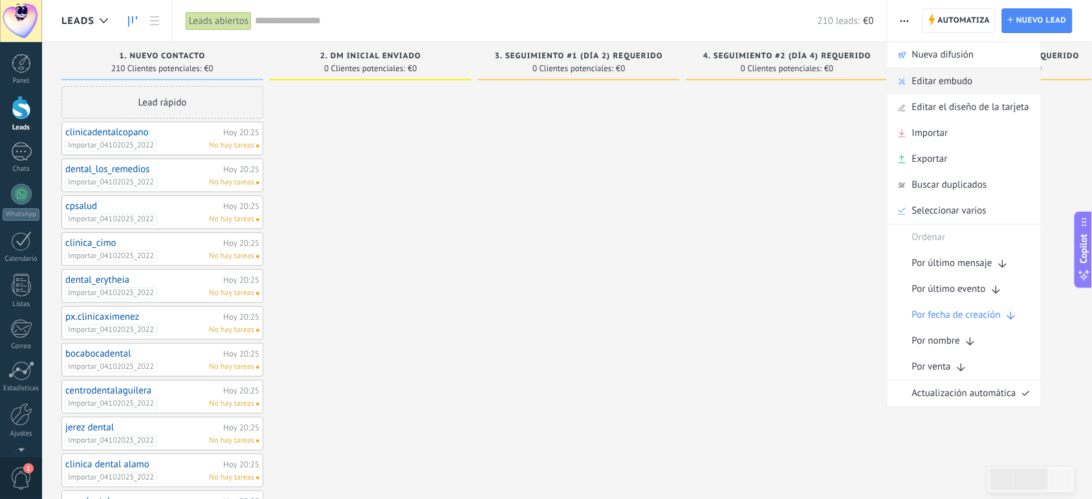
click at [927, 74] on span "Editar embudo" at bounding box center [942, 82] width 61 height 26
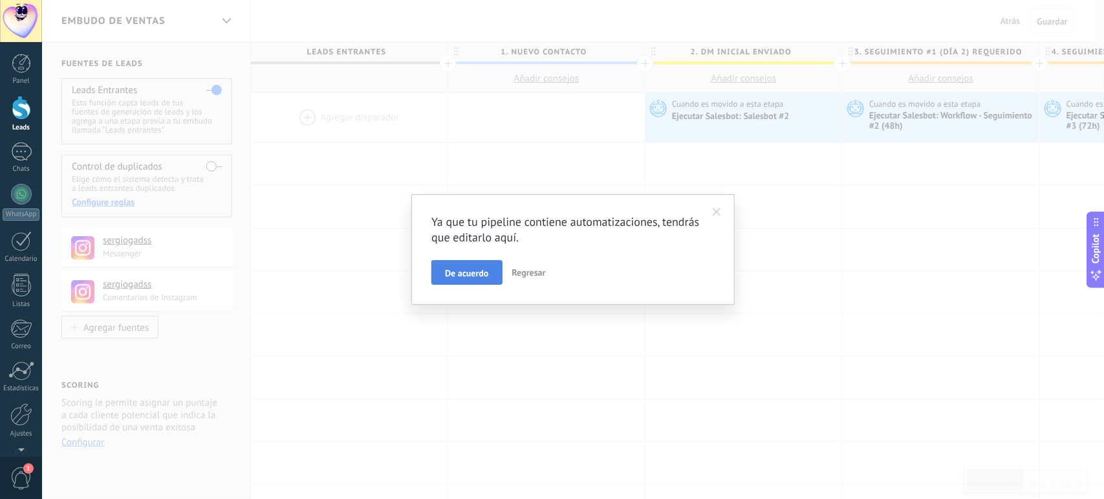
click at [473, 270] on span "De acuerdo" at bounding box center [466, 272] width 43 height 9
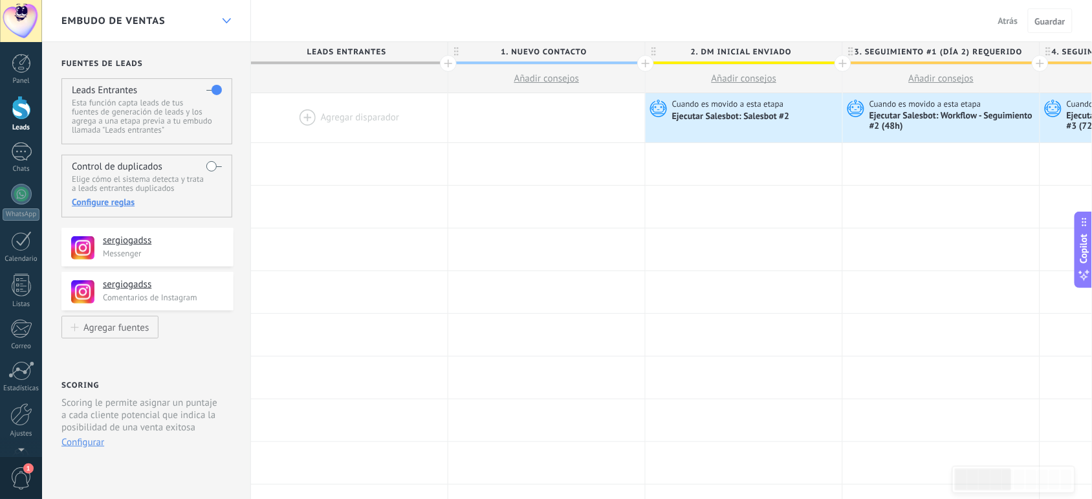
click at [220, 20] on div at bounding box center [226, 20] width 22 height 25
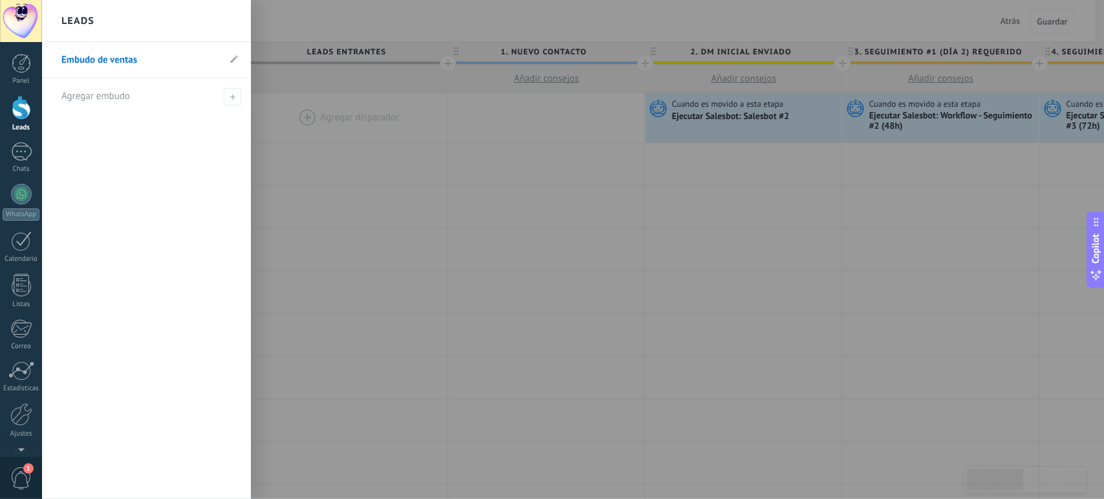
click at [324, 186] on div at bounding box center [594, 249] width 1104 height 499
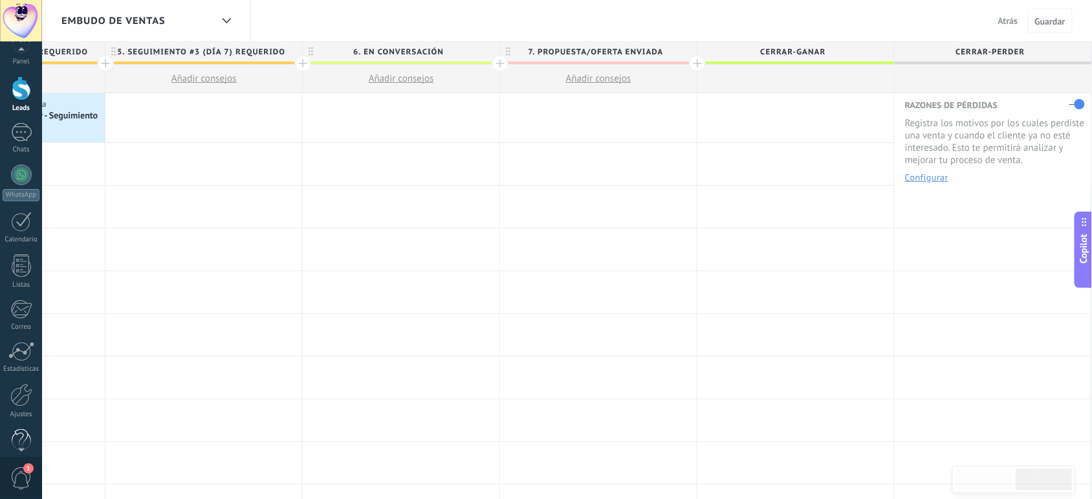
scroll to position [39, 0]
click at [20, 382] on div at bounding box center [21, 374] width 22 height 23
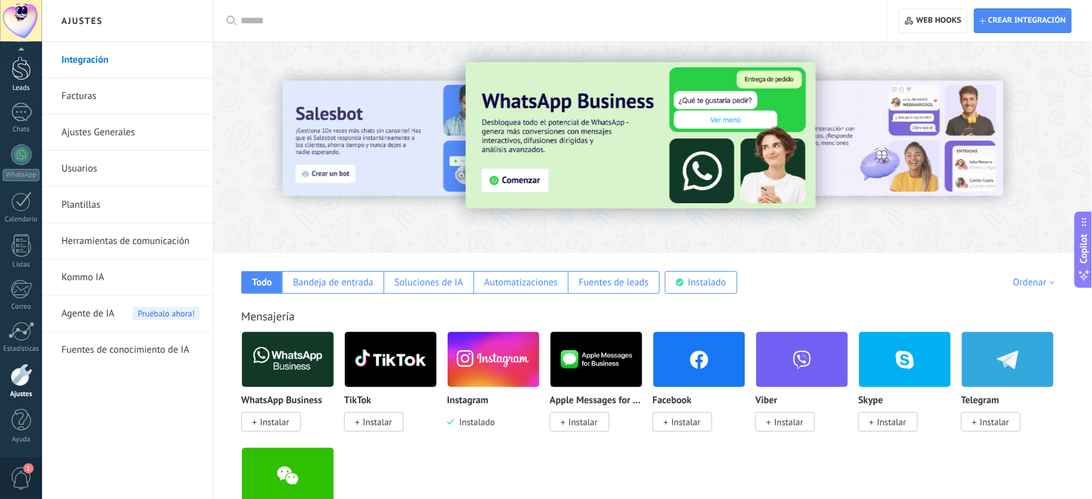
click at [23, 79] on div at bounding box center [21, 68] width 19 height 24
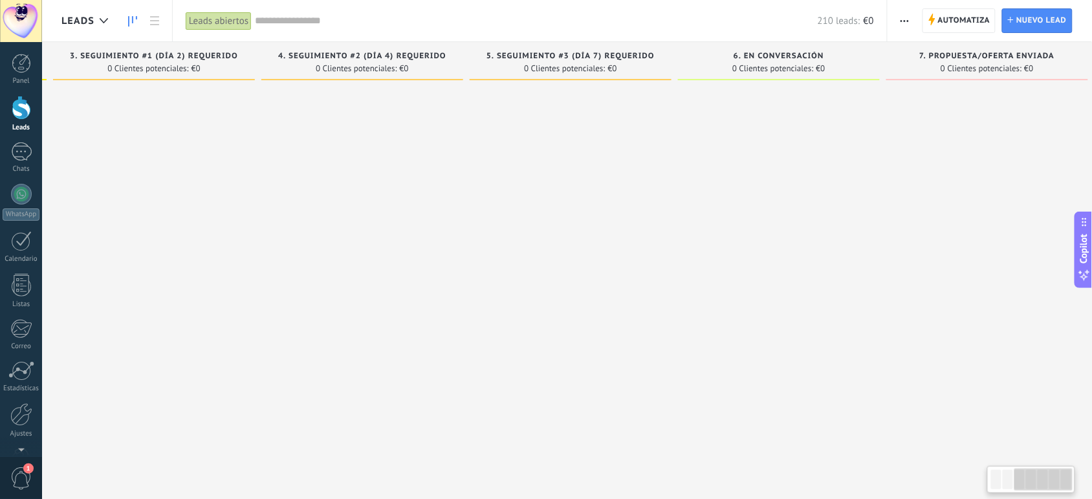
scroll to position [0, 440]
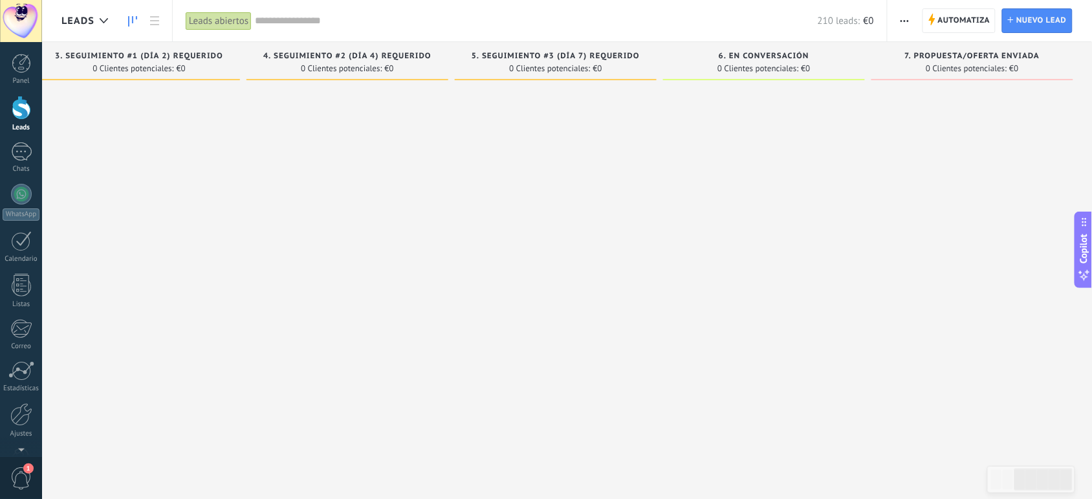
click at [904, 17] on span "button" at bounding box center [904, 20] width 8 height 25
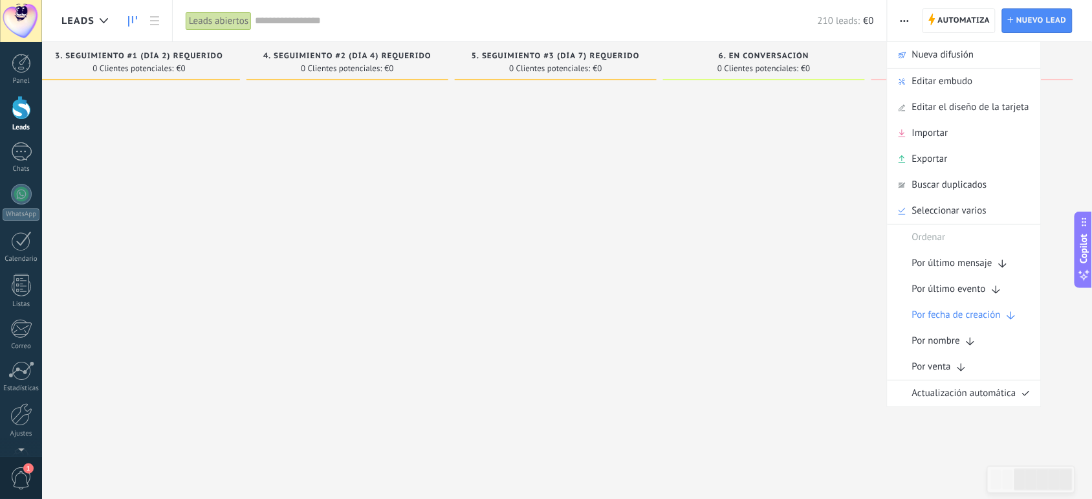
click at [737, 181] on div at bounding box center [764, 471] width 202 height 770
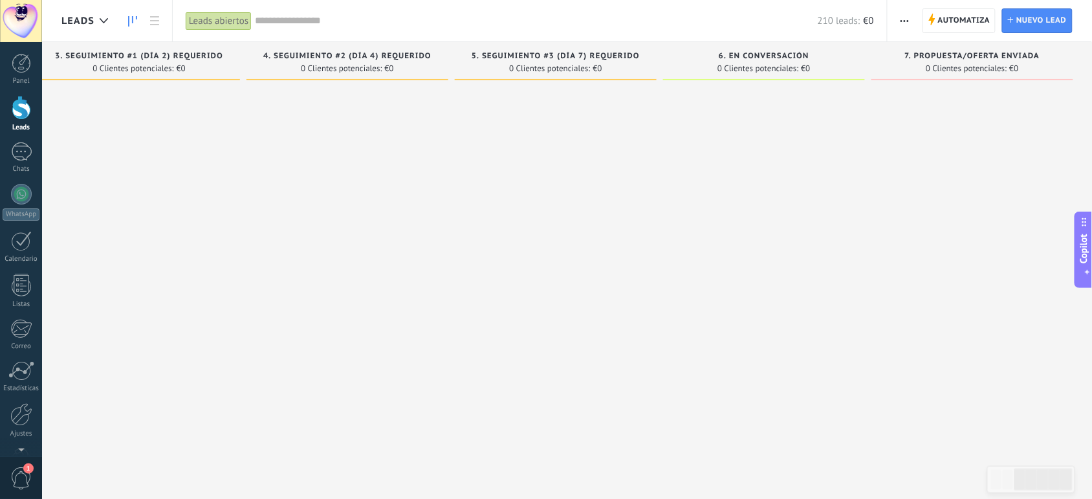
click at [904, 16] on span "button" at bounding box center [904, 20] width 8 height 25
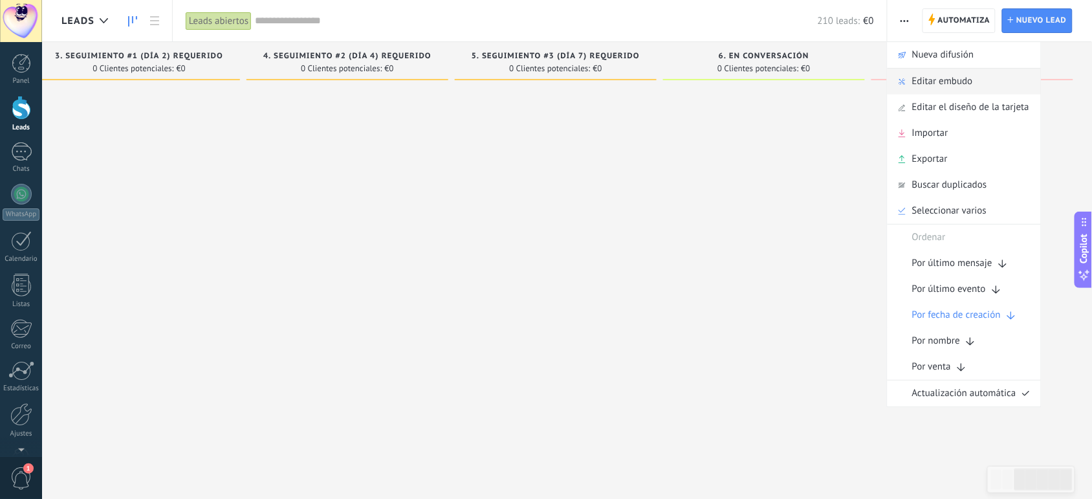
click at [929, 78] on span "Editar embudo" at bounding box center [942, 82] width 61 height 26
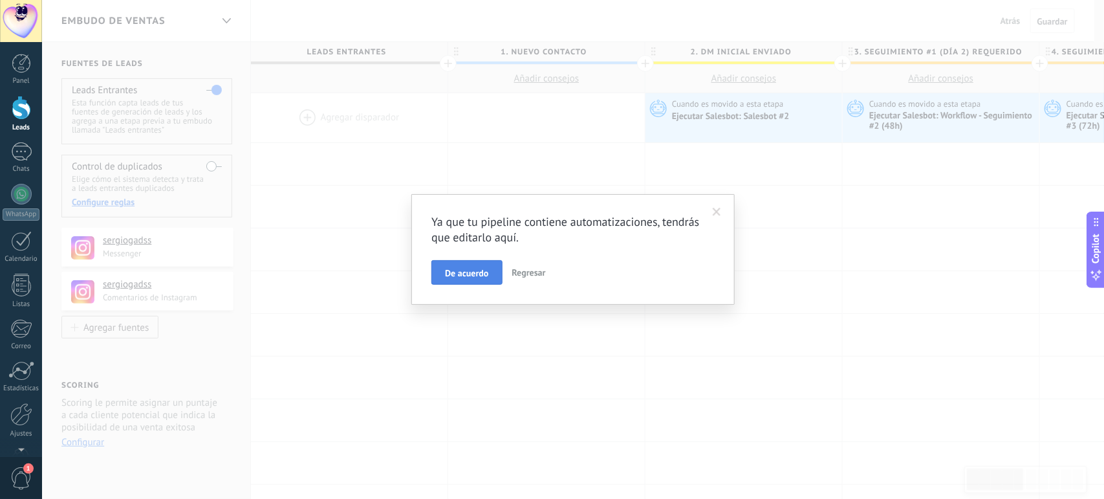
click at [462, 268] on span "De acuerdo" at bounding box center [466, 272] width 43 height 9
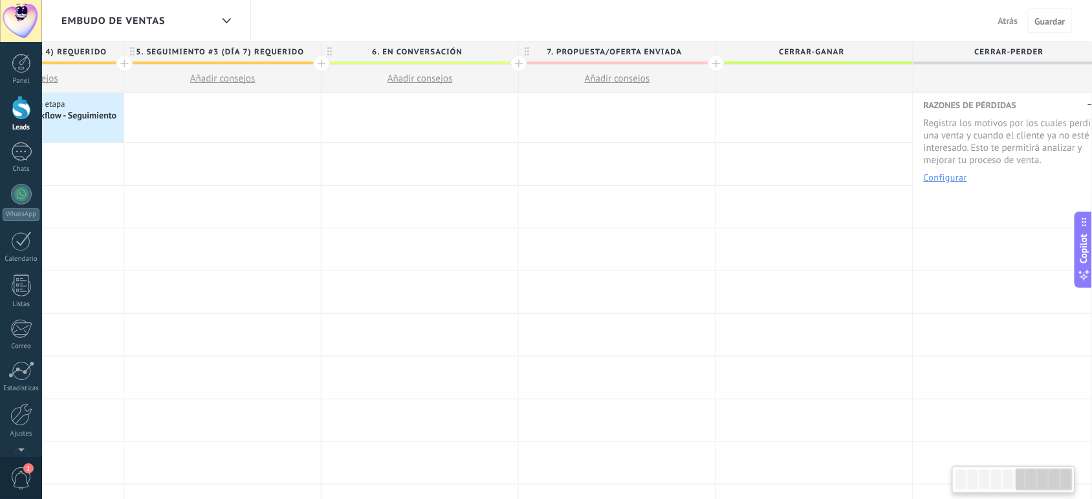
scroll to position [0, 1132]
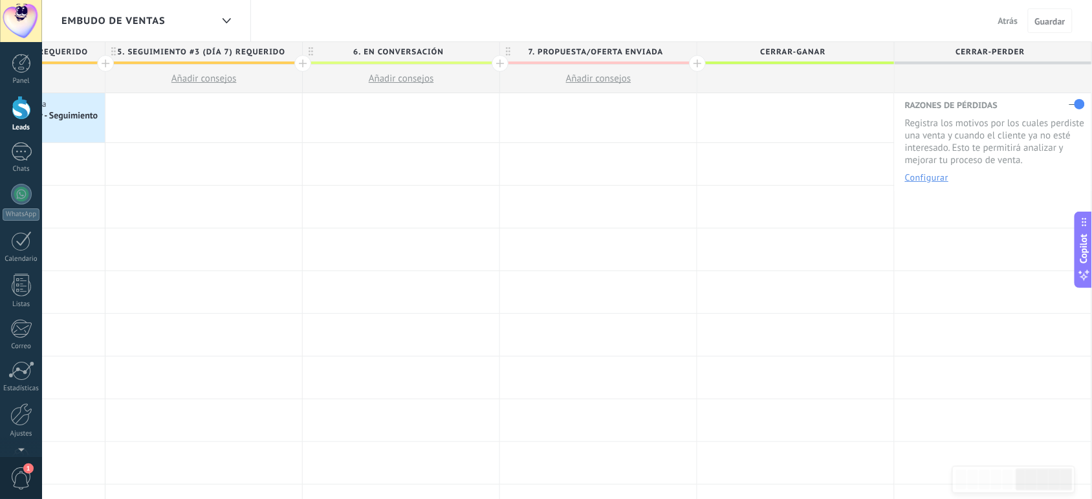
click at [696, 63] on div at bounding box center [697, 63] width 17 height 17
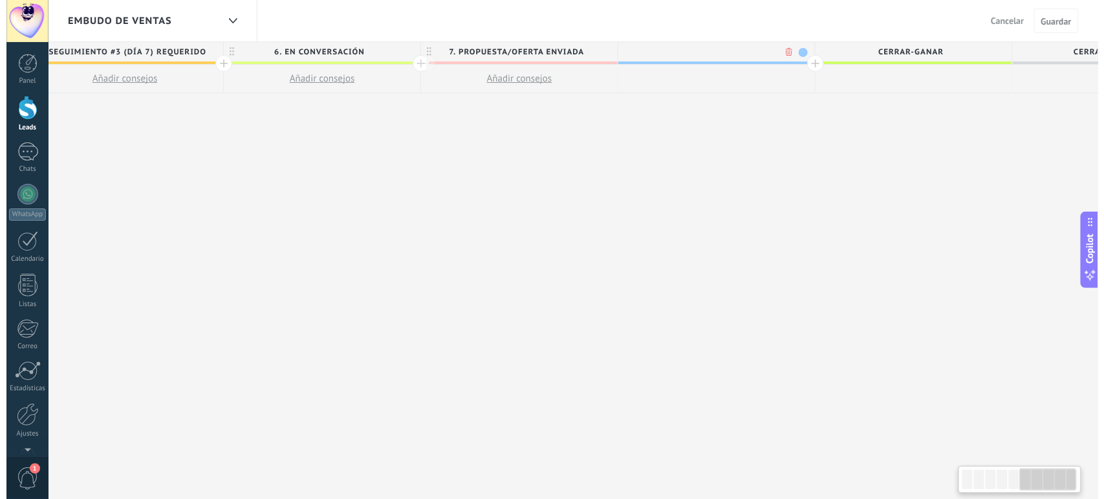
scroll to position [0, 1228]
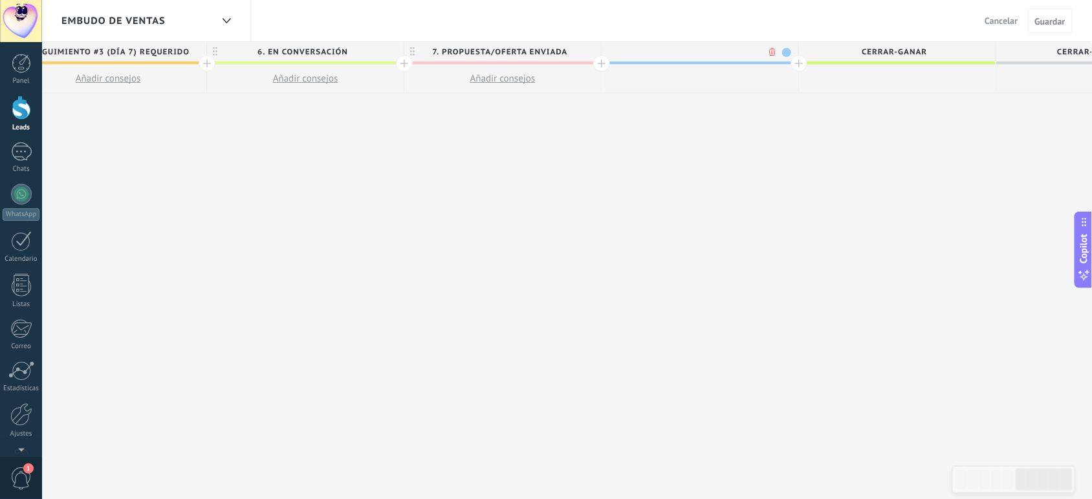
click at [771, 52] on body ".abecls-1,.abecls-2{fill-rule:evenodd}.abecls-2{fill:#fff} .abhcls-1{fill:none}…" at bounding box center [546, 249] width 1092 height 499
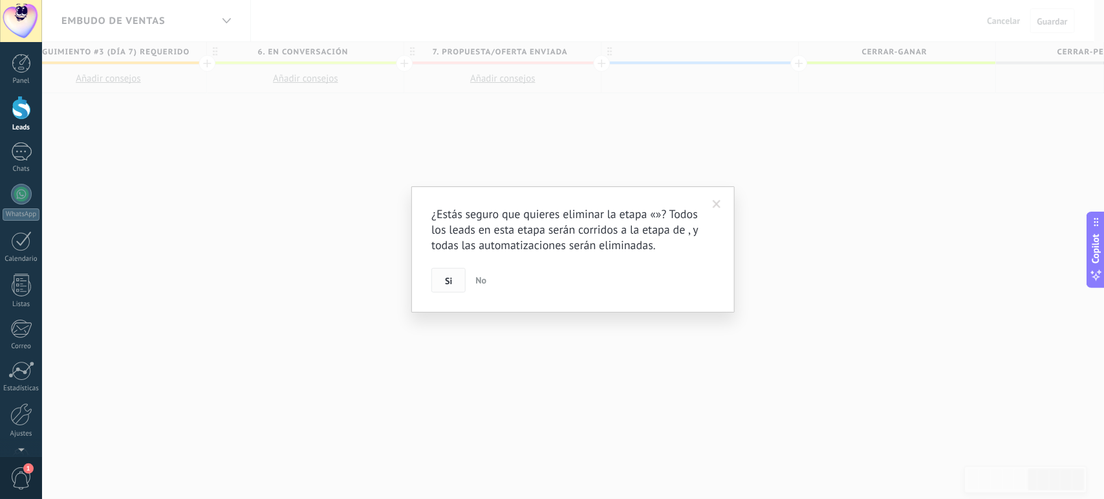
click at [443, 281] on button "Si" at bounding box center [448, 280] width 34 height 25
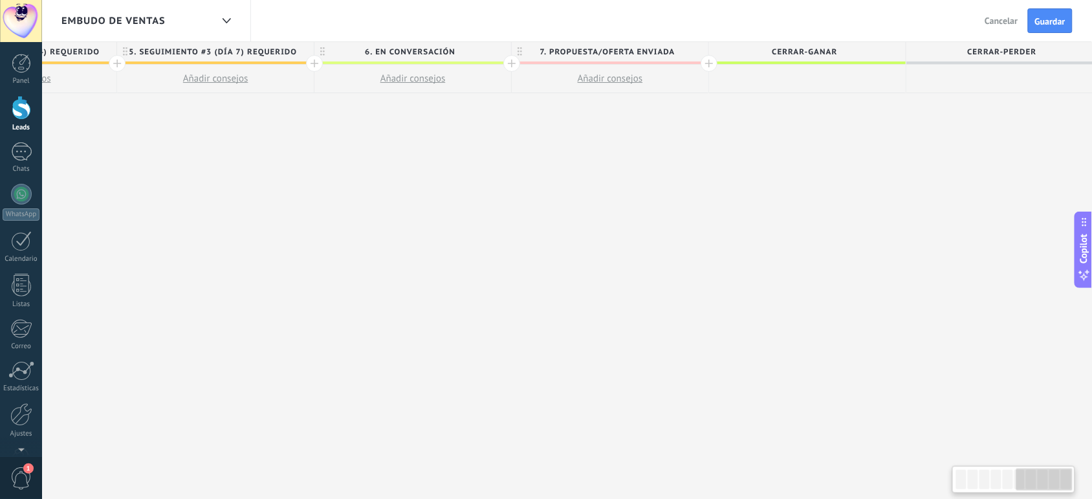
scroll to position [0, 1132]
click at [1009, 23] on span "Cancelar" at bounding box center [1001, 21] width 33 height 12
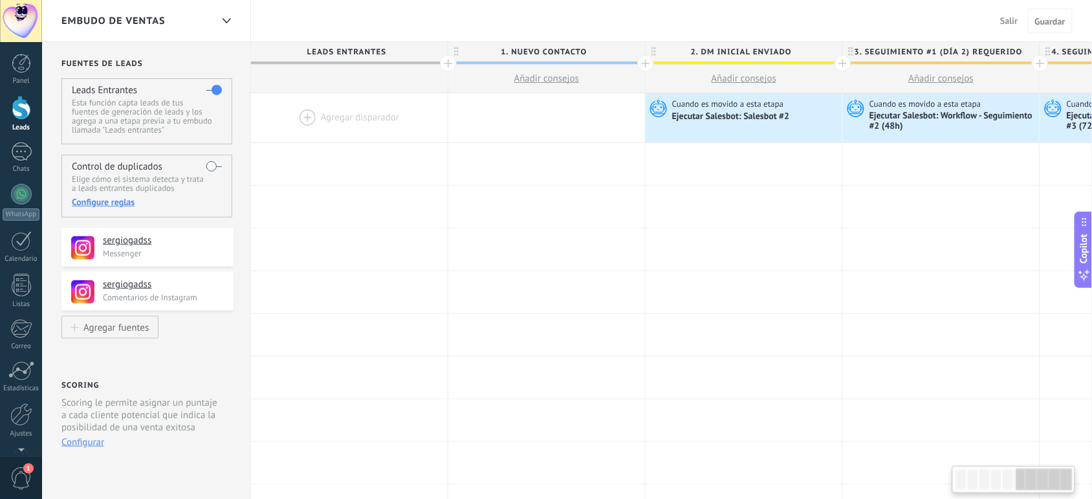
scroll to position [0, 1132]
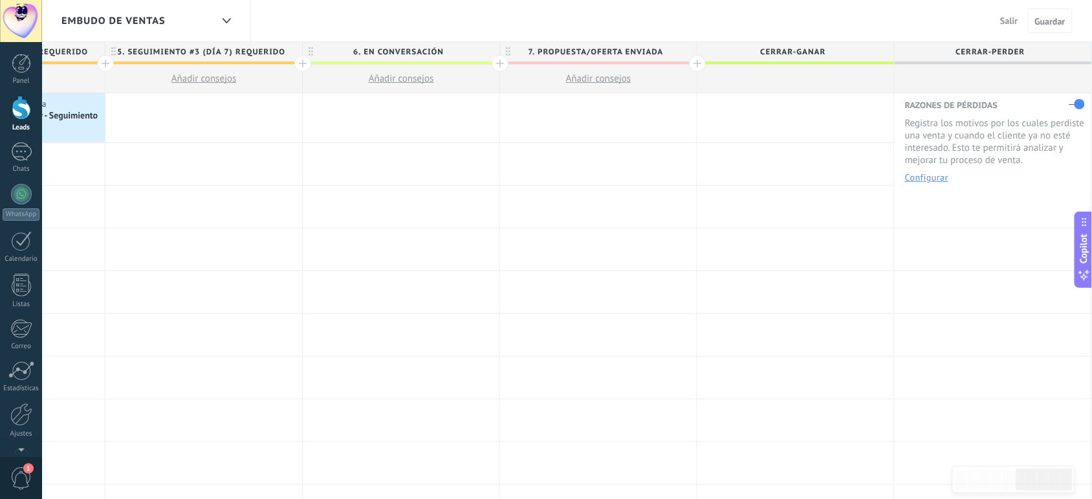
click at [932, 173] on button "Configurar" at bounding box center [926, 177] width 43 height 9
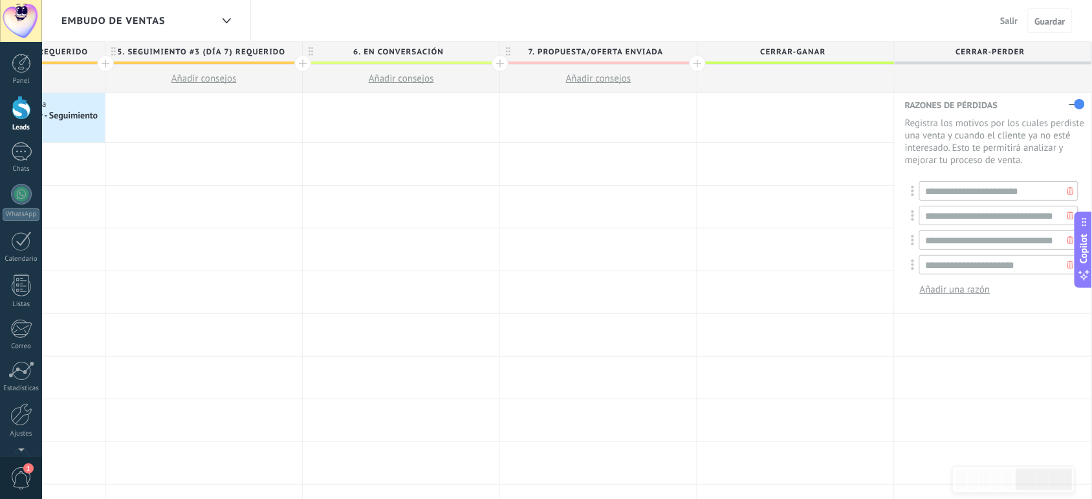
click at [940, 290] on span "Añadir una razón" at bounding box center [955, 289] width 70 height 12
click at [940, 290] on input "text" at bounding box center [998, 288] width 159 height 19
type input "**********"
click at [944, 312] on span "Añadir una razón" at bounding box center [955, 314] width 70 height 12
click at [1068, 263] on icon at bounding box center [1070, 265] width 6 height 8
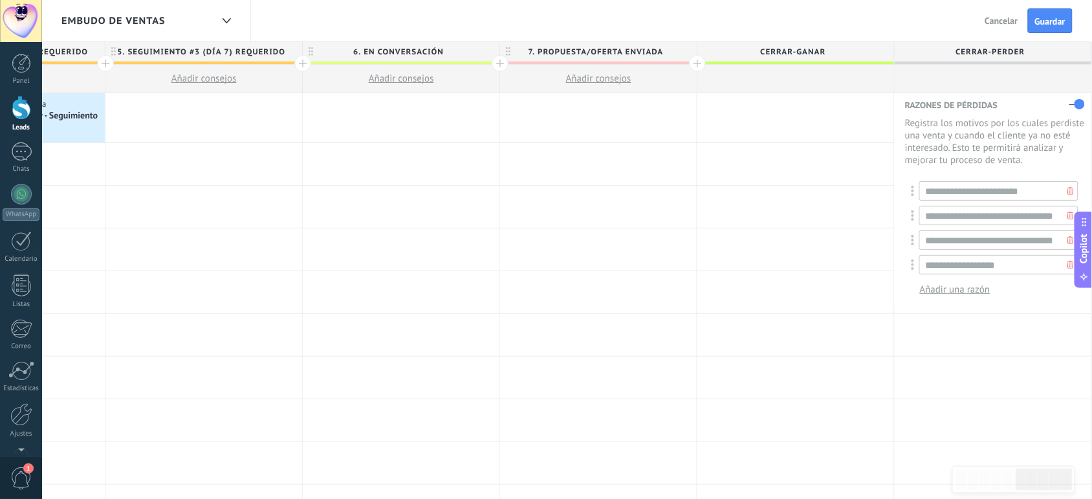
click at [968, 287] on span "Añadir una razón" at bounding box center [955, 289] width 70 height 12
type input "**********"
click at [980, 309] on span "Añadir una razón" at bounding box center [955, 314] width 70 height 12
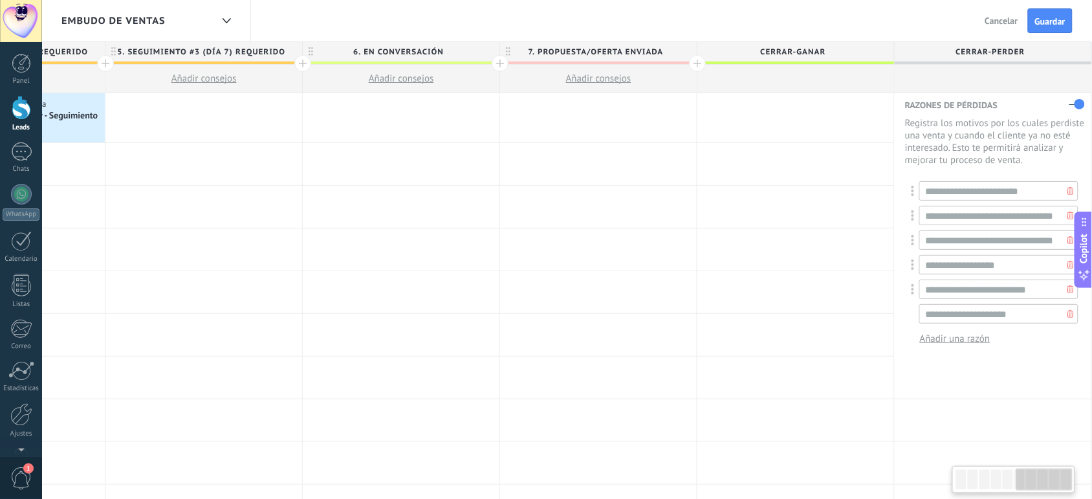
type input "**********"
click at [1045, 28] on button "Guardar" at bounding box center [1050, 20] width 45 height 25
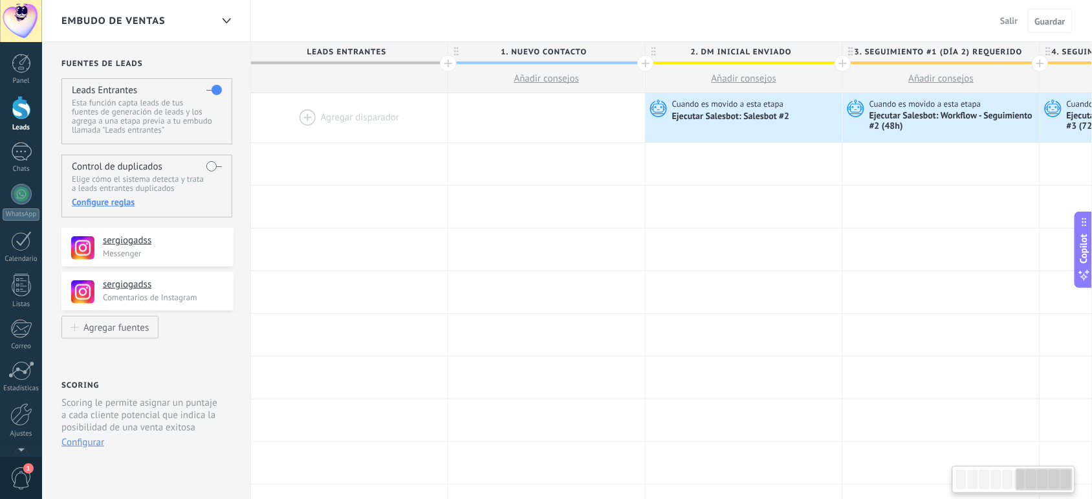
scroll to position [0, 1132]
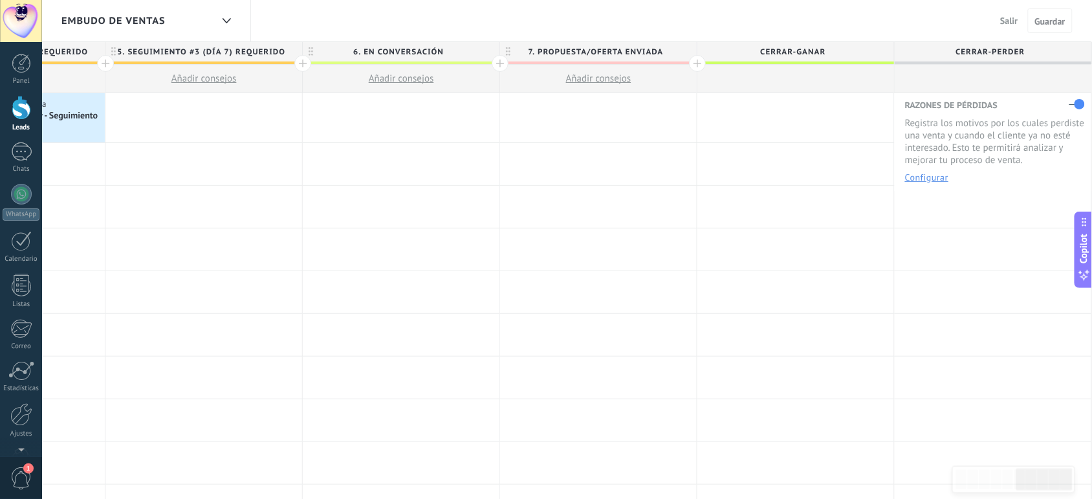
click at [695, 65] on div at bounding box center [697, 63] width 17 height 17
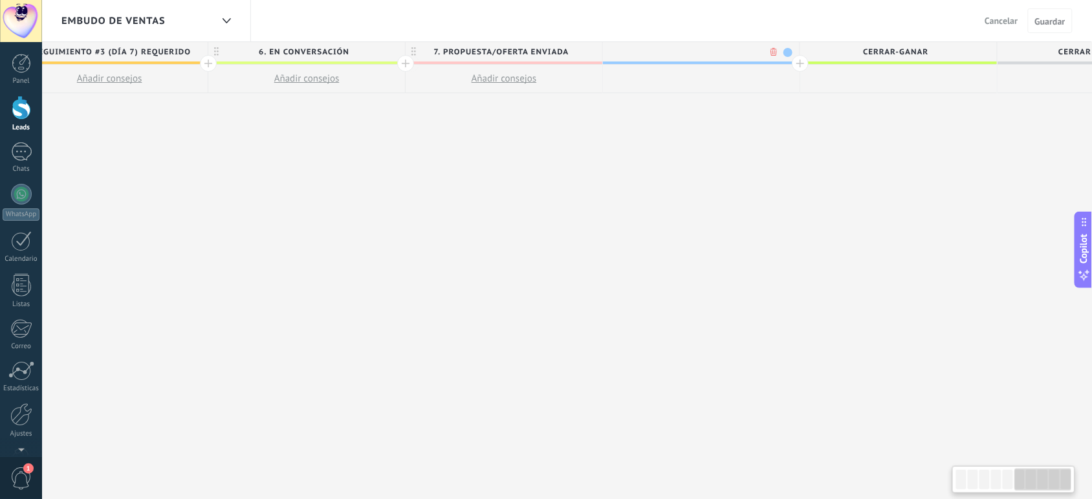
scroll to position [0, 1228]
type input "**********"
click at [728, 207] on div "**********" at bounding box center [108, 270] width 2170 height 457
click at [691, 84] on div at bounding box center [699, 79] width 197 height 28
click at [1048, 17] on span "Guardar" at bounding box center [1050, 21] width 30 height 9
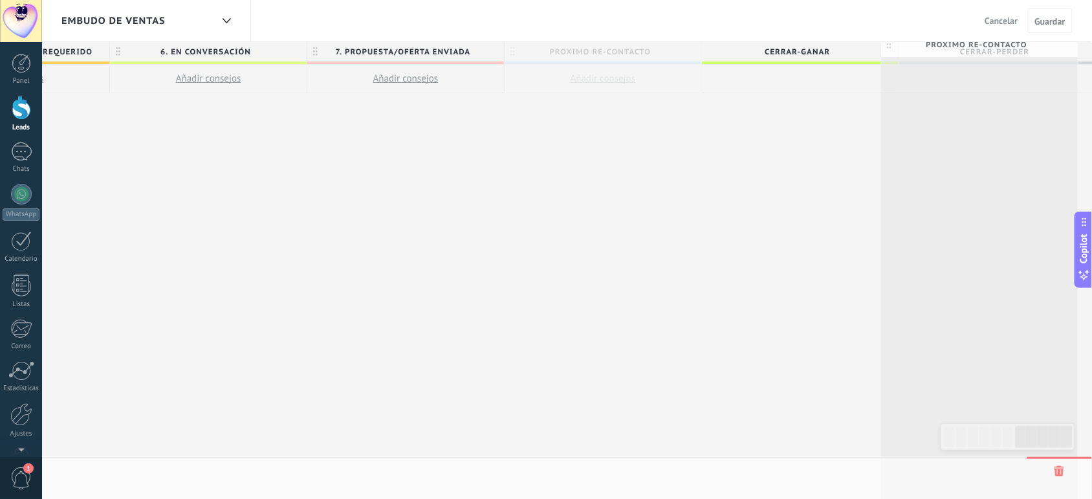
scroll to position [0, 1330]
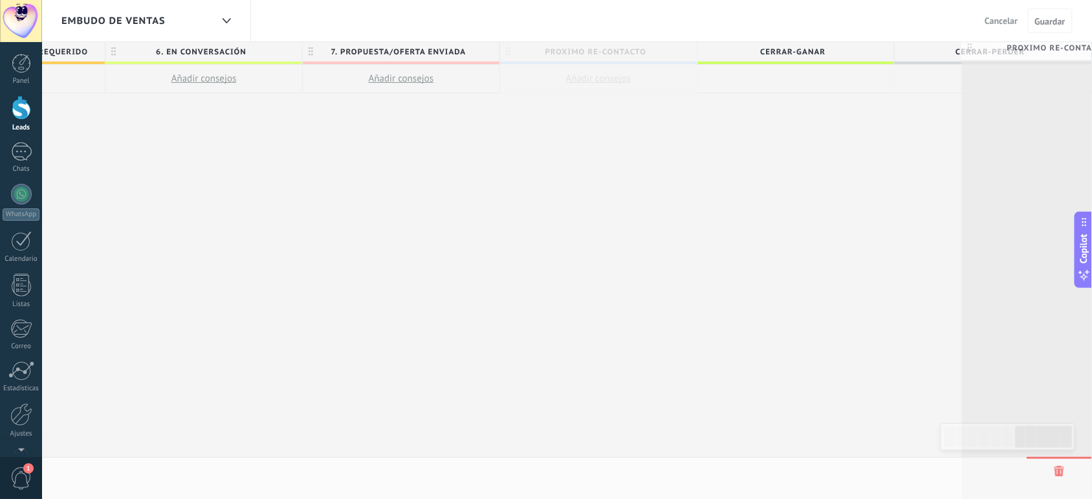
drag, startPoint x: 509, startPoint y: 52, endPoint x: 964, endPoint y: 50, distance: 455.3
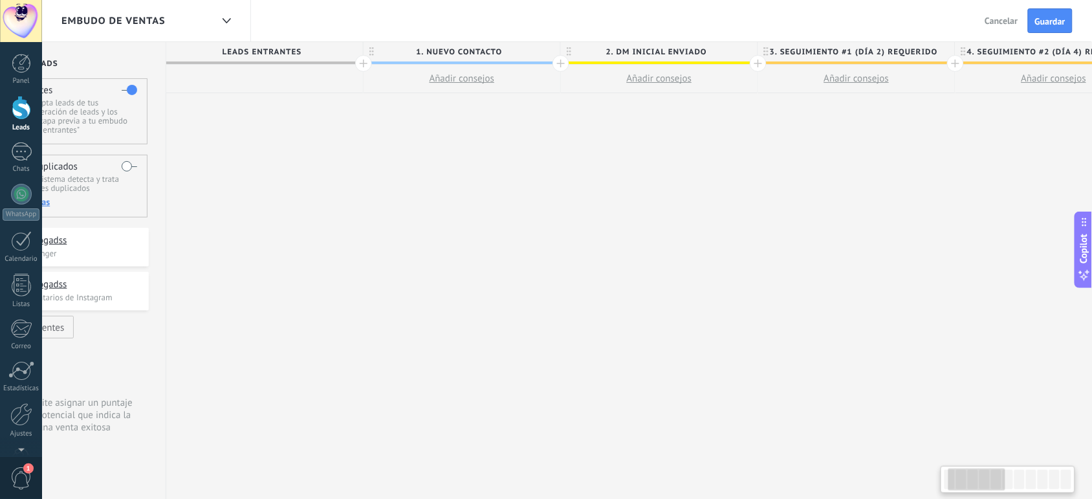
scroll to position [0, 0]
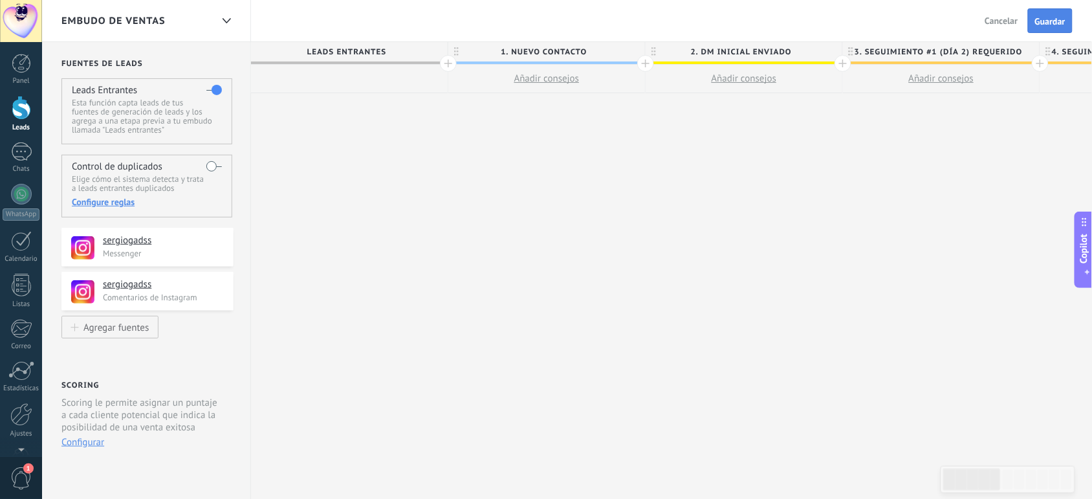
click at [1052, 17] on span "Guardar" at bounding box center [1050, 21] width 30 height 9
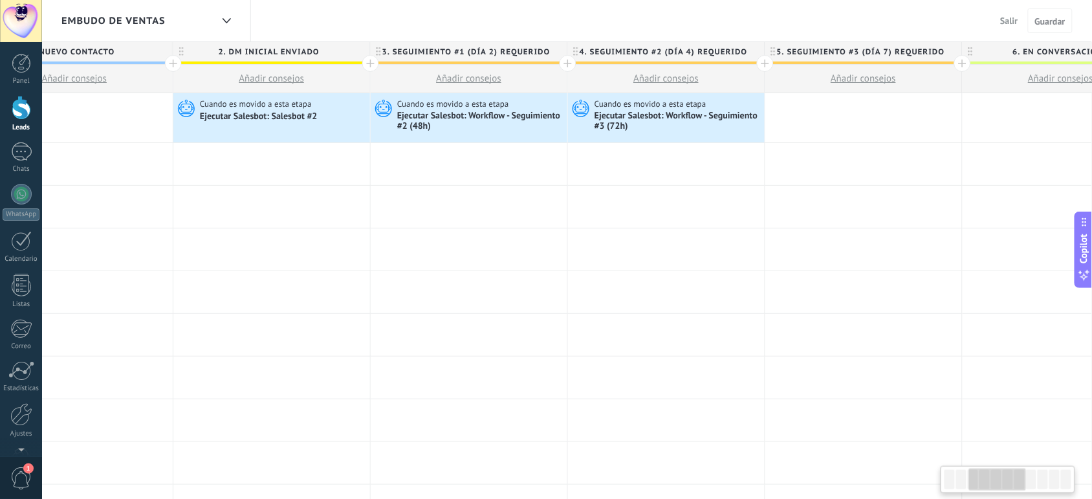
scroll to position [0, 473]
click at [810, 114] on div at bounding box center [862, 117] width 197 height 49
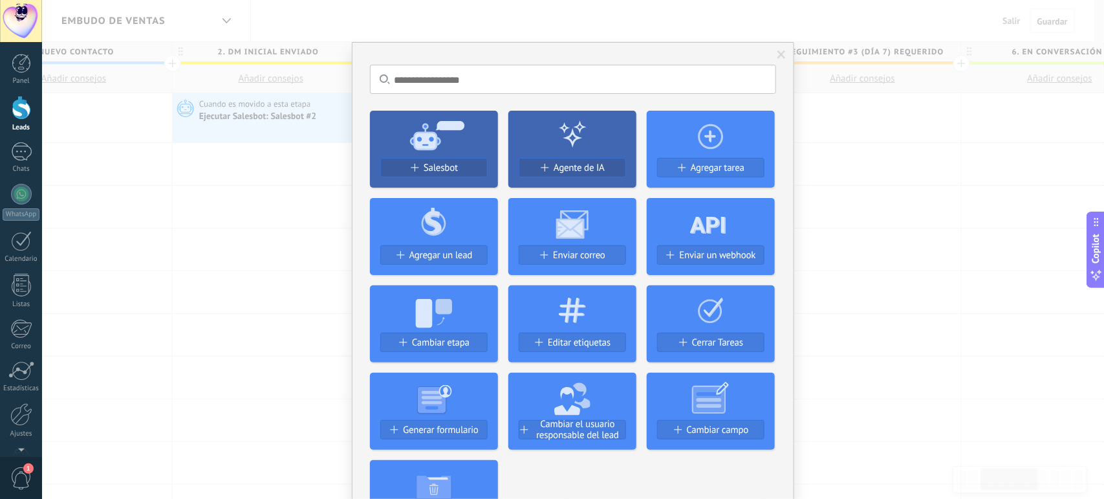
click at [887, 167] on div "No hay resultados Salesbot Agente de IA Agregar tarea Agregar un lead Enviar co…" at bounding box center [573, 249] width 1062 height 499
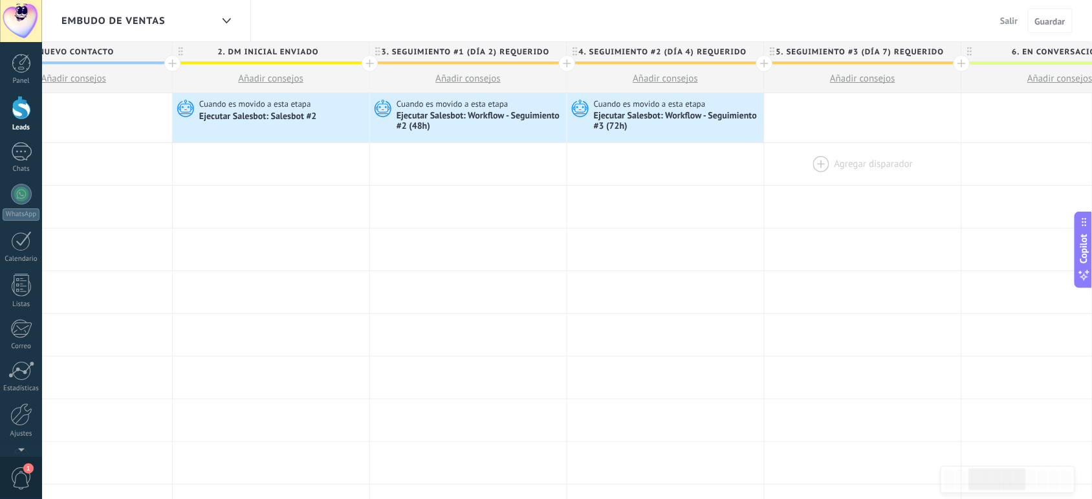
drag, startPoint x: 858, startPoint y: 115, endPoint x: 904, endPoint y: 159, distance: 63.6
click at [904, 159] on div at bounding box center [862, 164] width 197 height 42
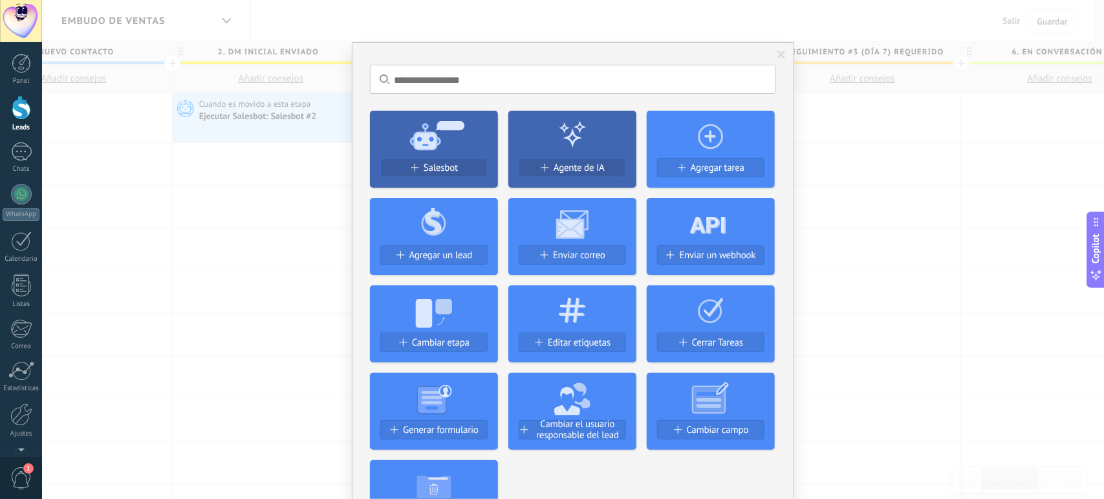
click at [838, 125] on div "No hay resultados Salesbot Agente de IA Agregar tarea Agregar un lead Enviar co…" at bounding box center [573, 249] width 1062 height 499
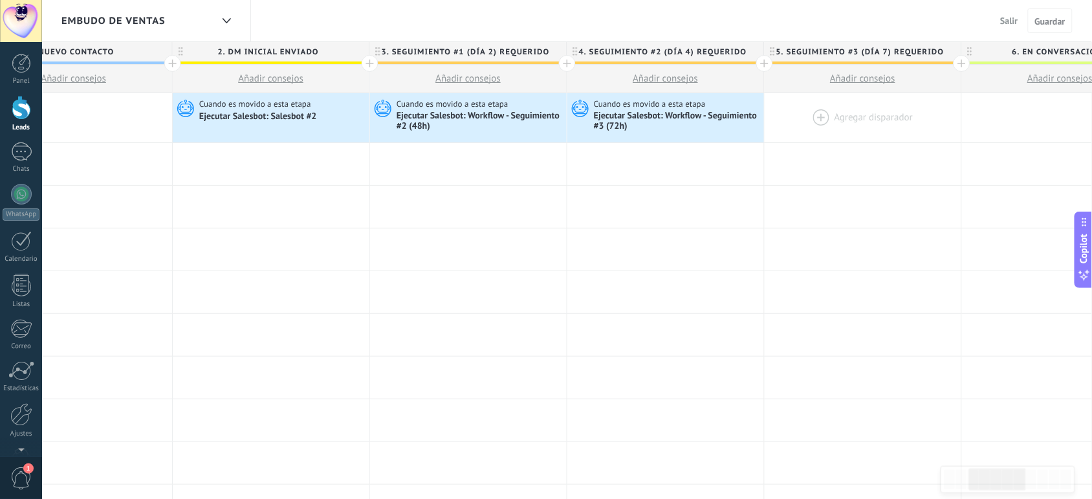
click at [815, 114] on div at bounding box center [862, 117] width 197 height 49
click at [813, 114] on div at bounding box center [862, 117] width 197 height 49
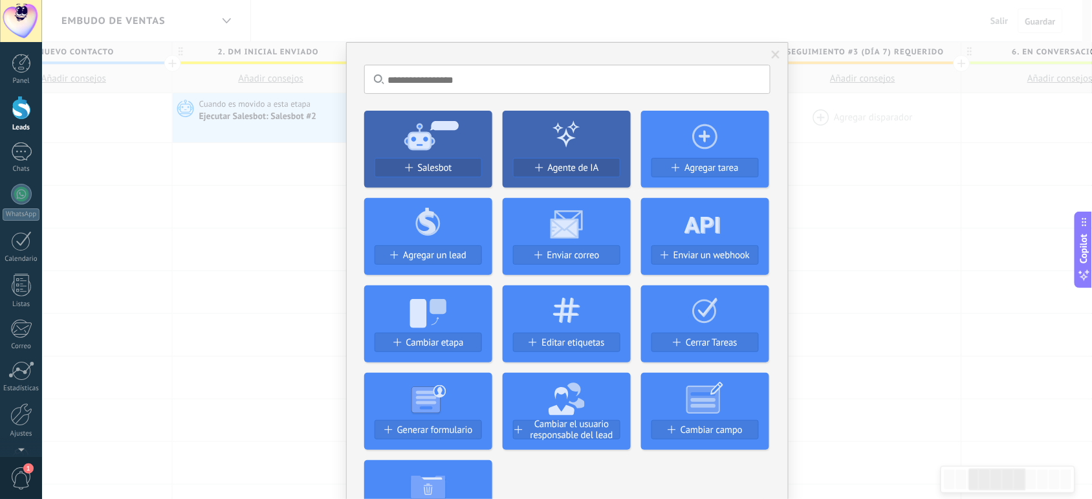
scroll to position [0, 475]
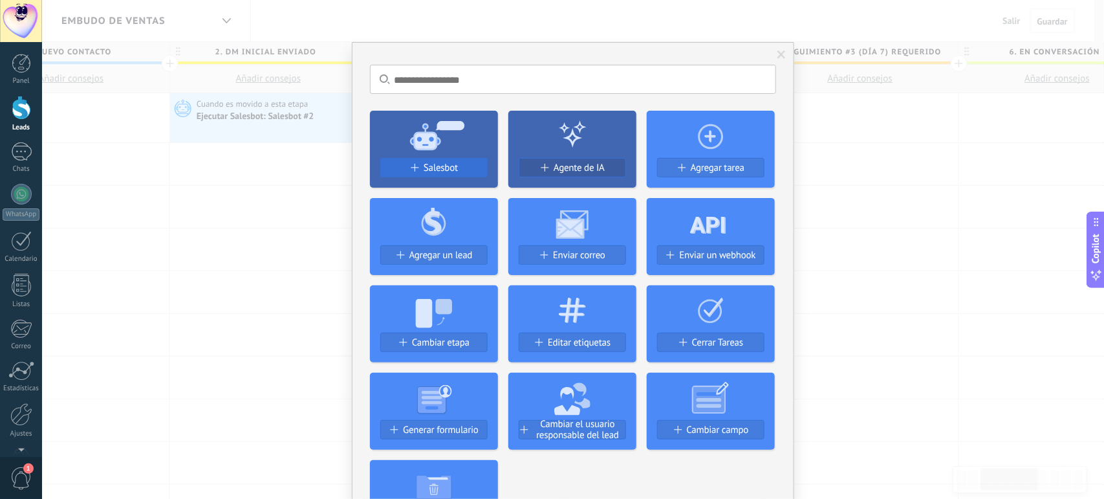
click at [464, 169] on div "Salesbot" at bounding box center [434, 167] width 106 height 11
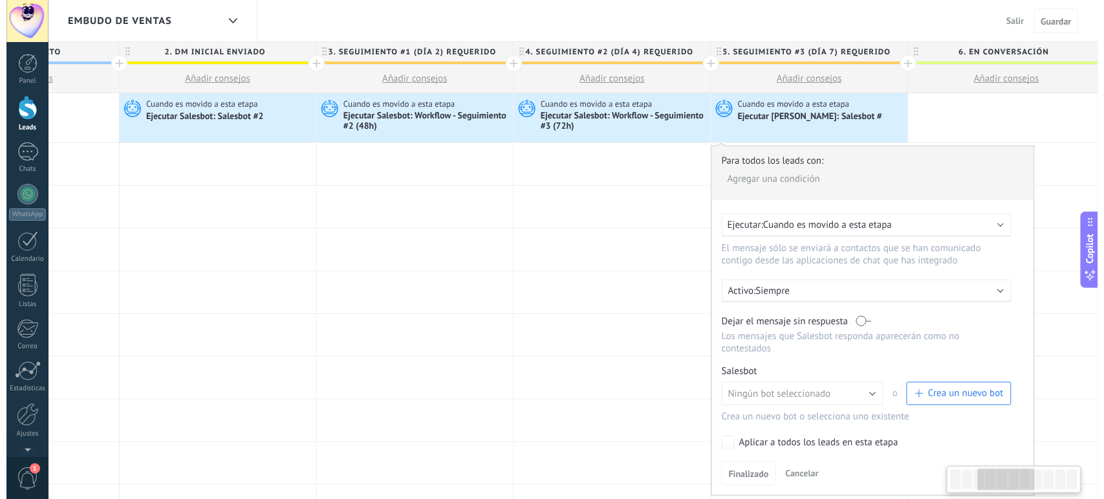
scroll to position [0, 538]
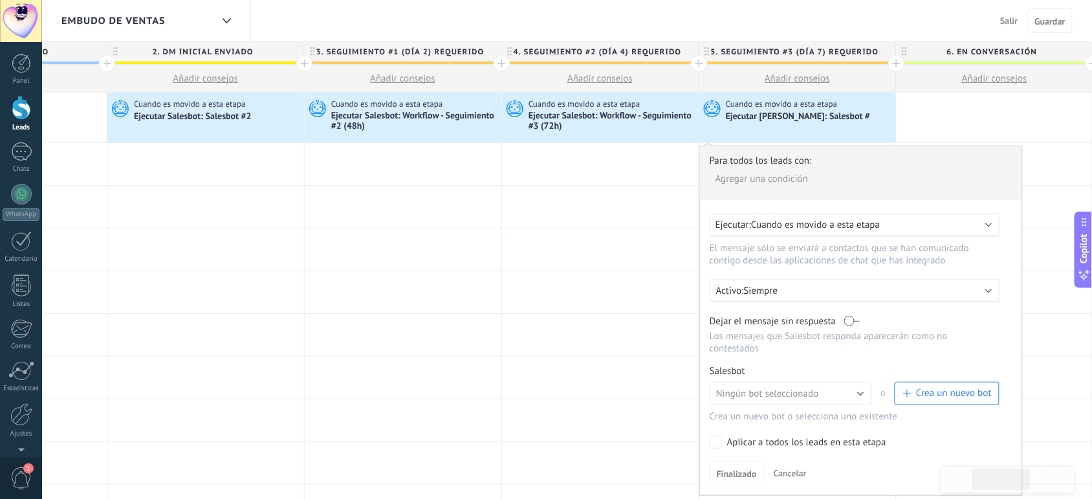
click at [936, 398] on button "Crea un nuevo bot" at bounding box center [946, 393] width 105 height 23
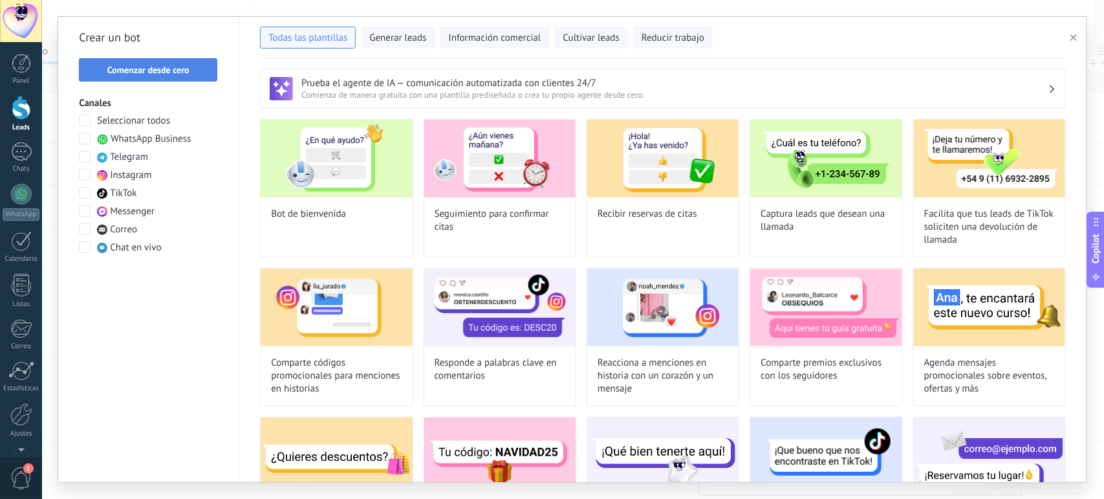
click at [179, 76] on button "Comenzar desde cero" at bounding box center [148, 69] width 138 height 23
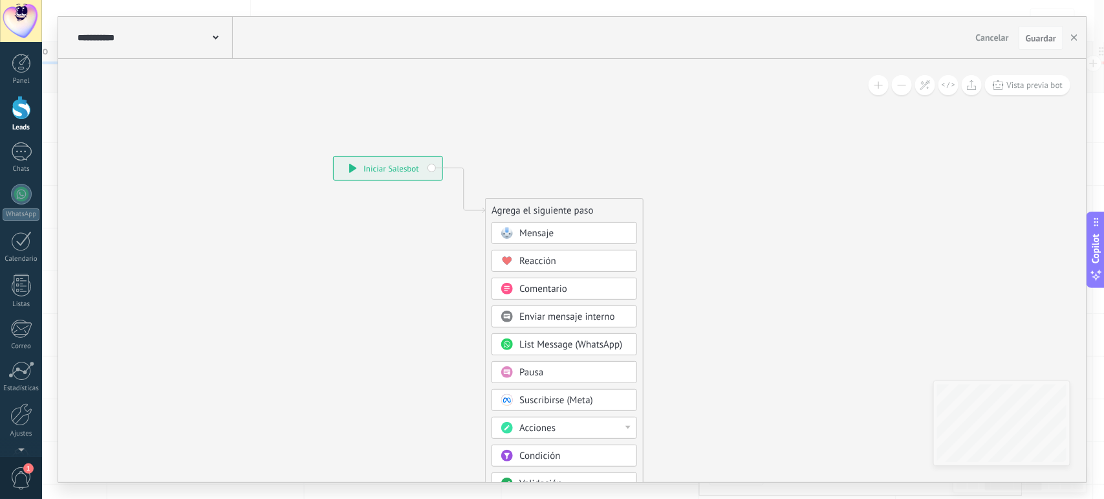
drag, startPoint x: 891, startPoint y: 38, endPoint x: 897, endPoint y: 91, distance: 53.4
click at [897, 91] on div "**********" at bounding box center [572, 249] width 1028 height 465
click at [1003, 36] on span "Cancelar" at bounding box center [992, 38] width 33 height 12
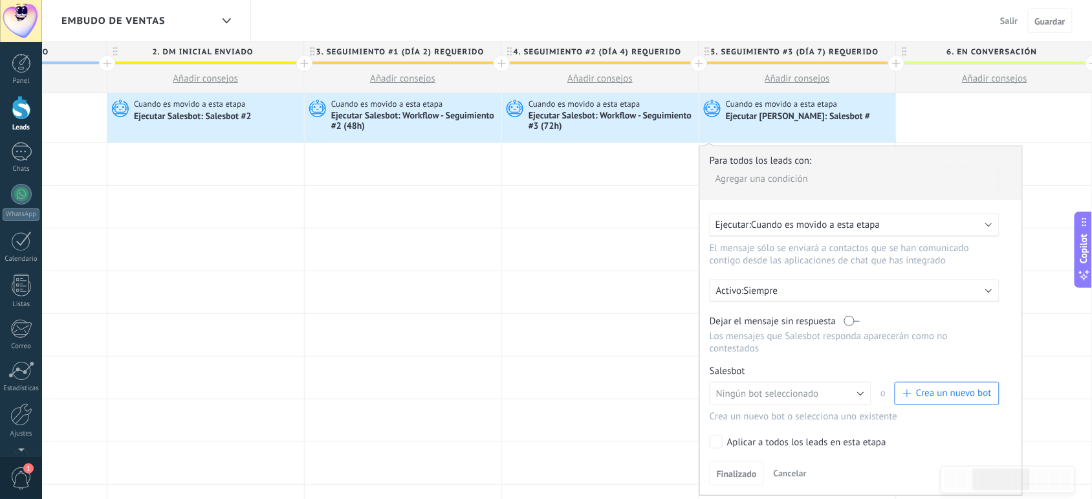
click at [923, 389] on span "Crea un nuevo bot" at bounding box center [954, 393] width 76 height 12
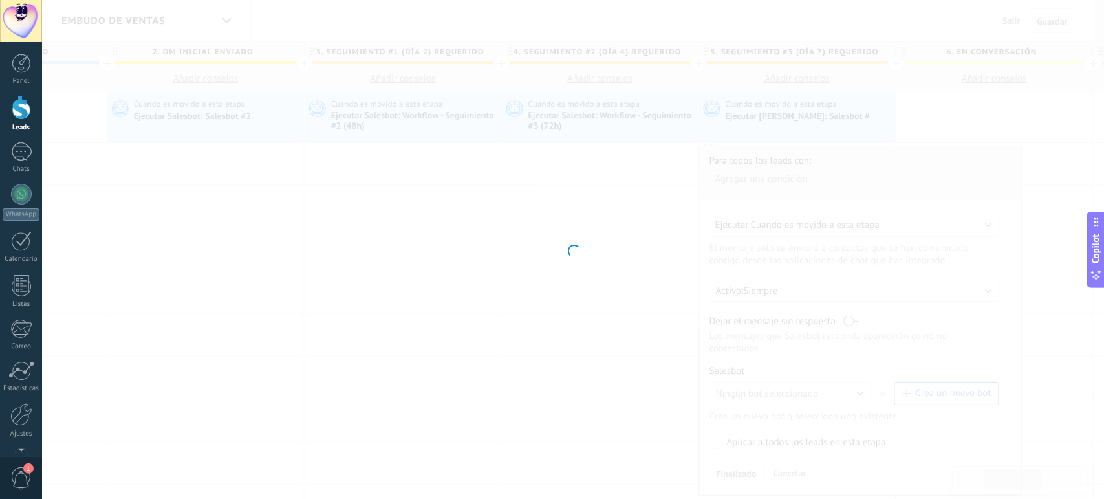
type input "**********"
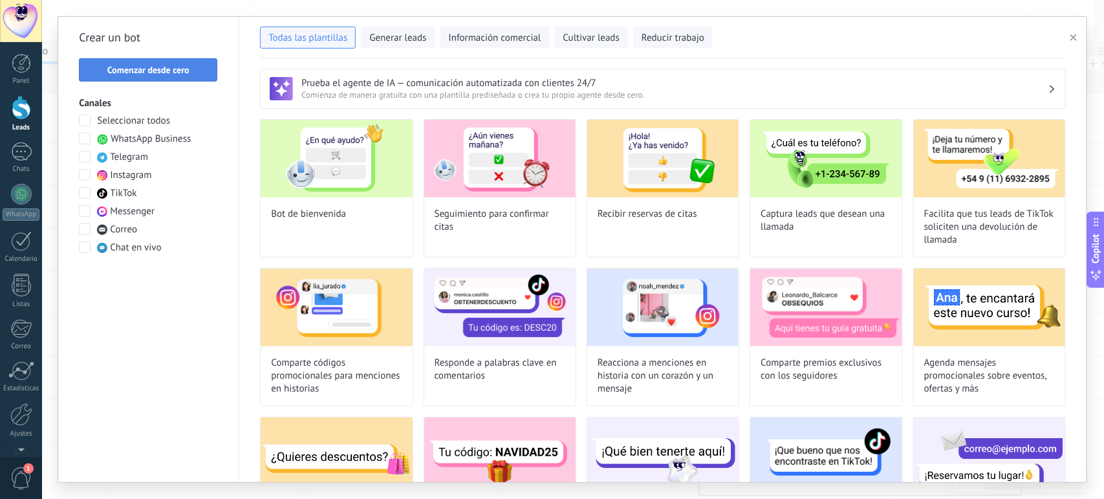
click at [144, 76] on button "Comenzar desde cero" at bounding box center [148, 69] width 138 height 23
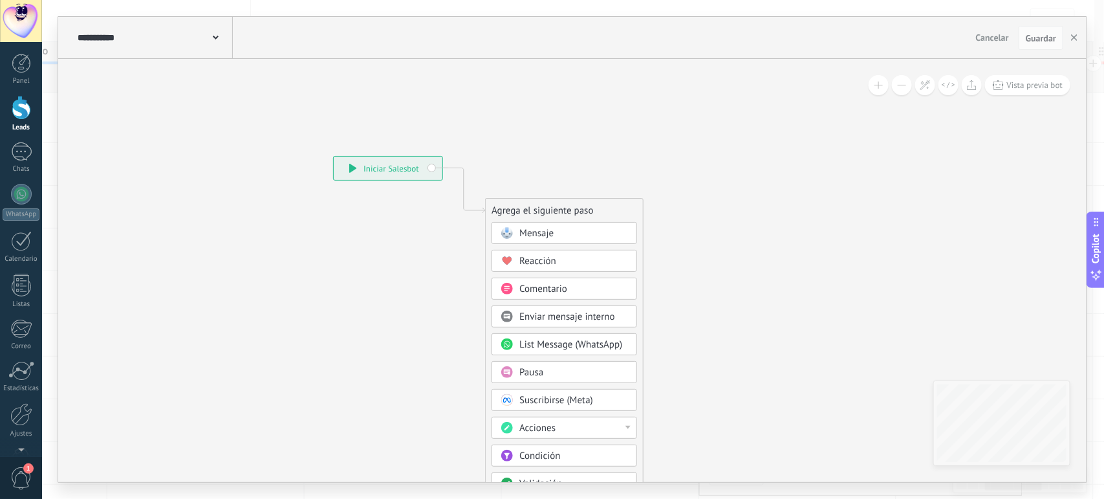
click at [213, 39] on icon at bounding box center [216, 38] width 6 height 4
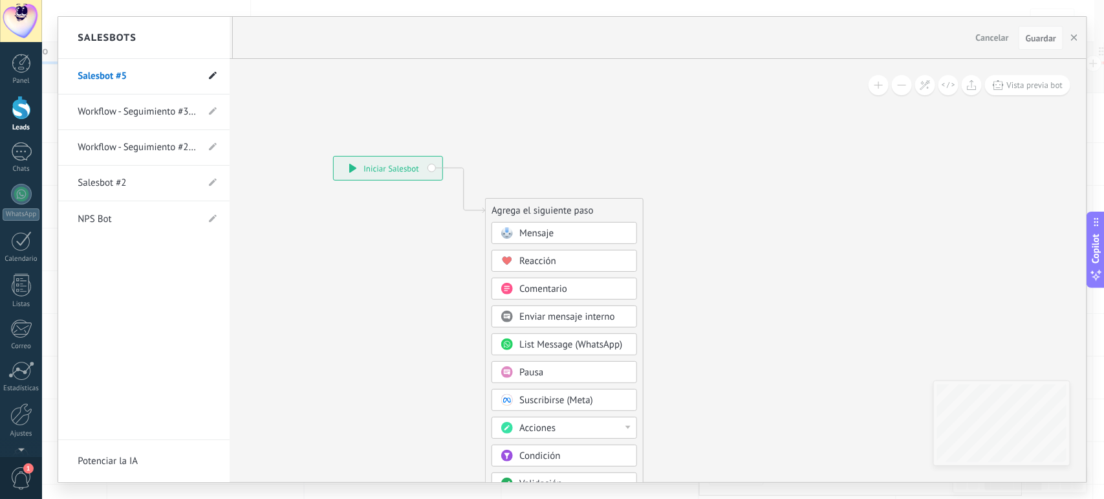
click at [213, 78] on use at bounding box center [213, 76] width 8 height 8
click at [152, 76] on input "**********" at bounding box center [124, 77] width 92 height 21
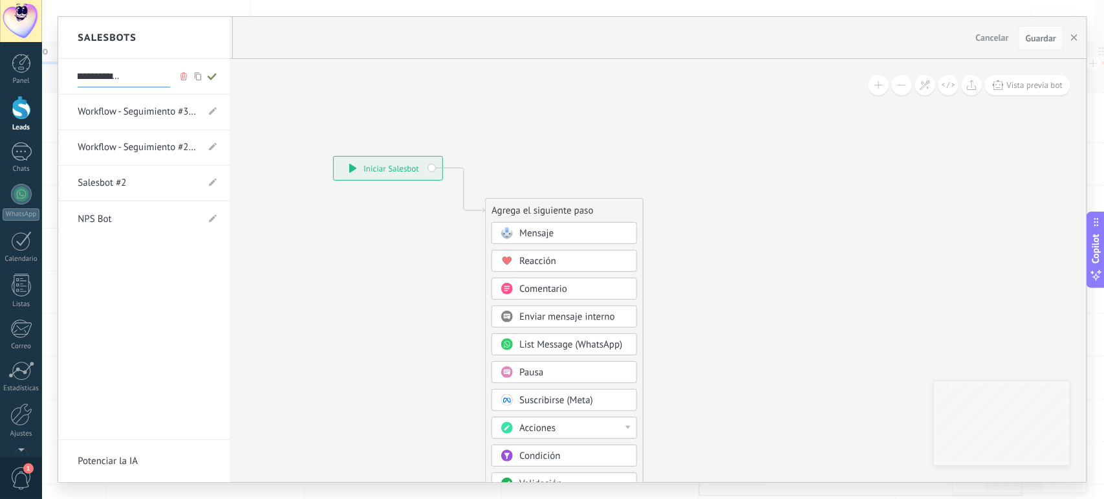
type input "**********"
click at [211, 81] on span at bounding box center [212, 77] width 14 height 16
type input "**********"
click at [569, 430] on div at bounding box center [572, 249] width 1028 height 465
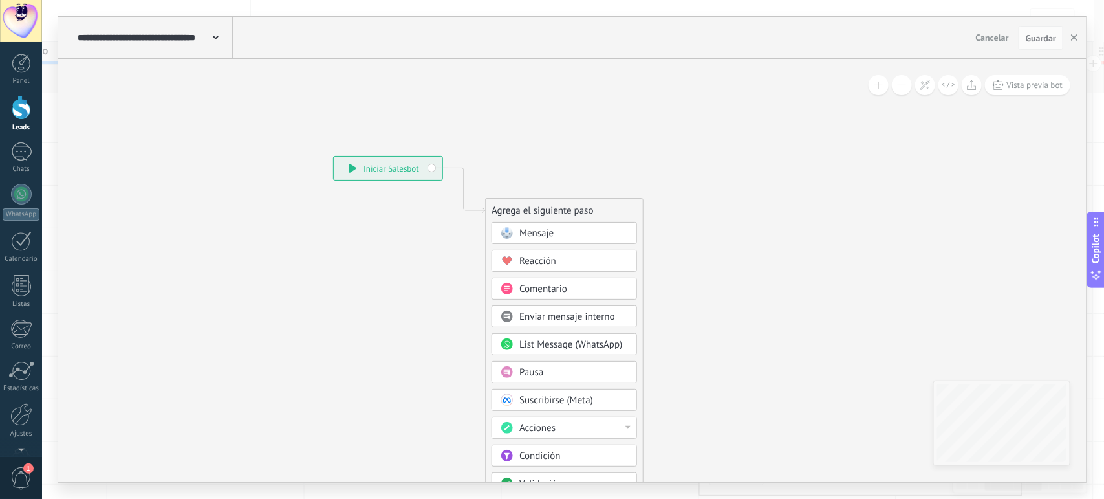
click at [569, 430] on div "Acciones" at bounding box center [573, 428] width 109 height 13
click at [535, 479] on div "Agregar tarea" at bounding box center [564, 472] width 144 height 22
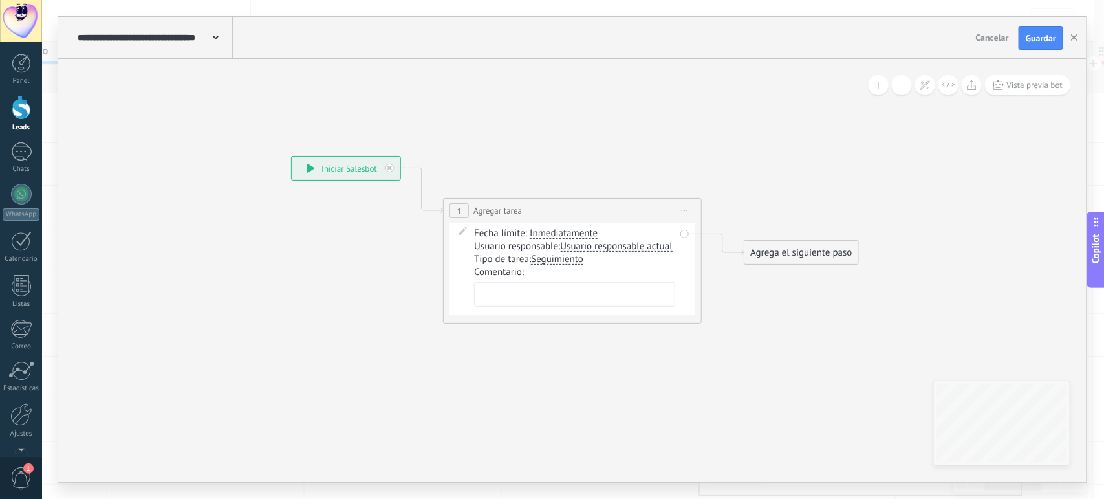
click at [502, 301] on textarea at bounding box center [574, 294] width 201 height 25
paste textarea "**********"
type textarea "**********"
click at [637, 363] on icon at bounding box center [553, 245] width 1170 height 827
click at [777, 251] on div "Agrega el siguiente paso" at bounding box center [800, 252] width 113 height 21
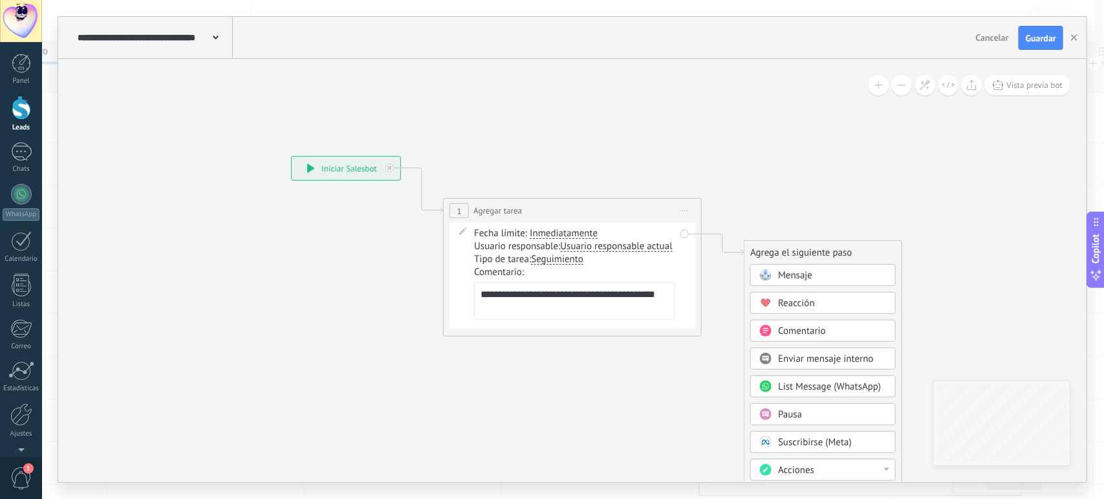
drag, startPoint x: 786, startPoint y: 473, endPoint x: 728, endPoint y: 334, distance: 151.1
click at [728, 334] on icon at bounding box center [553, 245] width 1170 height 827
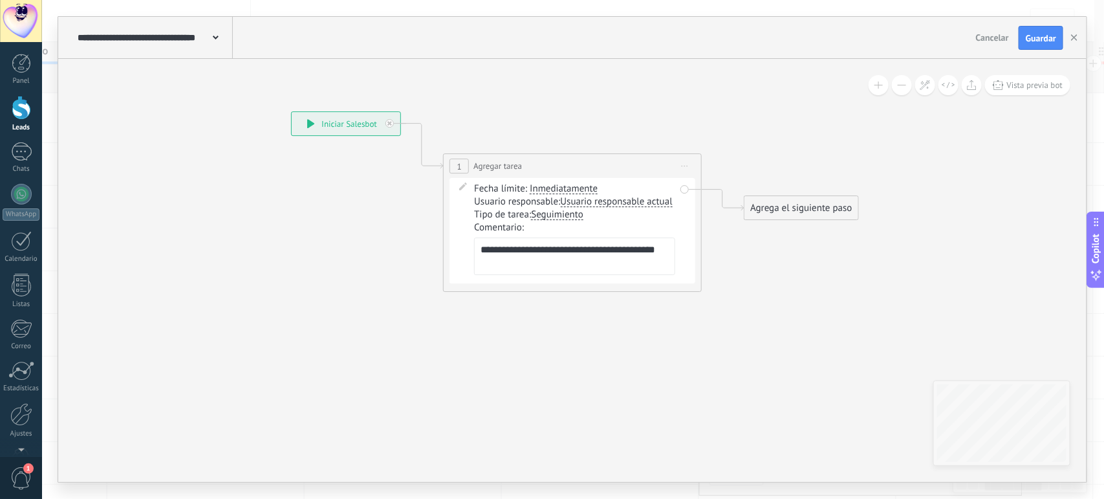
click at [794, 202] on div "Agrega el siguiente paso" at bounding box center [800, 207] width 113 height 21
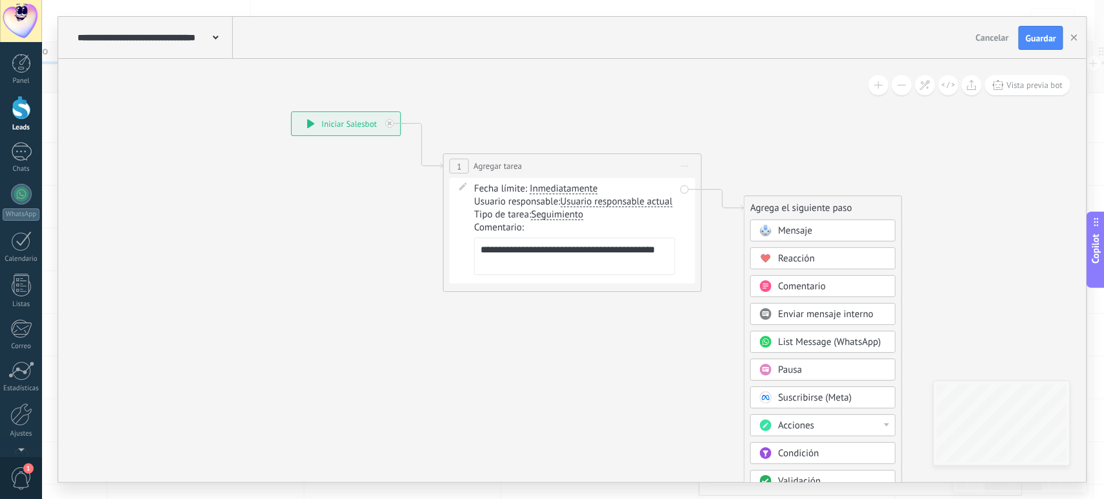
click at [759, 425] on span at bounding box center [765, 425] width 25 height 10
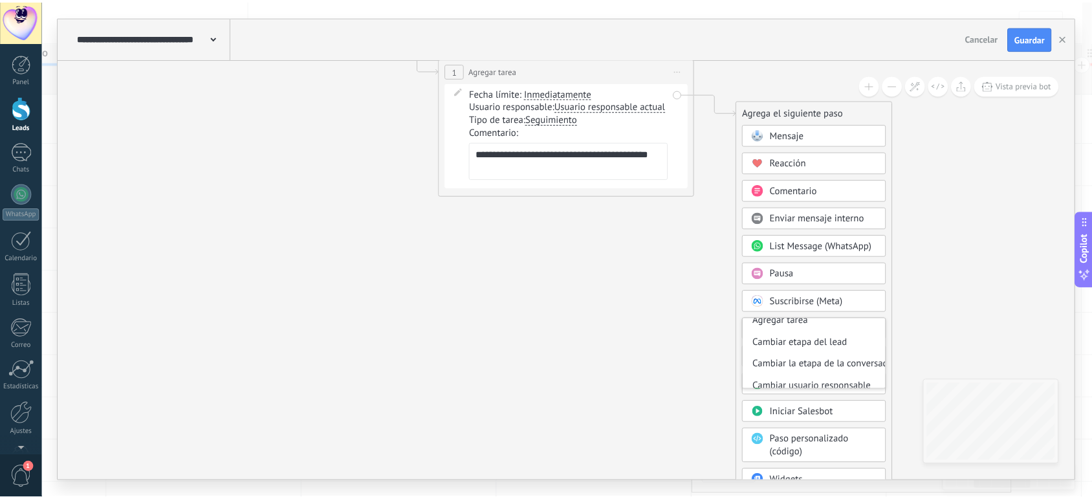
scroll to position [52, 0]
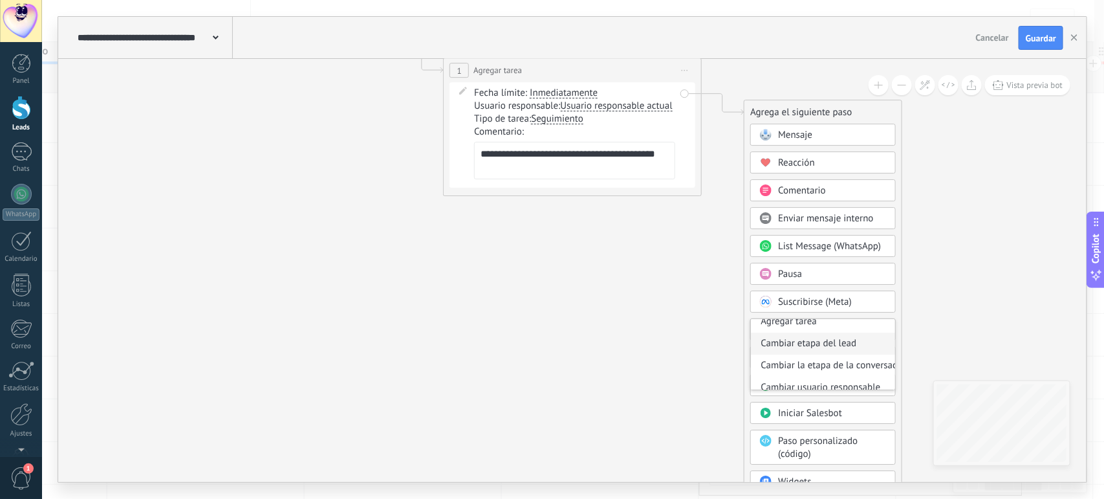
click at [797, 349] on div "Cambiar etapa del lead" at bounding box center [823, 343] width 144 height 22
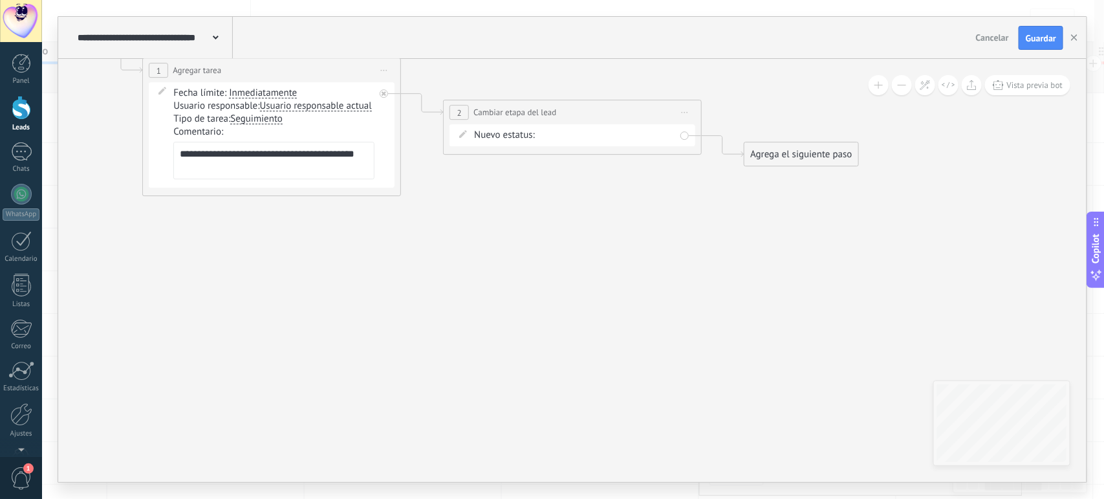
click at [0, 0] on div "1. Nuevo contacto 2. DM Inicial Enviado 3. Seguimiento #1 (Día 2) Requerido 4. …" at bounding box center [0, 0] width 0 height 0
click at [0, 0] on label "5. Seguimiento #3 (Día 7) Requerido" at bounding box center [0, 0] width 0 height 0
click at [0, 0] on div "1. Nuevo contacto 2. DM Inicial Enviado 3. Seguimiento #1 (Día 2) Requerido 4. …" at bounding box center [0, 0] width 0 height 0
click at [763, 327] on div at bounding box center [573, 249] width 1062 height 499
click at [1035, 37] on span "Guardar" at bounding box center [1041, 38] width 30 height 9
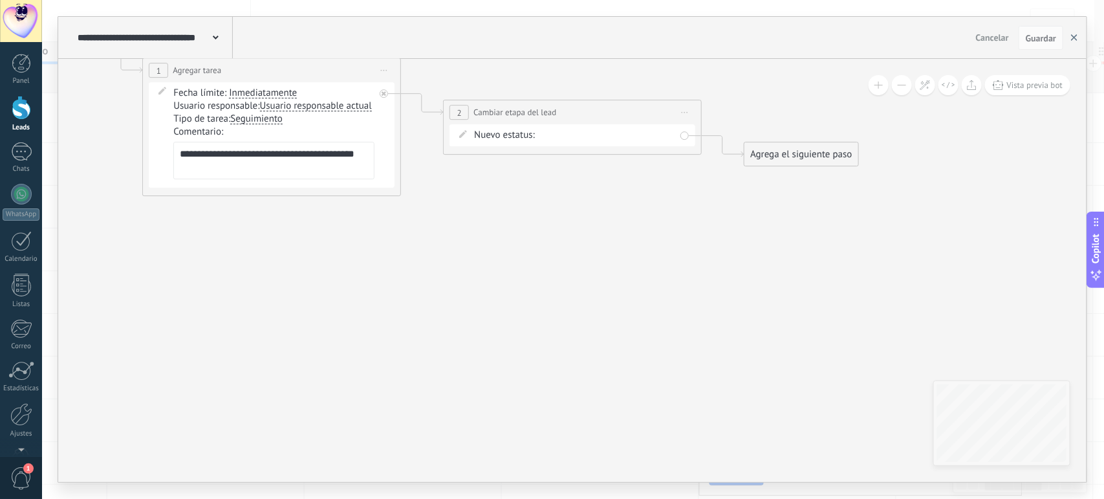
click at [1075, 39] on use "button" at bounding box center [1074, 37] width 6 height 6
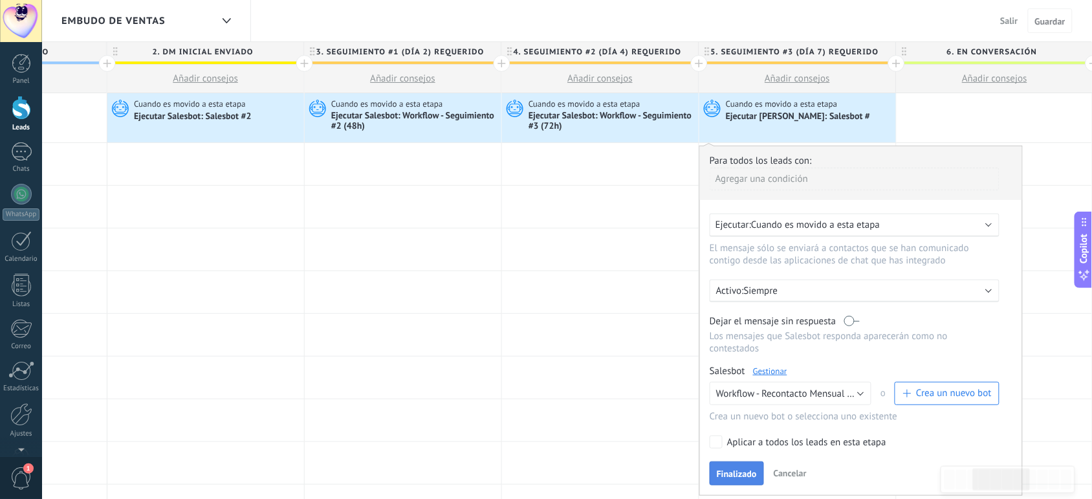
click at [732, 472] on span "Finalizado" at bounding box center [737, 473] width 40 height 9
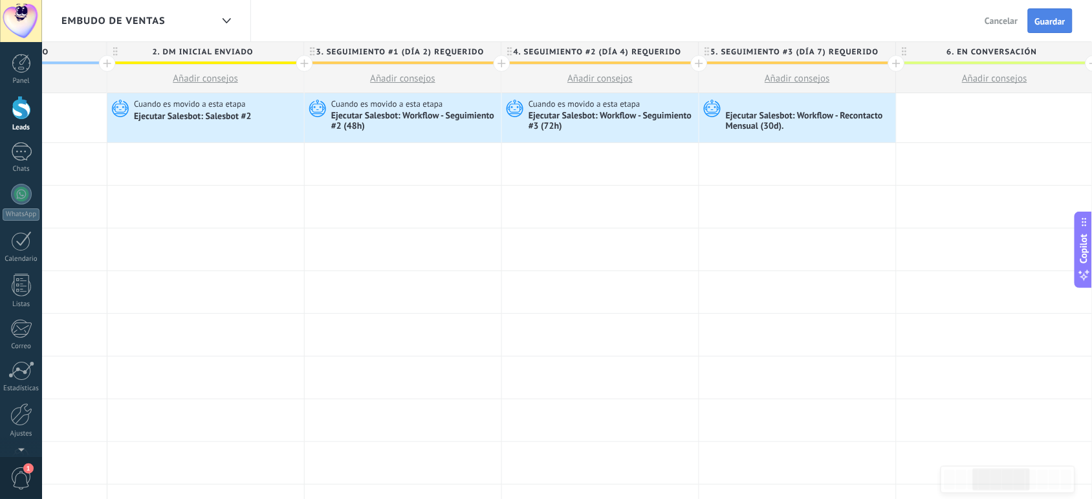
click at [1036, 25] on span "Guardar" at bounding box center [1050, 21] width 30 height 9
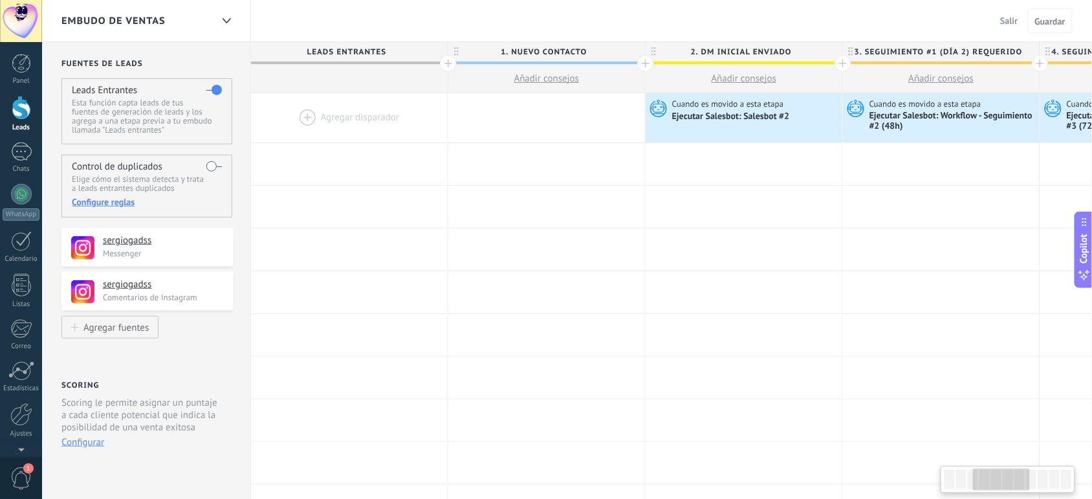
scroll to position [0, 538]
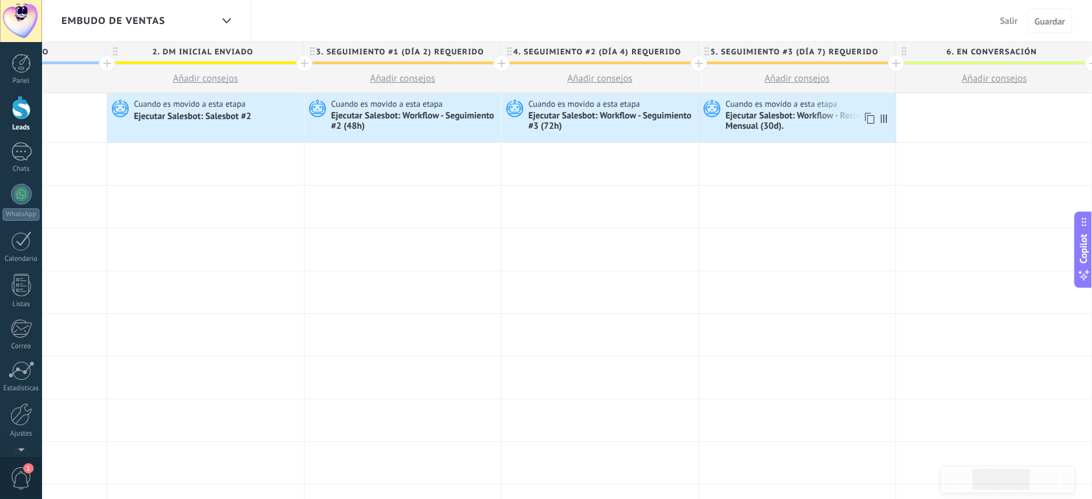
click at [810, 107] on span "Cuando es movido a esta etapa" at bounding box center [783, 104] width 114 height 12
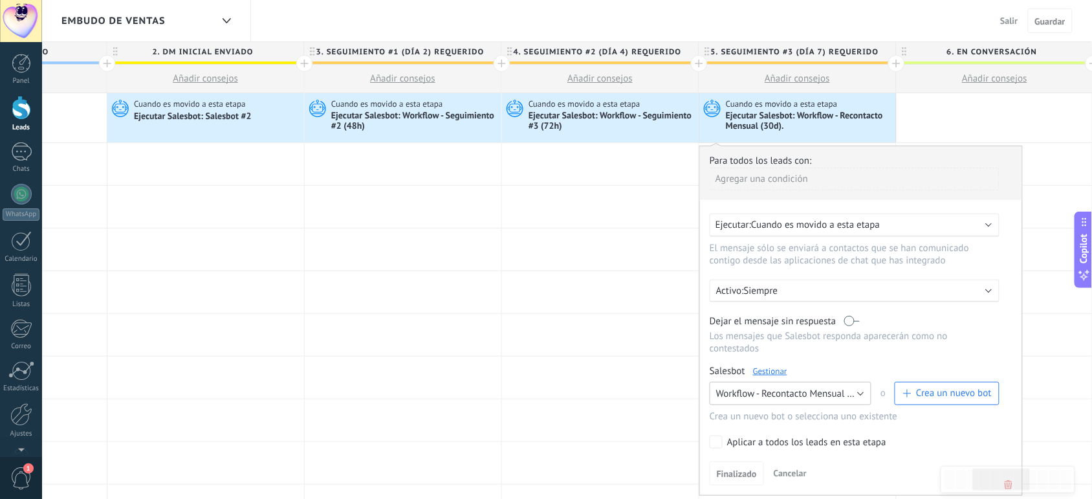
click at [858, 390] on button "Workflow - Recontacto Mensual (30d)." at bounding box center [791, 393] width 162 height 23
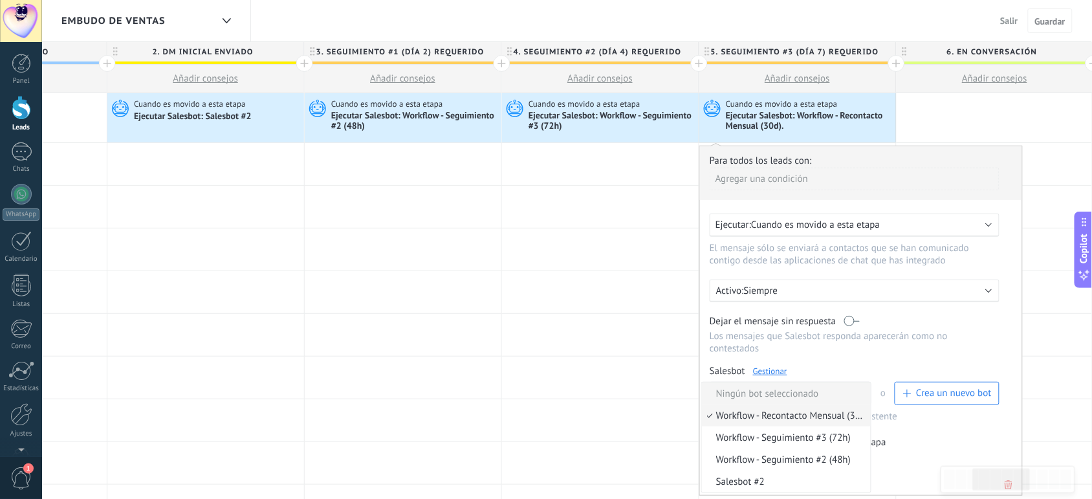
click at [858, 390] on span "Ningún bot seleccionado" at bounding box center [784, 393] width 165 height 12
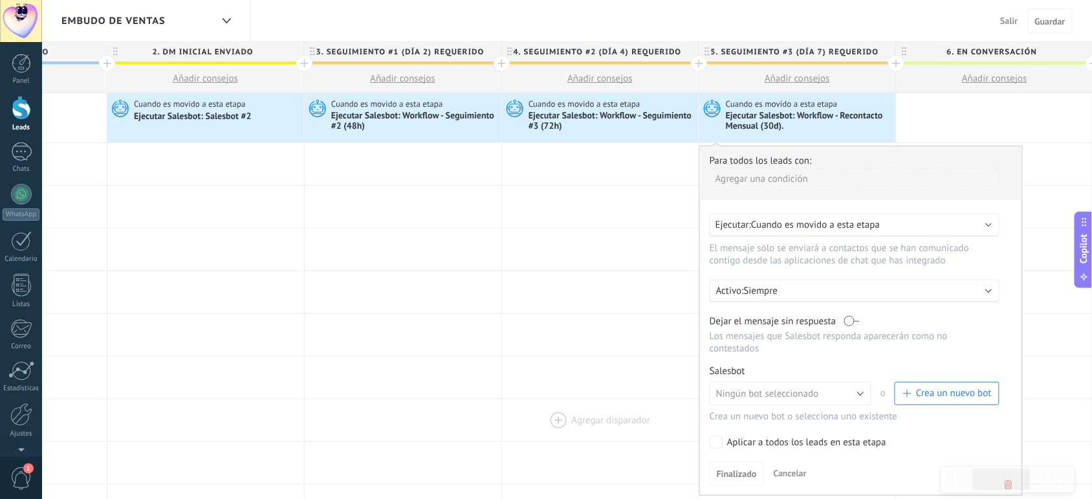
click at [640, 406] on div at bounding box center [600, 420] width 197 height 42
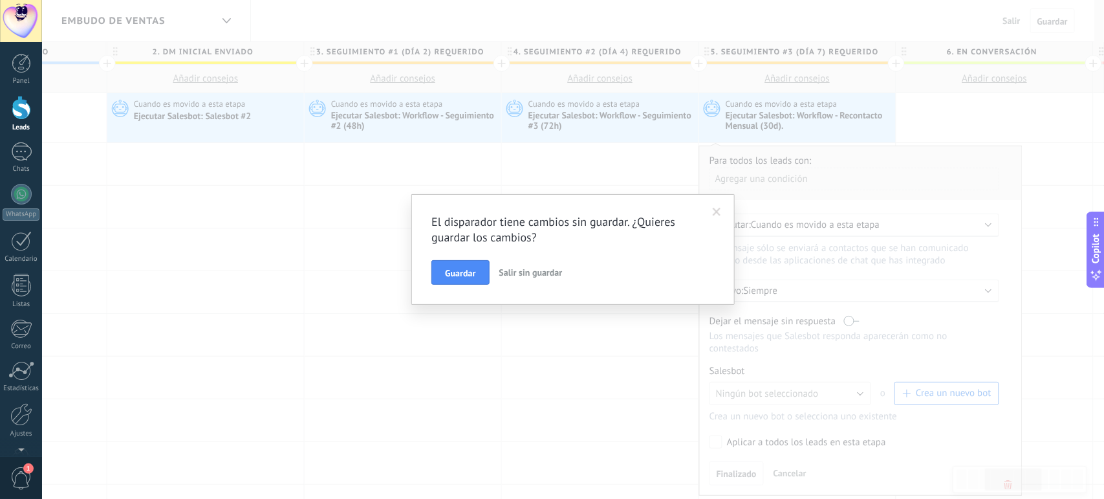
click at [715, 210] on span at bounding box center [717, 212] width 8 height 9
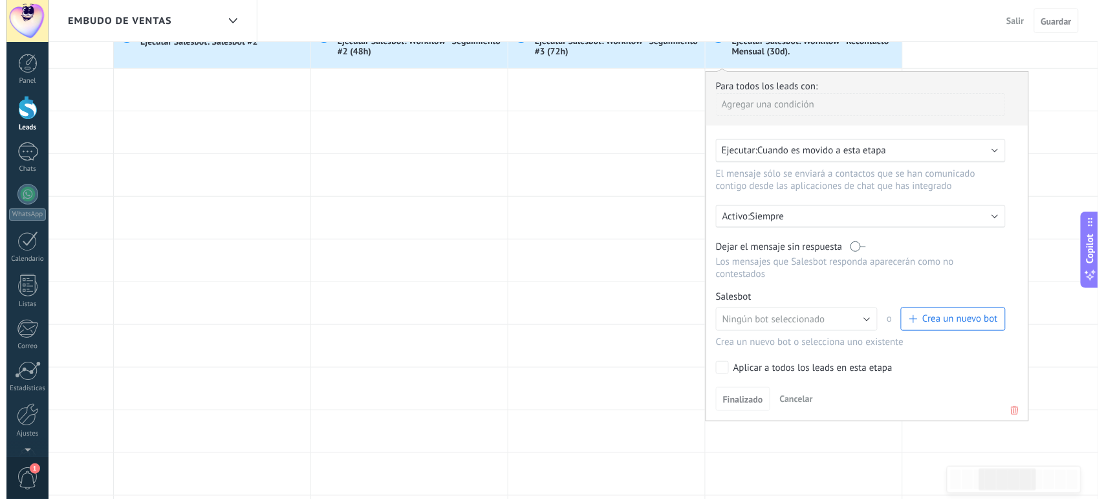
scroll to position [75, 0]
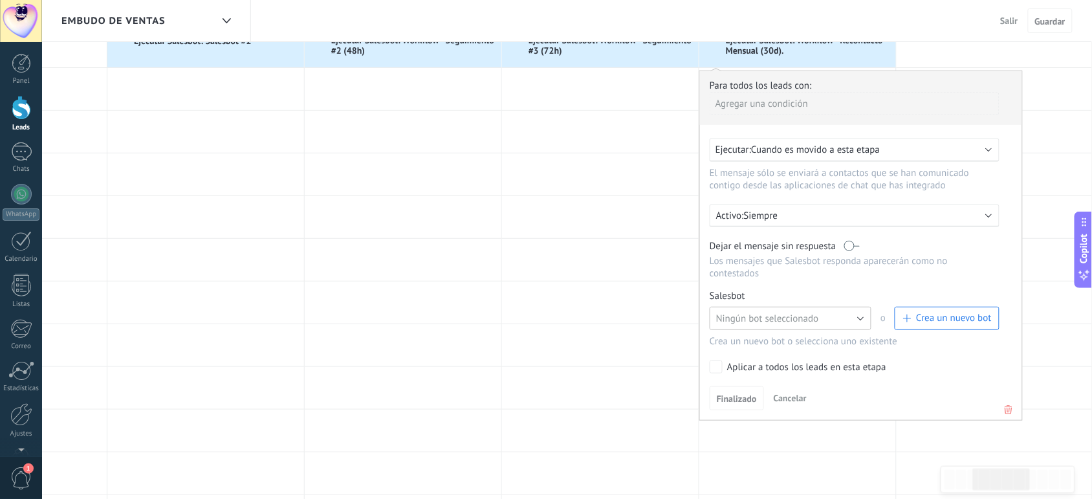
click at [781, 312] on span "Ningún bot seleccionado" at bounding box center [767, 318] width 103 height 12
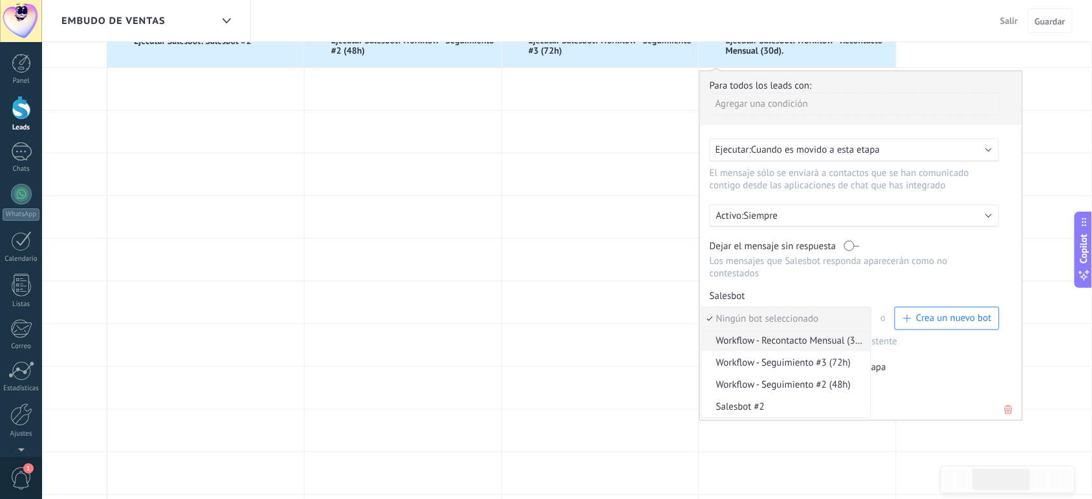
click at [762, 338] on span "Workflow - Recontacto Mensual (30d)." at bounding box center [784, 340] width 165 height 12
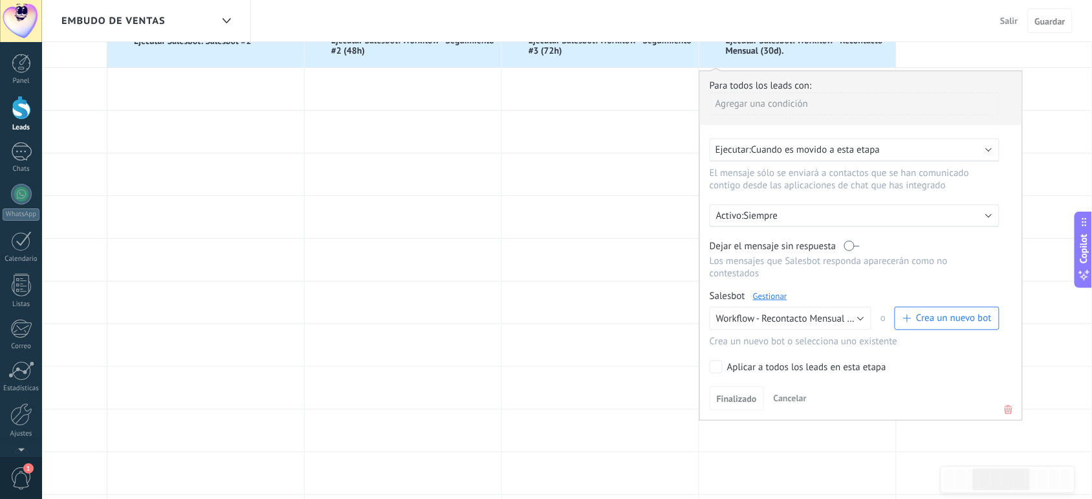
click at [726, 367] on label "Aplicar a todos los leads en esta etapa" at bounding box center [852, 366] width 285 height 13
click at [767, 290] on link "Gestionar" at bounding box center [770, 295] width 34 height 11
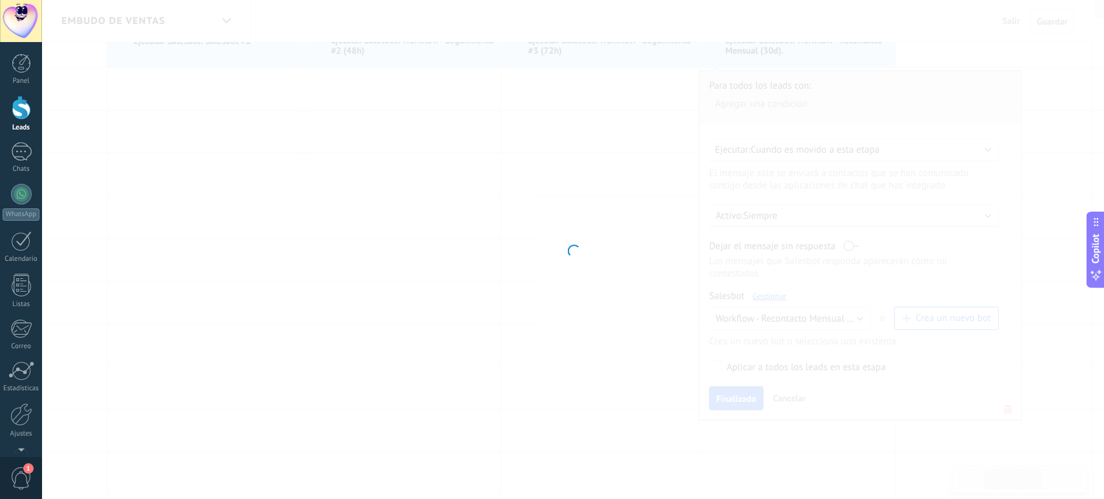
type input "**********"
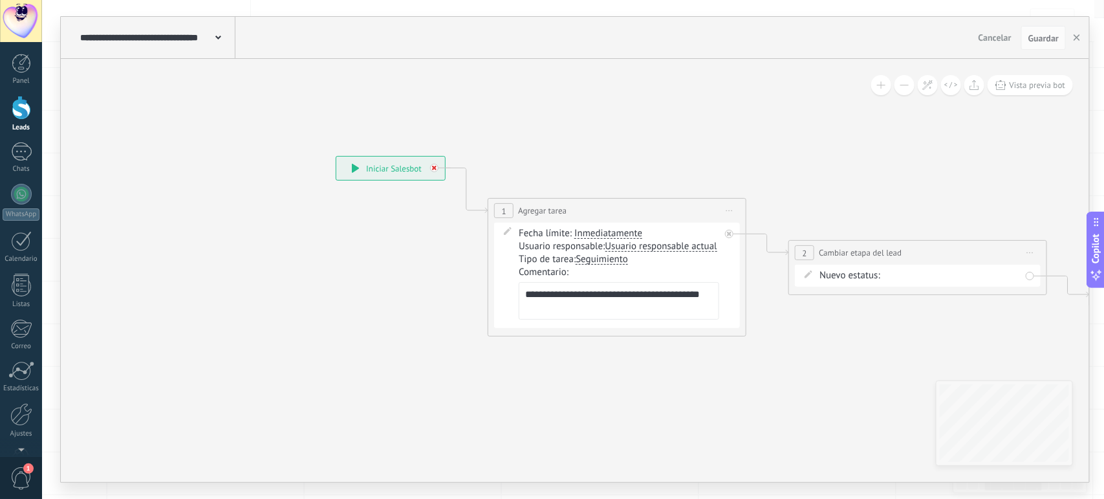
click at [435, 169] on icon at bounding box center [434, 168] width 5 height 5
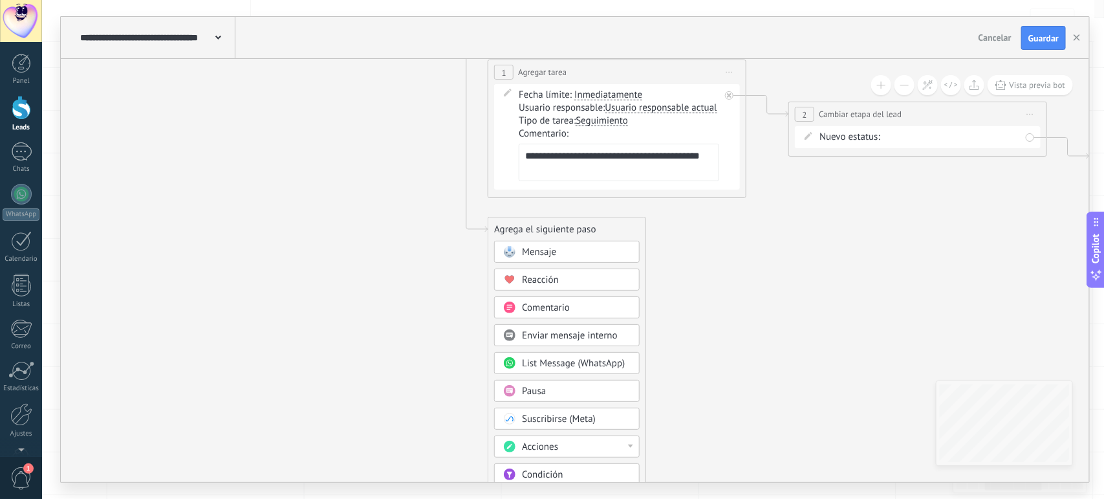
click at [546, 391] on span "Pausa" at bounding box center [534, 391] width 24 height 12
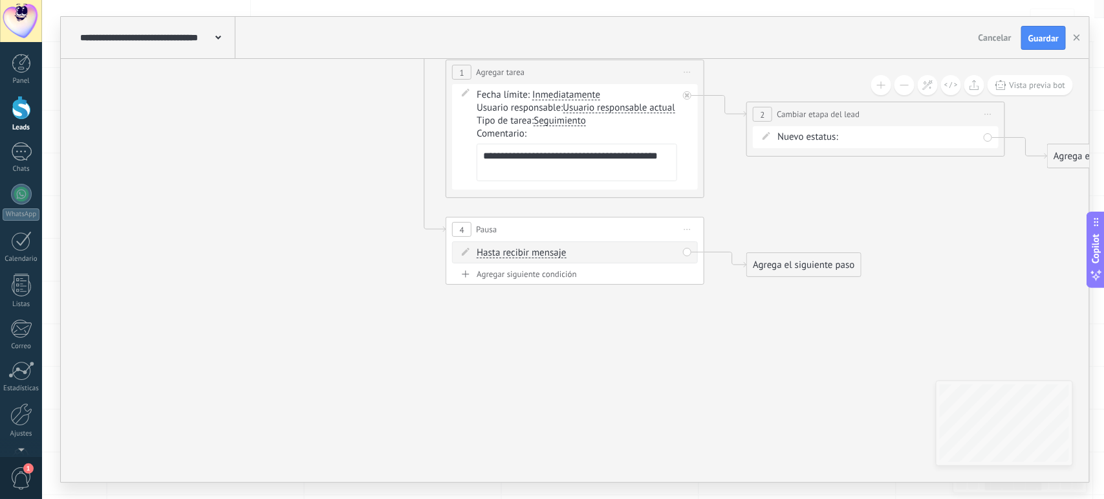
click at [514, 251] on span "Hasta recibir mensaje" at bounding box center [521, 253] width 89 height 10
click at [514, 251] on button "Hasta recibir mensaje" at bounding box center [551, 252] width 162 height 23
click at [504, 274] on span "Temporizador" at bounding box center [540, 276] width 157 height 13
click at [576, 253] on input "*" at bounding box center [573, 253] width 6 height 10
click at [544, 250] on input "*" at bounding box center [541, 253] width 6 height 10
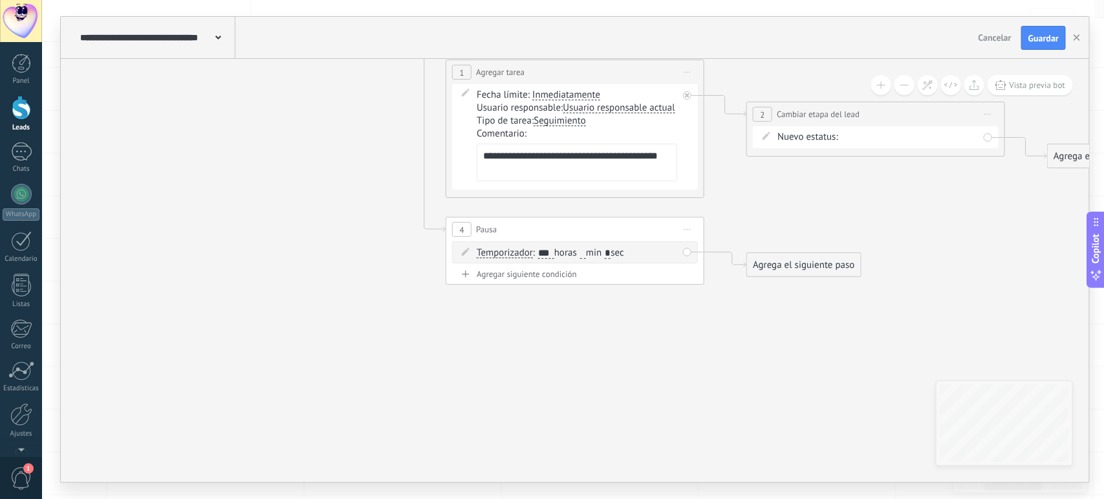
type input "***"
click at [619, 317] on icon at bounding box center [705, 151] width 1471 height 915
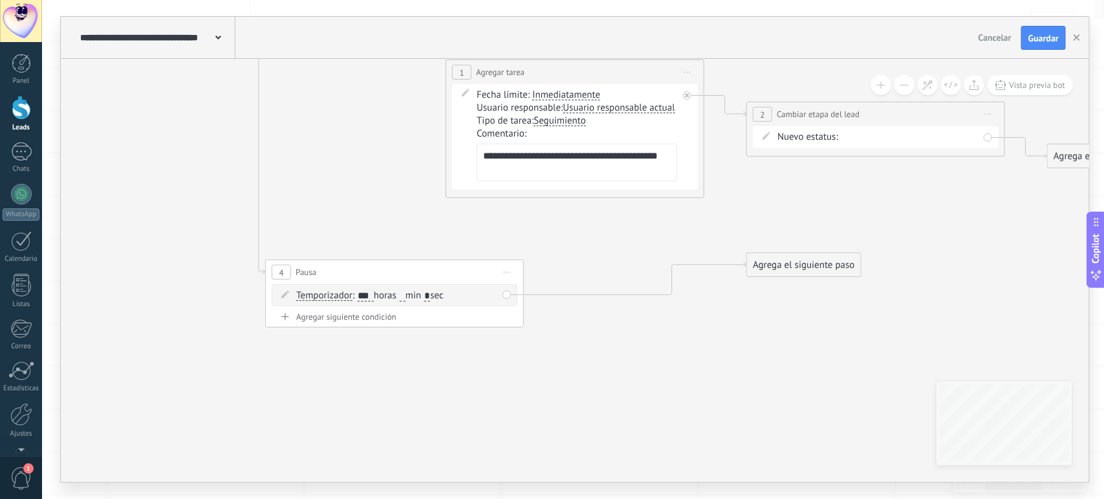
drag, startPoint x: 587, startPoint y: 232, endPoint x: 409, endPoint y: 277, distance: 184.2
click at [409, 277] on div "4 Pausa ***** Iniciar vista previa aquí Cambiar nombre Duplicar Borrar" at bounding box center [394, 272] width 257 height 24
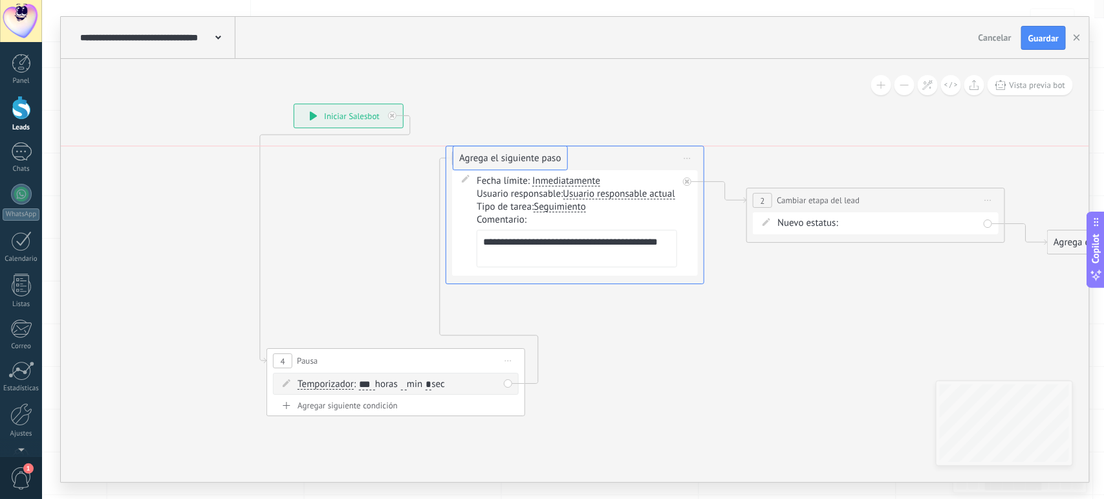
drag, startPoint x: 757, startPoint y: 350, endPoint x: 468, endPoint y: 157, distance: 348.0
click at [285, 359] on span "4" at bounding box center [283, 361] width 5 height 11
click at [642, 384] on icon at bounding box center [692, 260] width 1498 height 960
click at [688, 156] on span "Iniciar vista previa aquí Cambiar nombre Duplicar [GEOGRAPHIC_DATA]" at bounding box center [687, 158] width 21 height 19
click at [713, 238] on div "Borrar" at bounding box center [746, 243] width 128 height 22
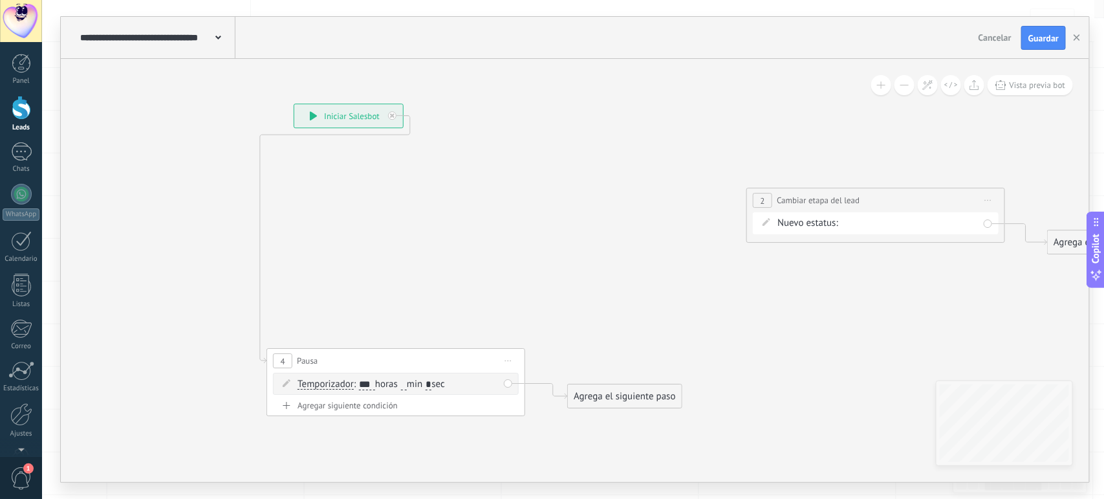
click at [987, 198] on span "Iniciar vista previa aquí Cambiar nombre Duplicar [GEOGRAPHIC_DATA]" at bounding box center [988, 200] width 21 height 19
click at [1015, 276] on div "Borrar" at bounding box center [1047, 285] width 128 height 22
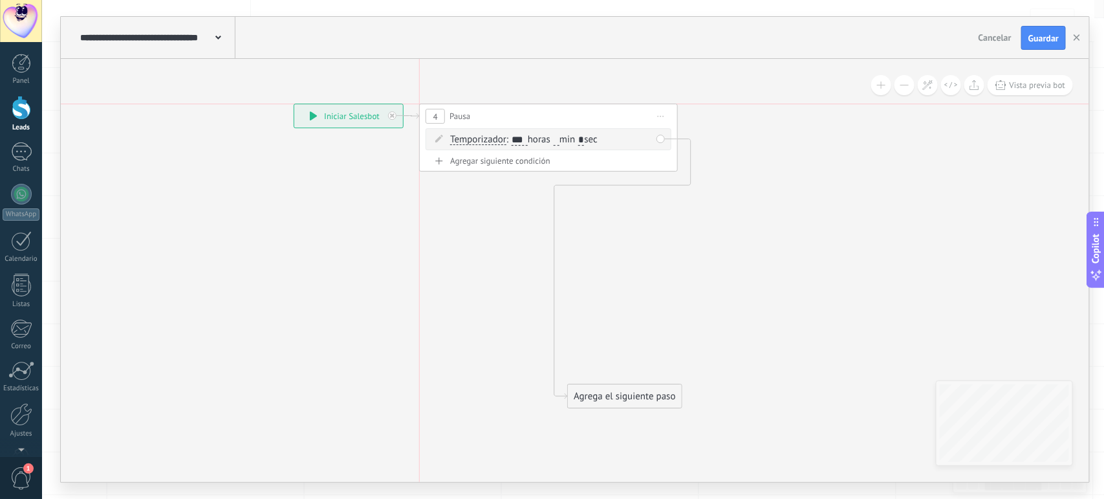
drag, startPoint x: 367, startPoint y: 357, endPoint x: 522, endPoint y: 114, distance: 287.6
click at [522, 114] on div "4 Pausa ***** Iniciar vista previa aquí Cambiar nombre Duplicar Borrar" at bounding box center [548, 116] width 257 height 24
drag, startPoint x: 613, startPoint y: 395, endPoint x: 638, endPoint y: 233, distance: 162.9
click at [638, 233] on div "Agrega el siguiente paso" at bounding box center [648, 234] width 113 height 21
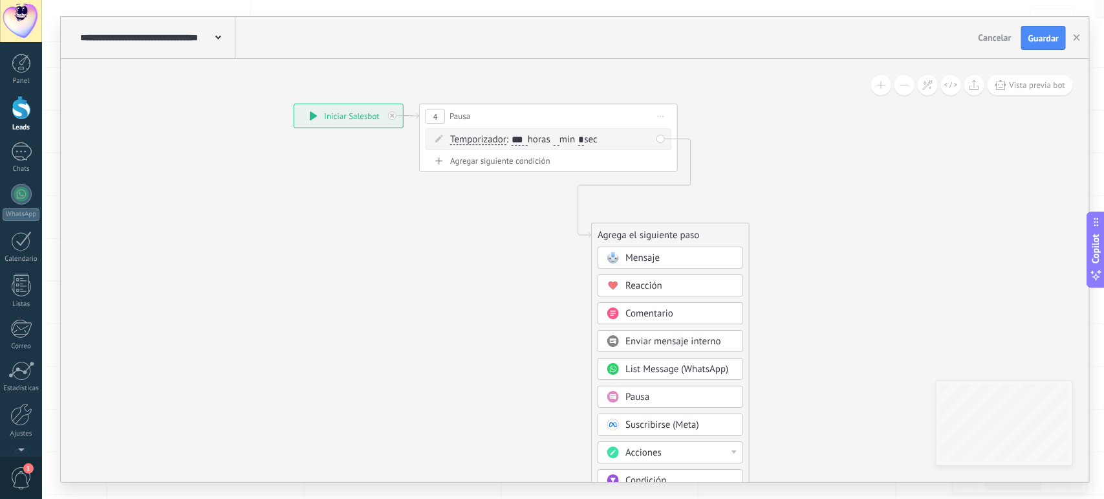
click at [654, 453] on span "Acciones" at bounding box center [643, 452] width 36 height 12
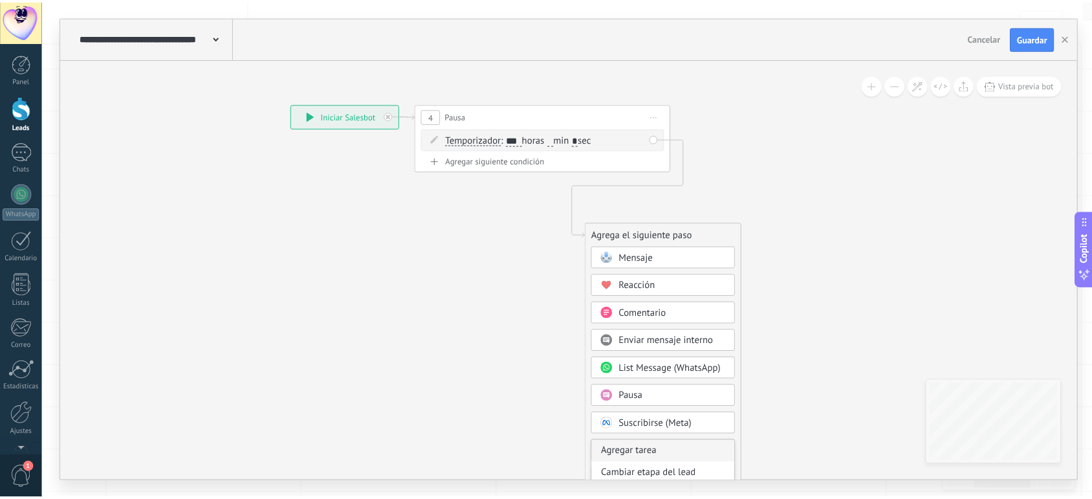
scroll to position [47, 0]
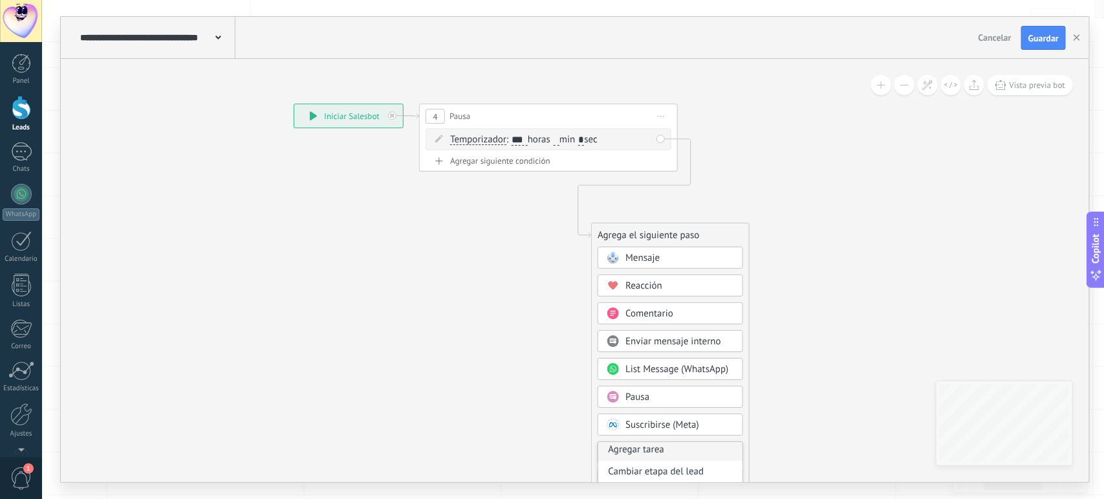
click at [636, 458] on div "Agregar tarea" at bounding box center [670, 450] width 144 height 22
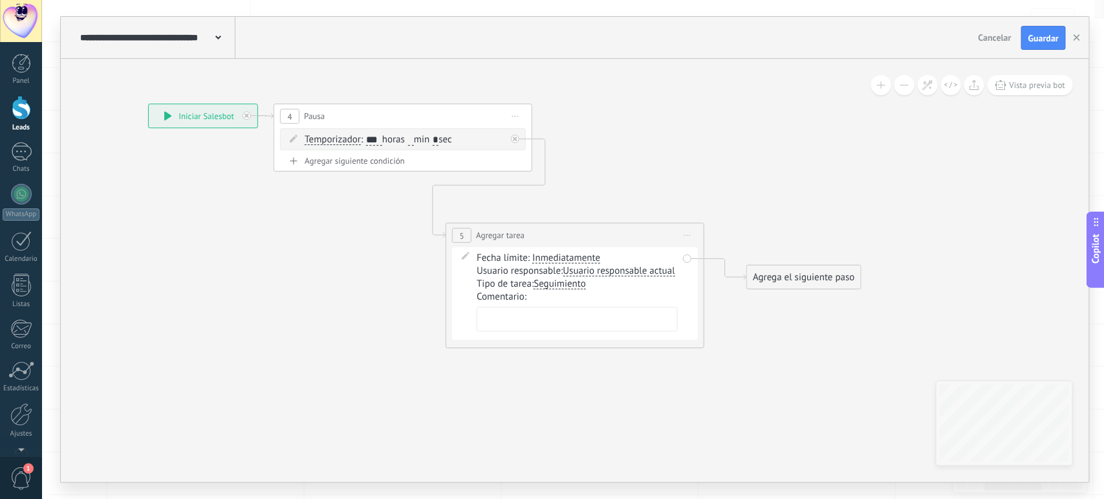
click at [530, 330] on textarea at bounding box center [577, 319] width 201 height 25
paste textarea "**********"
type textarea "**********"
click at [768, 274] on div "Agrega el siguiente paso" at bounding box center [803, 276] width 113 height 21
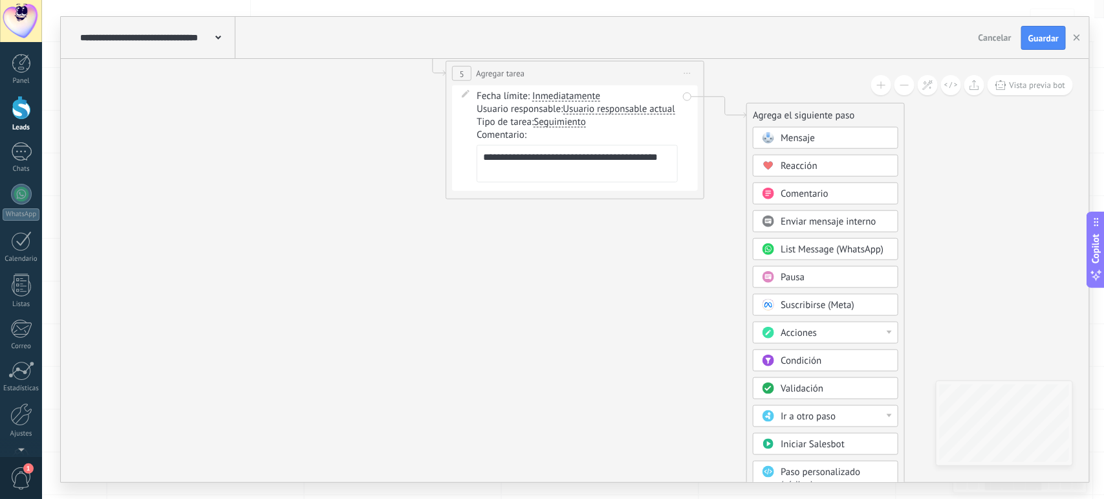
click at [819, 334] on div "Acciones" at bounding box center [835, 333] width 109 height 13
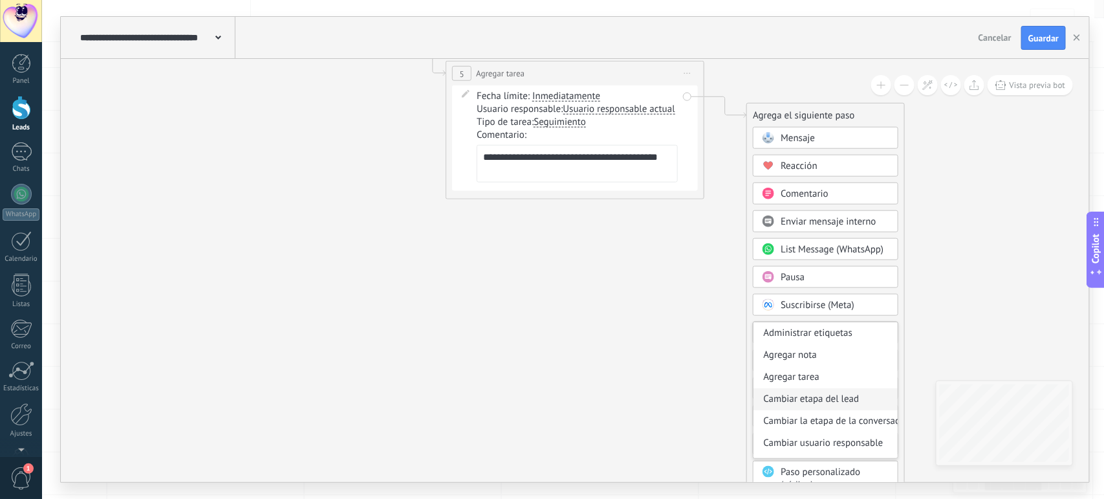
click at [806, 403] on div "Cambiar etapa del lead" at bounding box center [825, 399] width 144 height 22
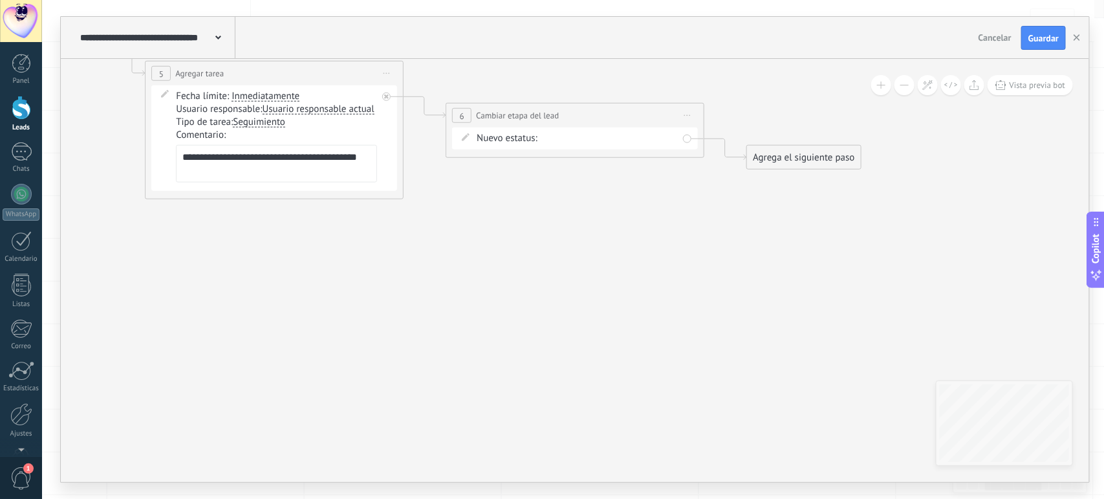
click at [0, 0] on div "1. Nuevo contacto 2. DM Inicial Enviado 3. Seguimiento #1 (Día 2) Requerido 4. …" at bounding box center [0, 0] width 0 height 0
click at [0, 0] on label "5. Seguimiento #3 (Día 7) Requerido" at bounding box center [0, 0] width 0 height 0
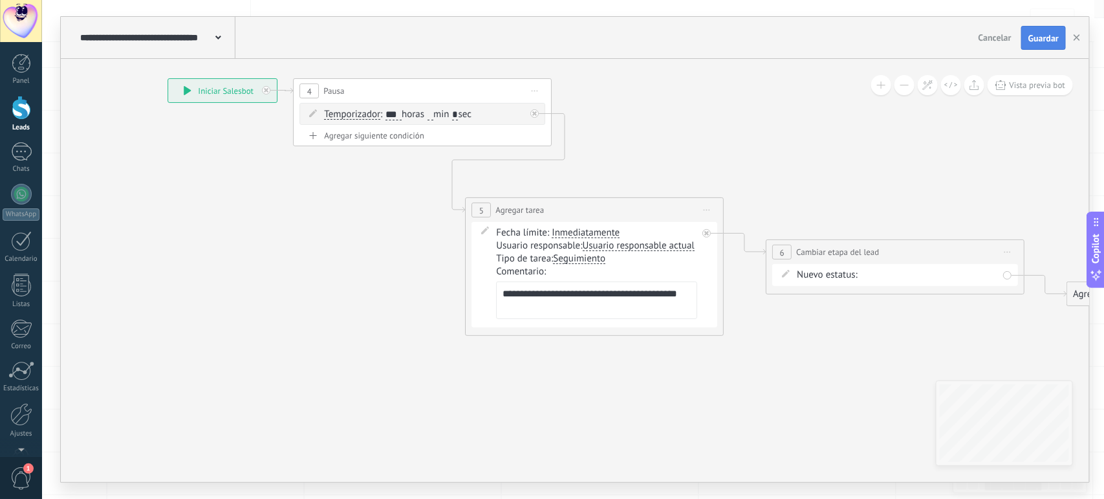
click at [1041, 34] on span "Guardar" at bounding box center [1043, 38] width 30 height 9
click at [1078, 36] on icon "button" at bounding box center [1077, 37] width 6 height 6
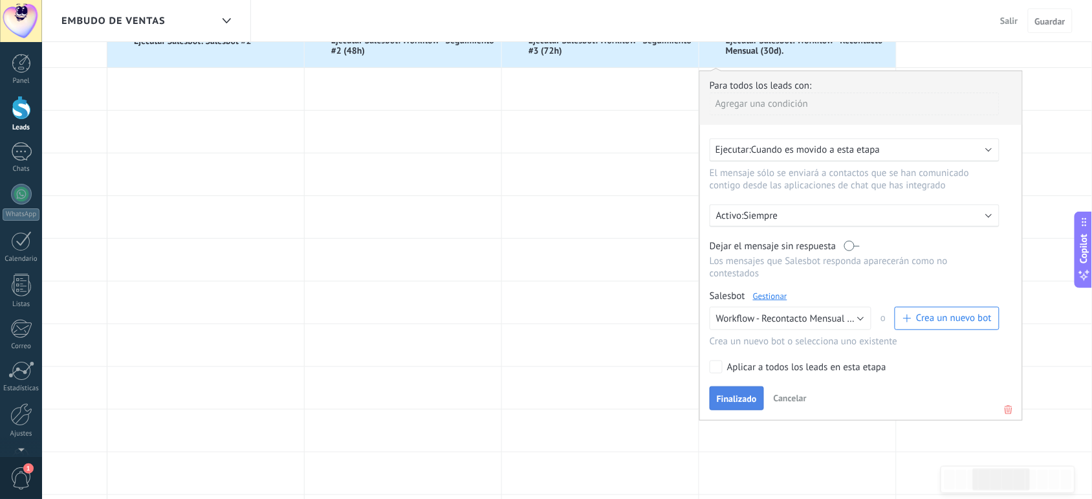
click at [744, 394] on span "Finalizado" at bounding box center [737, 398] width 40 height 9
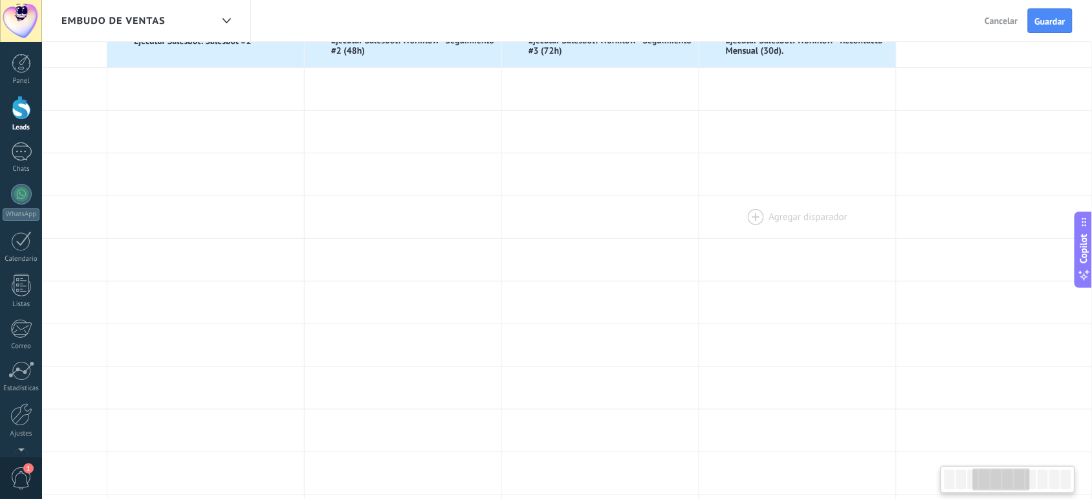
scroll to position [0, 0]
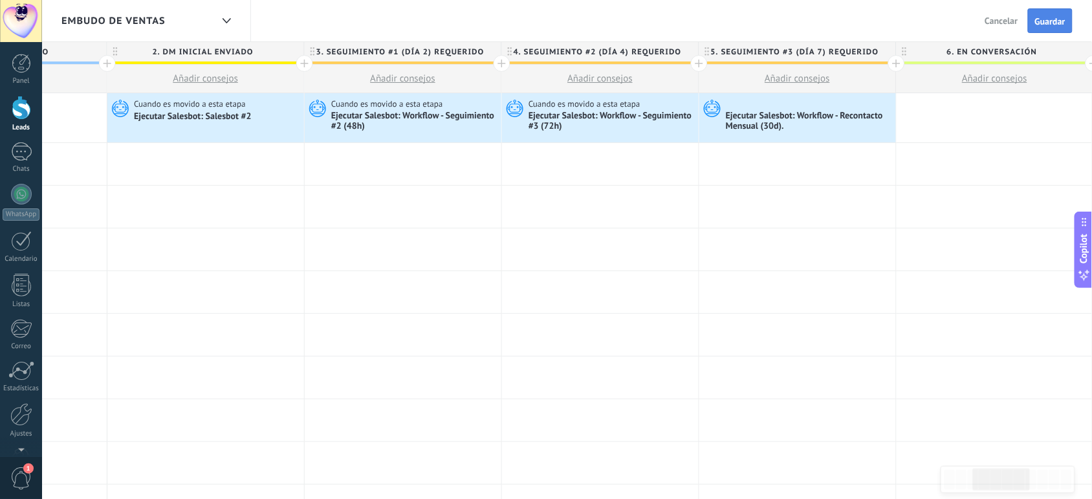
click at [1042, 18] on span "Guardar" at bounding box center [1050, 21] width 30 height 9
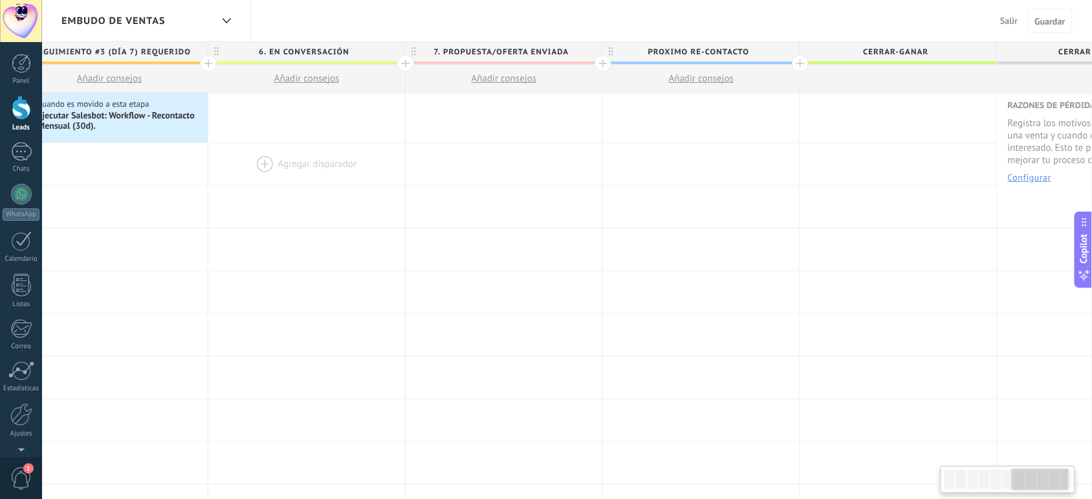
scroll to position [0, 1330]
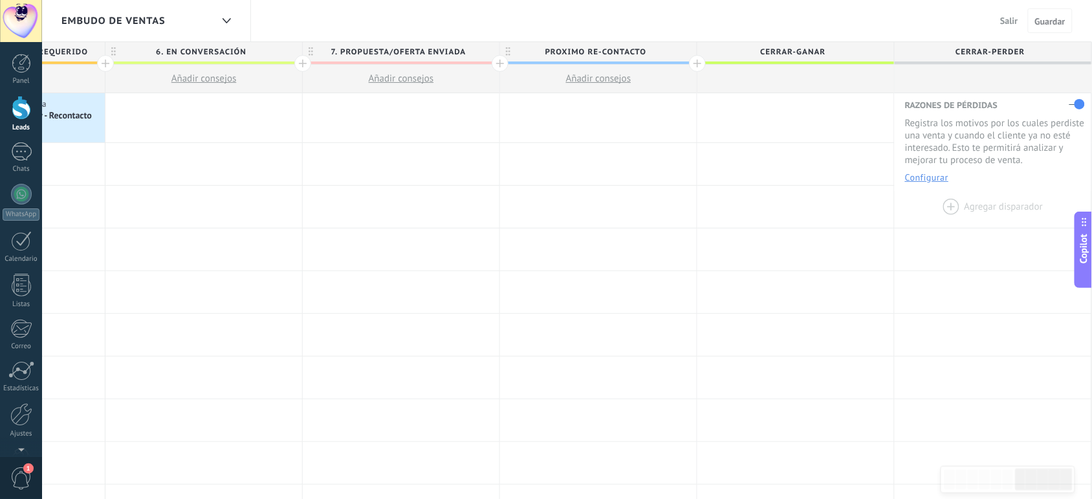
click at [946, 205] on div at bounding box center [992, 207] width 197 height 42
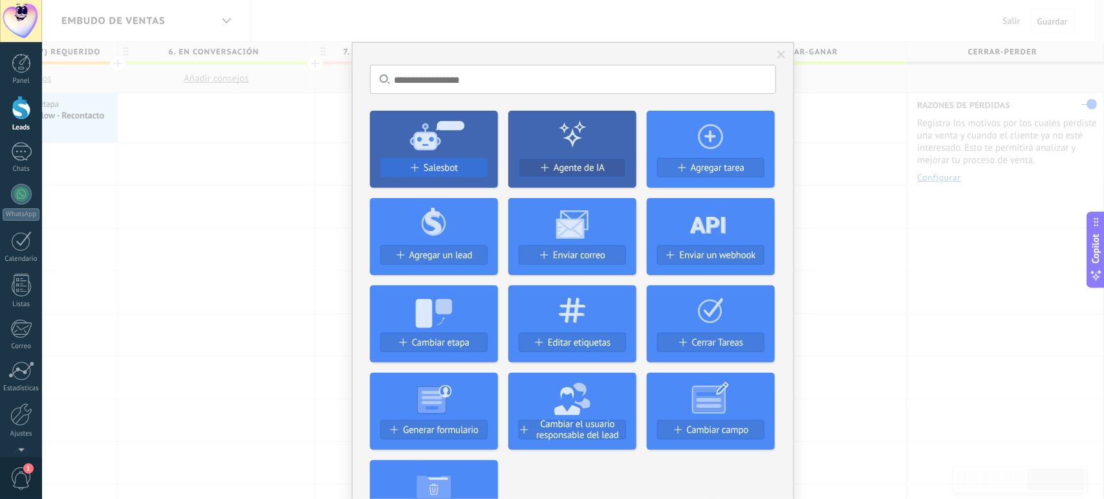
click at [450, 171] on span "Salesbot" at bounding box center [441, 167] width 34 height 11
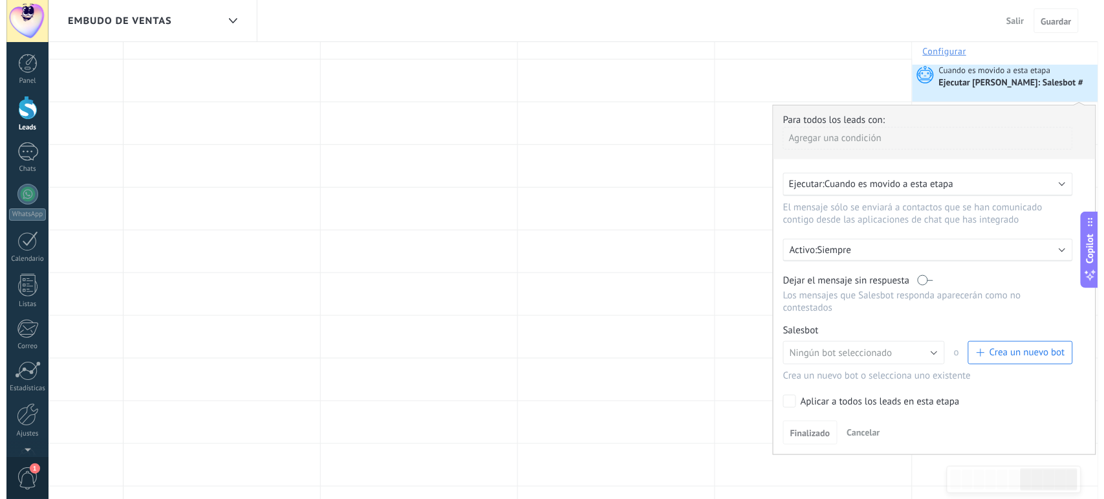
scroll to position [146, 0]
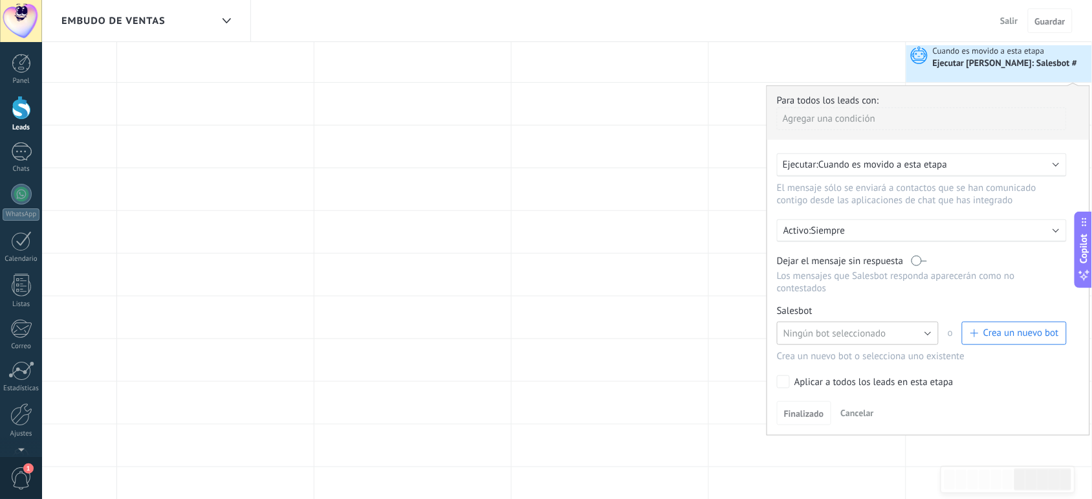
click at [836, 337] on span "Ningún bot seleccionado" at bounding box center [834, 333] width 103 height 12
click at [982, 328] on span "Crea un nuevo bot" at bounding box center [1014, 333] width 89 height 12
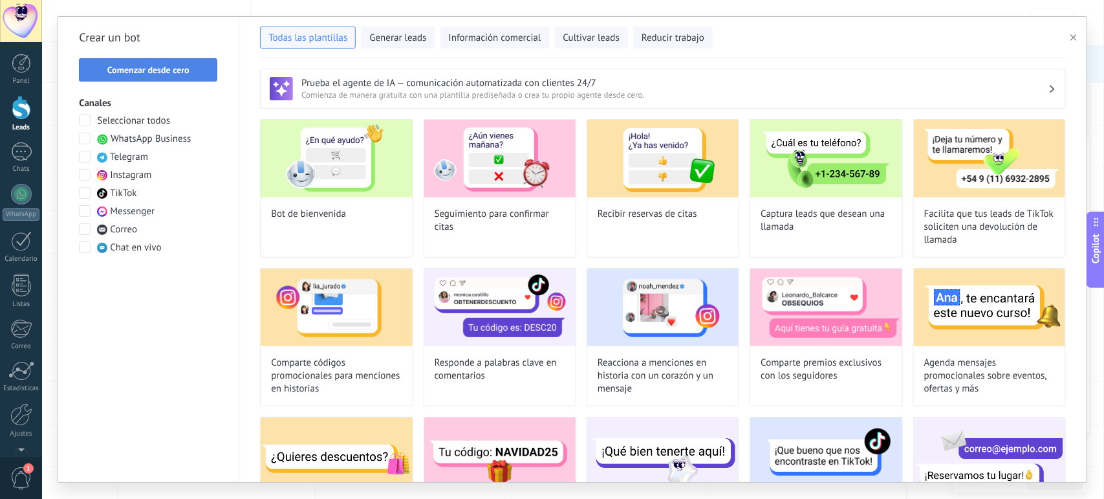
click at [173, 69] on span "Comenzar desde cero" at bounding box center [148, 69] width 82 height 9
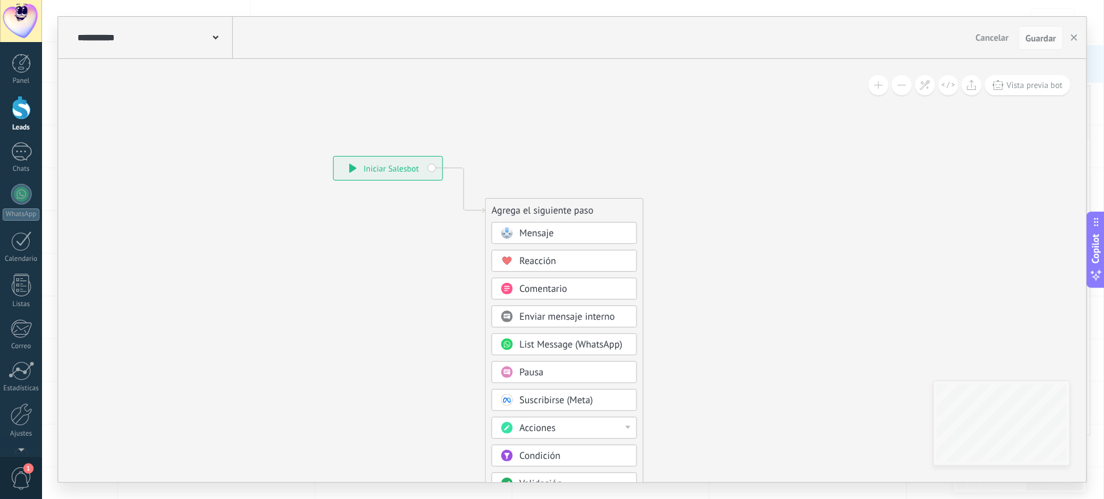
click at [214, 43] on span at bounding box center [216, 36] width 6 height 12
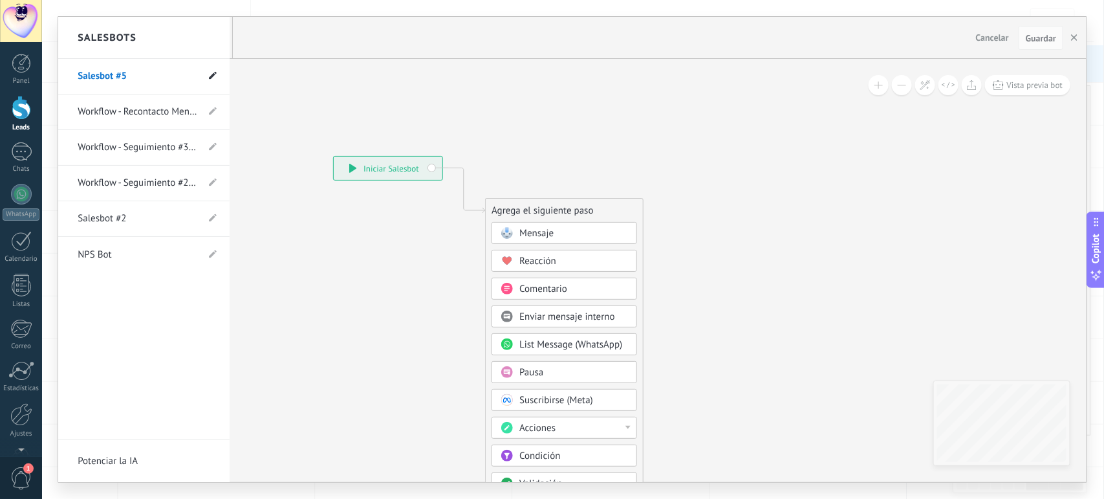
click at [211, 76] on use at bounding box center [213, 76] width 8 height 8
click at [135, 78] on input "**********" at bounding box center [124, 77] width 92 height 21
paste input "**********"
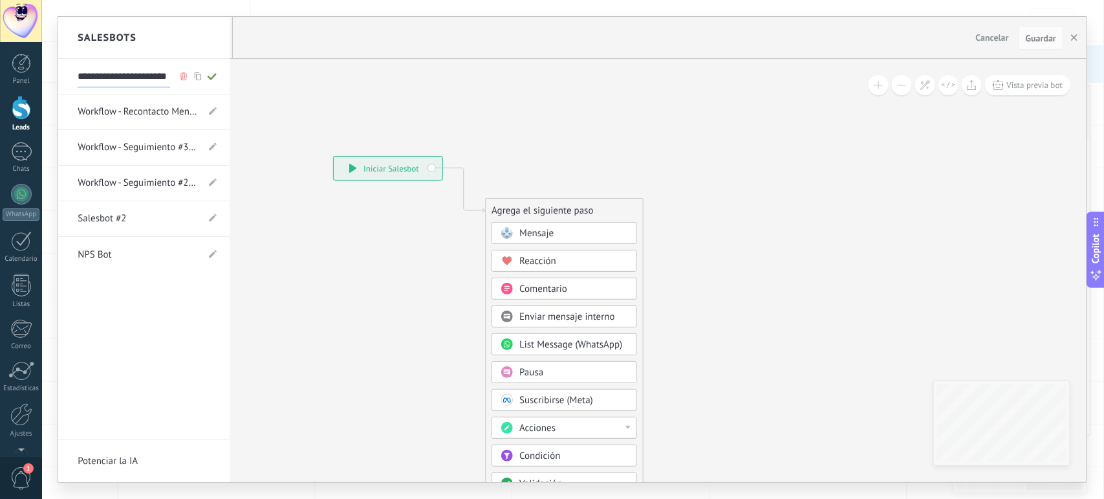
scroll to position [0, 10]
type input "**********"
click at [215, 72] on span at bounding box center [212, 77] width 14 height 16
type input "**********"
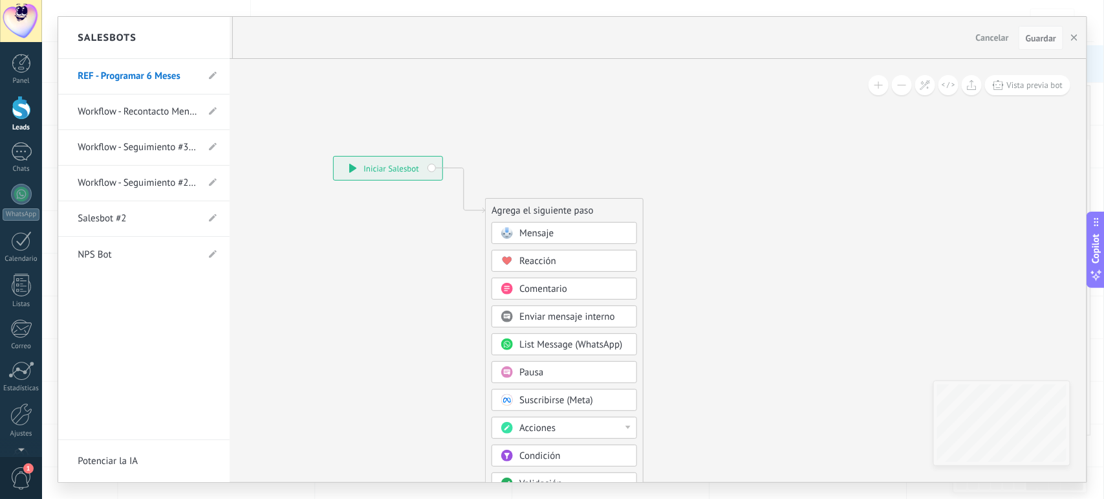
click at [543, 457] on div at bounding box center [572, 249] width 1028 height 465
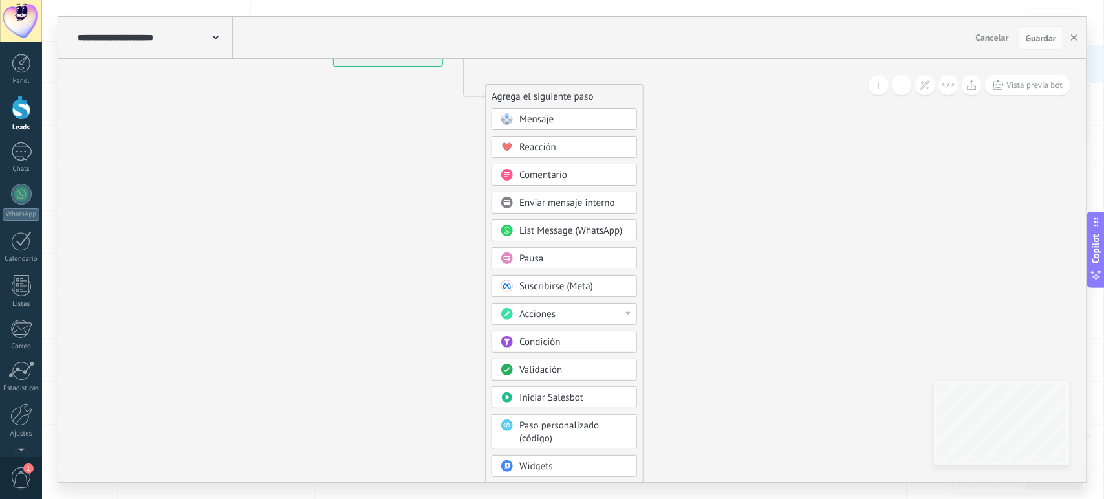
click at [515, 347] on span at bounding box center [506, 341] width 25 height 10
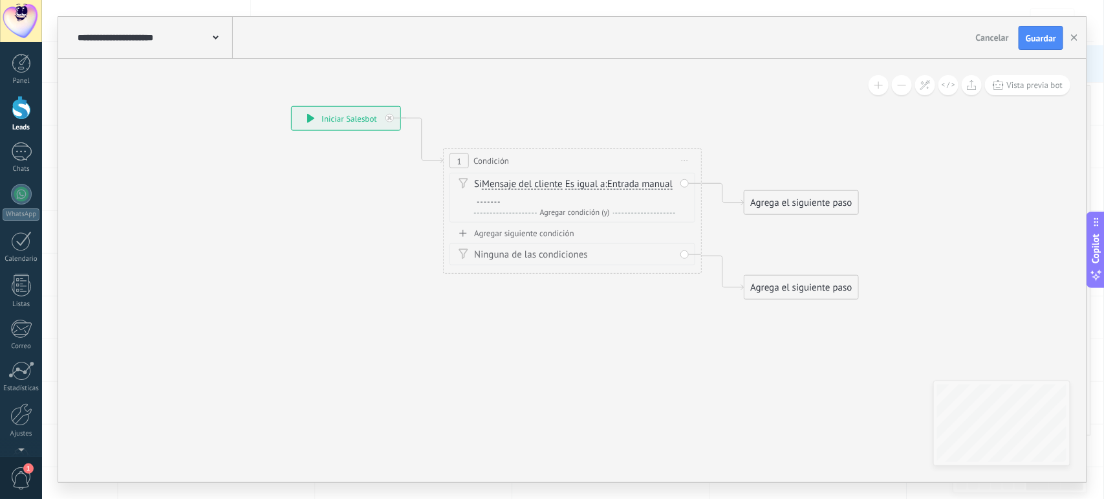
click at [503, 186] on span "Mensaje del cliente" at bounding box center [522, 184] width 81 height 10
click at [503, 186] on button "Mensaje del cliente" at bounding box center [556, 184] width 162 height 23
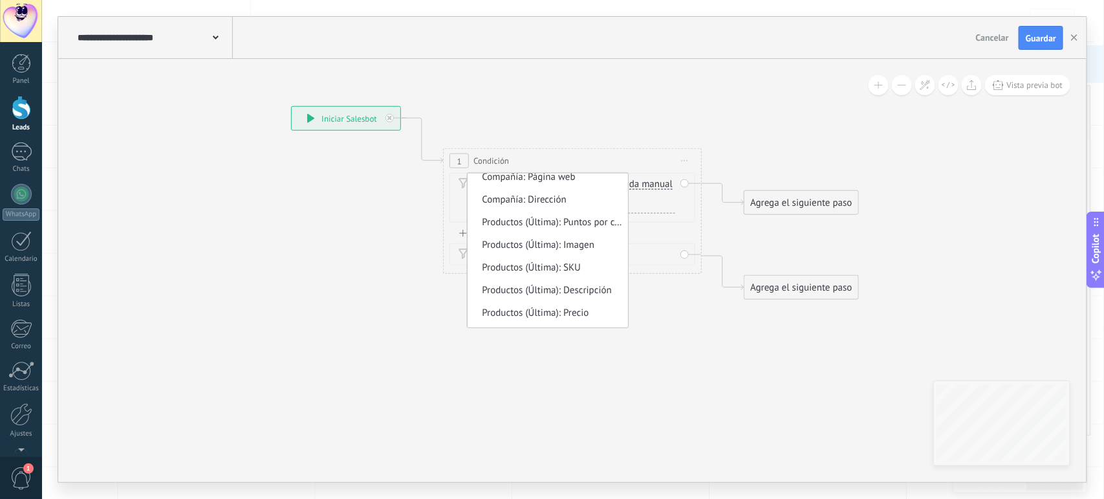
scroll to position [977, 0]
click at [550, 417] on icon at bounding box center [553, 203] width 1170 height 840
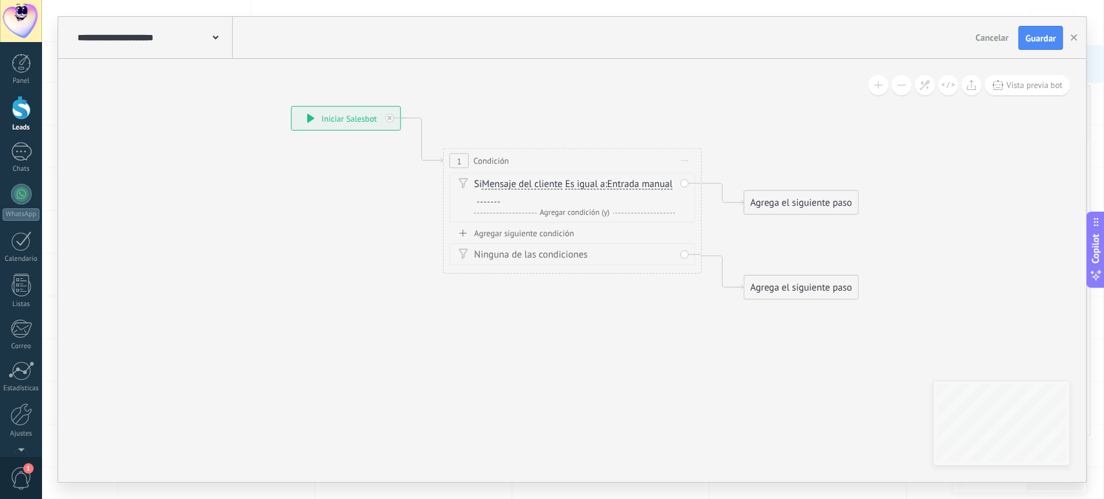
click at [464, 185] on icon at bounding box center [463, 183] width 9 height 10
click at [607, 190] on span "Entrada manual" at bounding box center [639, 184] width 65 height 10
click at [601, 192] on button "Entrada manual" at bounding box center [682, 184] width 162 height 23
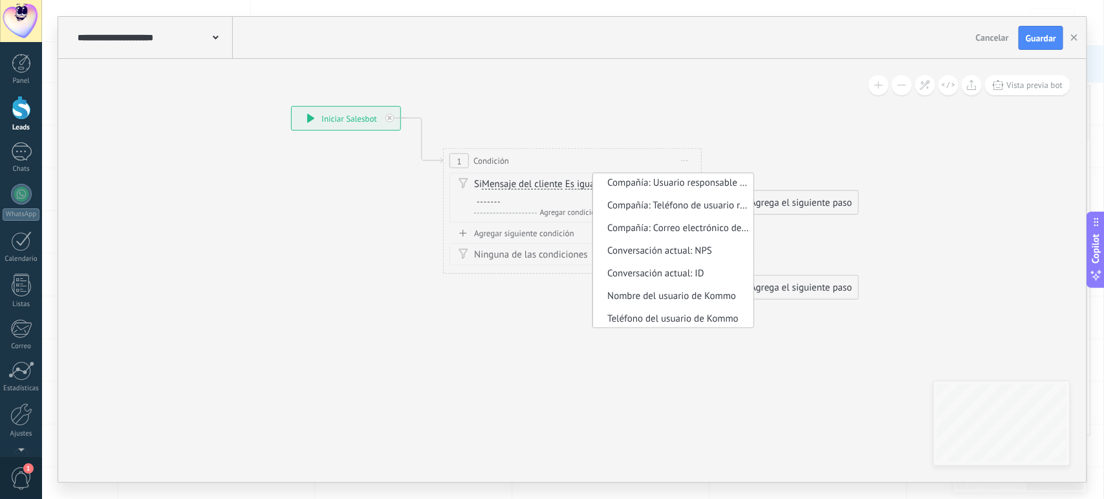
scroll to position [615, 0]
drag, startPoint x: 554, startPoint y: 428, endPoint x: 276, endPoint y: 351, distance: 288.6
click at [276, 351] on icon at bounding box center [553, 203] width 1170 height 840
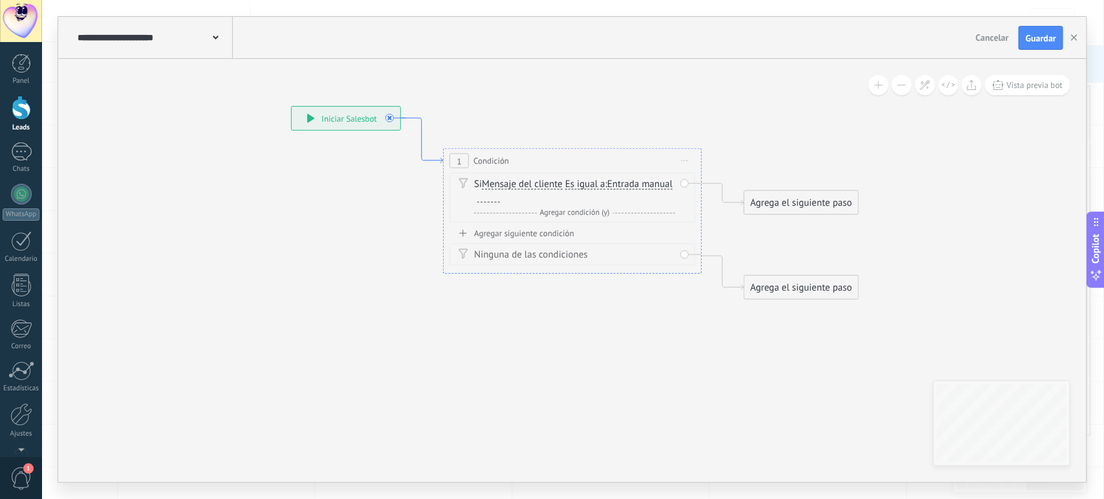
click at [441, 160] on icon at bounding box center [422, 140] width 42 height 45
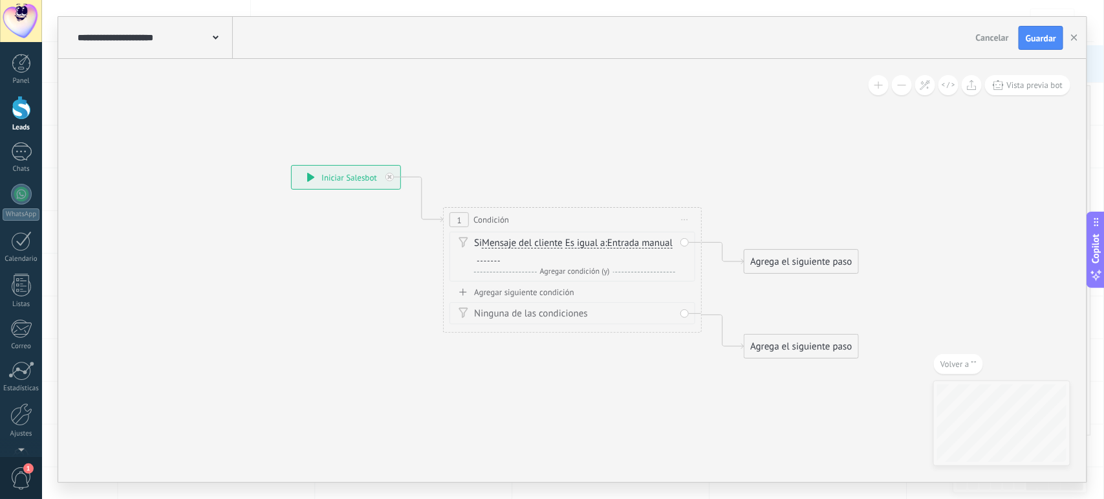
click at [682, 221] on icon at bounding box center [685, 219] width 6 height 1
click at [713, 303] on div "Borrar" at bounding box center [744, 304] width 128 height 22
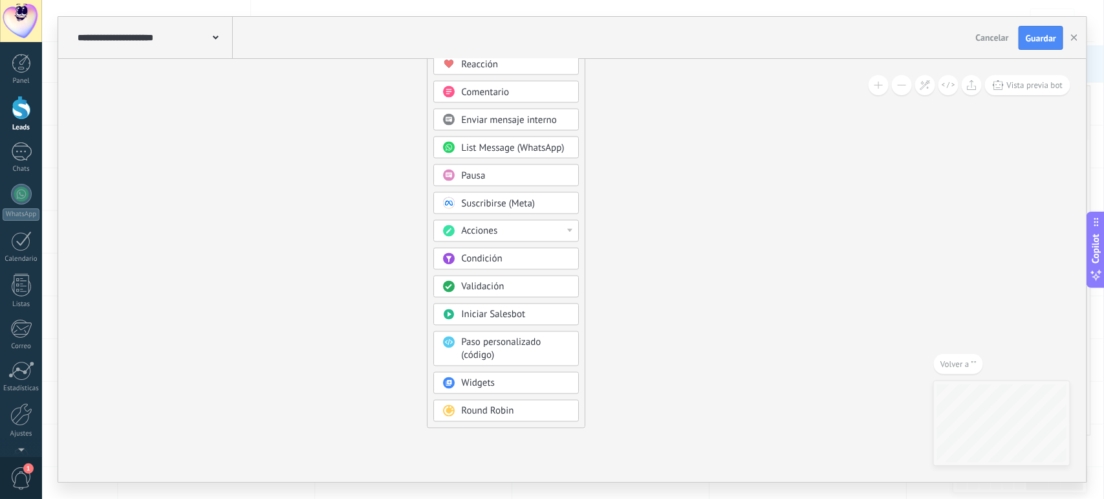
click at [557, 234] on div "Acciones" at bounding box center [515, 231] width 109 height 13
click at [697, 354] on icon at bounding box center [385, 196] width 869 height 1120
click at [490, 314] on span "Iniciar Salesbot" at bounding box center [493, 315] width 64 height 12
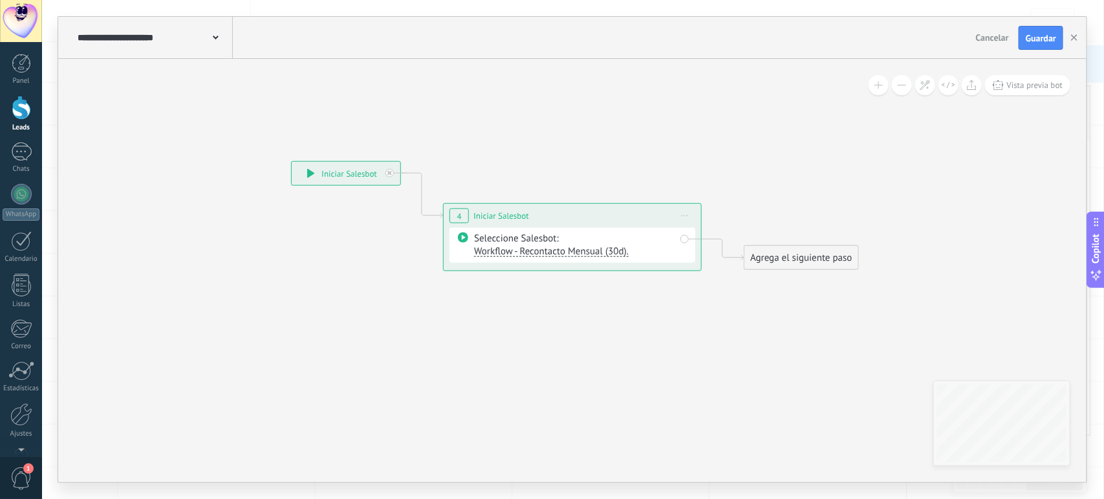
click at [524, 249] on span "Workflow - Recontacto Mensual (30d)." at bounding box center [551, 251] width 155 height 12
click at [731, 334] on icon at bounding box center [553, 216] width 1170 height 757
click at [688, 217] on icon at bounding box center [685, 215] width 6 height 1
click at [720, 301] on div "Borrar" at bounding box center [744, 300] width 128 height 22
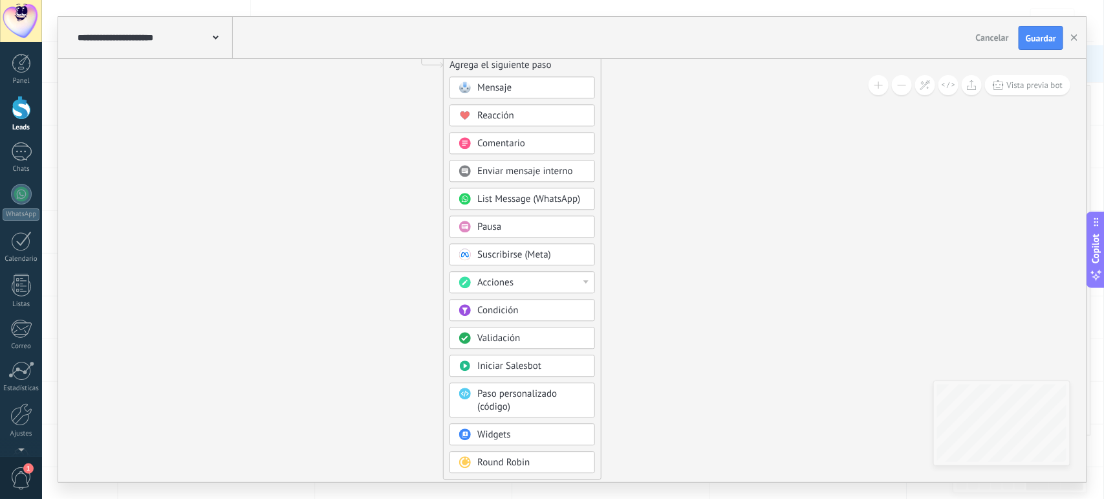
click at [485, 349] on div "Validación" at bounding box center [523, 338] width 146 height 22
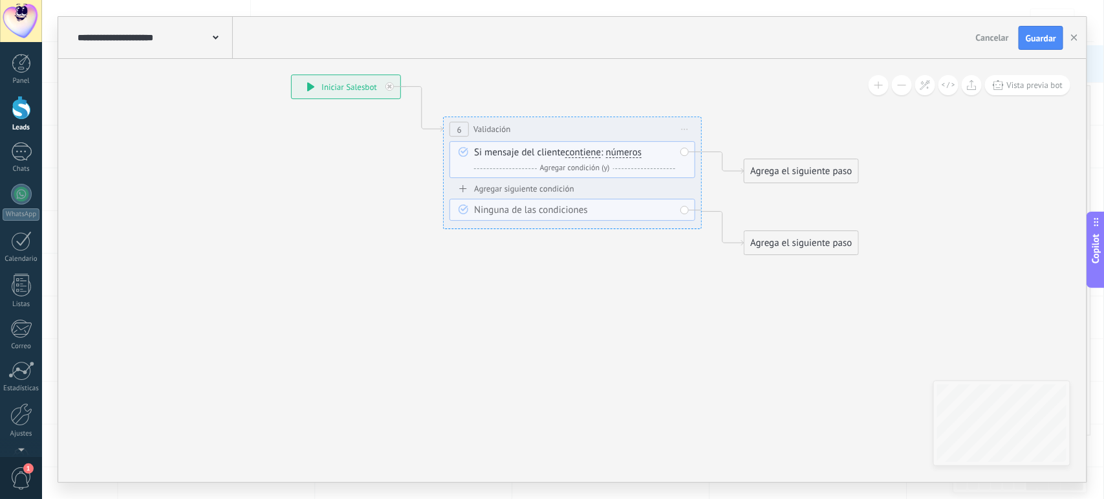
click at [601, 154] on span "contiene" at bounding box center [583, 152] width 36 height 10
click at [602, 154] on button "contiene" at bounding box center [640, 152] width 162 height 23
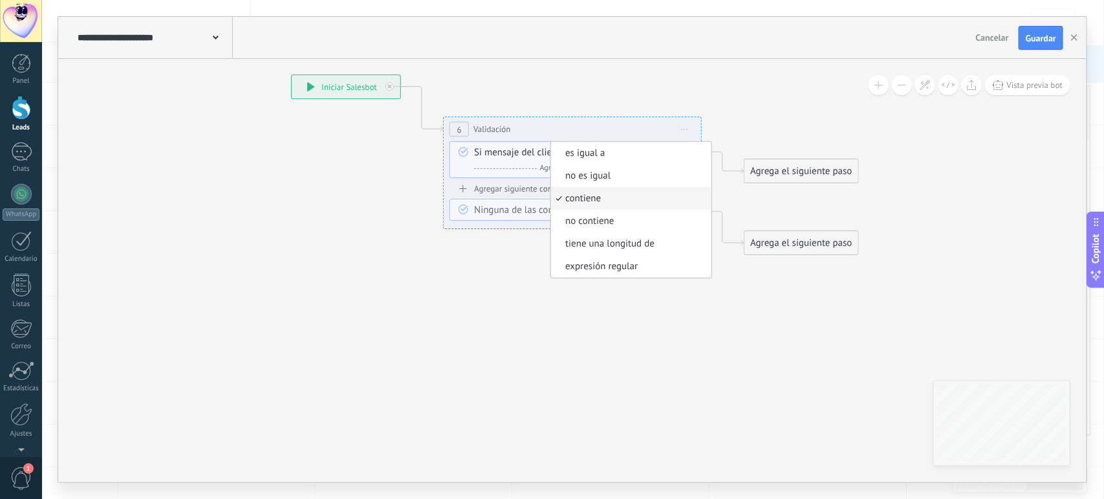
click at [602, 154] on span "es igual a" at bounding box center [629, 153] width 157 height 13
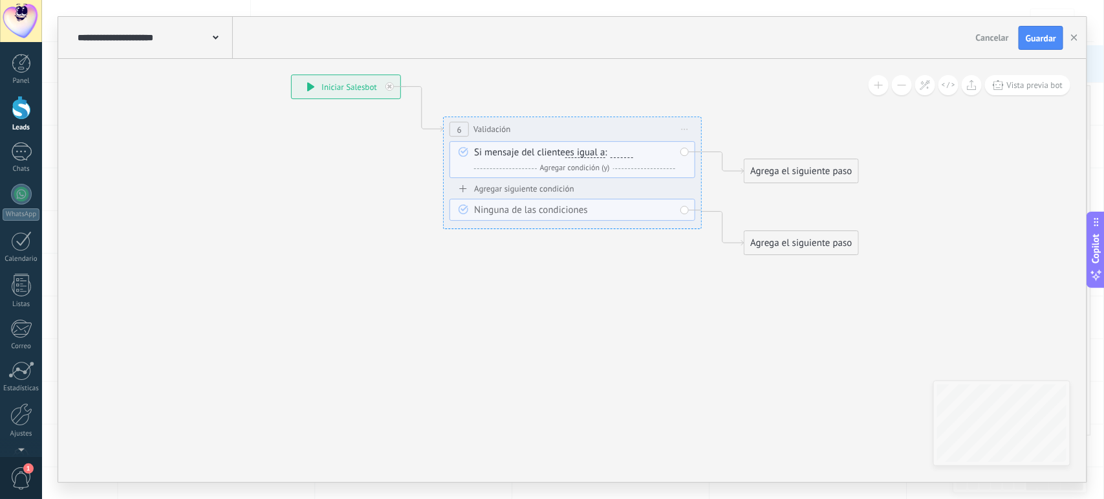
click at [569, 167] on span "Agregar condición (y)" at bounding box center [575, 168] width 76 height 10
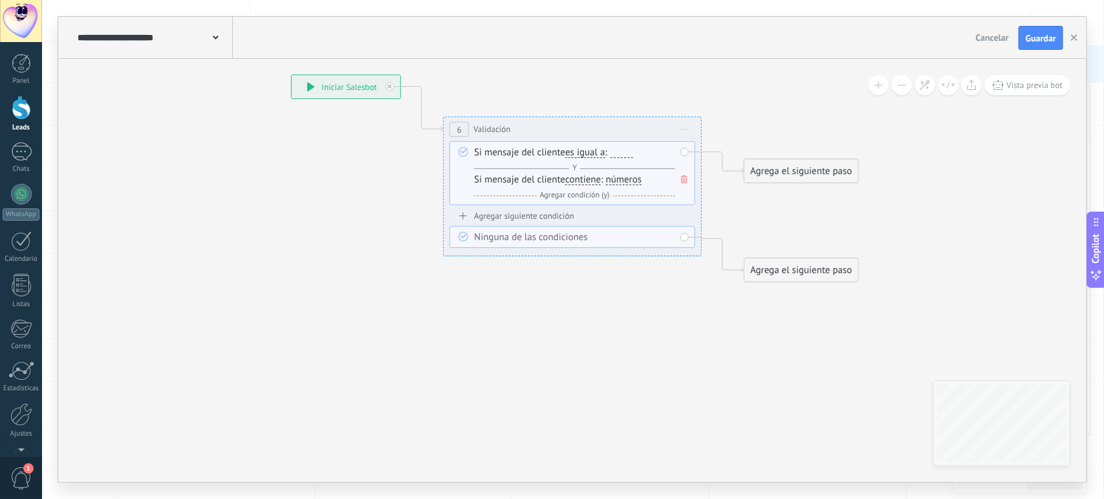
click at [587, 179] on span "contiene" at bounding box center [583, 180] width 36 height 10
click at [587, 179] on button "contiene" at bounding box center [640, 179] width 162 height 23
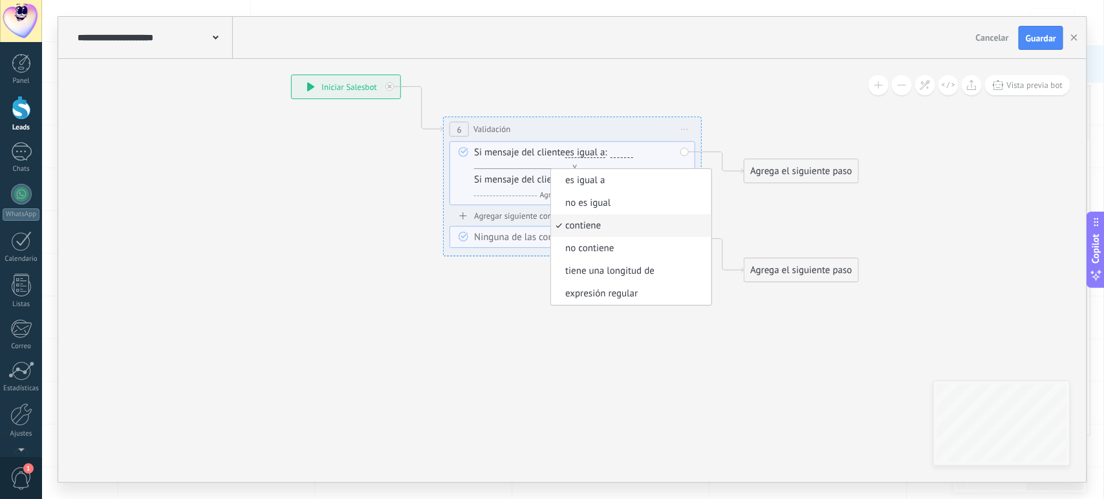
click at [513, 318] on icon at bounding box center [553, 164] width 1170 height 827
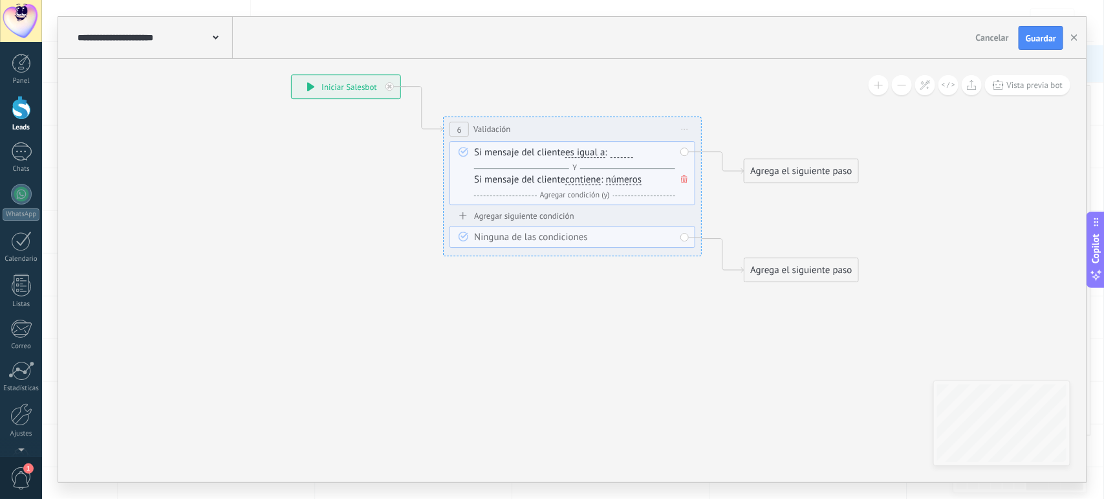
click at [683, 177] on icon at bounding box center [684, 179] width 6 height 8
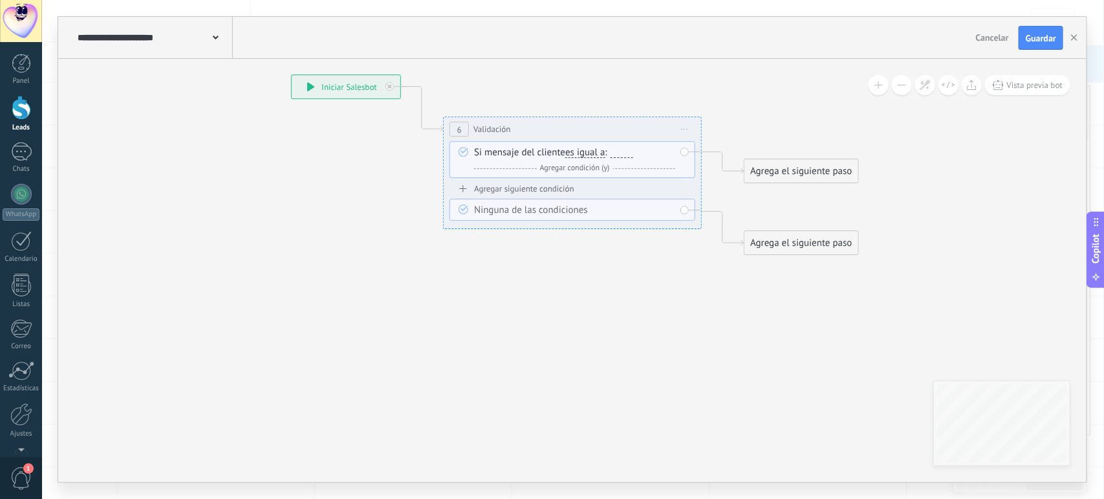
click at [684, 127] on span "Iniciar vista previa aquí Cambiar nombre Duplicar [GEOGRAPHIC_DATA]" at bounding box center [685, 129] width 21 height 19
click at [713, 211] on div "Borrar" at bounding box center [744, 213] width 128 height 22
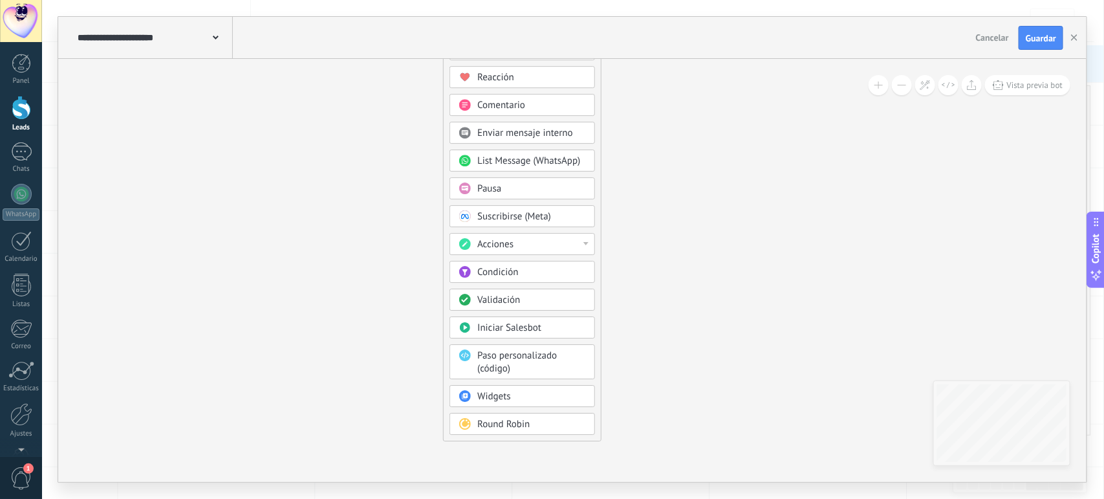
click at [498, 428] on span "Round Robin" at bounding box center [503, 424] width 52 height 12
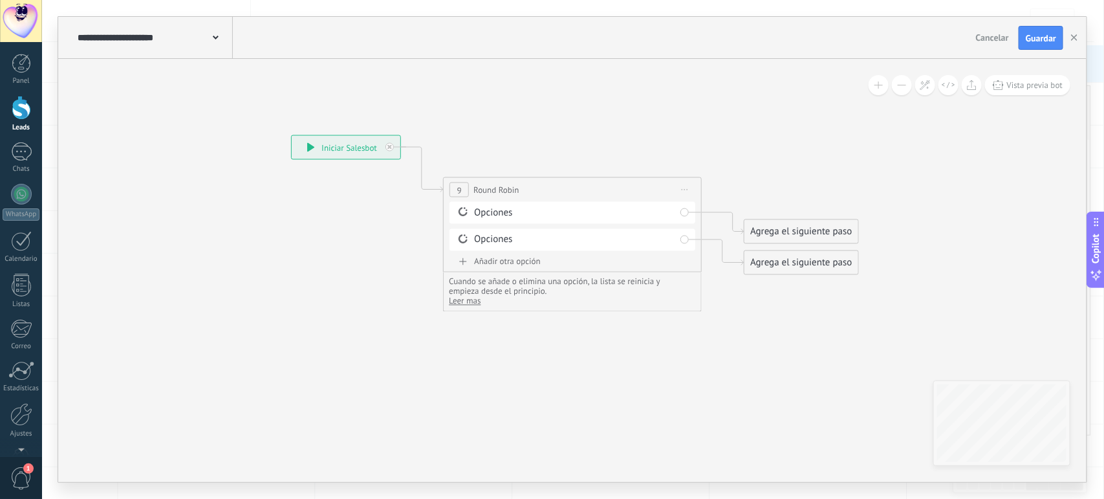
click at [503, 218] on div "Opciones" at bounding box center [574, 212] width 201 height 13
click at [470, 211] on span at bounding box center [463, 211] width 22 height 10
click at [482, 212] on div "Opciones" at bounding box center [574, 212] width 201 height 13
click at [683, 192] on span "Iniciar vista previa aquí Cambiar nombre Duplicar [GEOGRAPHIC_DATA]" at bounding box center [685, 189] width 21 height 19
click at [711, 268] on div "Borrar" at bounding box center [744, 274] width 128 height 22
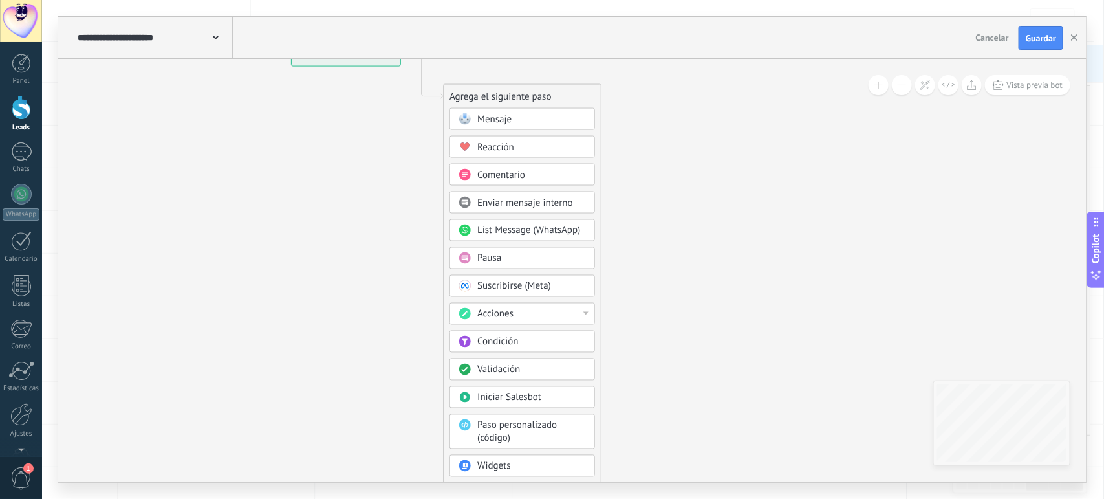
click at [493, 348] on span "Condición" at bounding box center [497, 342] width 41 height 12
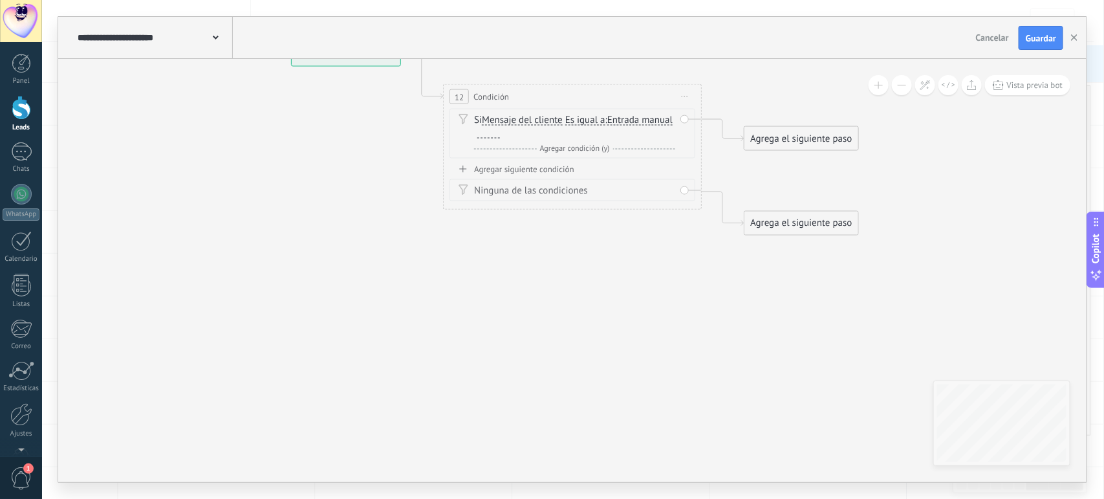
click at [607, 125] on span "Entrada manual" at bounding box center [639, 120] width 65 height 10
click at [601, 129] on button "Entrada manual" at bounding box center [682, 120] width 162 height 23
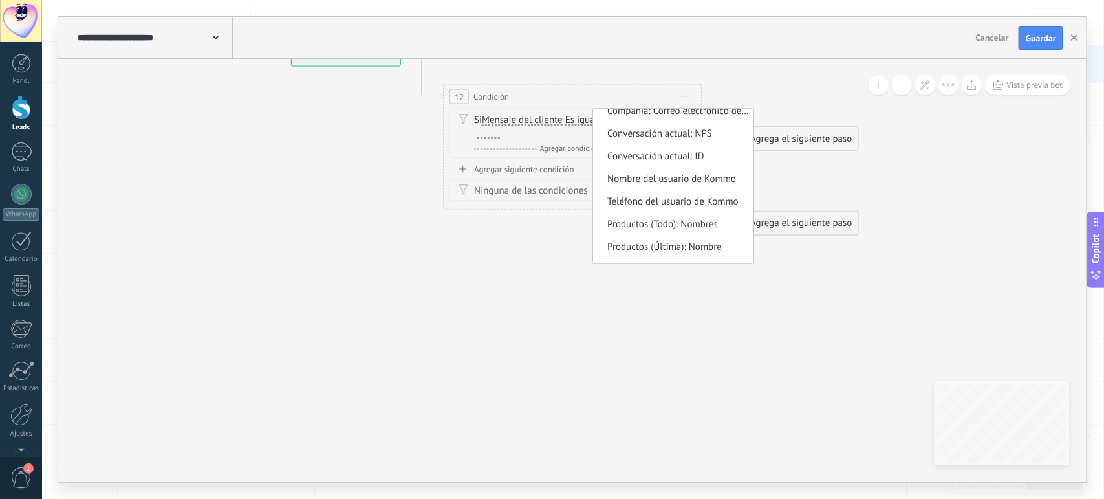
scroll to position [615, 0]
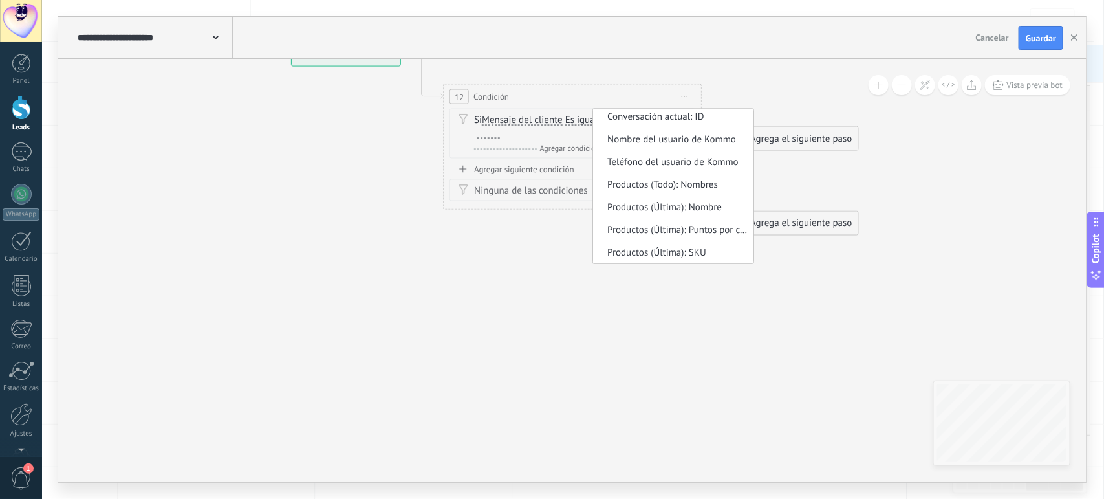
click at [460, 415] on icon at bounding box center [553, 139] width 1170 height 840
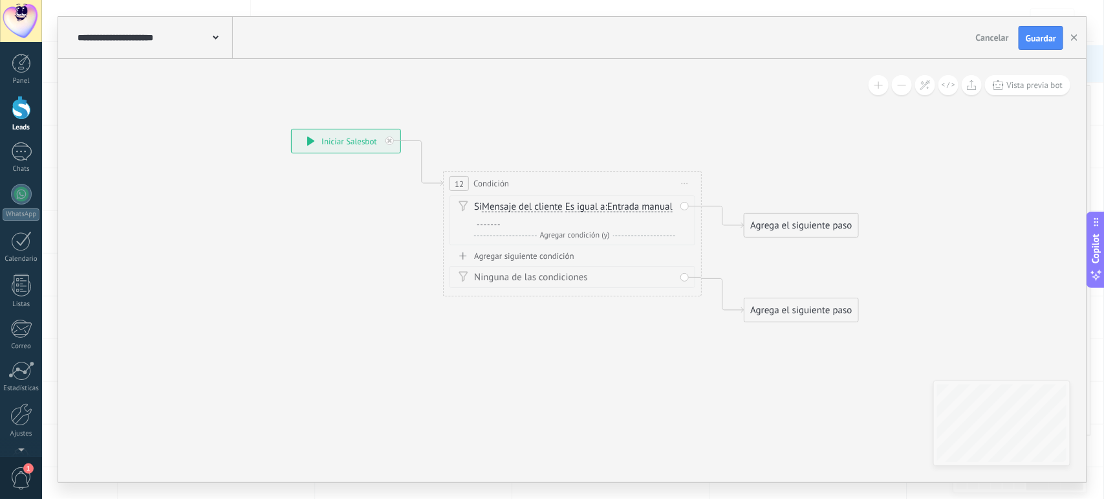
click at [689, 188] on span "Iniciar vista previa aquí Cambiar nombre Duplicar [GEOGRAPHIC_DATA]" at bounding box center [685, 183] width 21 height 19
click at [711, 272] on div "Borrar" at bounding box center [744, 268] width 128 height 22
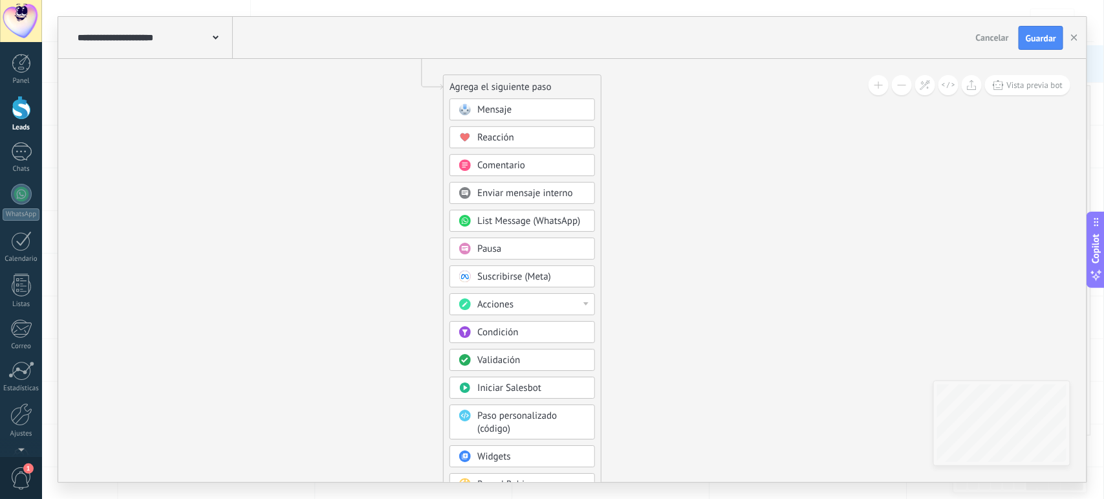
click at [555, 302] on div "Acciones" at bounding box center [531, 304] width 109 height 13
click at [662, 328] on icon at bounding box center [402, 269] width 869 height 1120
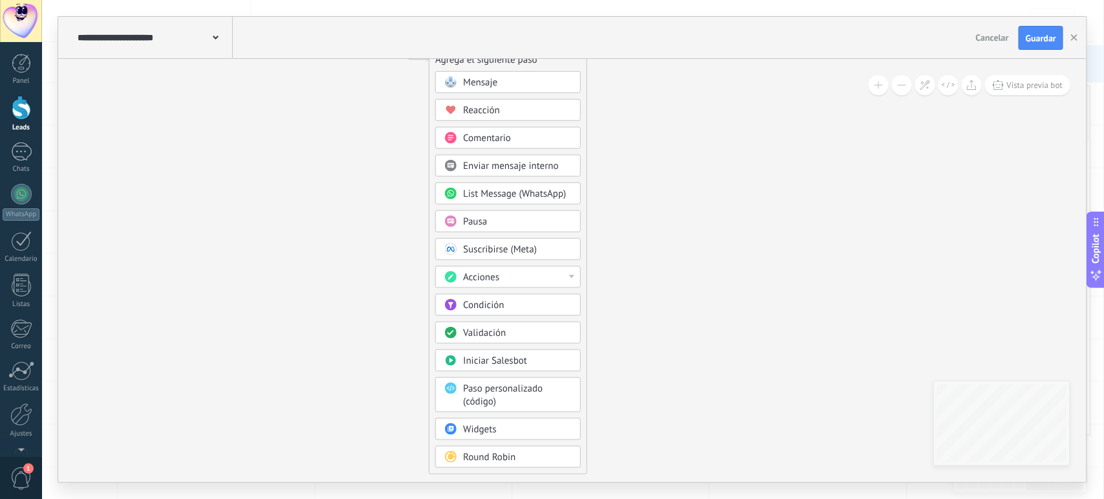
drag, startPoint x: 543, startPoint y: 201, endPoint x: 530, endPoint y: 197, distance: 13.5
click at [530, 197] on span "List Message (WhatsApp)" at bounding box center [514, 194] width 103 height 12
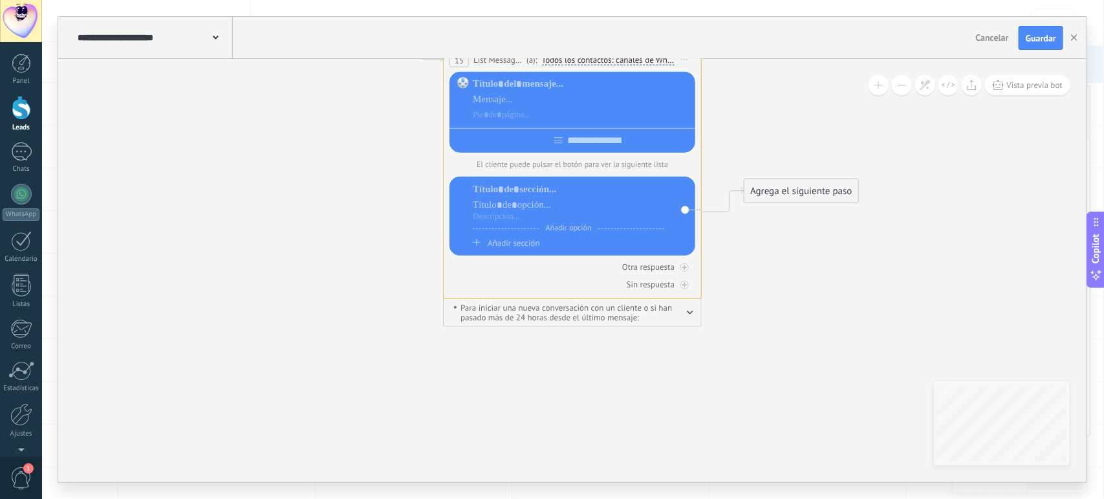
click at [876, 283] on icon at bounding box center [553, 154] width 1170 height 945
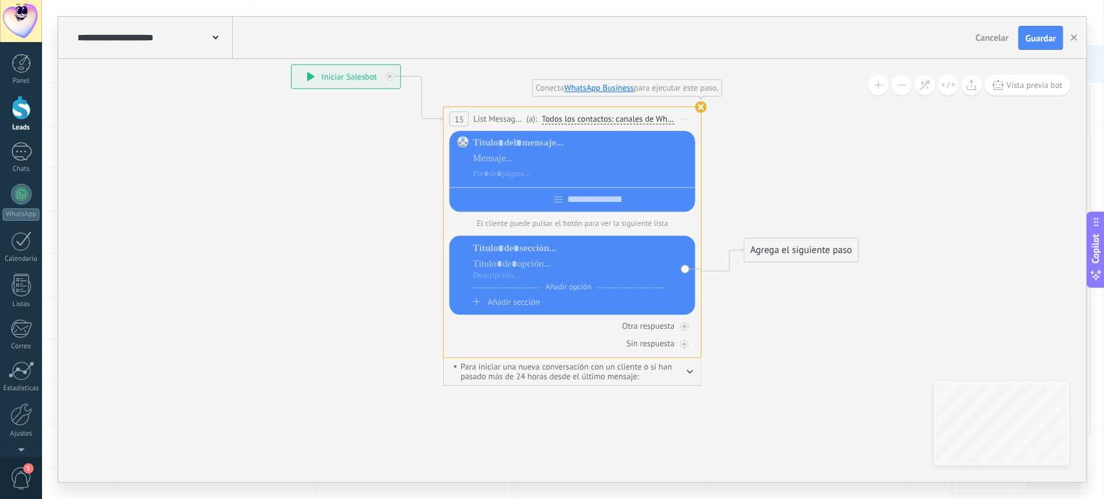
click at [834, 163] on icon at bounding box center [553, 213] width 1170 height 945
click at [697, 114] on div "**********" at bounding box center [572, 119] width 257 height 24
click at [705, 105] on use at bounding box center [701, 108] width 12 height 12
click at [684, 118] on icon at bounding box center [685, 118] width 6 height 1
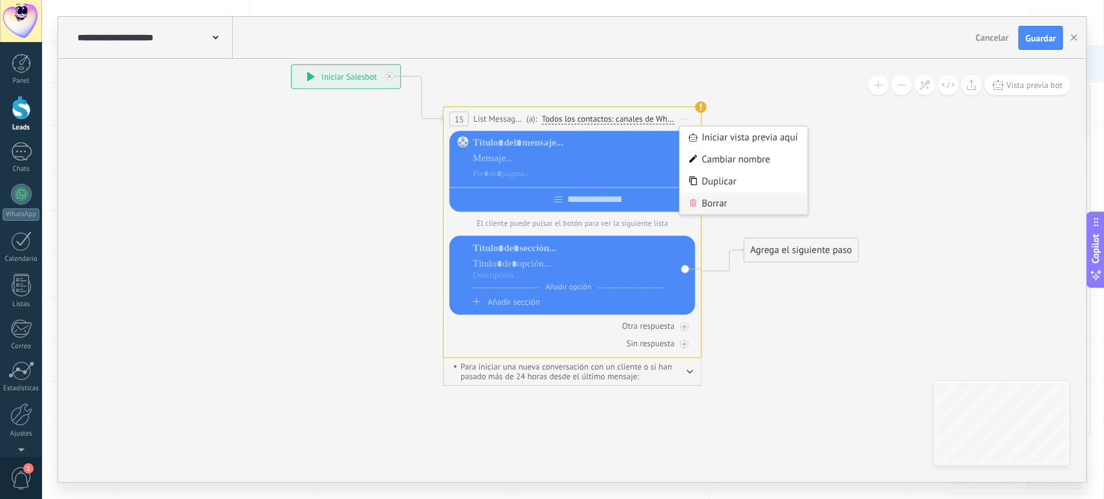
click at [710, 202] on div "Borrar" at bounding box center [744, 204] width 128 height 22
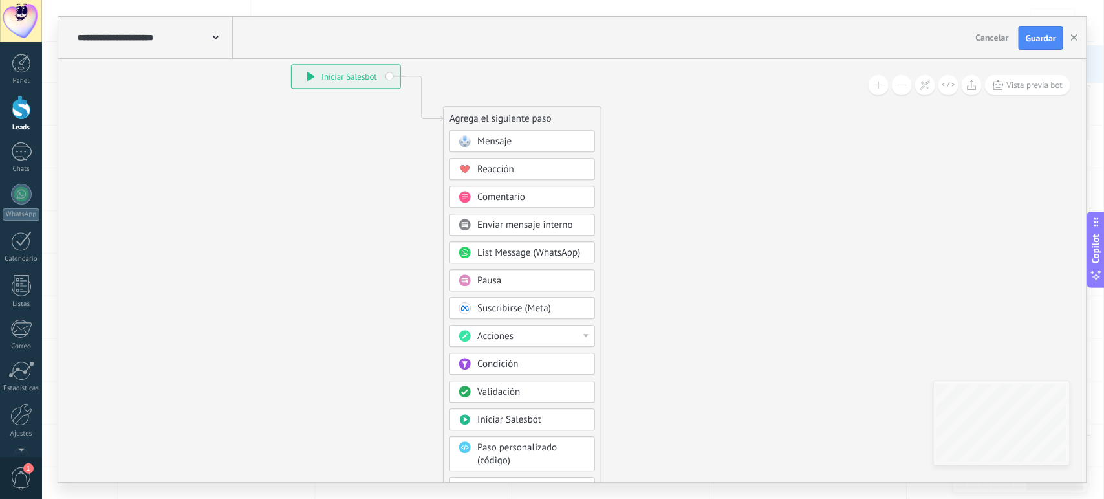
click at [512, 149] on div "Mensaje" at bounding box center [523, 142] width 146 height 22
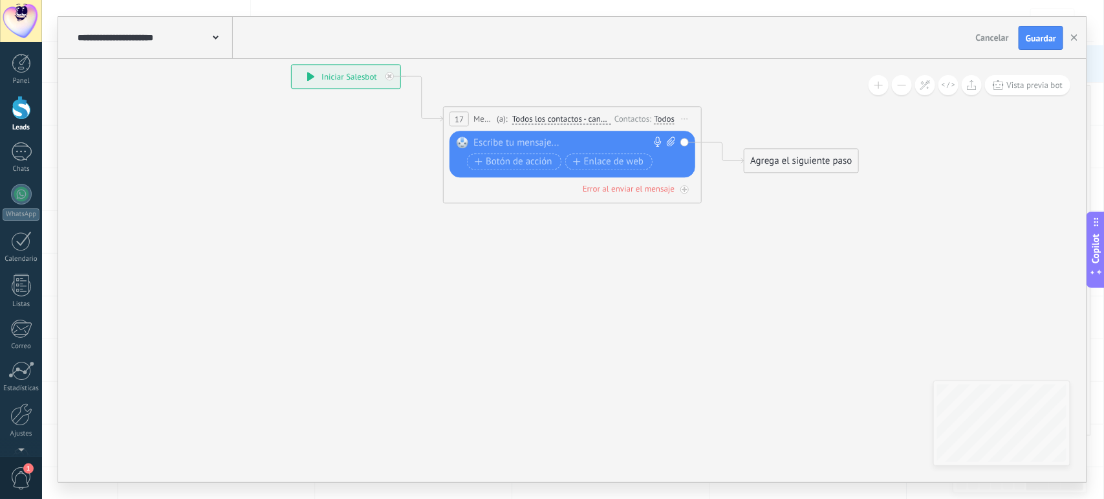
click at [571, 118] on span "Todos los contactos - canales seleccionados" at bounding box center [561, 119] width 99 height 10
click at [571, 118] on button "Todos los contactos - canales seleccionados" at bounding box center [587, 119] width 162 height 23
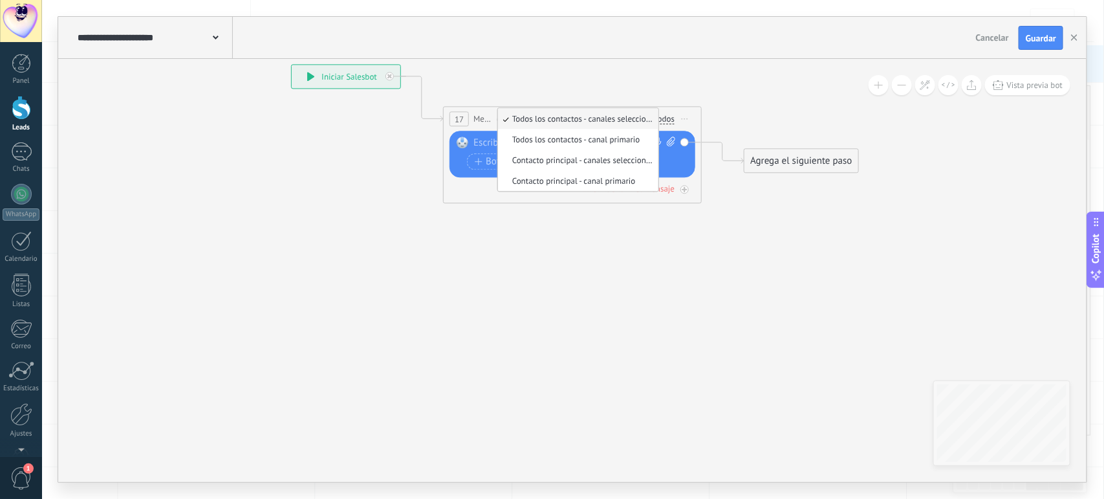
click at [580, 250] on icon at bounding box center [553, 126] width 1170 height 770
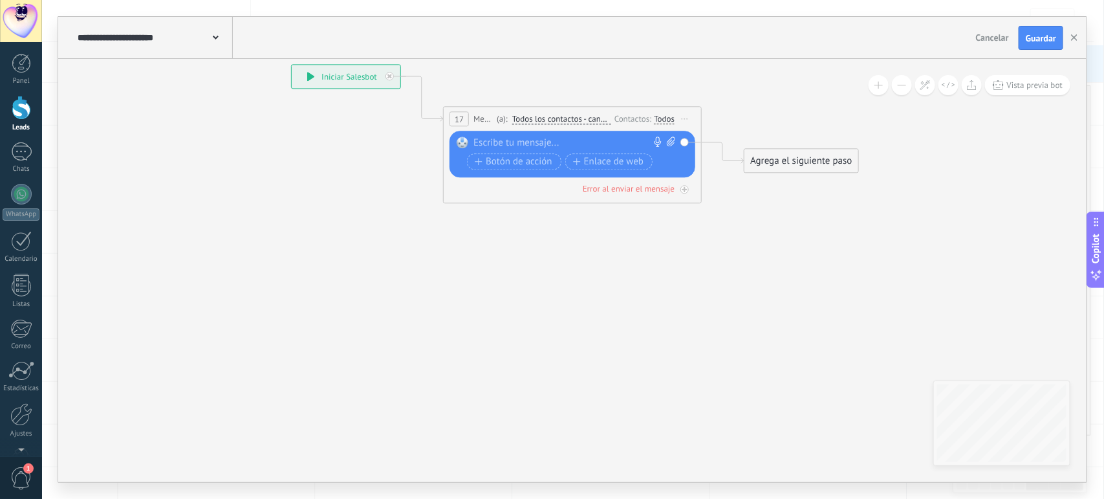
click at [656, 121] on div "Todos" at bounding box center [664, 119] width 21 height 10
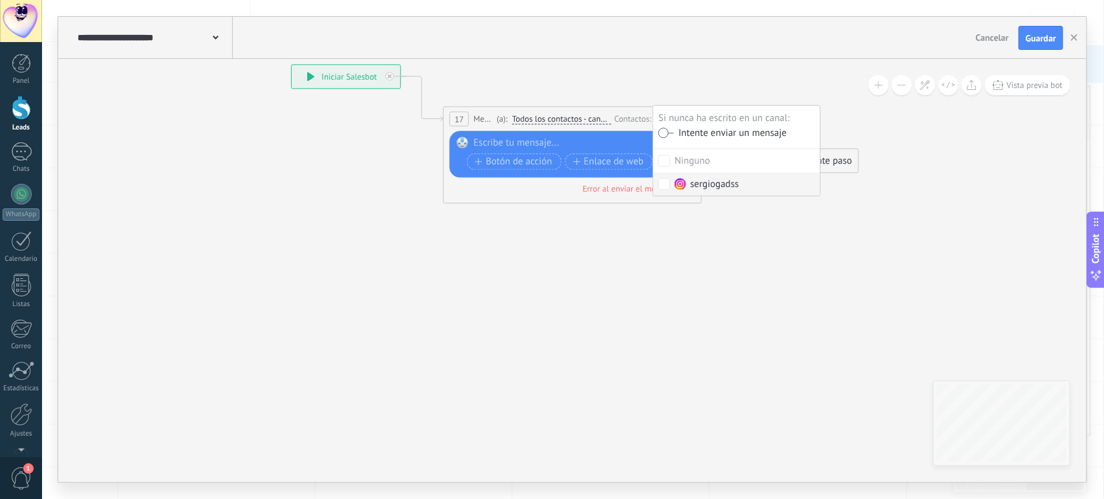
click at [658, 265] on icon at bounding box center [553, 126] width 1170 height 770
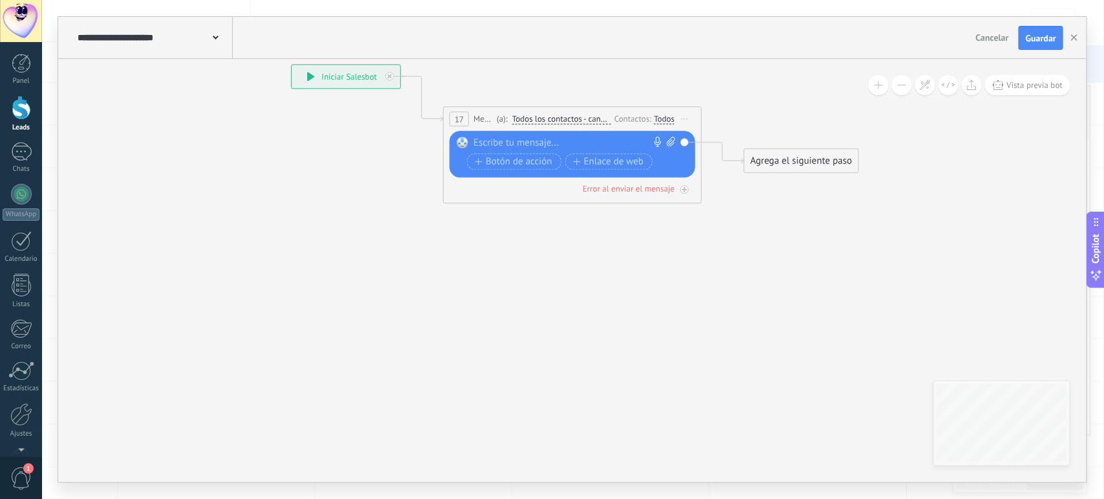
click at [528, 141] on div at bounding box center [569, 143] width 192 height 13
click at [684, 118] on span "Iniciar vista previa aquí Cambiar nombre Duplicar [GEOGRAPHIC_DATA]" at bounding box center [685, 119] width 21 height 19
click at [702, 204] on div "Borrar" at bounding box center [744, 204] width 128 height 22
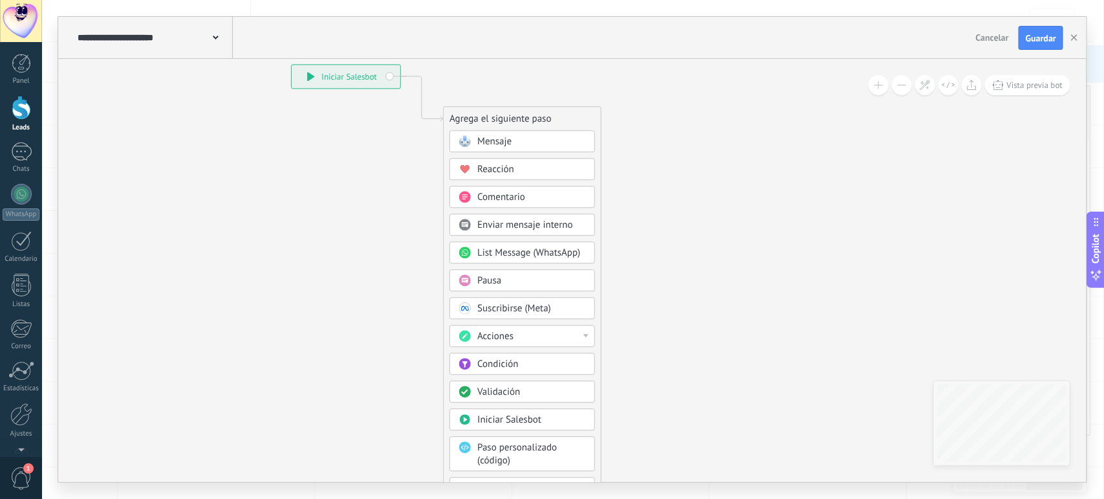
drag, startPoint x: 492, startPoint y: 373, endPoint x: 527, endPoint y: 399, distance: 43.5
click at [527, 399] on div "Mensaje Mensaje Mensaje Reacción Comentario Enviar mensaje interno" at bounding box center [523, 332] width 146 height 402
click at [481, 283] on span "Pausa" at bounding box center [489, 281] width 24 height 12
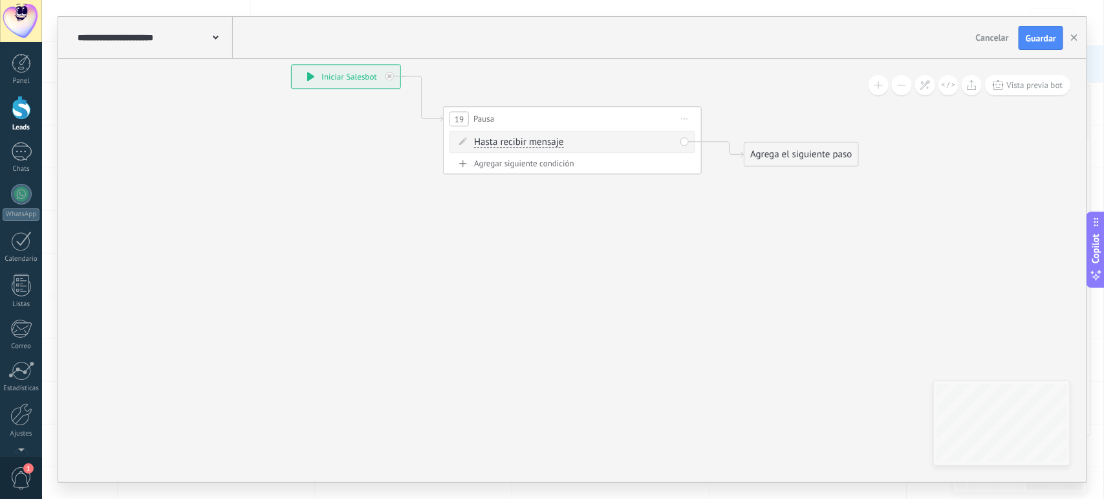
click at [530, 146] on span "Hasta recibir mensaje" at bounding box center [518, 143] width 89 height 10
click at [530, 146] on button "Hasta recibir mensaje" at bounding box center [549, 142] width 162 height 23
click at [516, 168] on span "Temporizador" at bounding box center [538, 166] width 157 height 13
click at [541, 142] on input "*" at bounding box center [539, 143] width 6 height 10
type input "****"
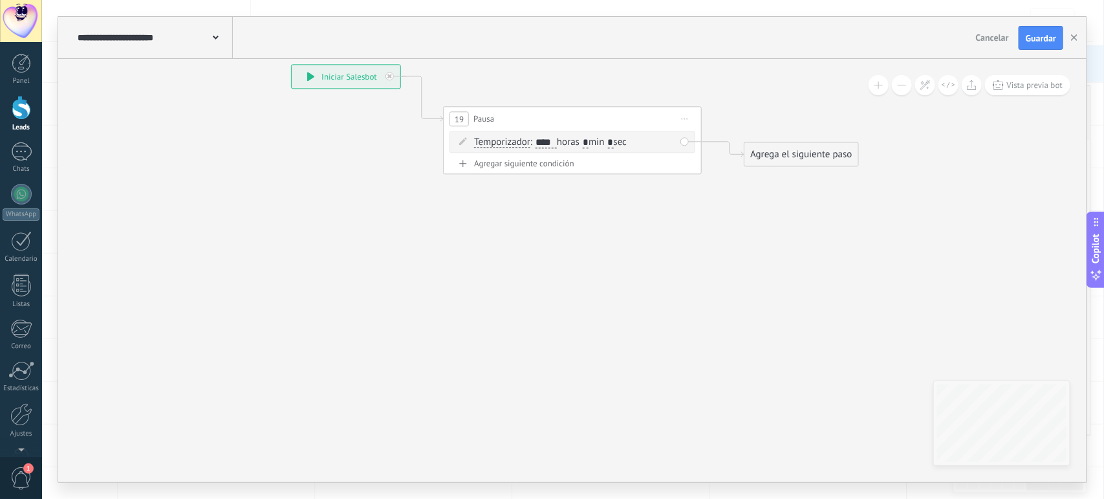
click at [600, 144] on span ": **** horas * min * sec" at bounding box center [578, 142] width 96 height 12
click at [596, 142] on span ": **** horas * min * sec" at bounding box center [578, 142] width 96 height 12
click at [589, 144] on input "*" at bounding box center [586, 143] width 6 height 10
type input "*"
click at [671, 264] on icon at bounding box center [553, 119] width 1170 height 757
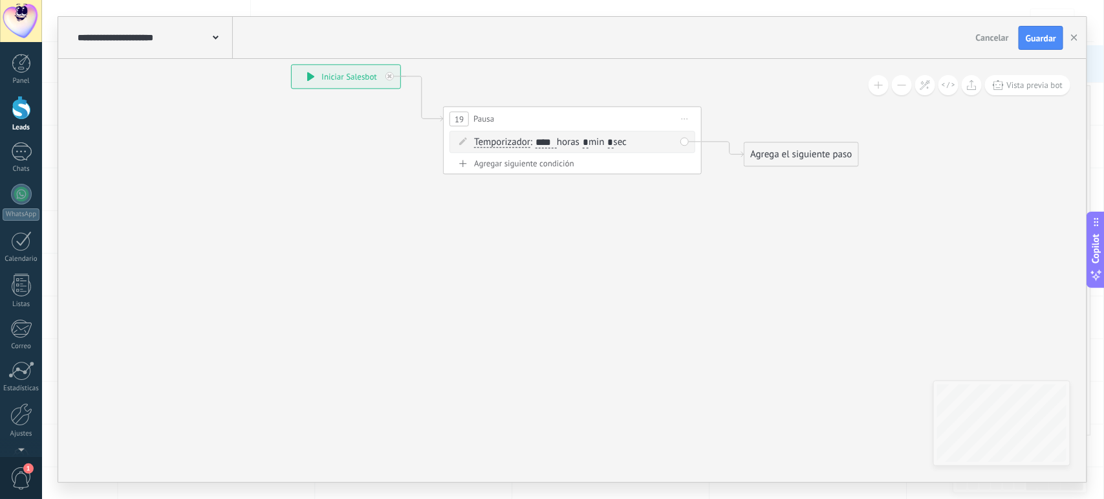
click at [686, 118] on icon at bounding box center [685, 118] width 6 height 1
click at [720, 198] on div "Borrar" at bounding box center [744, 204] width 128 height 22
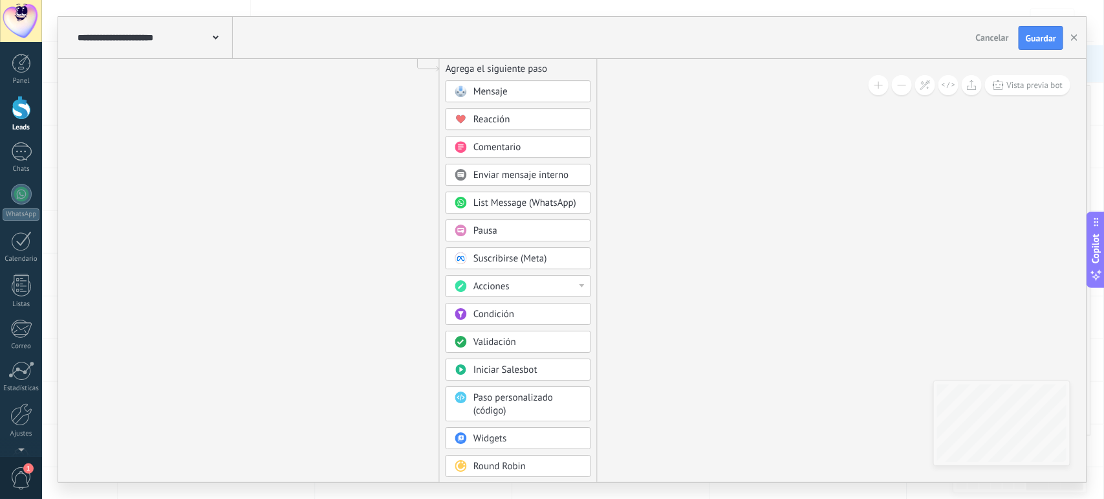
click at [560, 292] on div "Acciones" at bounding box center [527, 286] width 109 height 13
click at [519, 376] on div "Establecer campo" at bounding box center [518, 376] width 144 height 22
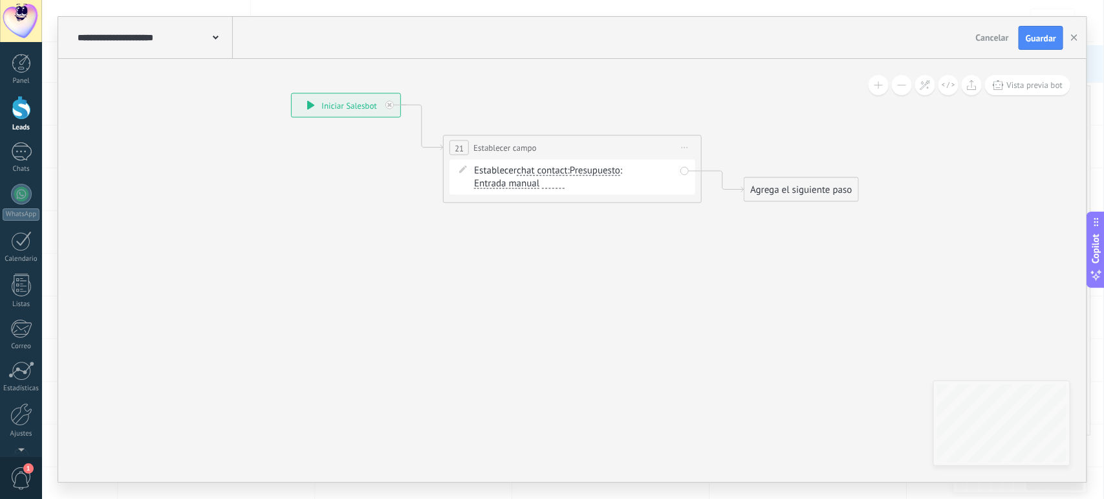
click at [517, 188] on span "Entrada manual" at bounding box center [506, 184] width 65 height 10
click at [517, 188] on button "Entrada manual" at bounding box center [549, 183] width 162 height 23
click at [503, 304] on icon at bounding box center [553, 148] width 1170 height 757
click at [537, 167] on span "chat contact" at bounding box center [542, 171] width 51 height 10
click at [537, 167] on button "chat contact" at bounding box center [591, 170] width 162 height 23
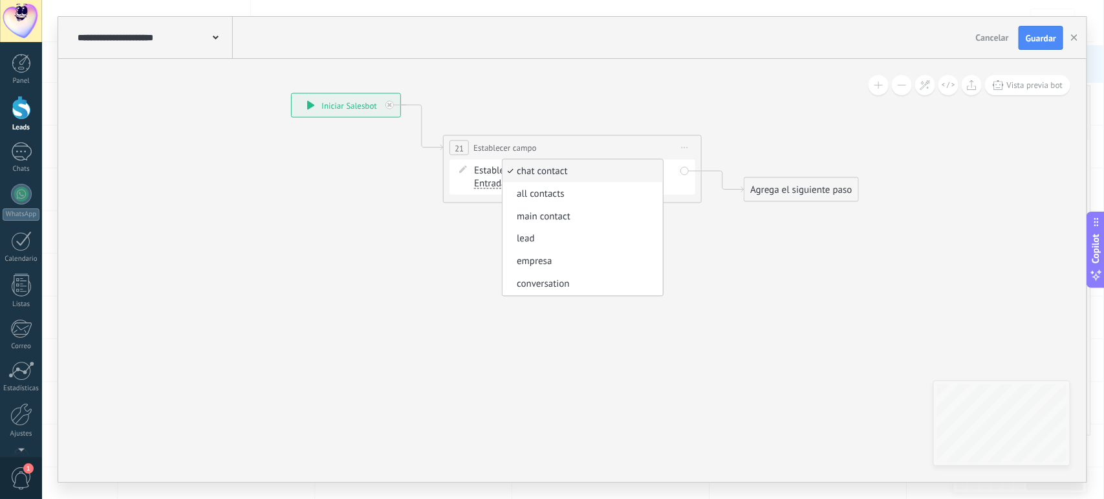
click at [564, 379] on icon at bounding box center [553, 148] width 1170 height 757
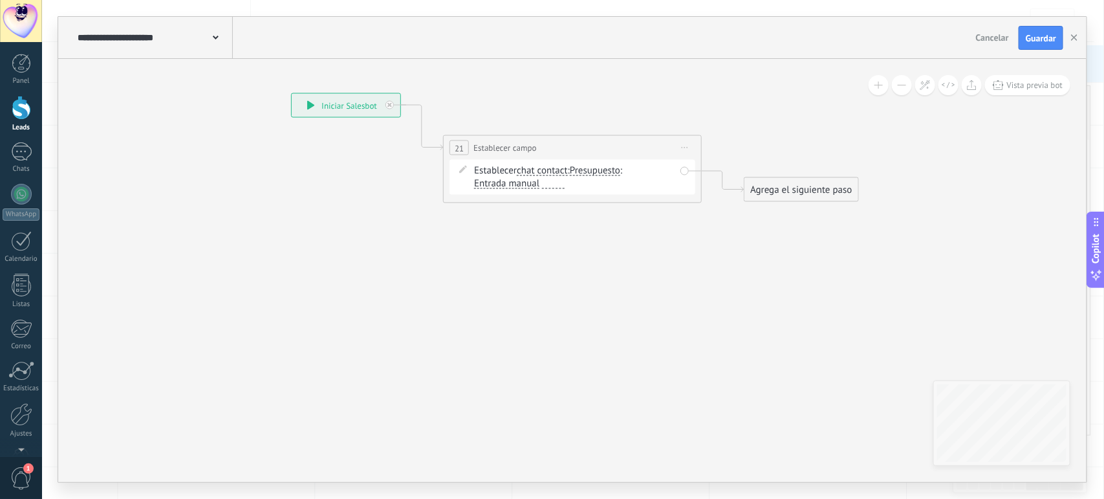
click at [592, 170] on span "Presupuesto" at bounding box center [595, 171] width 50 height 10
click at [592, 170] on button "Presupuesto" at bounding box center [644, 170] width 162 height 23
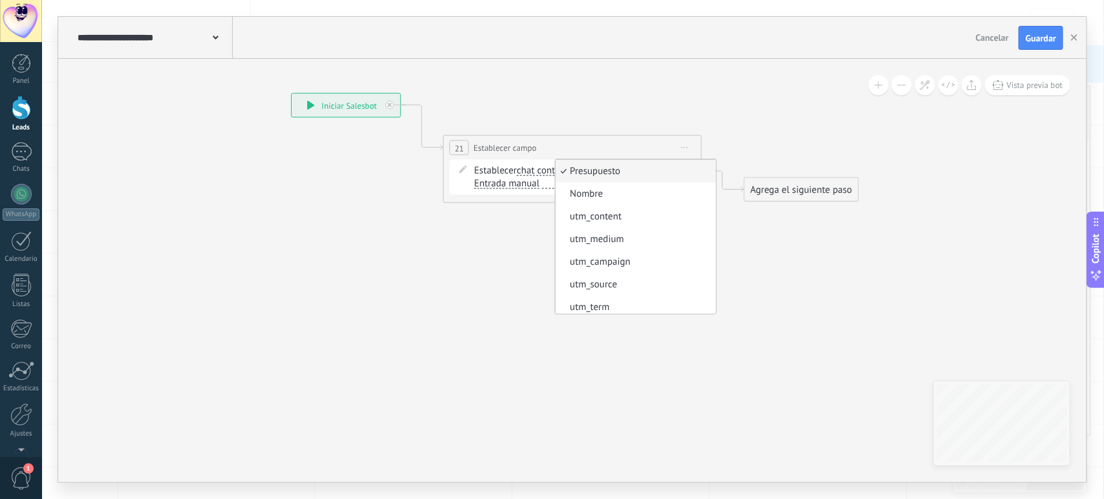
click at [512, 303] on icon at bounding box center [553, 148] width 1170 height 757
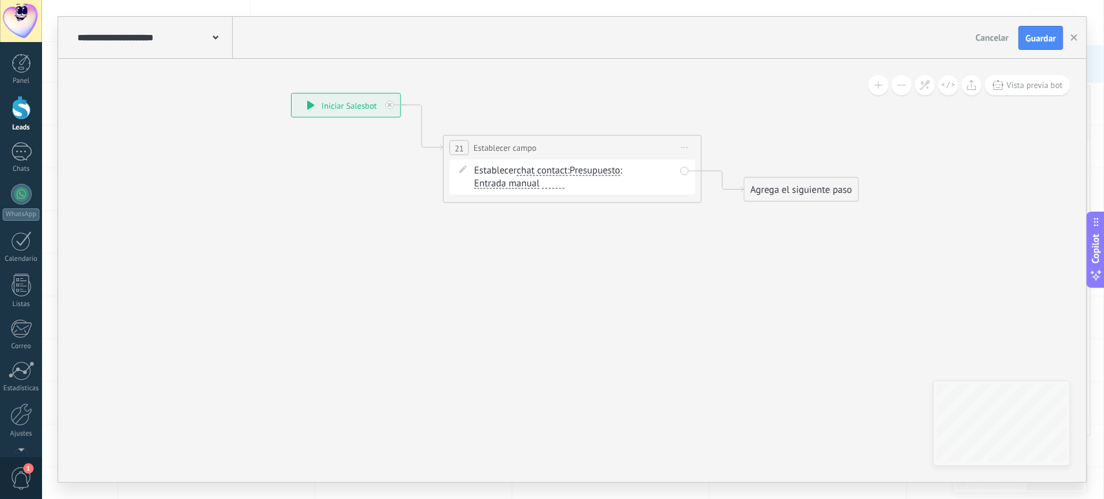
click at [544, 168] on span "chat contact" at bounding box center [542, 171] width 51 height 10
click at [544, 168] on button "chat contact" at bounding box center [591, 170] width 162 height 23
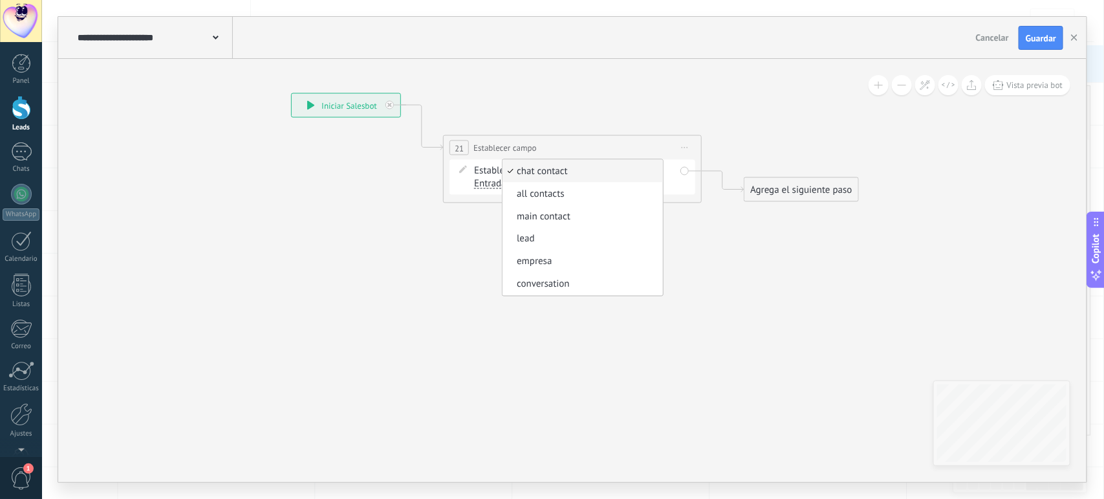
click at [603, 373] on icon at bounding box center [553, 148] width 1170 height 757
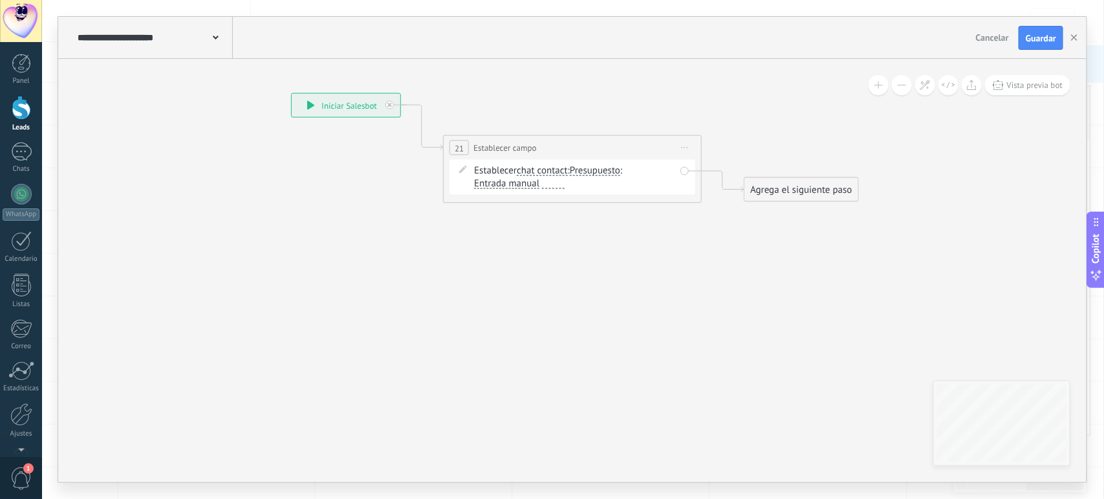
click at [598, 173] on span "Presupuesto" at bounding box center [595, 171] width 50 height 10
click at [598, 173] on button "Presupuesto" at bounding box center [644, 170] width 162 height 23
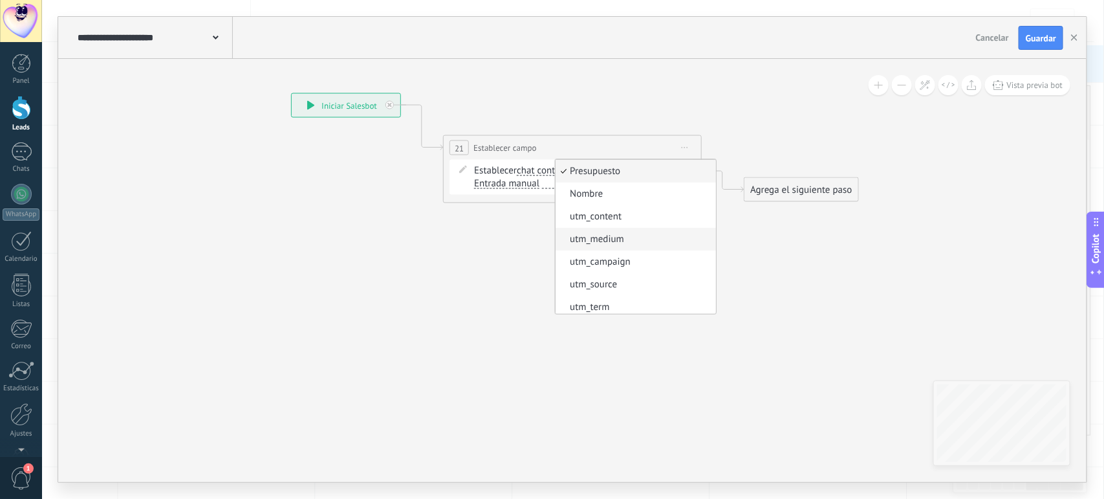
scroll to position [118, 0]
click at [521, 228] on icon at bounding box center [553, 148] width 1170 height 757
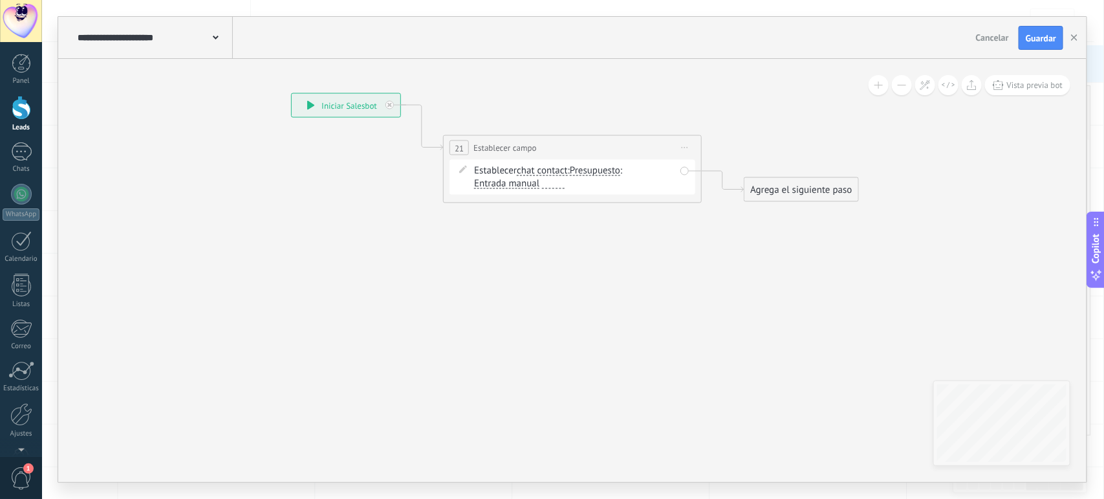
click at [514, 185] on span "Entrada manual" at bounding box center [506, 184] width 65 height 10
click at [514, 185] on button "Entrada manual" at bounding box center [549, 183] width 162 height 23
click at [540, 292] on icon at bounding box center [553, 148] width 1170 height 757
click at [538, 169] on span "chat contact" at bounding box center [542, 171] width 51 height 10
click at [538, 169] on button "chat contact" at bounding box center [591, 170] width 162 height 23
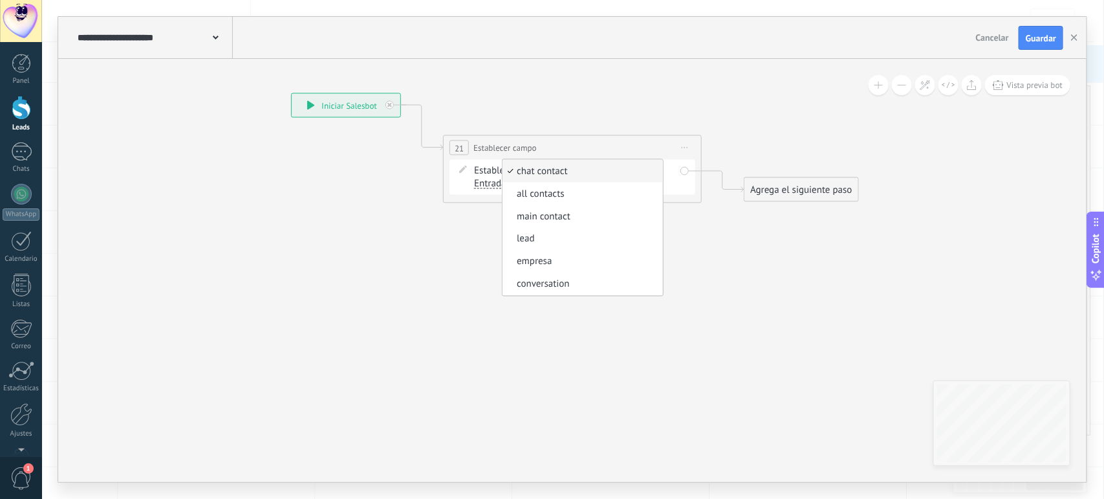
click at [480, 295] on icon at bounding box center [553, 148] width 1170 height 757
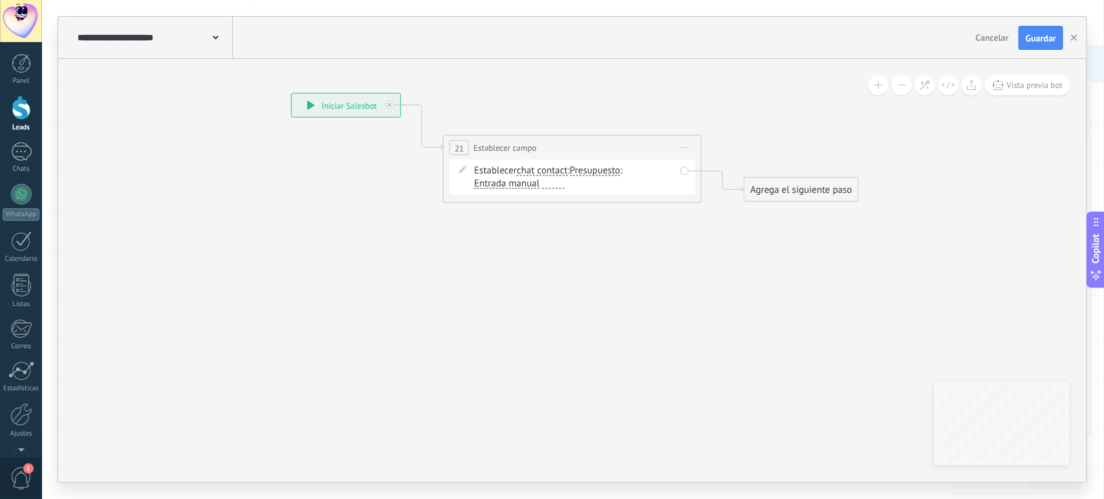
click at [551, 172] on span "chat contact" at bounding box center [542, 171] width 51 height 10
click at [551, 172] on button "chat contact" at bounding box center [591, 170] width 162 height 23
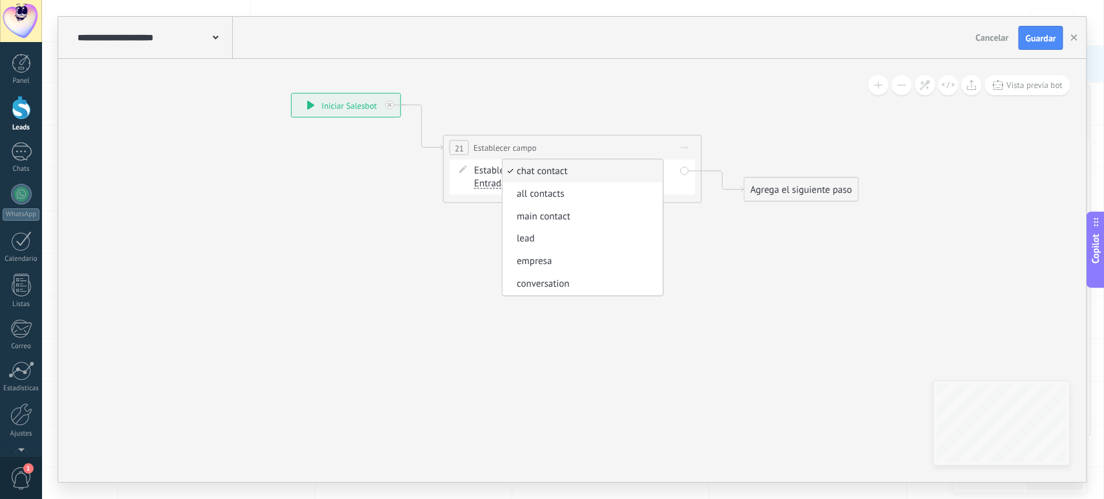
click at [732, 276] on icon at bounding box center [553, 148] width 1170 height 757
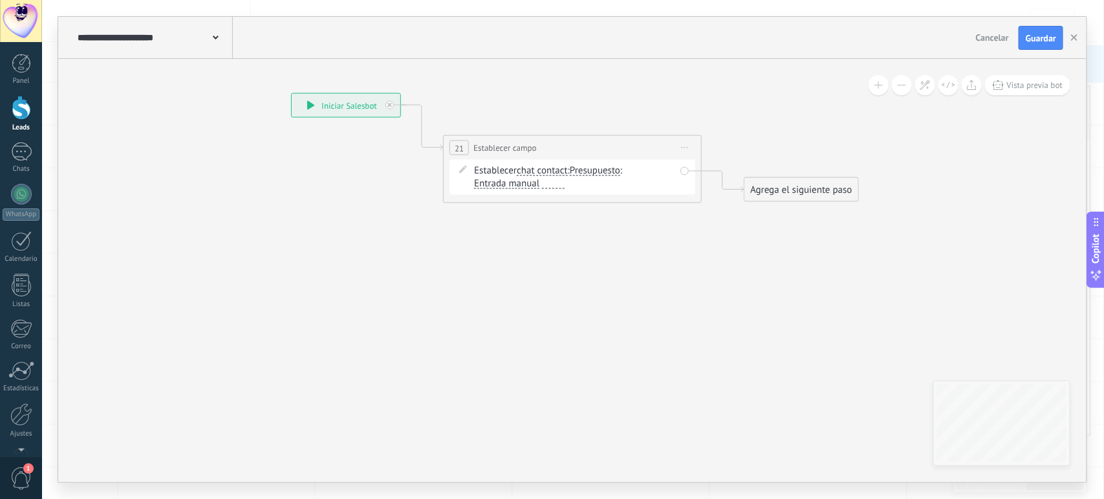
click at [608, 167] on span "Presupuesto" at bounding box center [595, 171] width 50 height 10
click at [608, 167] on button "Presupuesto" at bounding box center [644, 170] width 162 height 23
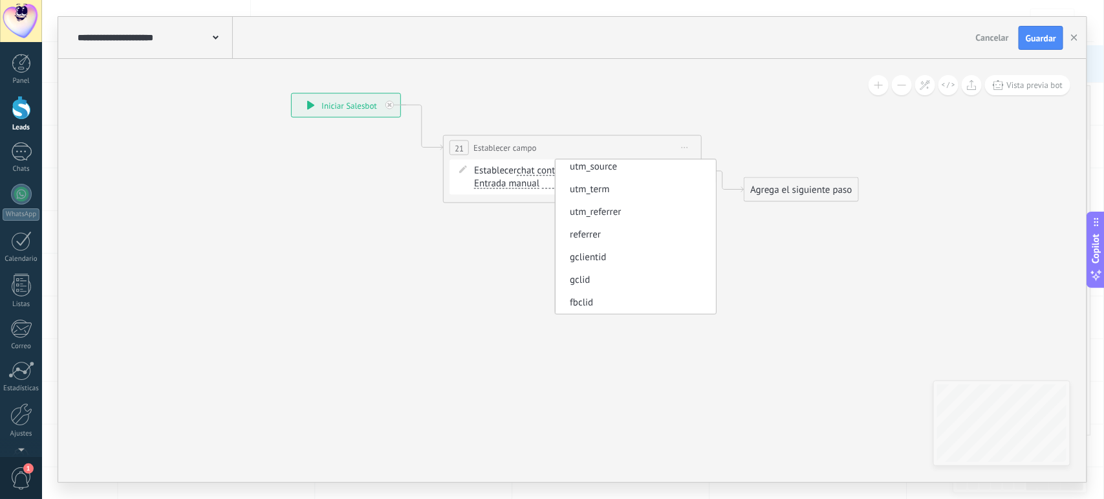
click at [540, 380] on icon at bounding box center [553, 148] width 1170 height 757
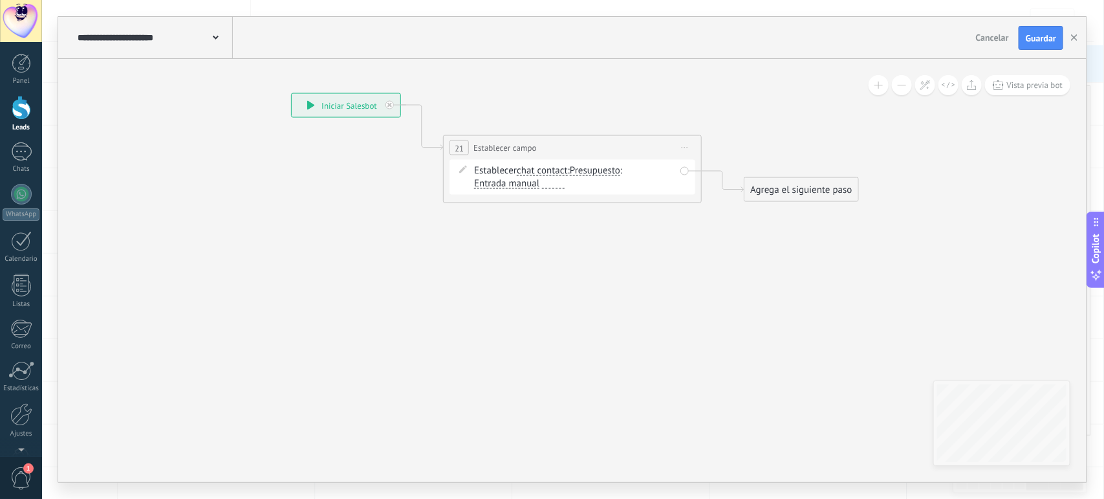
click at [462, 147] on span "21" at bounding box center [459, 147] width 9 height 11
click at [692, 144] on span "Iniciar vista previa aquí Cambiar nombre Duplicar [GEOGRAPHIC_DATA]" at bounding box center [685, 147] width 21 height 19
click at [713, 237] on div "Borrar" at bounding box center [744, 232] width 128 height 22
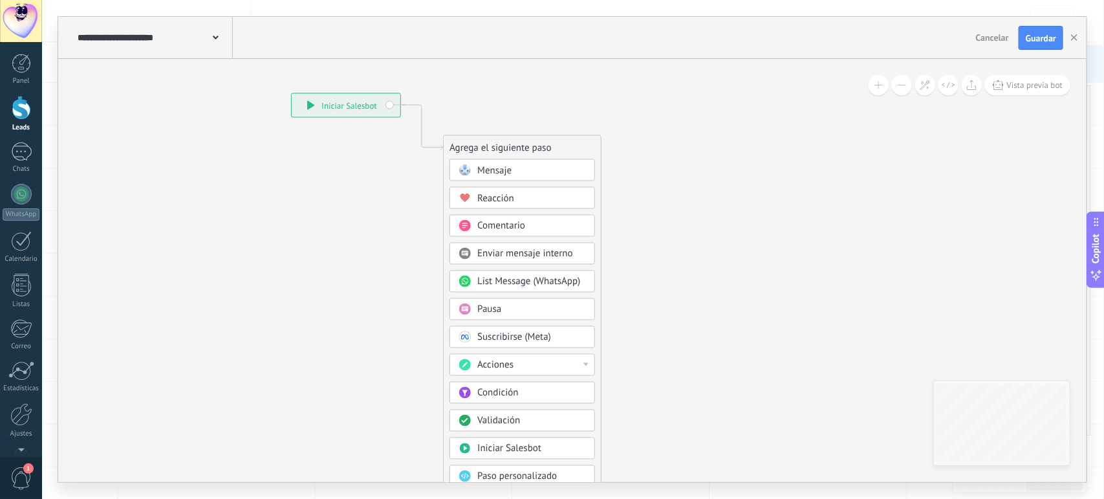
click at [540, 366] on div "Acciones" at bounding box center [531, 365] width 109 height 13
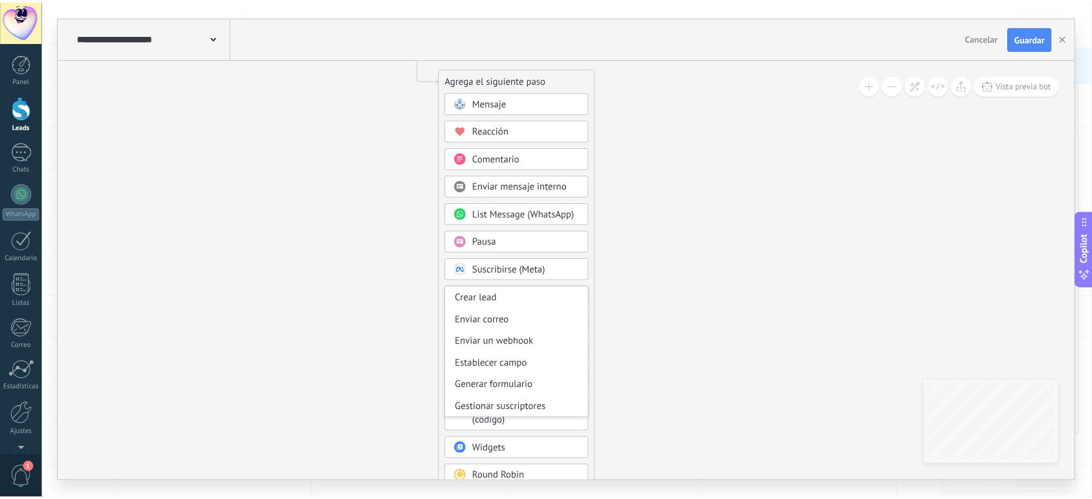
scroll to position [147, 0]
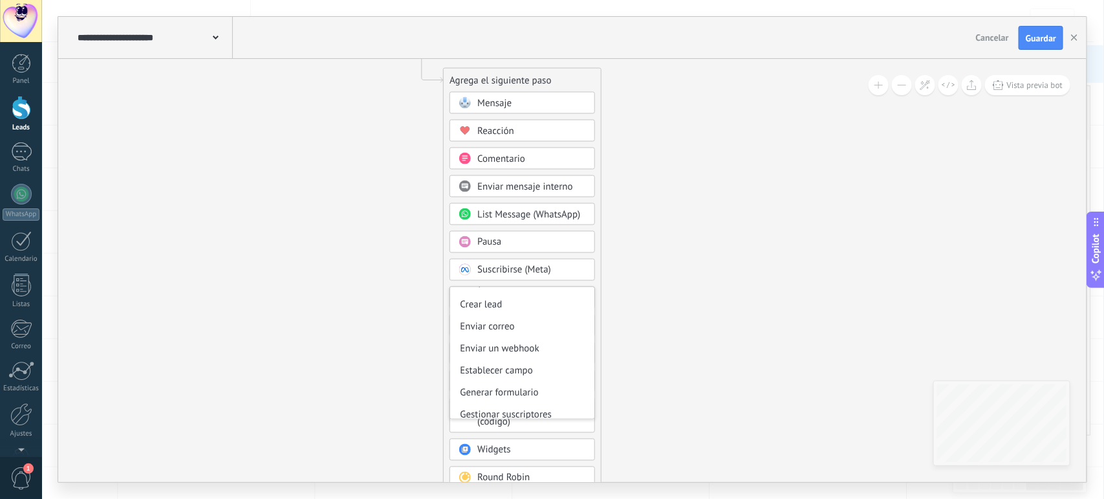
click at [495, 380] on div "Establecer campo" at bounding box center [522, 371] width 144 height 22
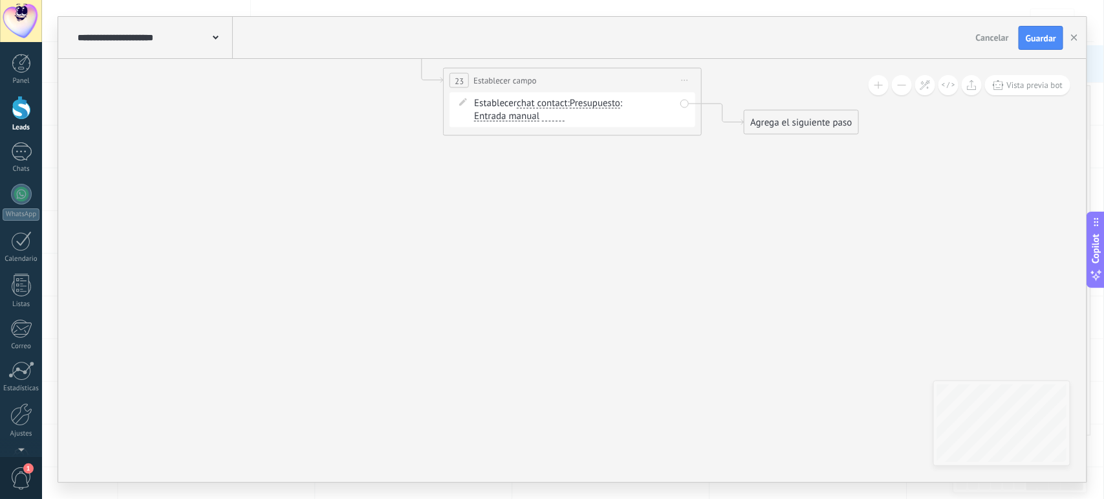
click at [550, 101] on span "chat contact" at bounding box center [542, 103] width 51 height 10
click at [550, 101] on button "chat contact" at bounding box center [591, 103] width 162 height 23
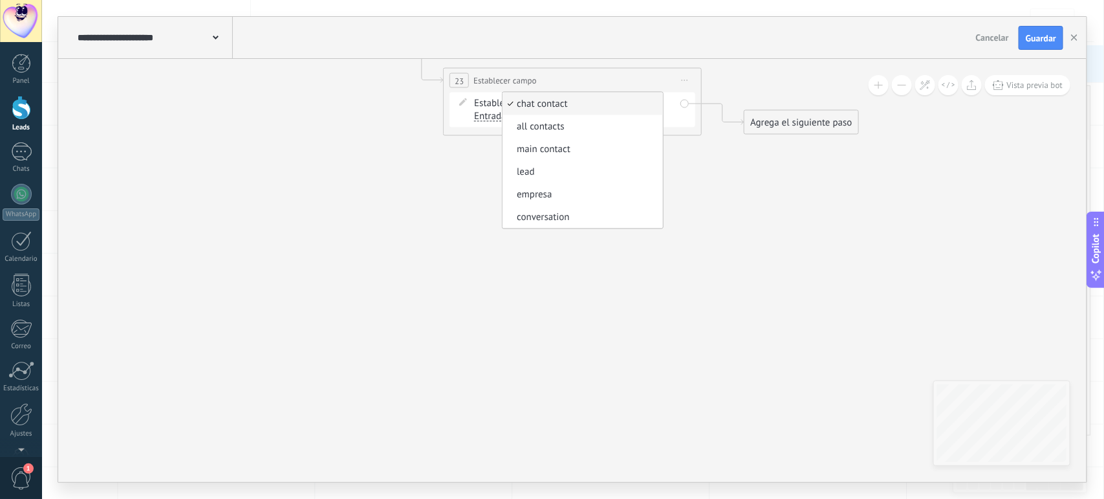
click at [526, 289] on icon at bounding box center [553, 80] width 1170 height 757
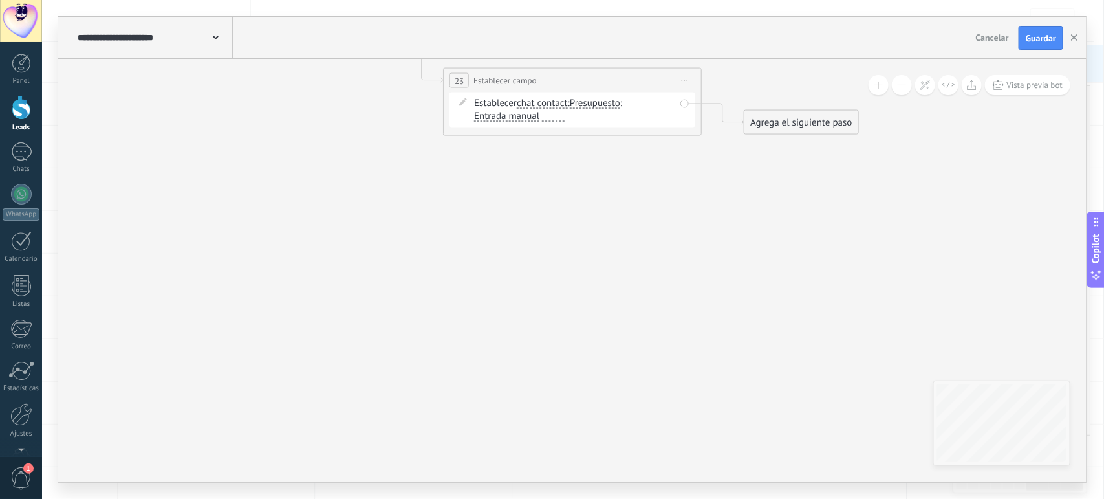
click at [683, 85] on span "Iniciar vista previa aquí Cambiar nombre Duplicar [GEOGRAPHIC_DATA]" at bounding box center [685, 80] width 21 height 19
click at [699, 165] on div "Borrar" at bounding box center [744, 165] width 128 height 22
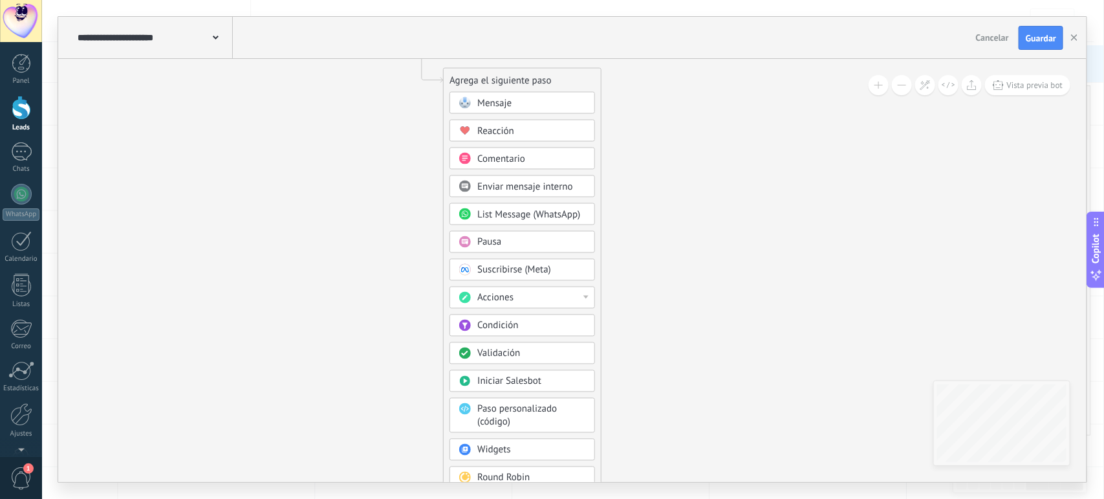
click at [508, 252] on div "Pausa" at bounding box center [523, 242] width 146 height 22
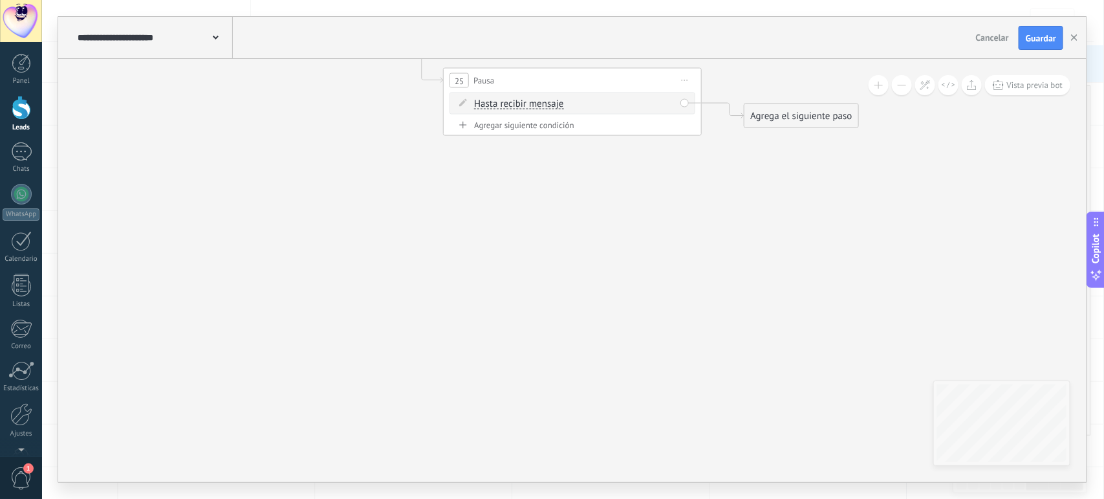
click at [534, 103] on span "Hasta recibir mensaje" at bounding box center [518, 104] width 89 height 10
click at [534, 103] on button "Hasta recibir mensaje" at bounding box center [549, 103] width 162 height 23
click at [516, 133] on span "Temporizador" at bounding box center [538, 127] width 157 height 13
click at [541, 102] on input "*" at bounding box center [539, 104] width 6 height 10
type input "****"
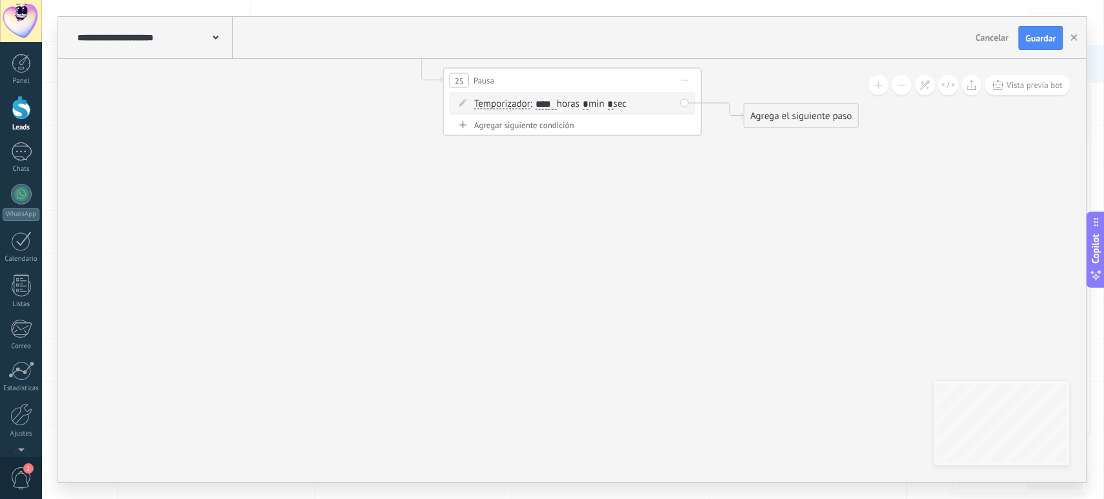
click at [597, 107] on span ": **** horas * min * sec" at bounding box center [578, 104] width 96 height 12
click at [589, 103] on input "*" at bounding box center [586, 104] width 6 height 10
click at [713, 250] on icon at bounding box center [553, 80] width 1170 height 757
click at [589, 105] on input "text" at bounding box center [586, 104] width 6 height 10
type input "*"
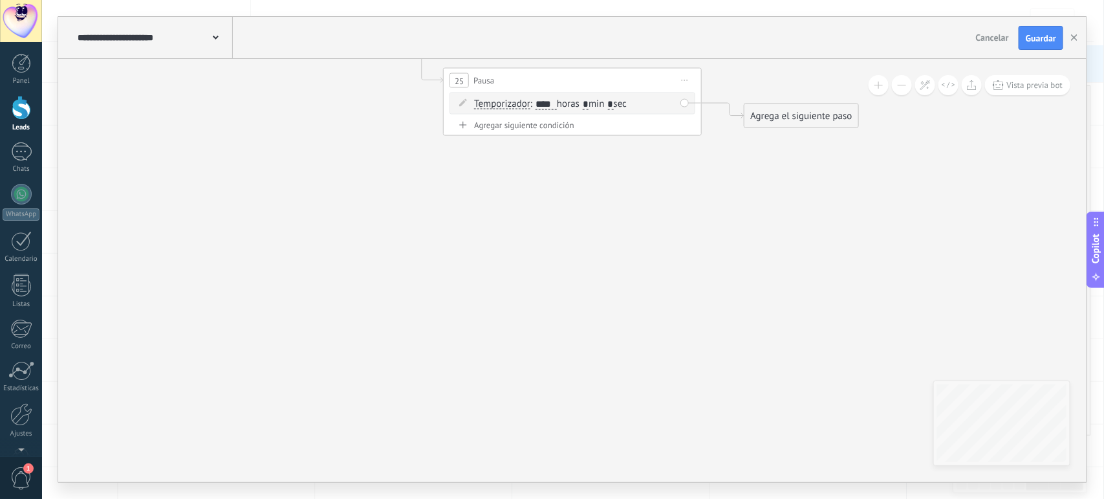
click at [629, 178] on icon at bounding box center [553, 80] width 1170 height 757
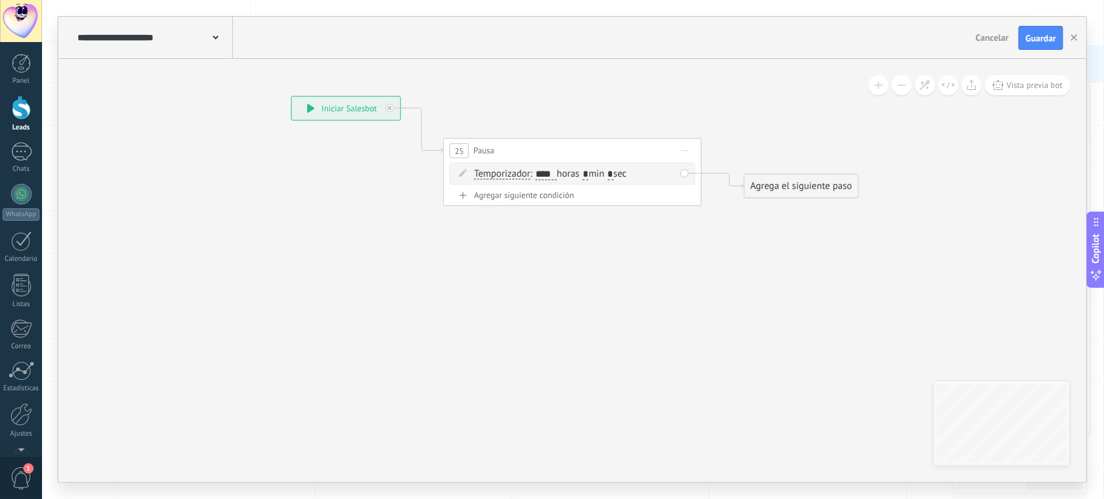
click at [785, 189] on div "Agrega el siguiente paso" at bounding box center [800, 186] width 113 height 21
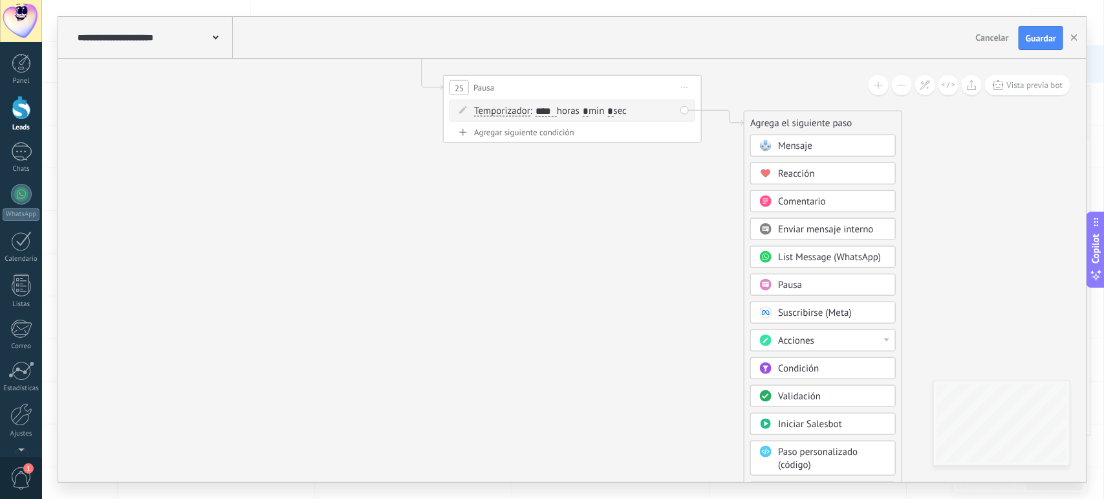
click at [790, 344] on span "Acciones" at bounding box center [796, 340] width 36 height 12
click at [781, 389] on div "Agregar tarea" at bounding box center [823, 385] width 144 height 22
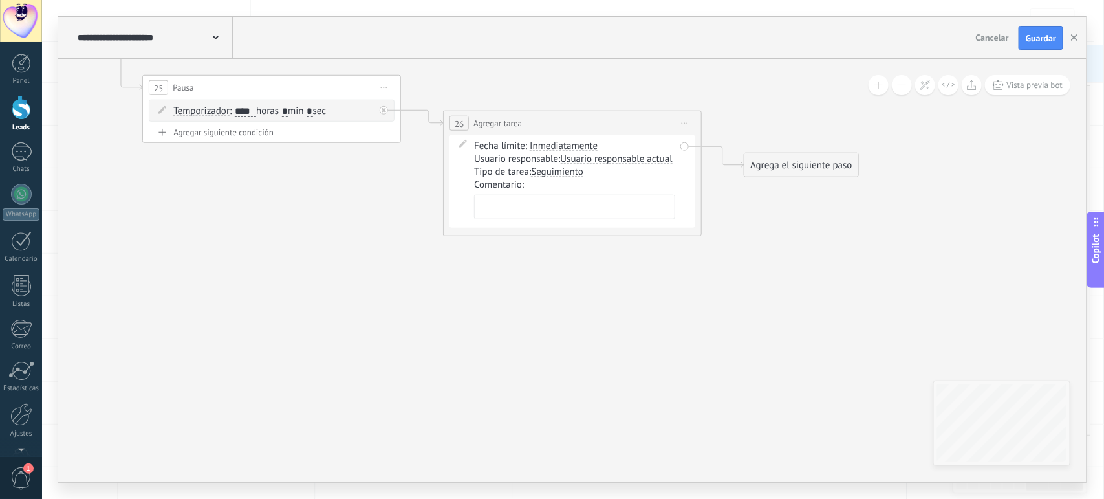
click at [554, 215] on textarea at bounding box center [574, 207] width 201 height 25
paste textarea "**********"
type textarea "**********"
click at [678, 327] on icon at bounding box center [402, 141] width 1471 height 862
click at [1026, 36] on span "Guardar" at bounding box center [1041, 38] width 30 height 9
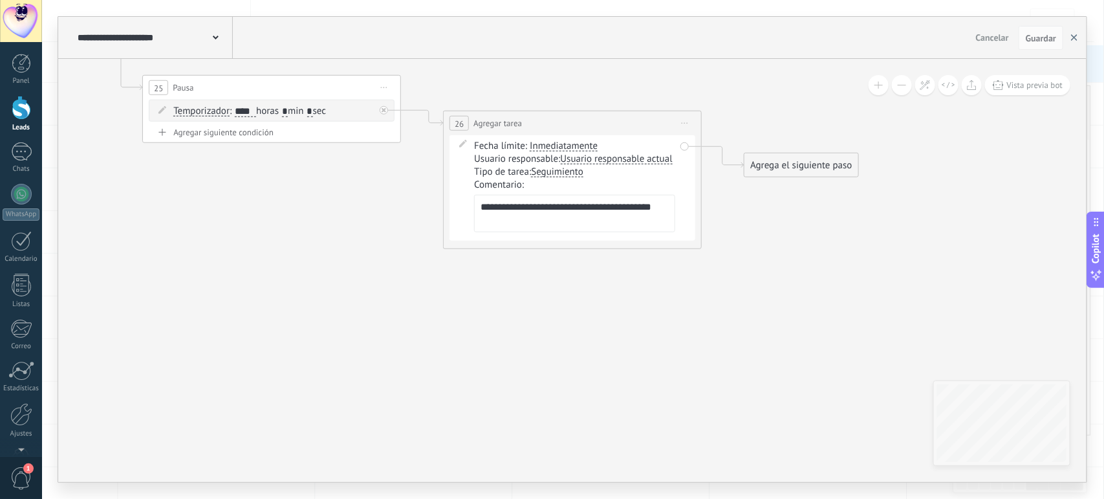
click at [1071, 37] on icon "button" at bounding box center [1074, 37] width 6 height 6
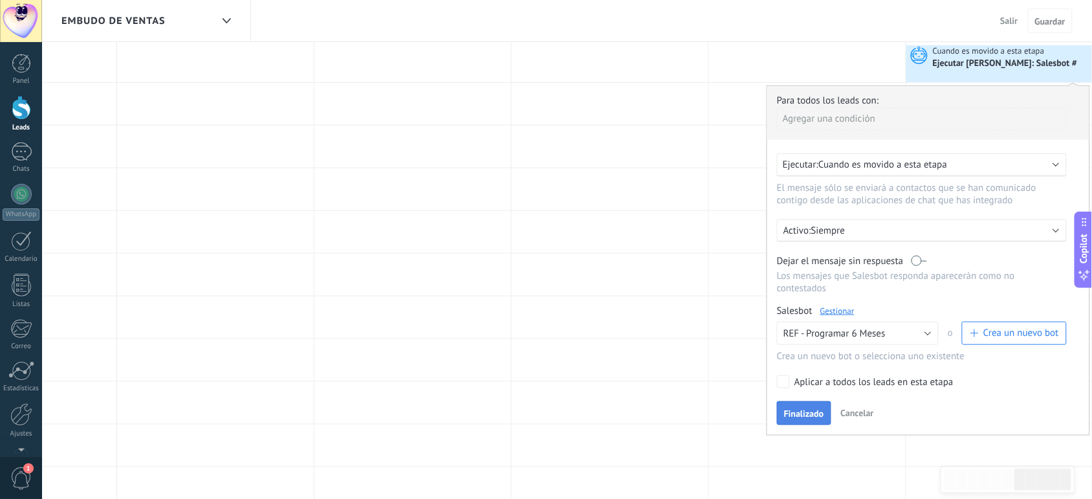
click at [810, 405] on button "Finalizado" at bounding box center [804, 413] width 54 height 25
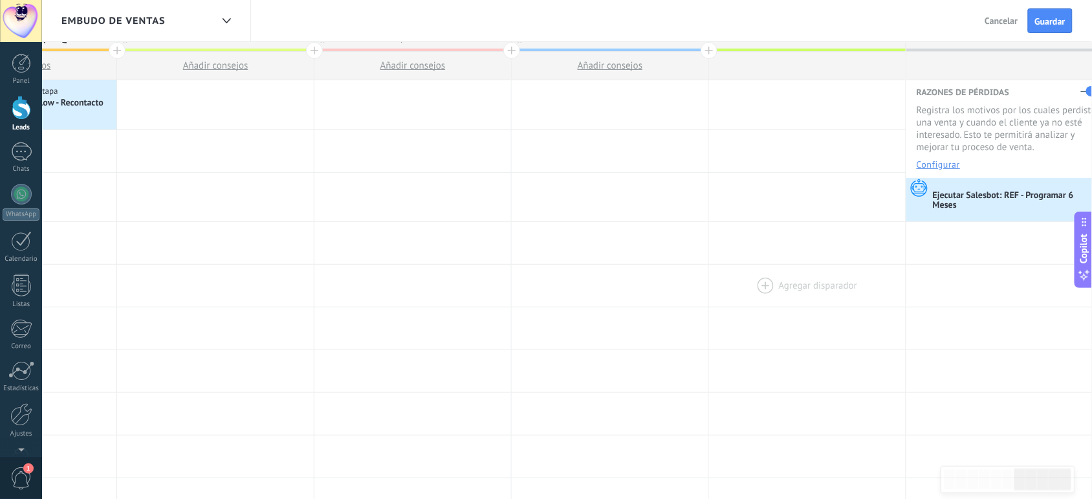
scroll to position [0, 0]
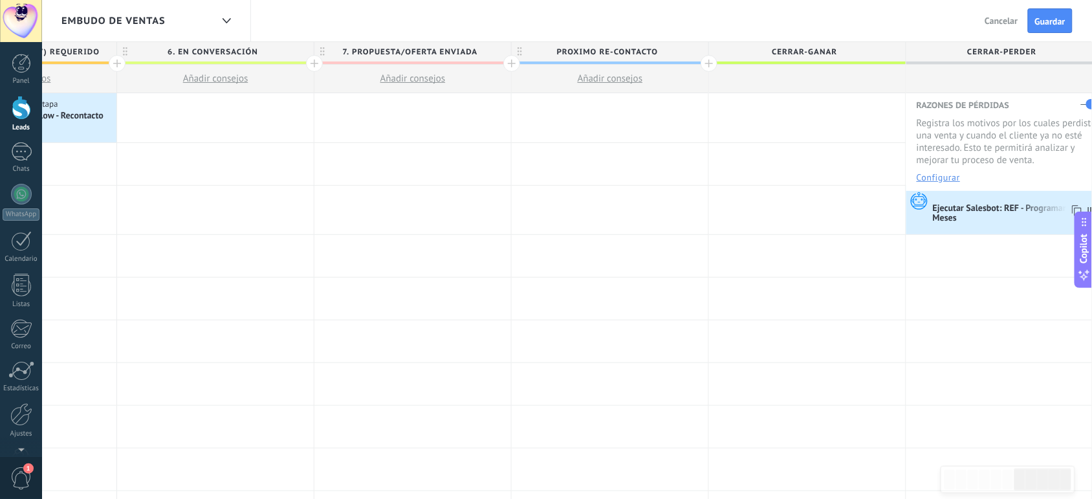
click at [964, 217] on div "Ejecutar Salesbot: REF - Programar 6 Meses" at bounding box center [1016, 214] width 167 height 22
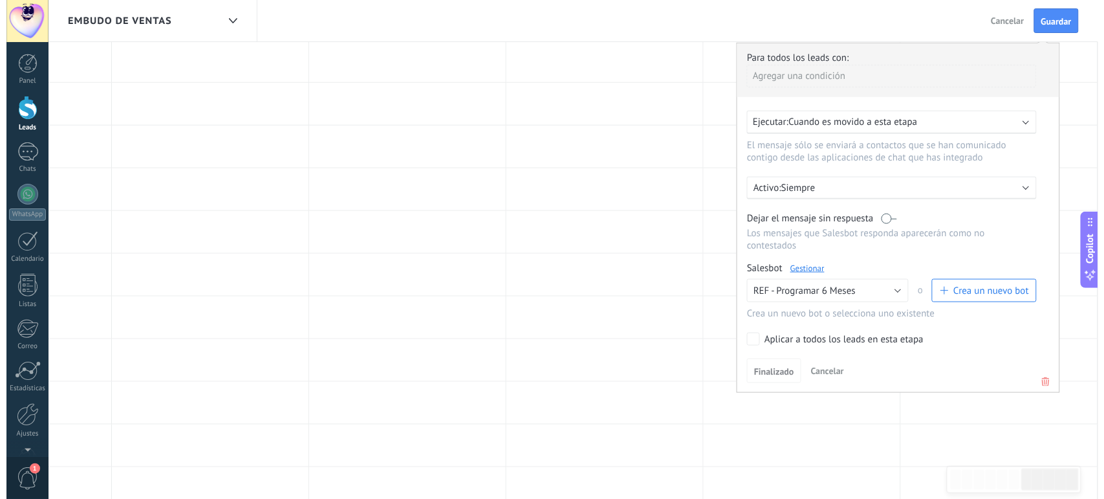
scroll to position [196, 0]
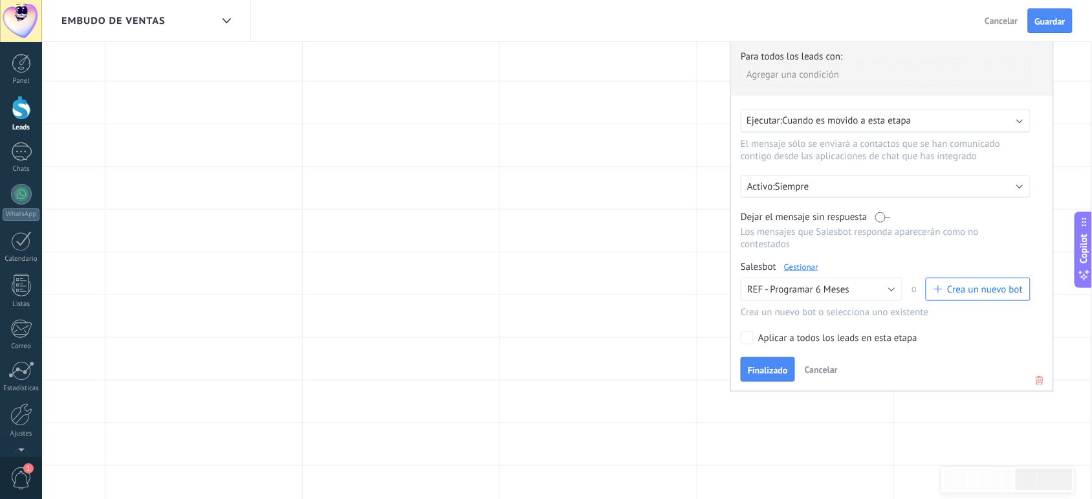
click at [805, 266] on link "Gestionar" at bounding box center [801, 266] width 34 height 11
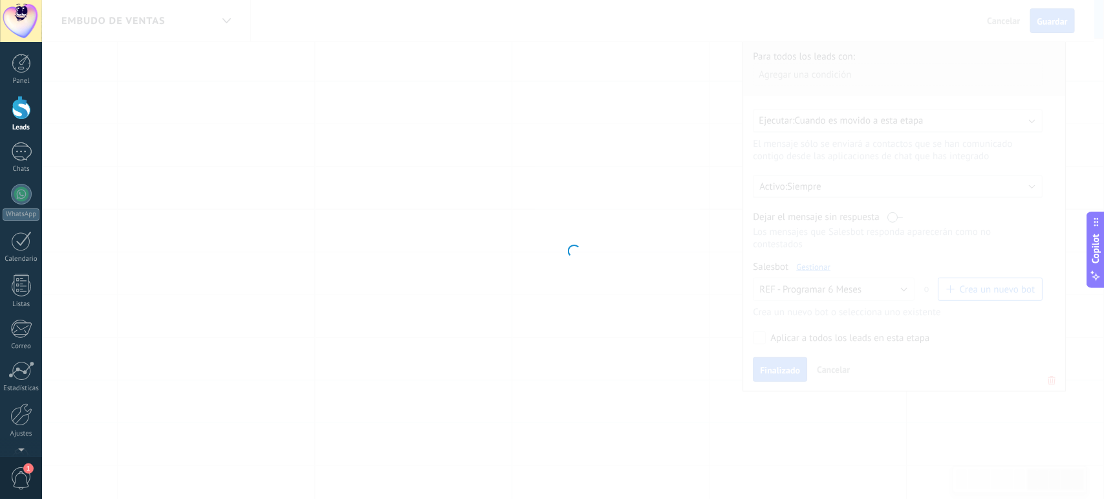
type input "**********"
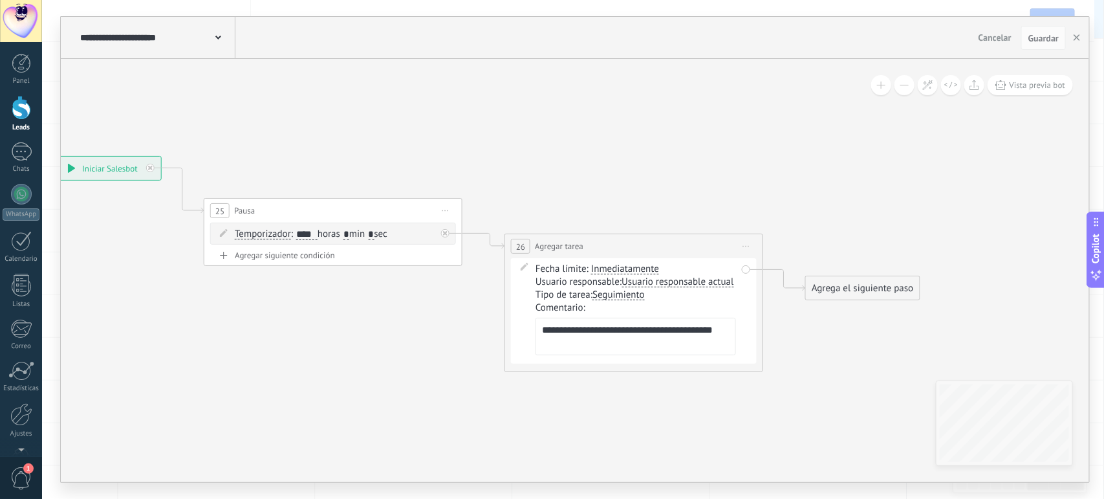
click at [836, 283] on div "Agrega el siguiente paso" at bounding box center [862, 287] width 113 height 21
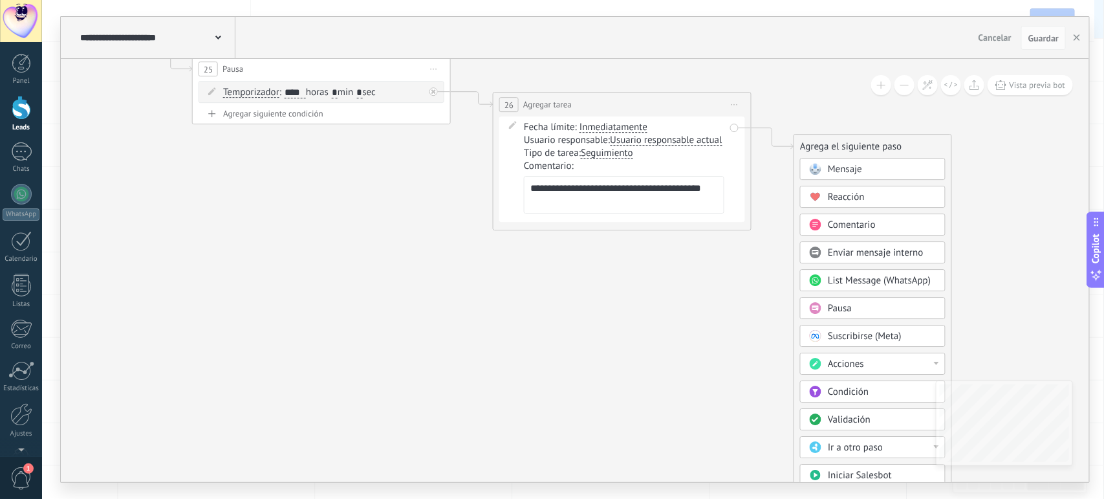
click at [847, 366] on span "Acciones" at bounding box center [846, 364] width 36 height 12
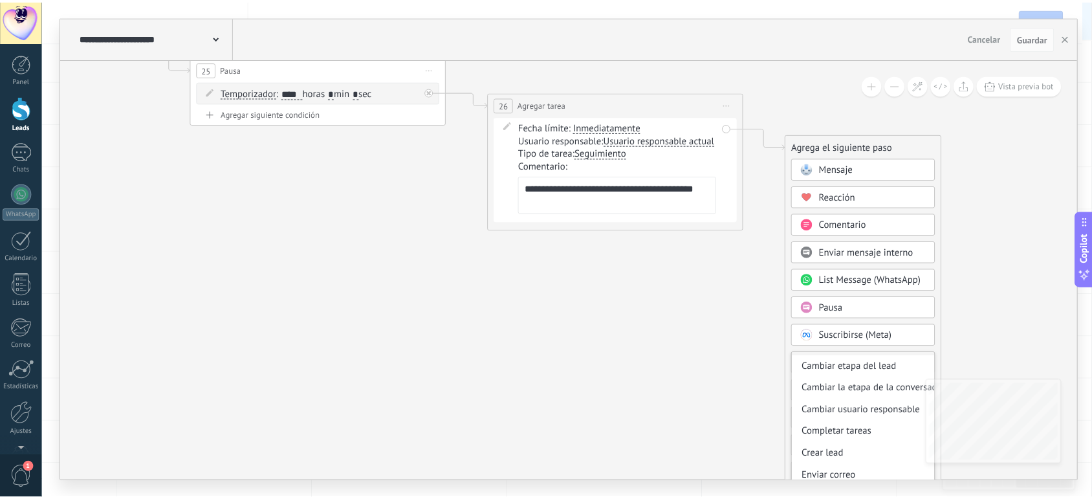
scroll to position [58, 0]
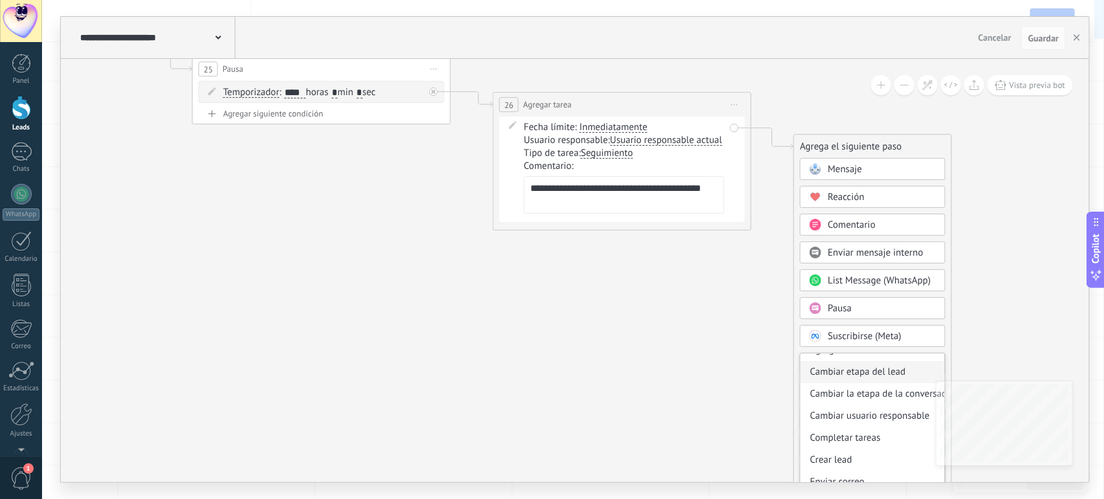
click at [842, 376] on div "Cambiar etapa del lead" at bounding box center [873, 372] width 144 height 22
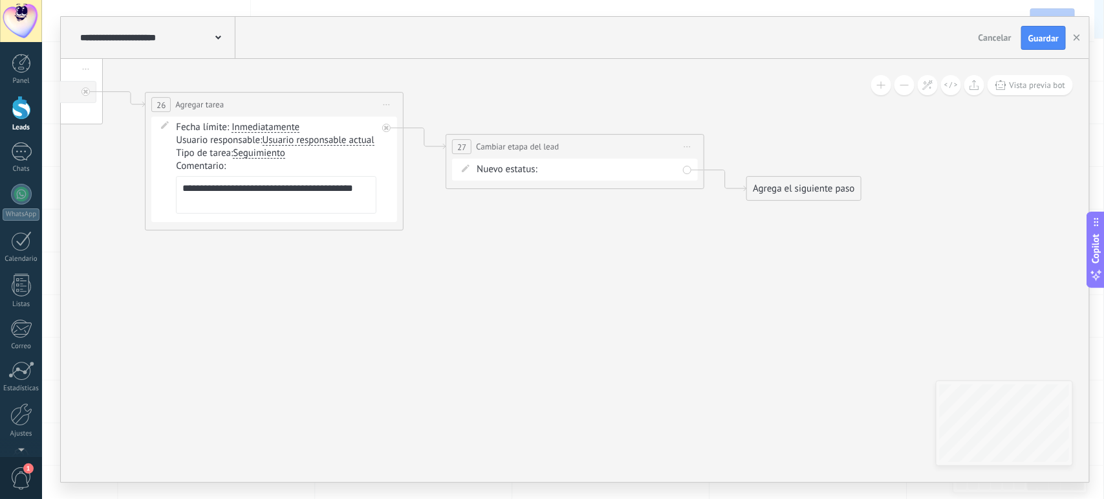
click at [660, 160] on div "Nuevo estatus: 1. Nuevo contacto 2. DM Inicial Enviado 3. Seguimiento #1 (Día 2…" at bounding box center [575, 169] width 246 height 22
click at [0, 0] on div "1. Nuevo contacto 2. DM Inicial Enviado 3. Seguimiento #1 (Día 2) Requerido 4. …" at bounding box center [0, 0] width 0 height 0
click at [0, 0] on label "Proximo re-contacto" at bounding box center [0, 0] width 0 height 0
click at [1033, 39] on span "Guardar" at bounding box center [1043, 38] width 30 height 9
click at [1072, 36] on button "button" at bounding box center [1076, 38] width 19 height 25
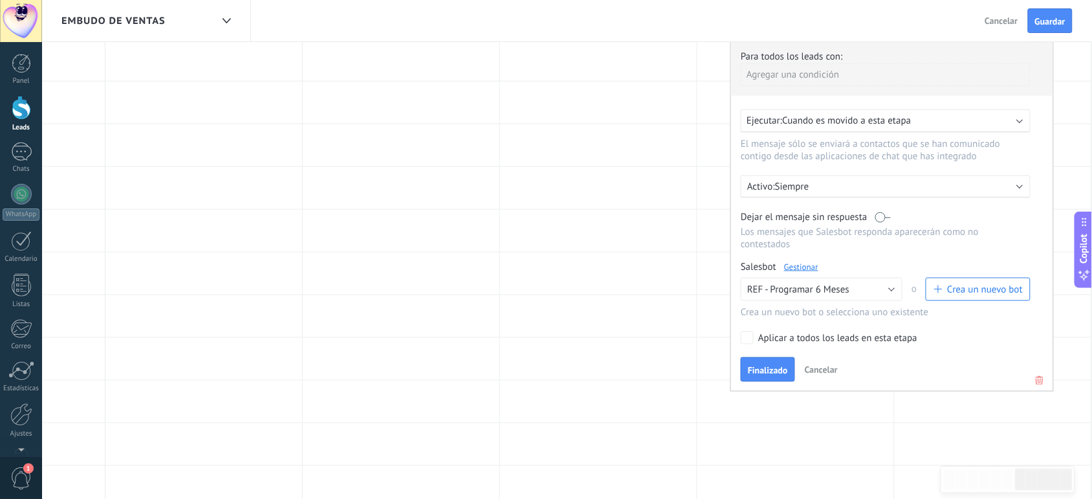
scroll to position [0, 1317]
click at [793, 373] on span "Finalizado" at bounding box center [779, 369] width 40 height 9
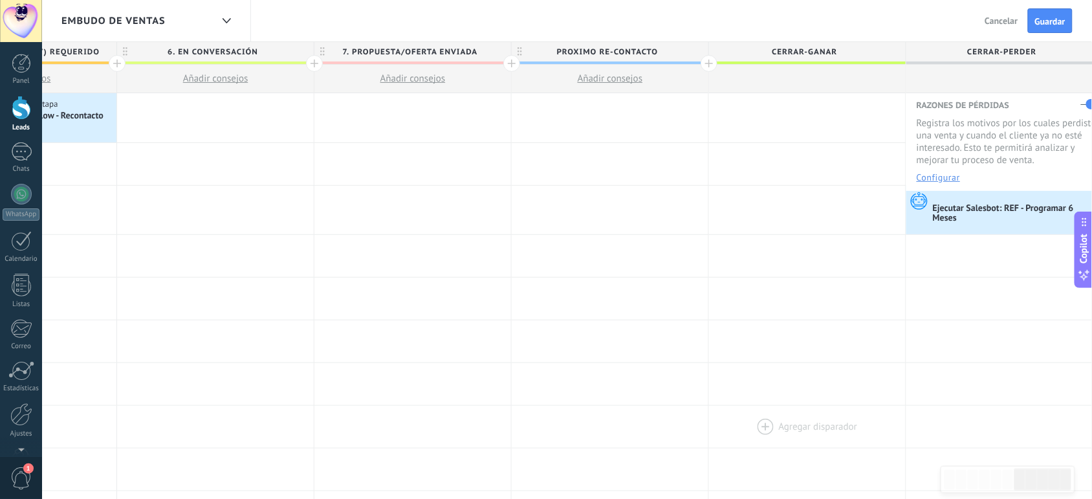
scroll to position [0, 1330]
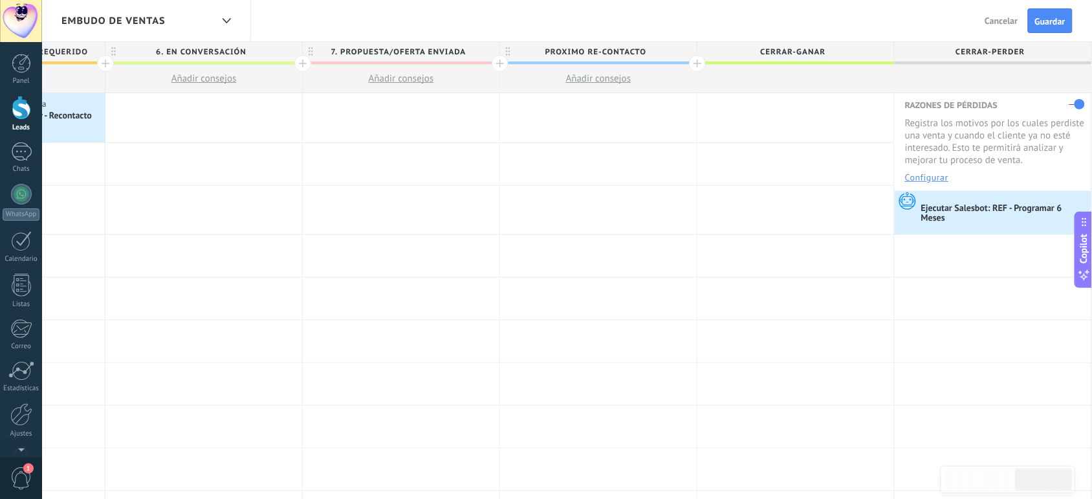
click at [606, 55] on span "Proximo re-contacto" at bounding box center [595, 52] width 190 height 20
click at [684, 52] on span at bounding box center [684, 52] width 9 height 9
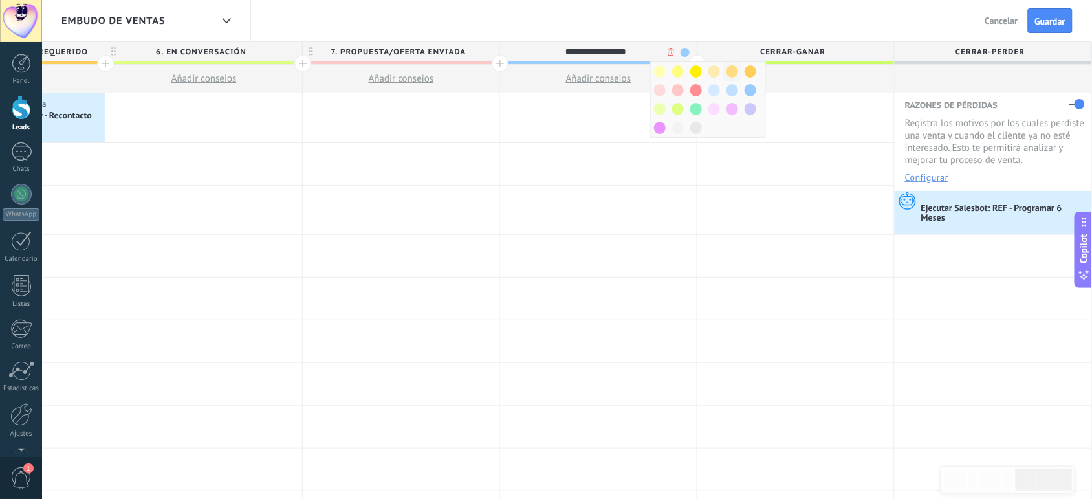
click at [734, 74] on span at bounding box center [732, 71] width 12 height 12
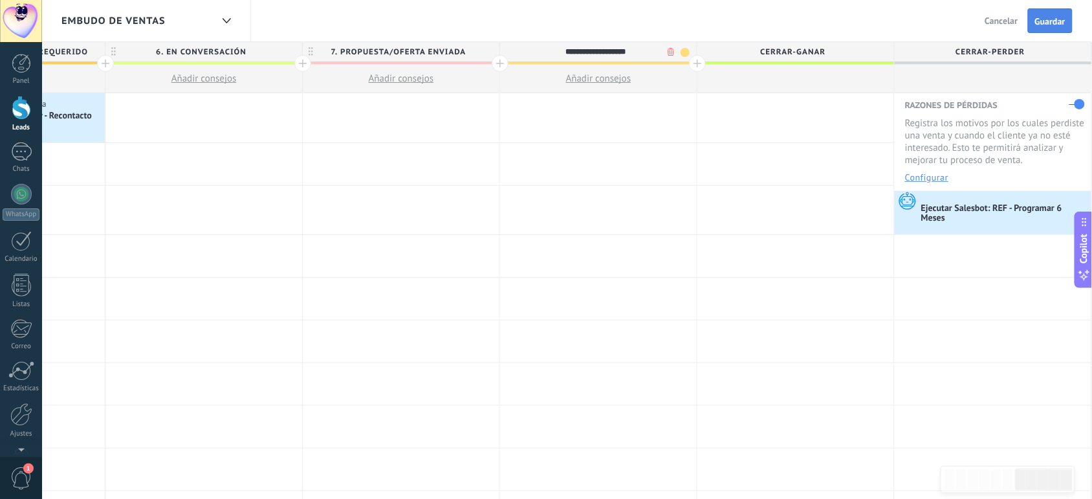
click at [1046, 14] on button "Guardar" at bounding box center [1050, 20] width 45 height 25
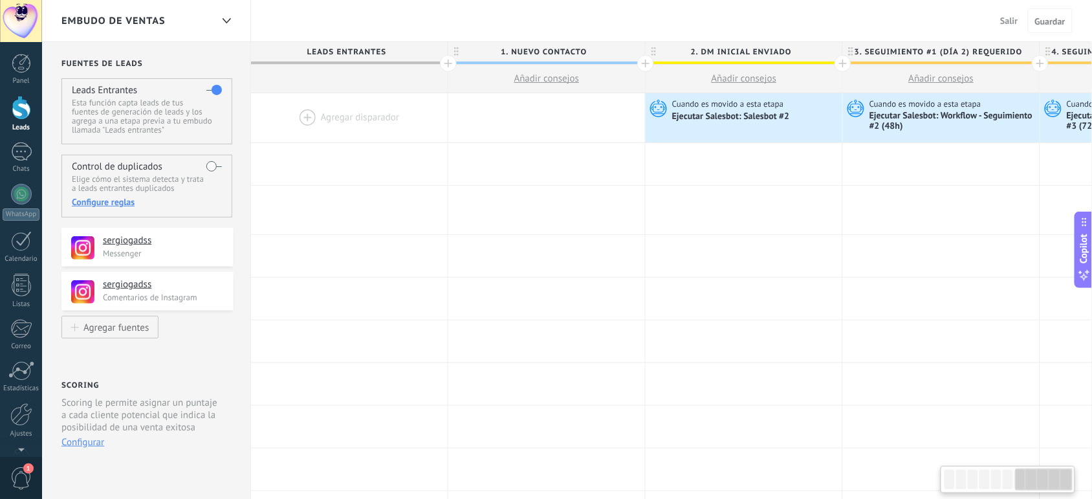
scroll to position [0, 1330]
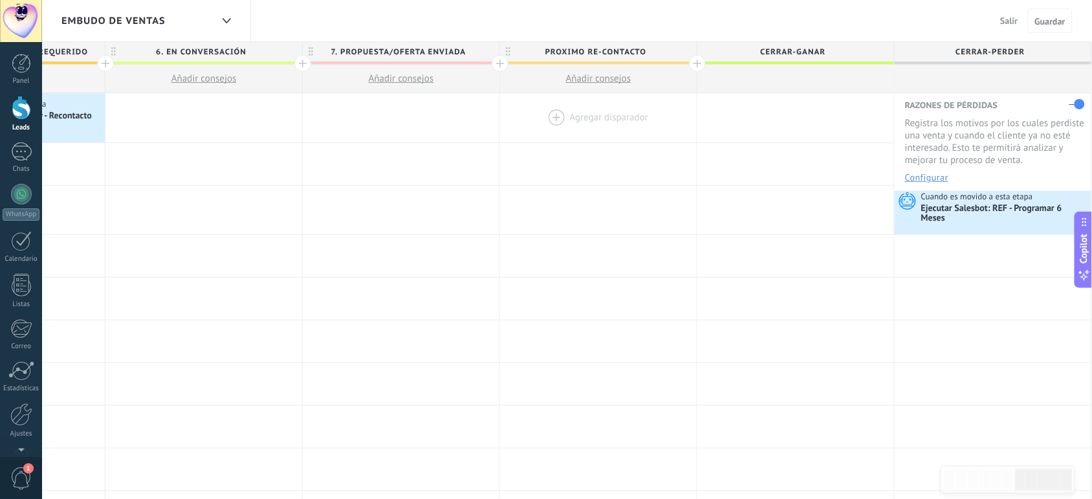
click at [548, 115] on div at bounding box center [598, 117] width 197 height 49
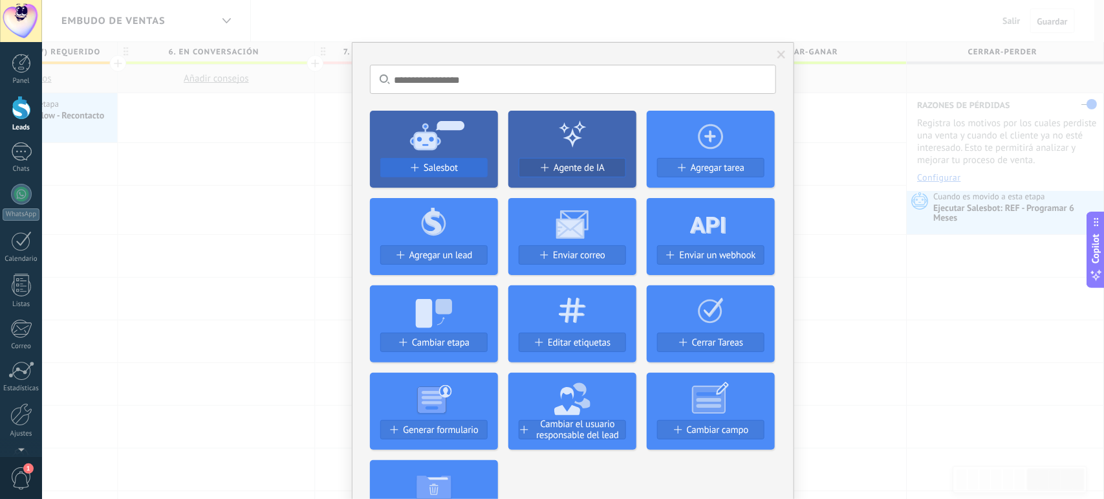
click at [438, 164] on span "Salesbot" at bounding box center [441, 167] width 34 height 11
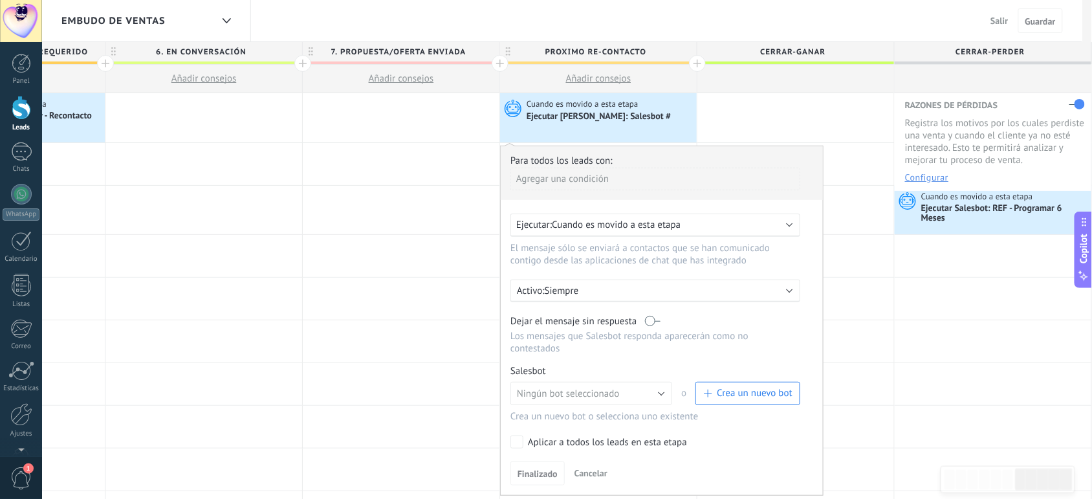
scroll to position [0, 1317]
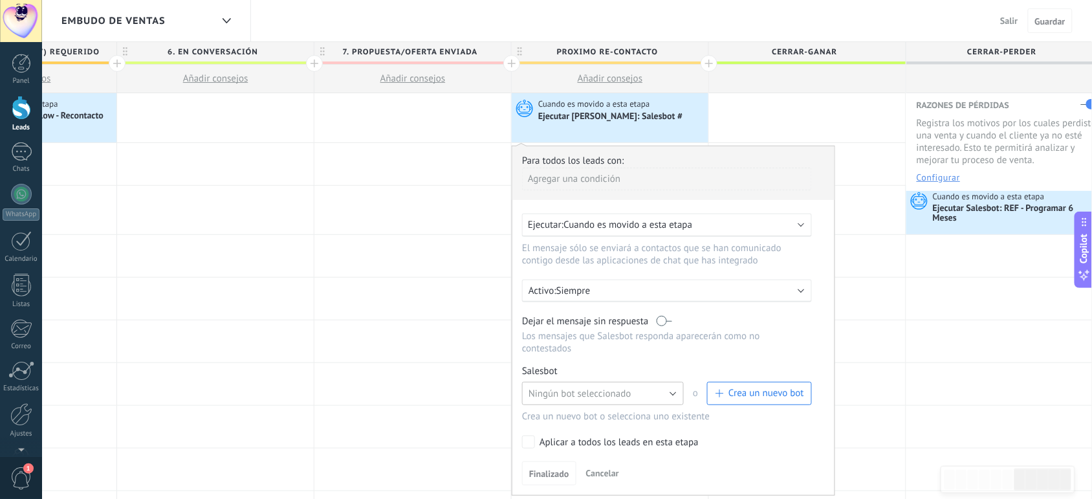
click at [649, 395] on button "Ningún bot seleccionado" at bounding box center [603, 393] width 162 height 23
click at [733, 395] on span "Crea un nuevo bot" at bounding box center [766, 393] width 76 height 12
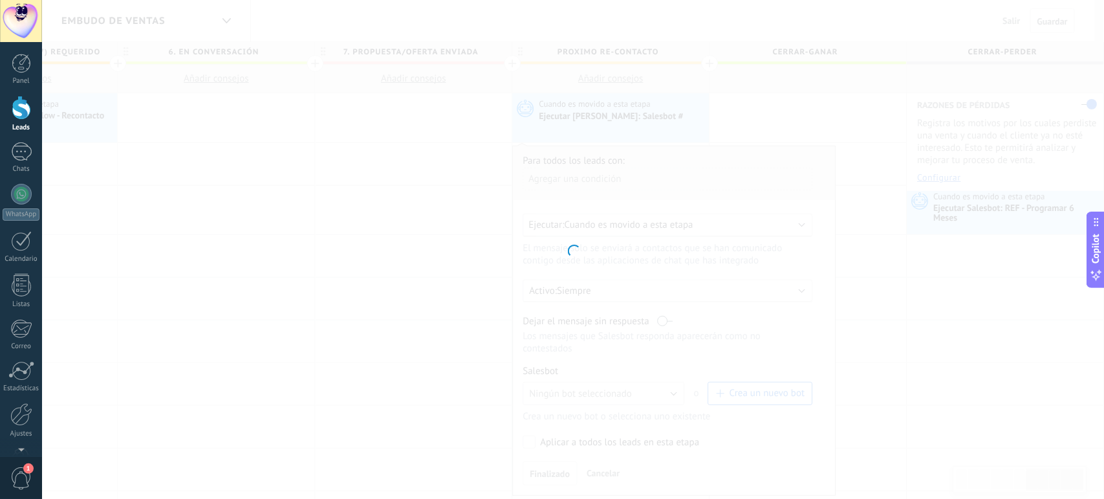
type input "**********"
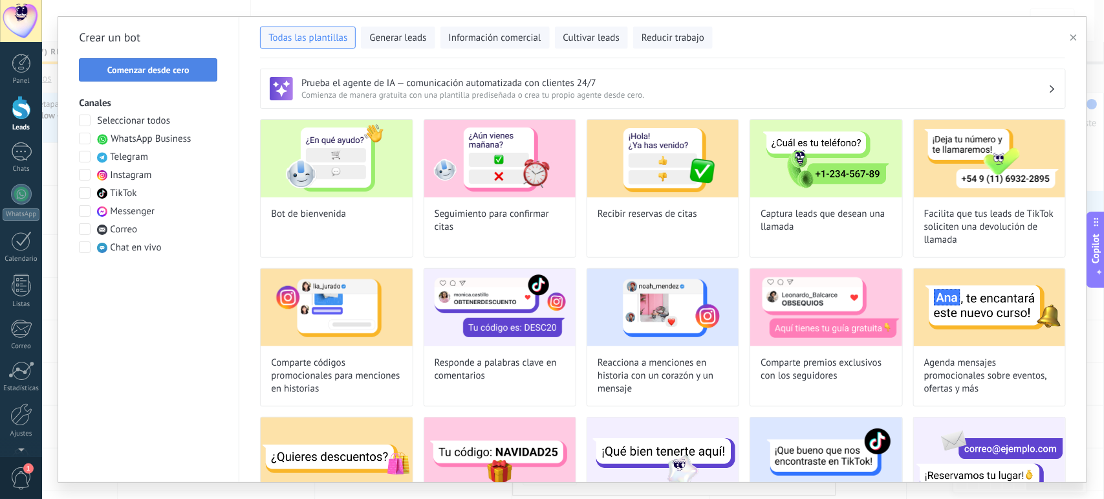
click at [173, 69] on span "Comenzar desde cero" at bounding box center [148, 69] width 82 height 9
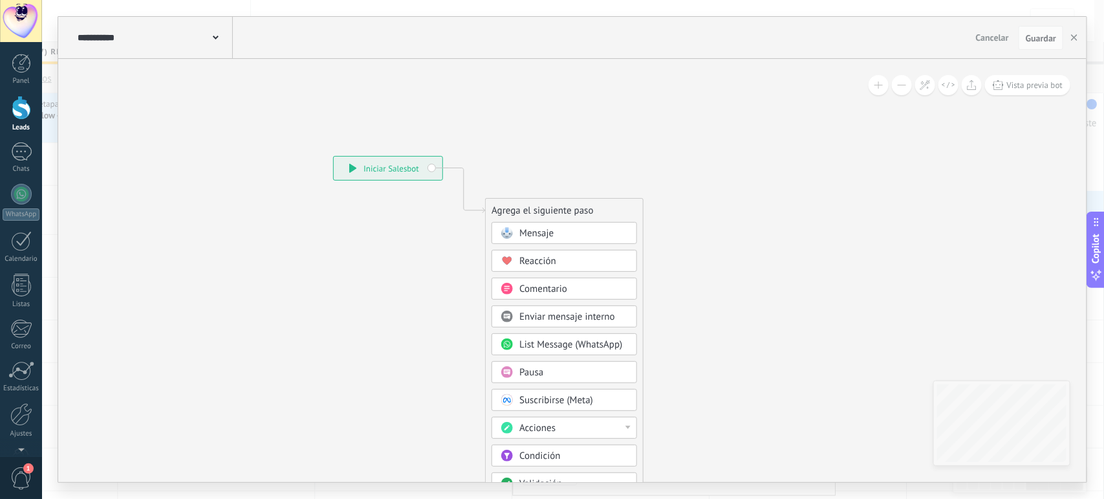
click at [559, 382] on div "Pausa" at bounding box center [565, 372] width 146 height 22
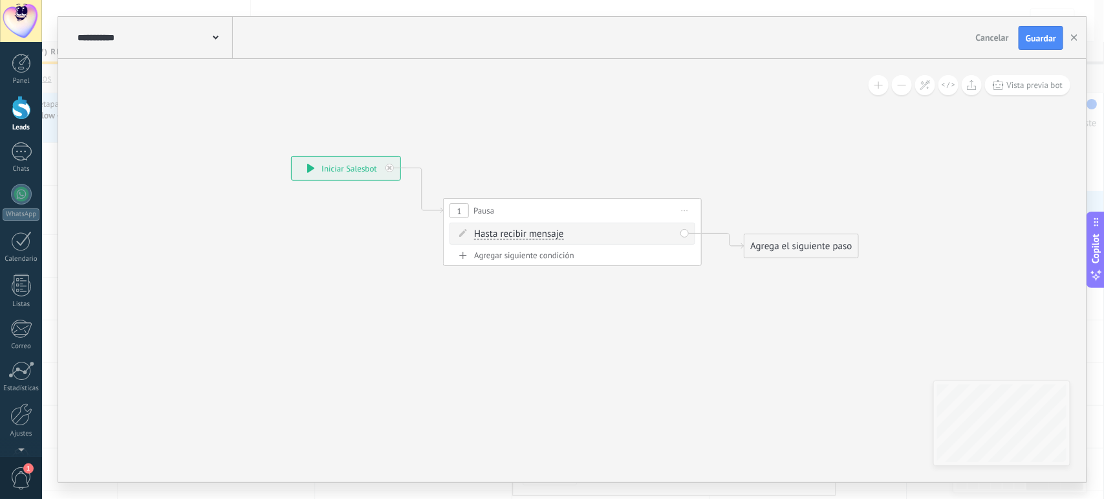
click at [513, 232] on span "Hasta recibir mensaje" at bounding box center [518, 234] width 89 height 10
click at [513, 232] on button "Hasta recibir mensaje" at bounding box center [549, 233] width 162 height 23
click at [512, 259] on span "Temporizador" at bounding box center [538, 257] width 157 height 13
click at [538, 233] on input "*" at bounding box center [539, 235] width 6 height 10
type input "****"
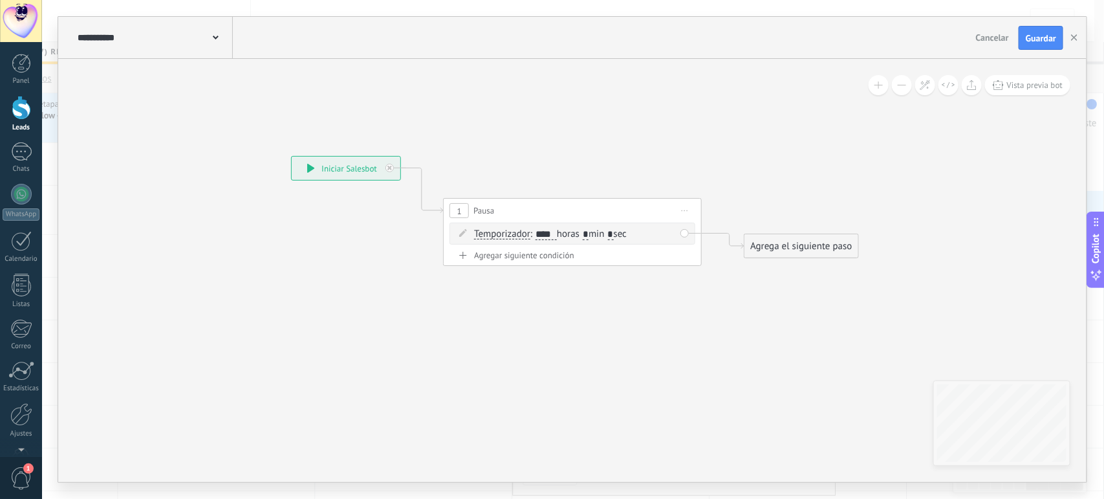
click at [589, 232] on input "*" at bounding box center [586, 235] width 6 height 10
type input "*"
click at [636, 351] on icon at bounding box center [553, 210] width 1170 height 757
click at [779, 251] on div "Agrega el siguiente paso" at bounding box center [800, 245] width 113 height 21
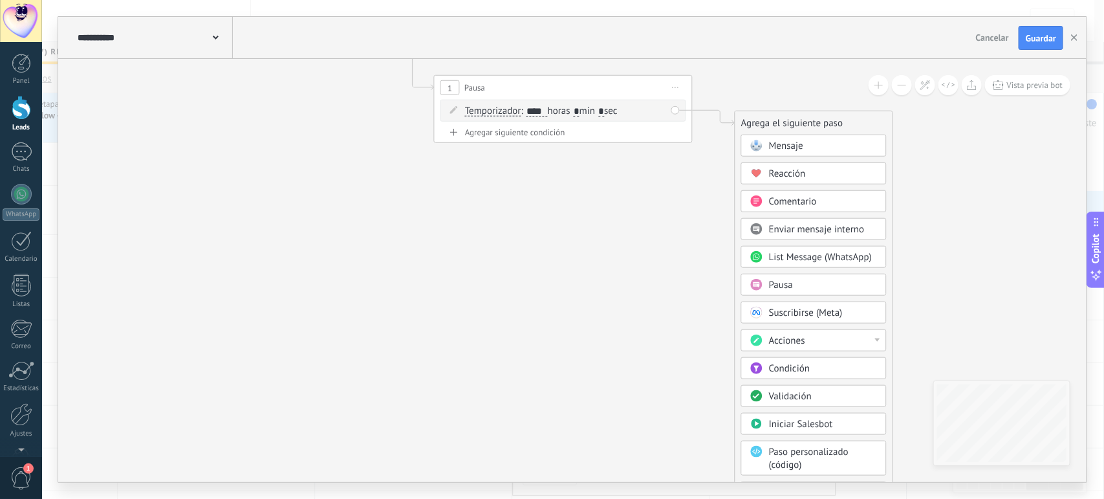
click at [809, 343] on div "Acciones" at bounding box center [823, 340] width 109 height 13
click at [796, 383] on div "Agregar tarea" at bounding box center [814, 385] width 144 height 22
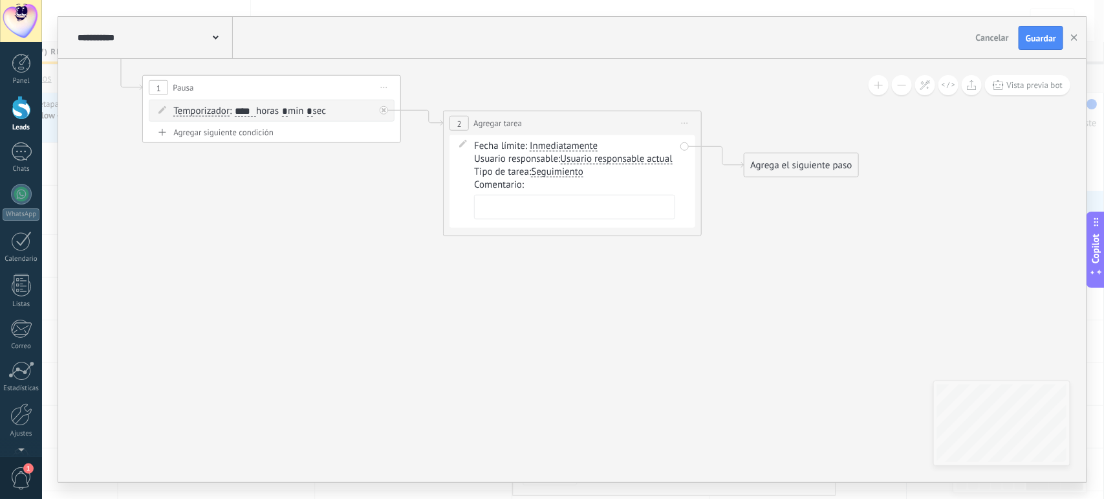
click at [547, 215] on textarea at bounding box center [574, 207] width 201 height 25
paste textarea "**********"
type textarea "**********"
click at [680, 312] on icon at bounding box center [402, 141] width 1471 height 862
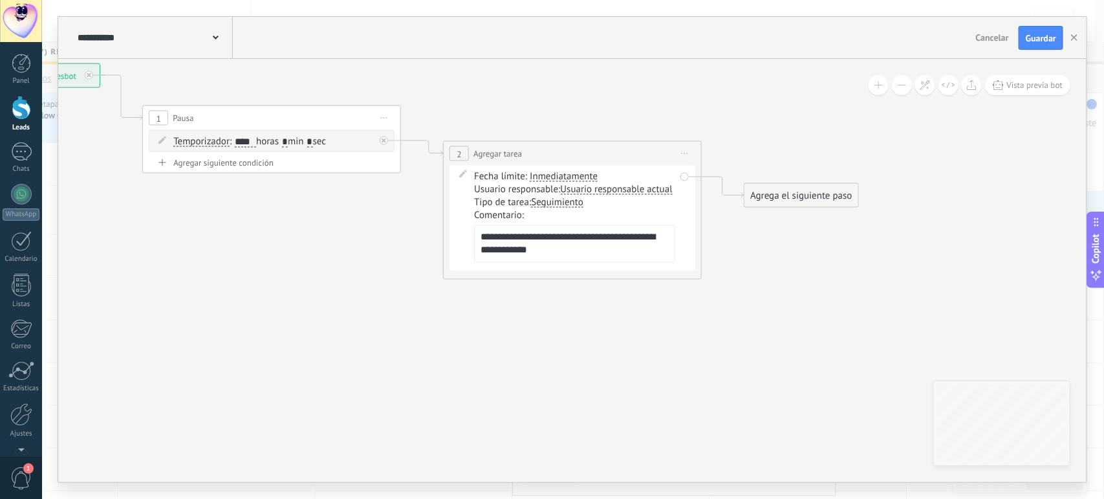
click at [802, 195] on div "Agrega el siguiente paso" at bounding box center [800, 195] width 113 height 21
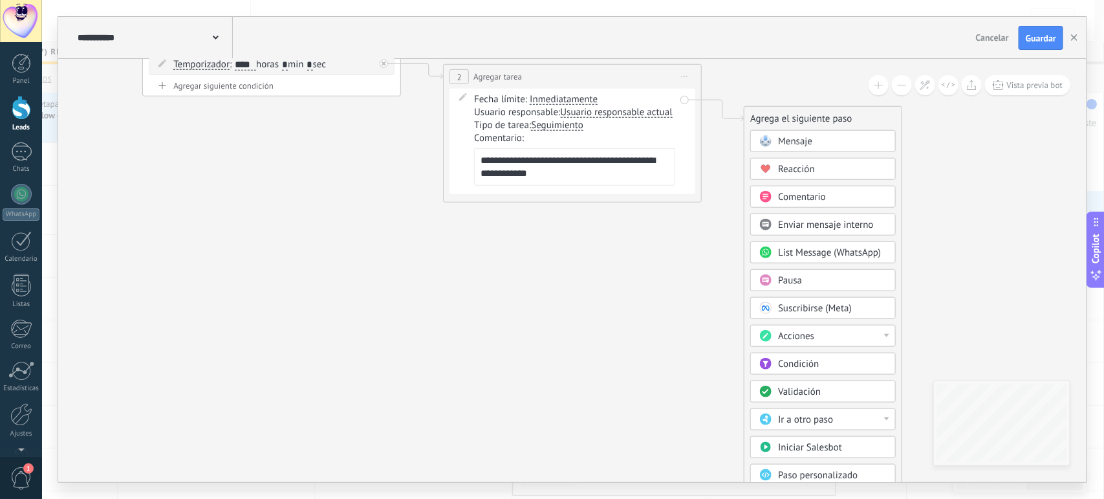
click at [802, 336] on span "Acciones" at bounding box center [796, 336] width 36 height 12
click at [803, 406] on div "Cambiar etapa del lead" at bounding box center [823, 402] width 144 height 22
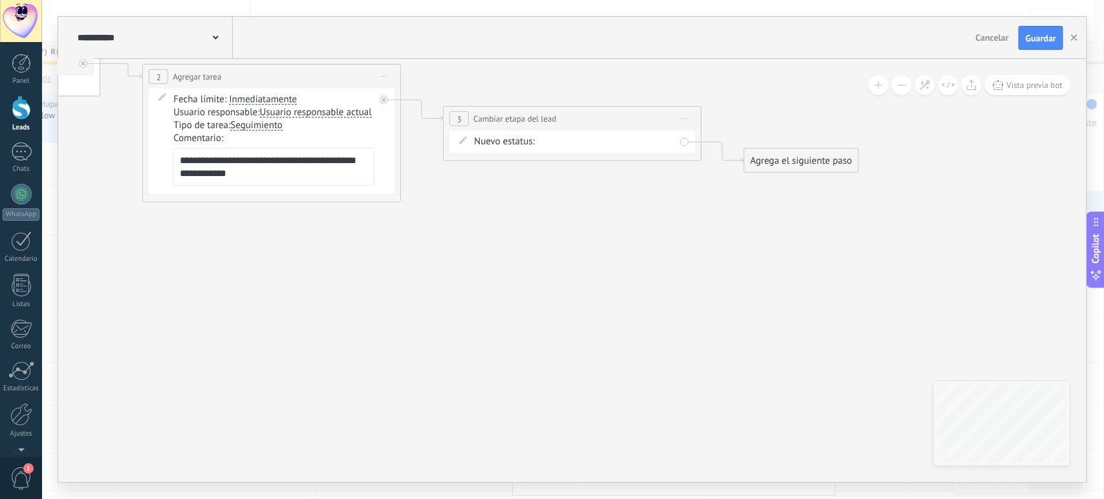
click at [0, 0] on div "1. Nuevo contacto 2. DM Inicial Enviado 3. Seguimiento #1 (Día 2) Requerido 4. …" at bounding box center [0, 0] width 0 height 0
click at [0, 0] on label "Proximo re-contacto" at bounding box center [0, 0] width 0 height 0
click at [1028, 47] on button "Guardar" at bounding box center [1041, 38] width 45 height 25
click at [1074, 41] on icon "button" at bounding box center [1074, 37] width 6 height 6
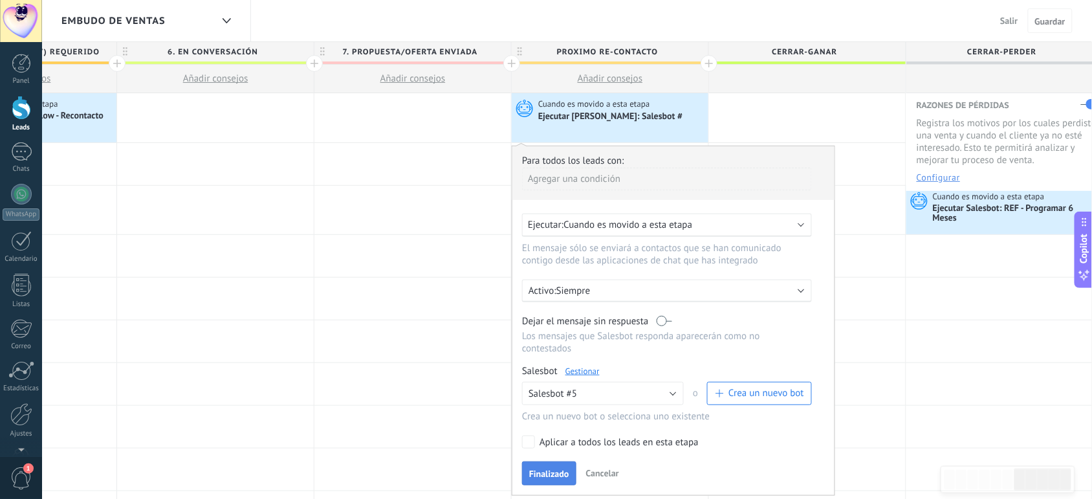
click at [540, 473] on span "Finalizado" at bounding box center [549, 473] width 40 height 9
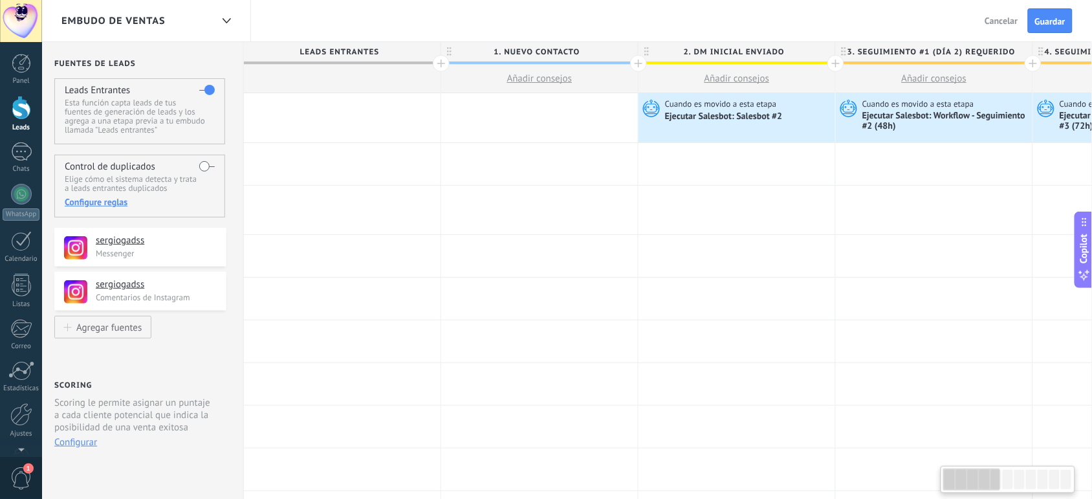
scroll to position [0, 6]
click at [1038, 21] on span "Guardar" at bounding box center [1050, 21] width 30 height 9
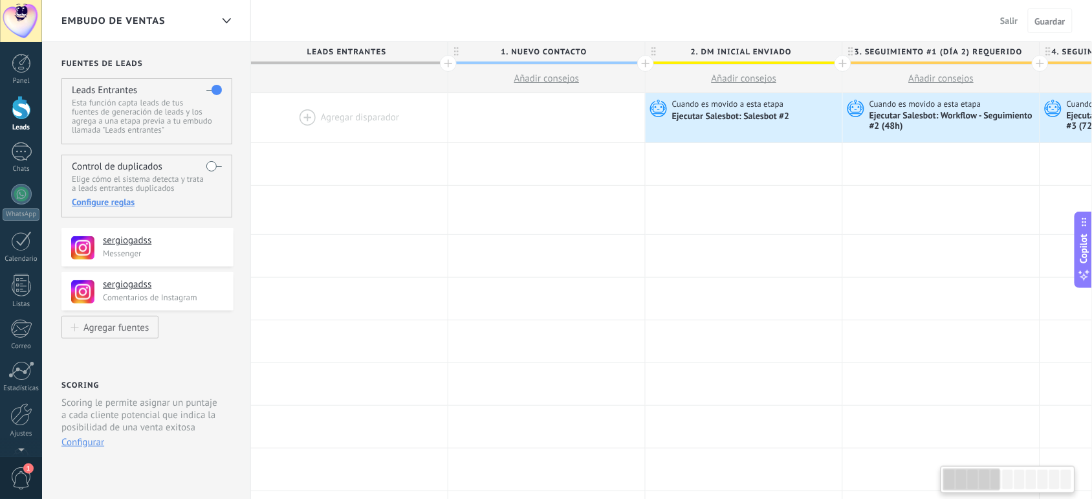
scroll to position [0, 6]
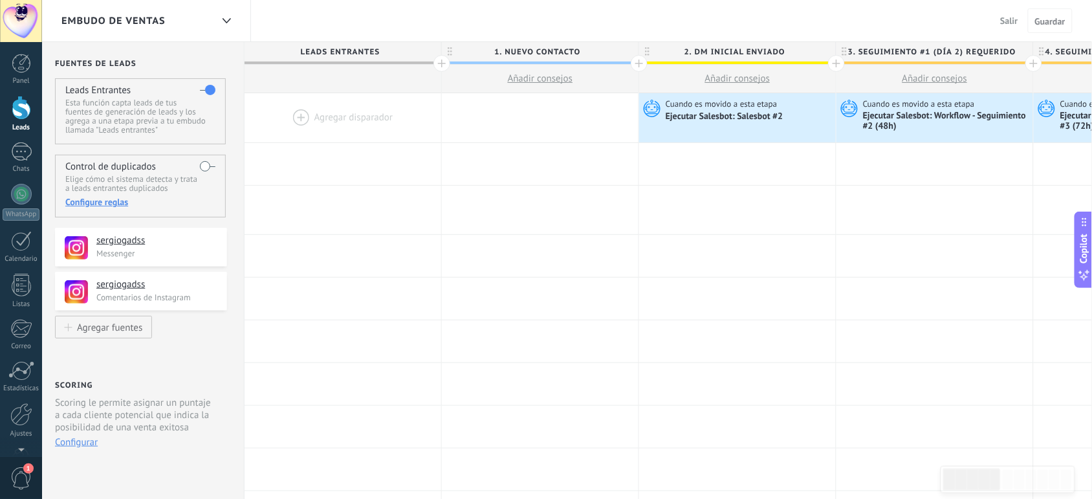
click at [1004, 18] on span "Salir" at bounding box center [1009, 21] width 17 height 12
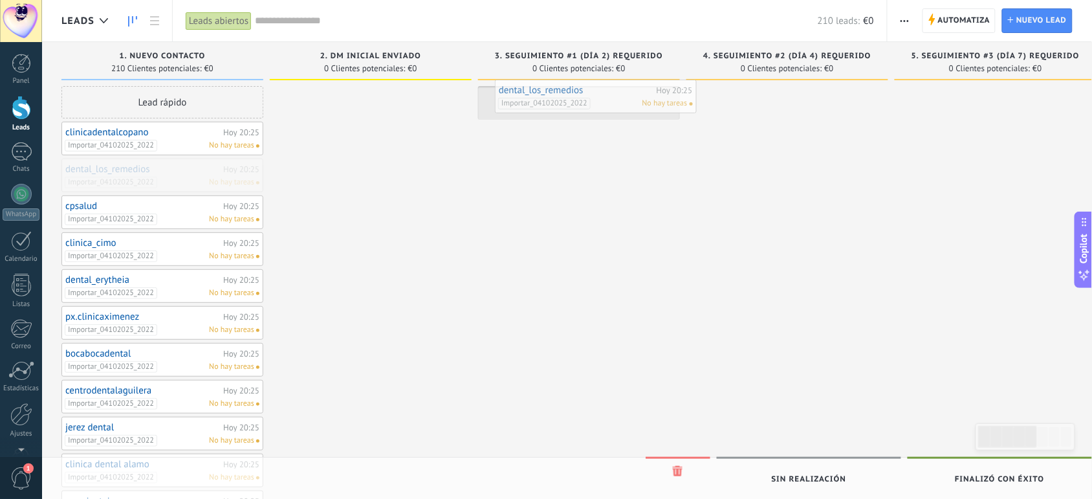
drag, startPoint x: 146, startPoint y: 181, endPoint x: 579, endPoint y: 102, distance: 440.5
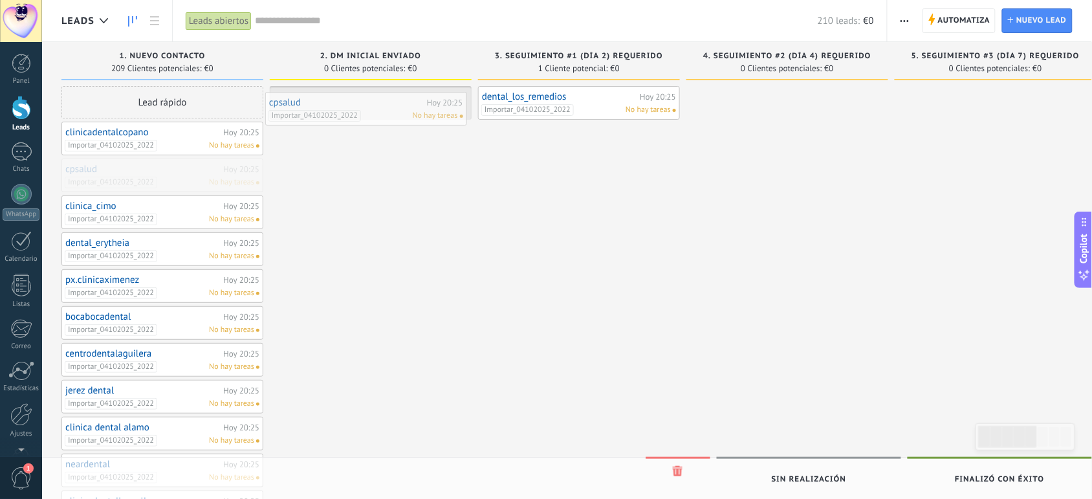
drag, startPoint x: 152, startPoint y: 182, endPoint x: 356, endPoint y: 115, distance: 214.3
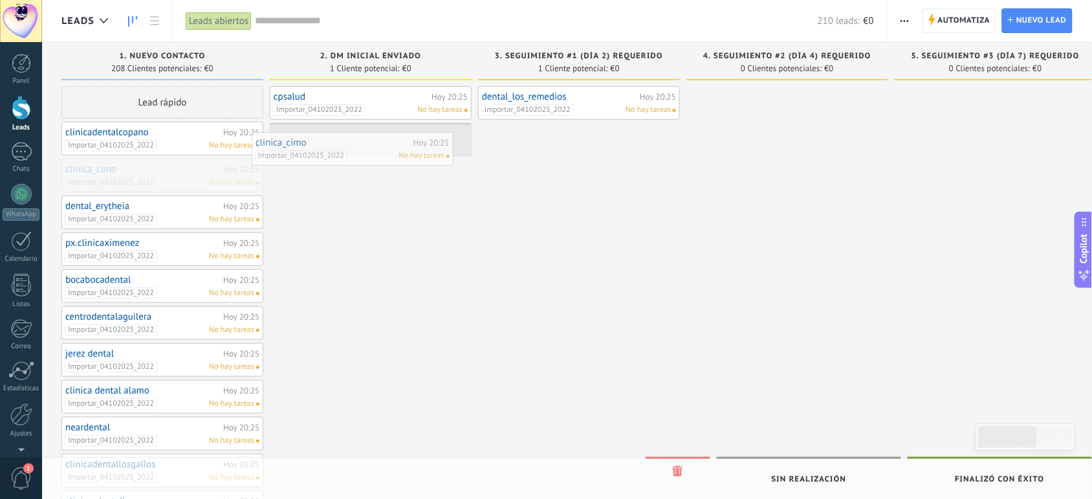
drag, startPoint x: 153, startPoint y: 182, endPoint x: 344, endPoint y: 154, distance: 192.8
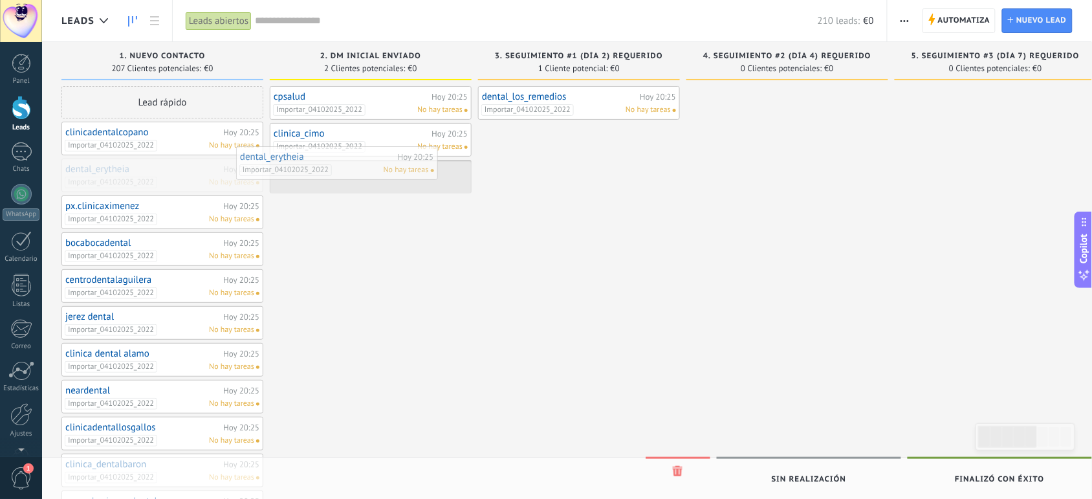
drag, startPoint x: 122, startPoint y: 179, endPoint x: 303, endPoint y: 166, distance: 181.5
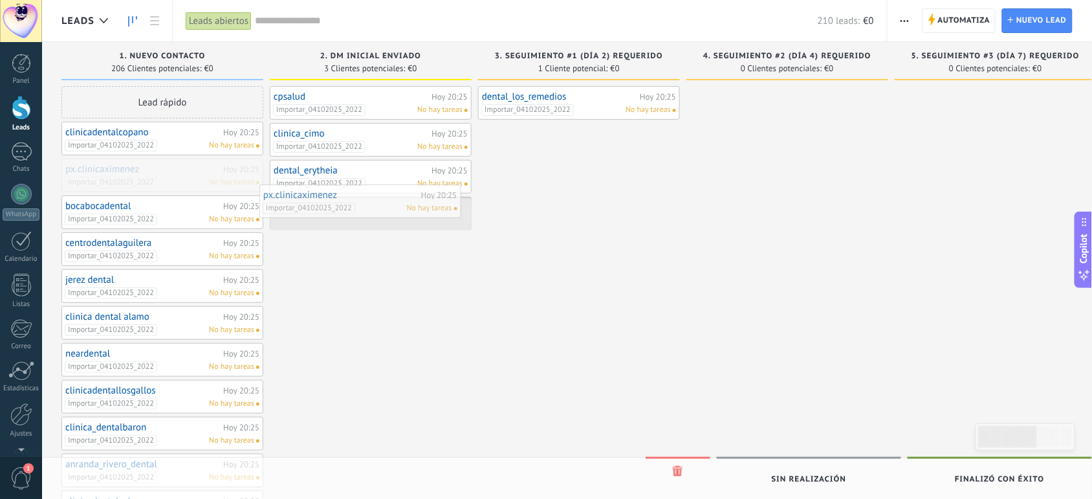
drag, startPoint x: 131, startPoint y: 179, endPoint x: 330, endPoint y: 204, distance: 200.9
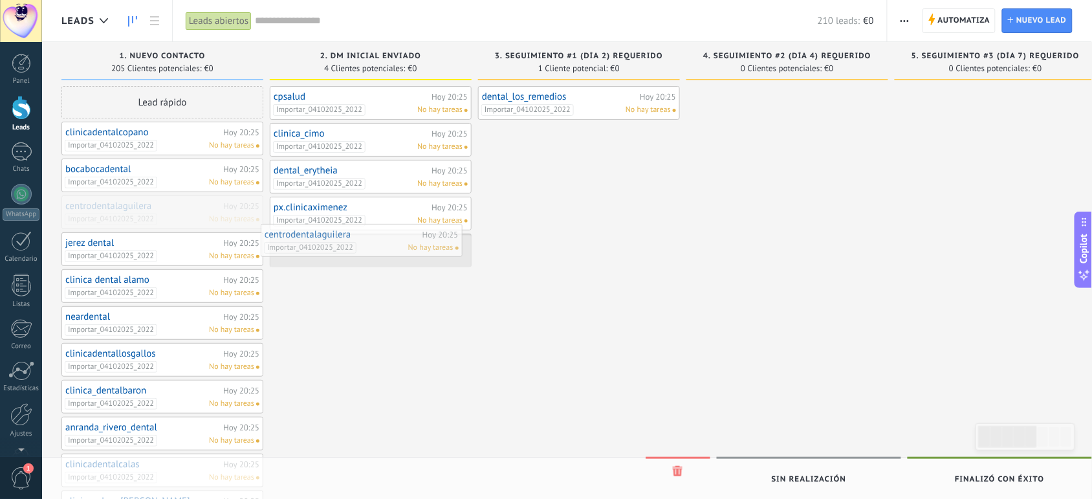
drag, startPoint x: 135, startPoint y: 217, endPoint x: 335, endPoint y: 247, distance: 202.8
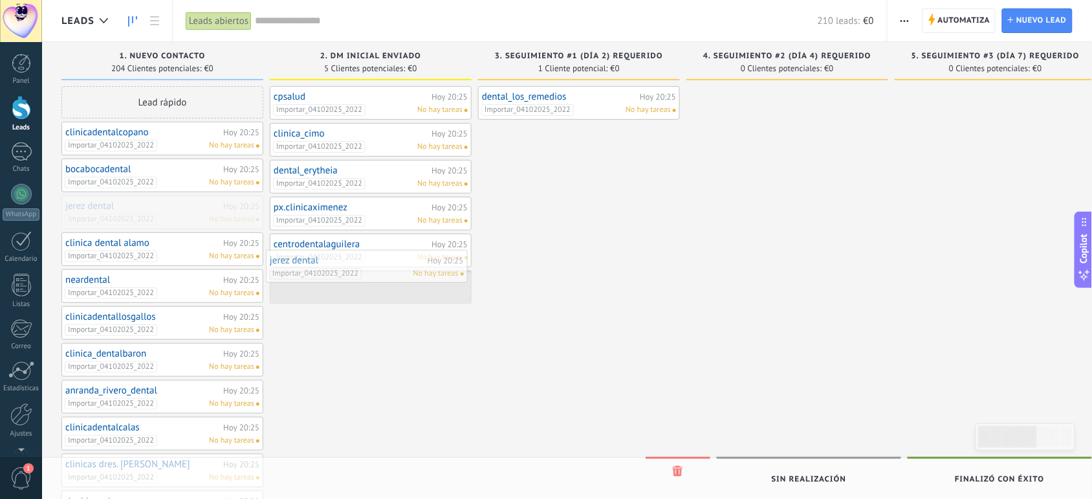
drag, startPoint x: 105, startPoint y: 221, endPoint x: 322, endPoint y: 285, distance: 226.4
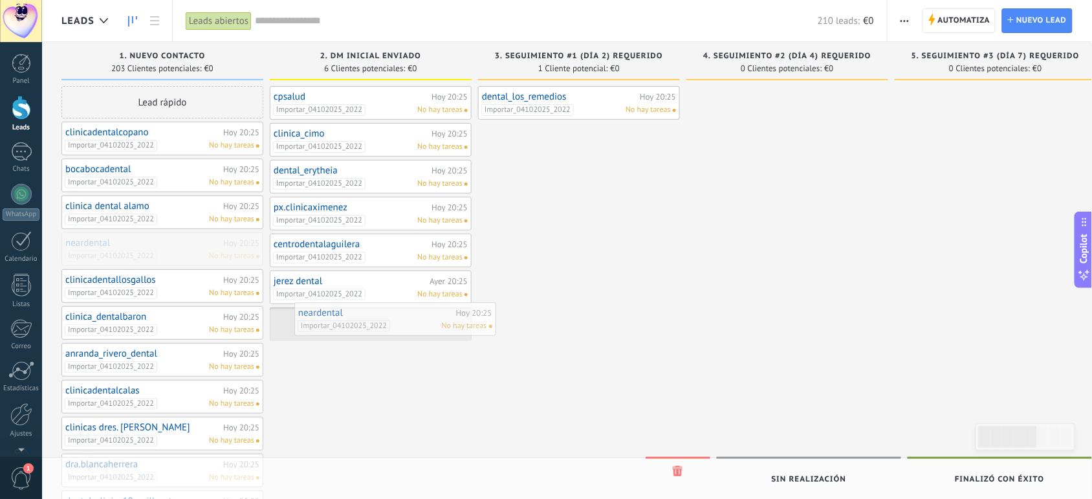
drag, startPoint x: 91, startPoint y: 253, endPoint x: 324, endPoint y: 323, distance: 243.3
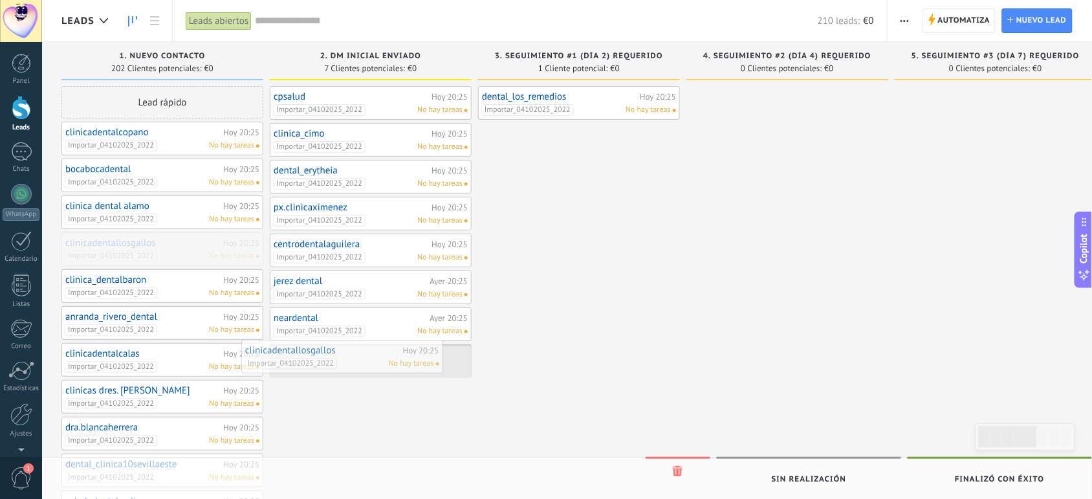
drag, startPoint x: 118, startPoint y: 257, endPoint x: 308, endPoint y: 362, distance: 216.9
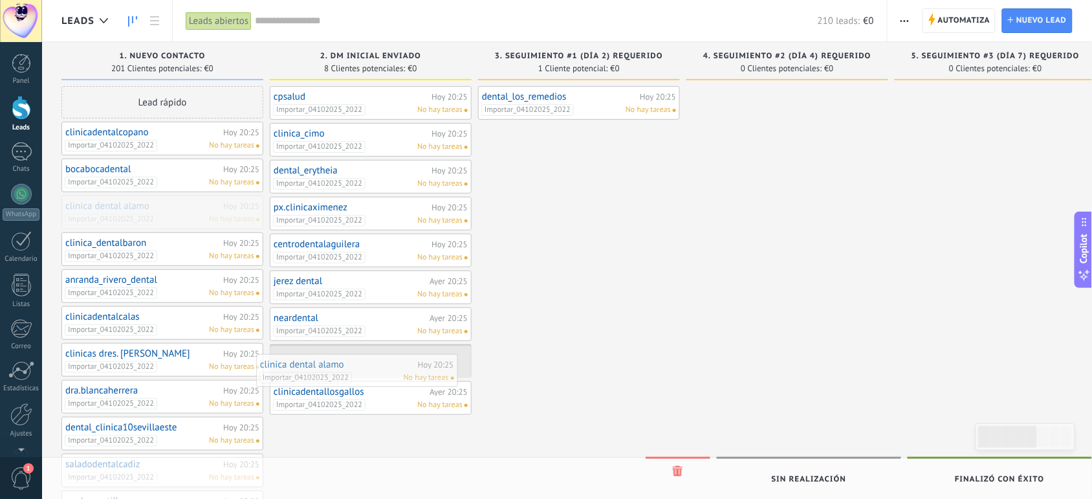
drag, startPoint x: 120, startPoint y: 218, endPoint x: 314, endPoint y: 375, distance: 250.2
